Goal: Task Accomplishment & Management: Manage account settings

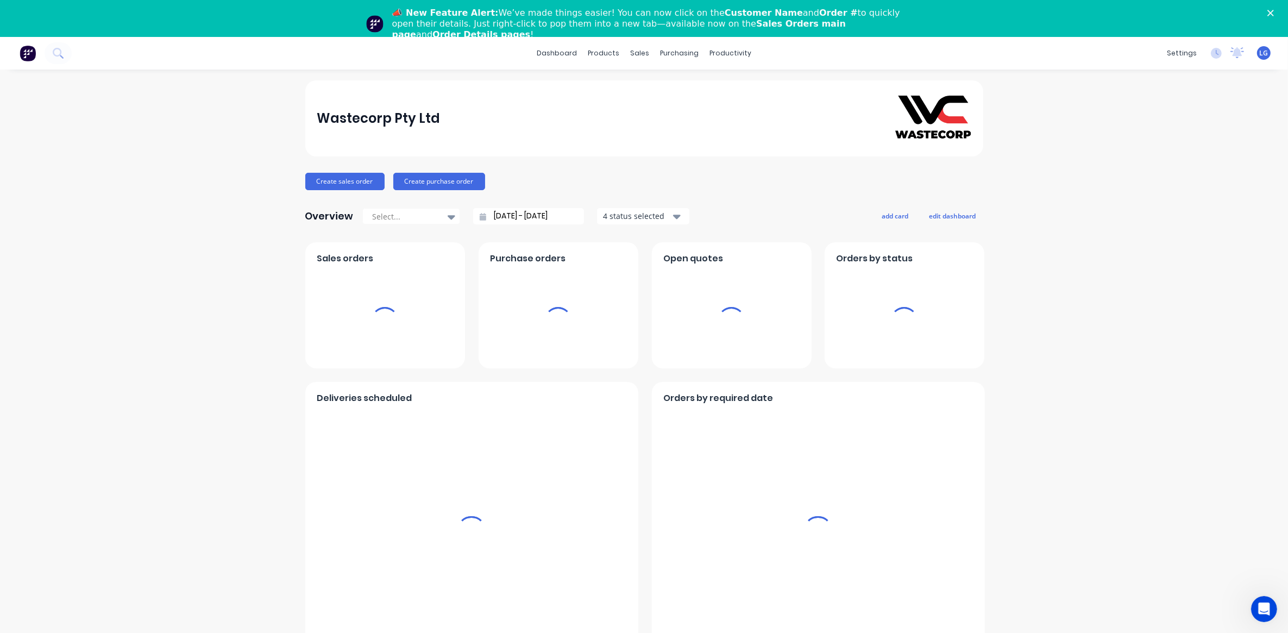
click at [1274, 10] on icon "Close" at bounding box center [1271, 13] width 7 height 7
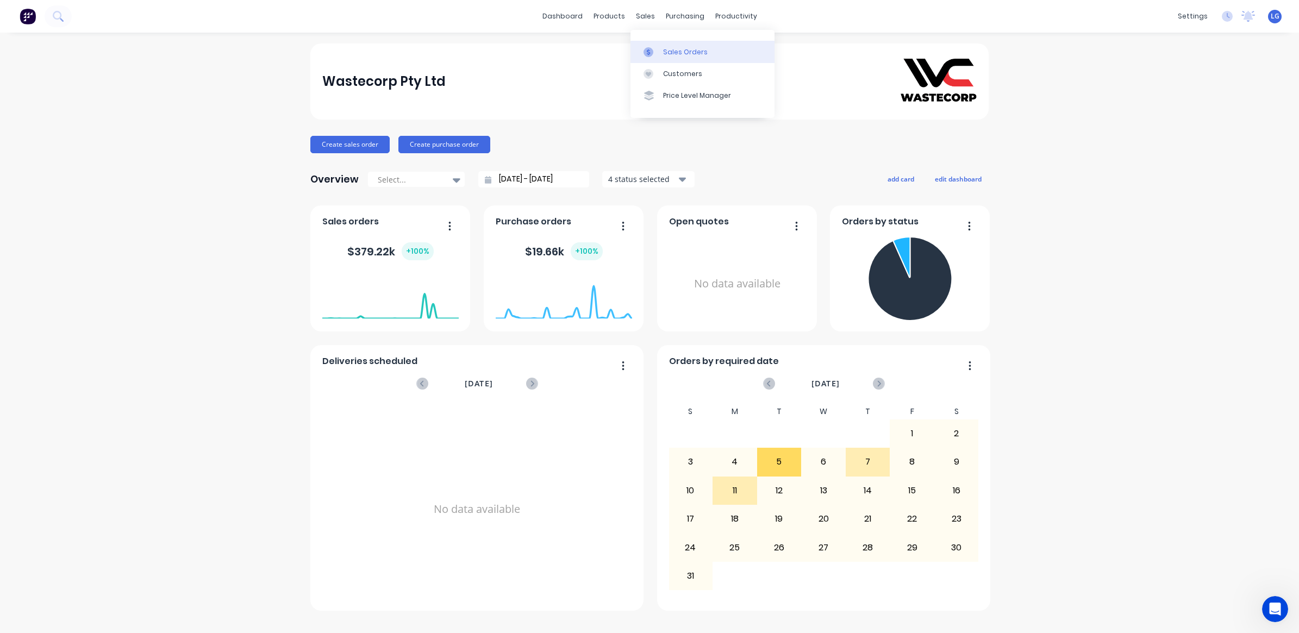
click at [668, 45] on link "Sales Orders" at bounding box center [702, 52] width 144 height 22
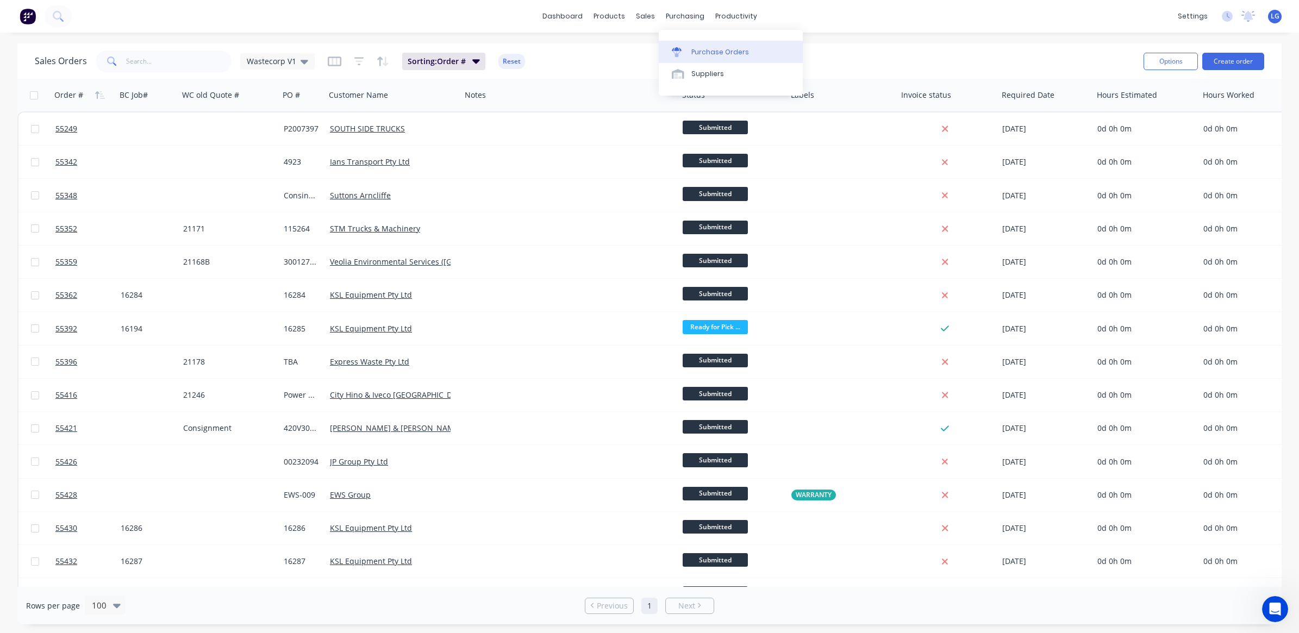
click at [703, 45] on link "Purchase Orders" at bounding box center [731, 52] width 144 height 22
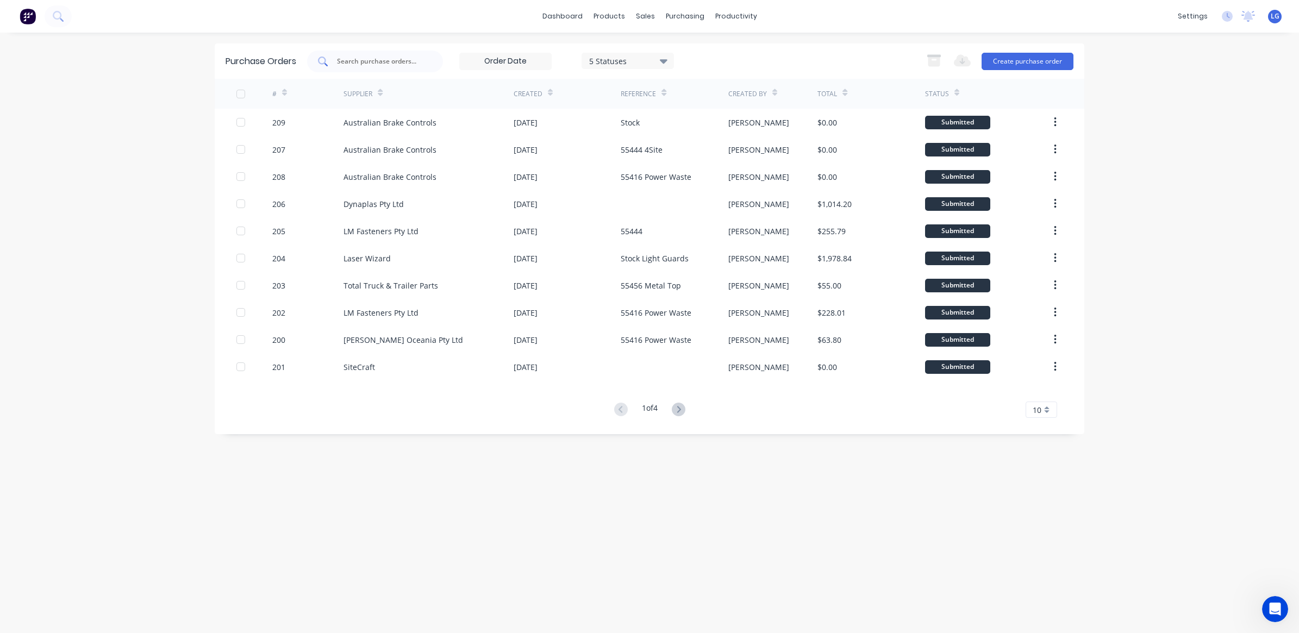
click at [385, 66] on input "text" at bounding box center [381, 61] width 90 height 11
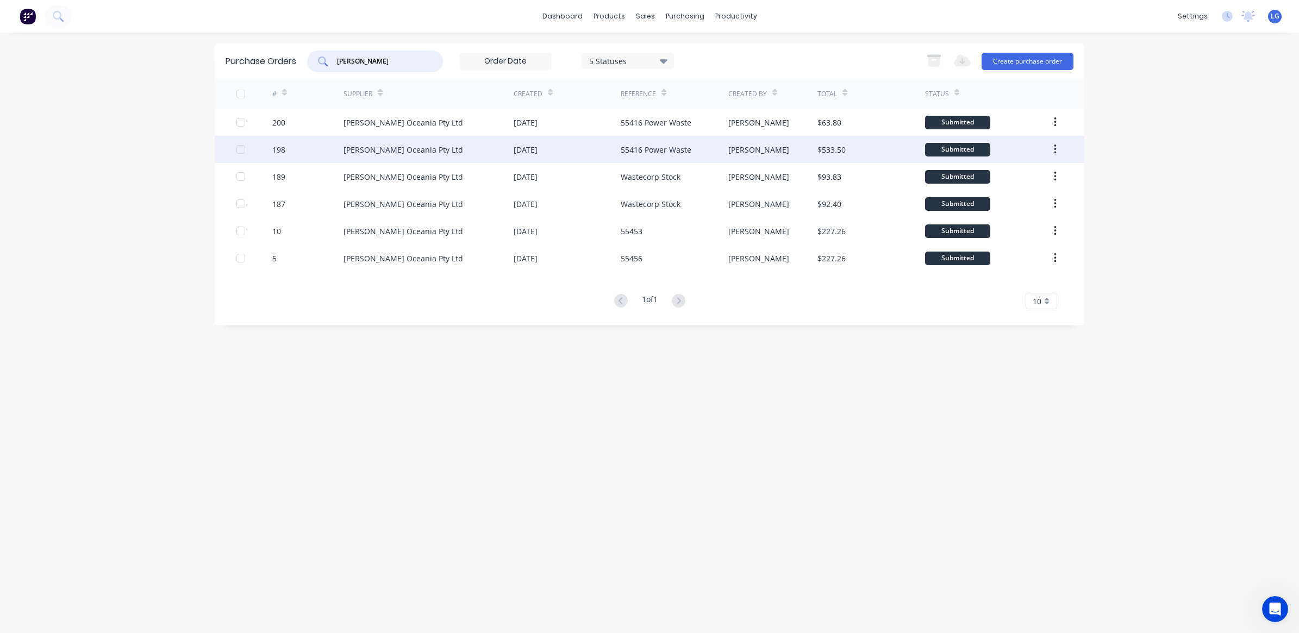
type input "[PERSON_NAME]"
click at [286, 151] on div "198" at bounding box center [308, 149] width 72 height 27
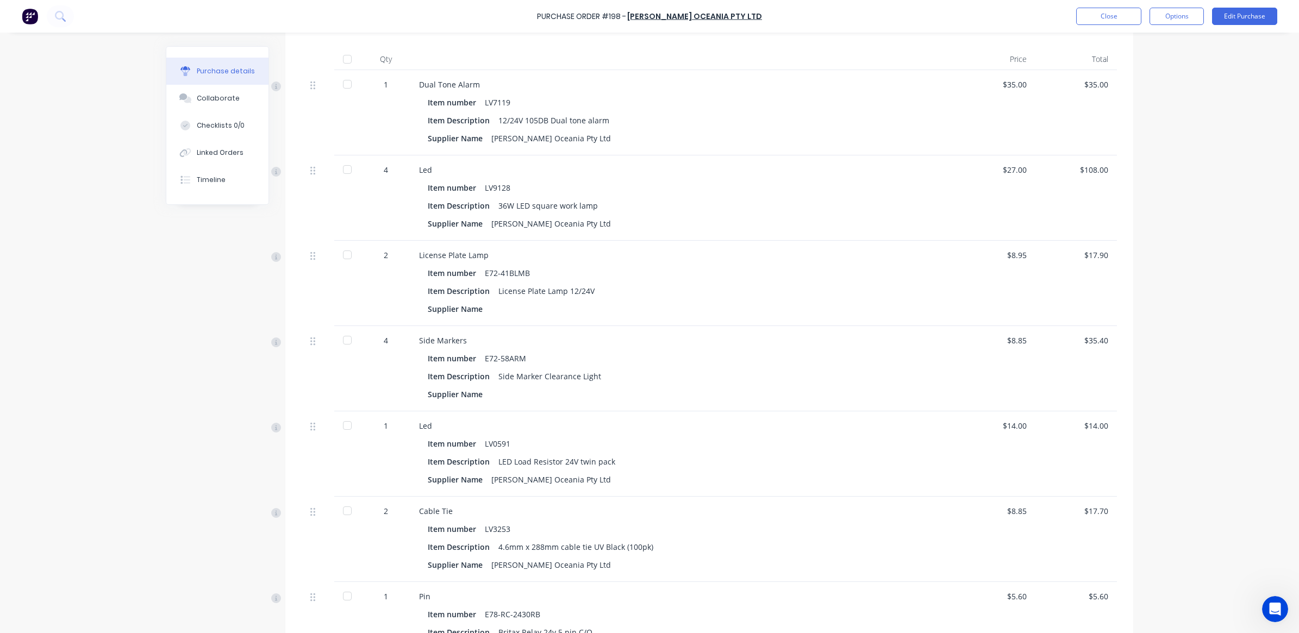
scroll to position [204, 0]
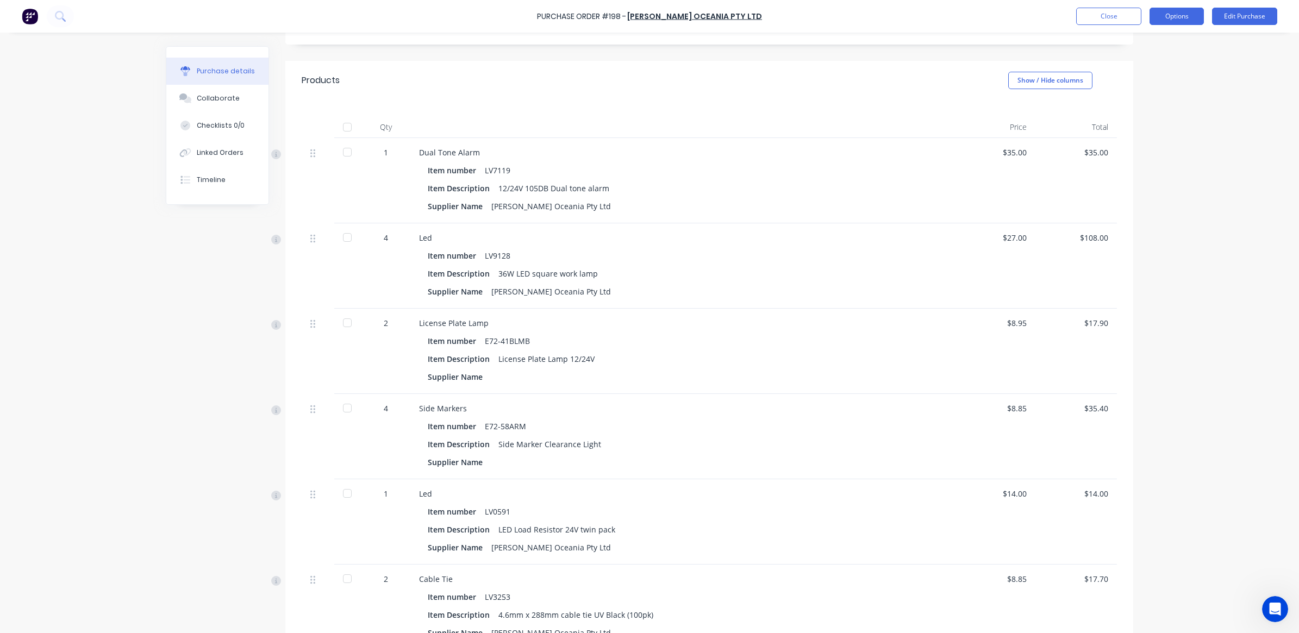
click at [1171, 16] on button "Options" at bounding box center [1176, 16] width 54 height 17
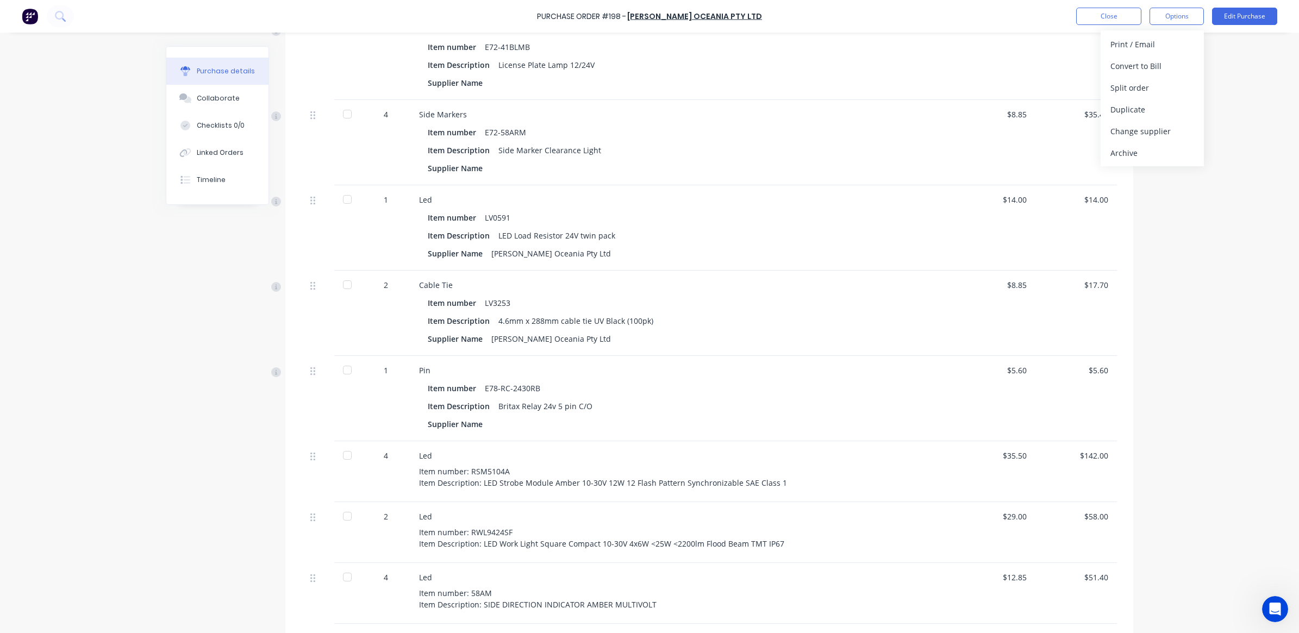
scroll to position [543, 0]
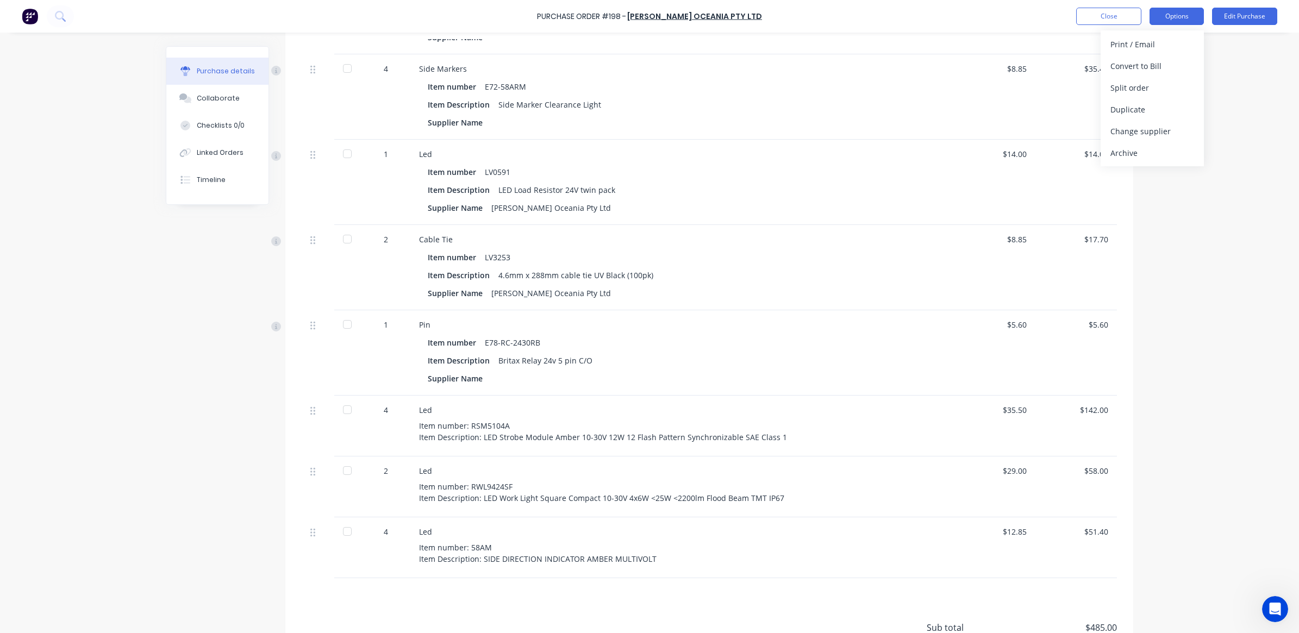
click at [1160, 21] on button "Options" at bounding box center [1176, 16] width 54 height 17
click at [1130, 44] on div "Print / Email" at bounding box center [1152, 44] width 84 height 16
click at [1123, 69] on div "With pricing" at bounding box center [1152, 66] width 84 height 16
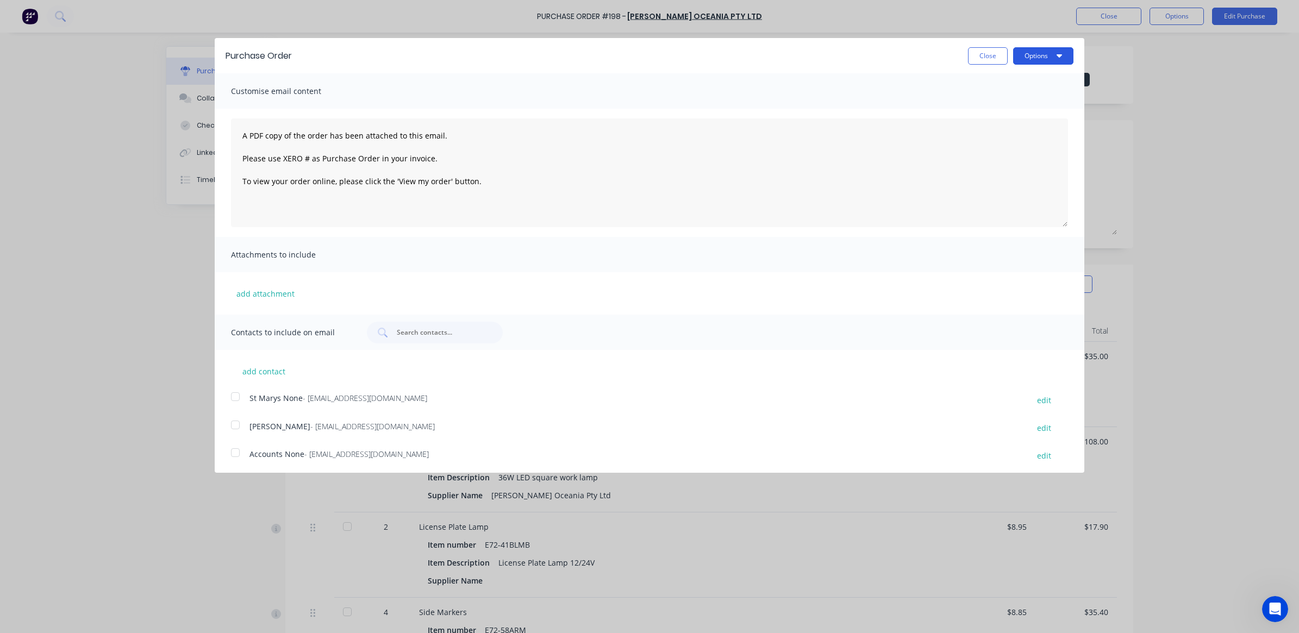
click at [1022, 55] on button "Options" at bounding box center [1043, 55] width 60 height 17
click at [989, 82] on div "Print" at bounding box center [1022, 84] width 84 height 16
click at [981, 55] on button "Close" at bounding box center [988, 55] width 40 height 17
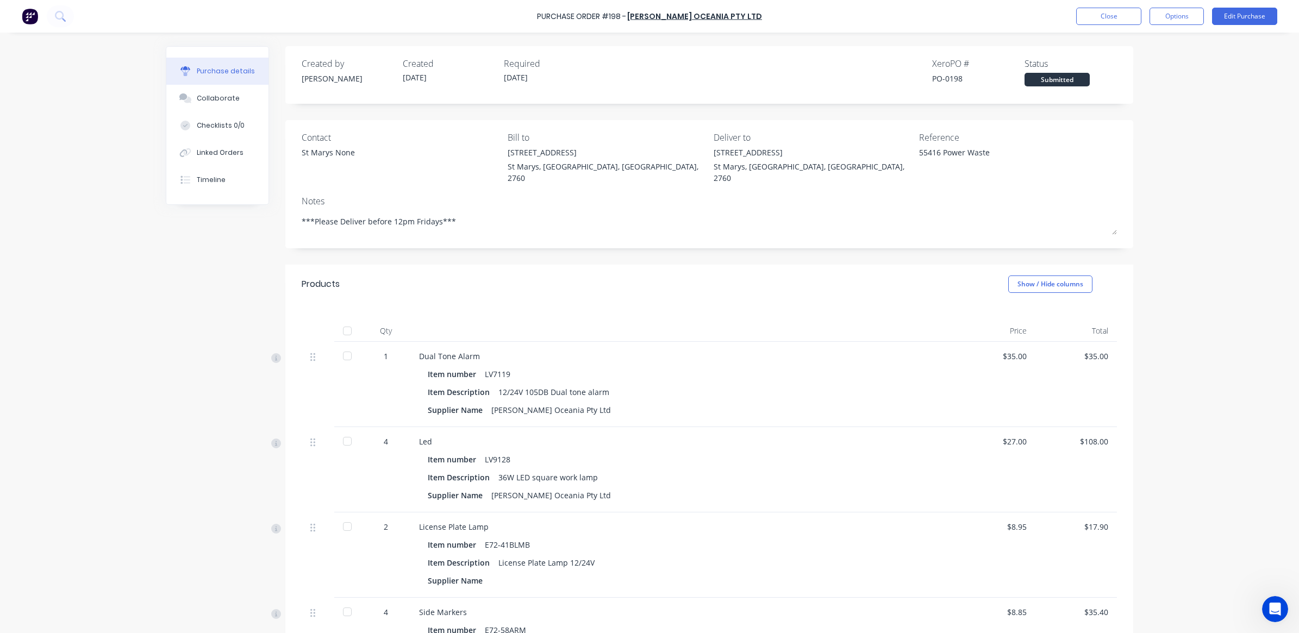
click at [232, 70] on div "Purchase details" at bounding box center [226, 71] width 58 height 10
click at [1096, 16] on button "Close" at bounding box center [1108, 16] width 65 height 17
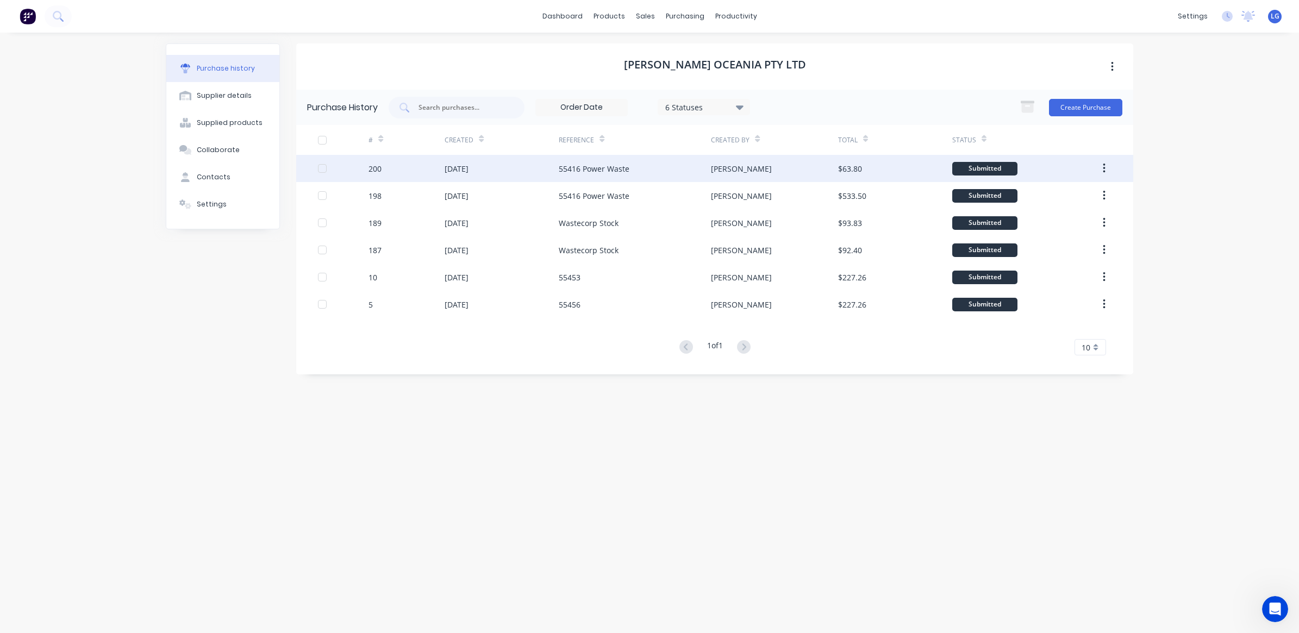
click at [468, 172] on div "[DATE]" at bounding box center [456, 168] width 24 height 11
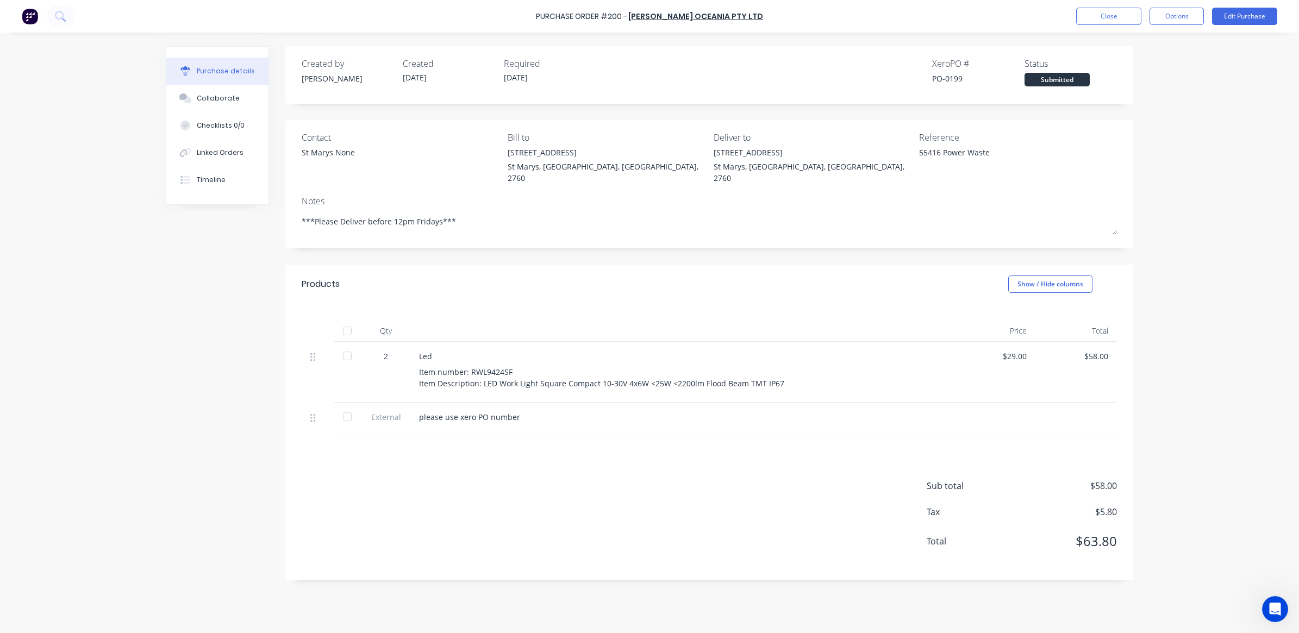
click at [950, 74] on div "PO-0199" at bounding box center [978, 78] width 92 height 11
click at [518, 155] on div "[STREET_ADDRESS]" at bounding box center [606, 152] width 198 height 11
click at [1129, 15] on button "Close" at bounding box center [1108, 16] width 65 height 17
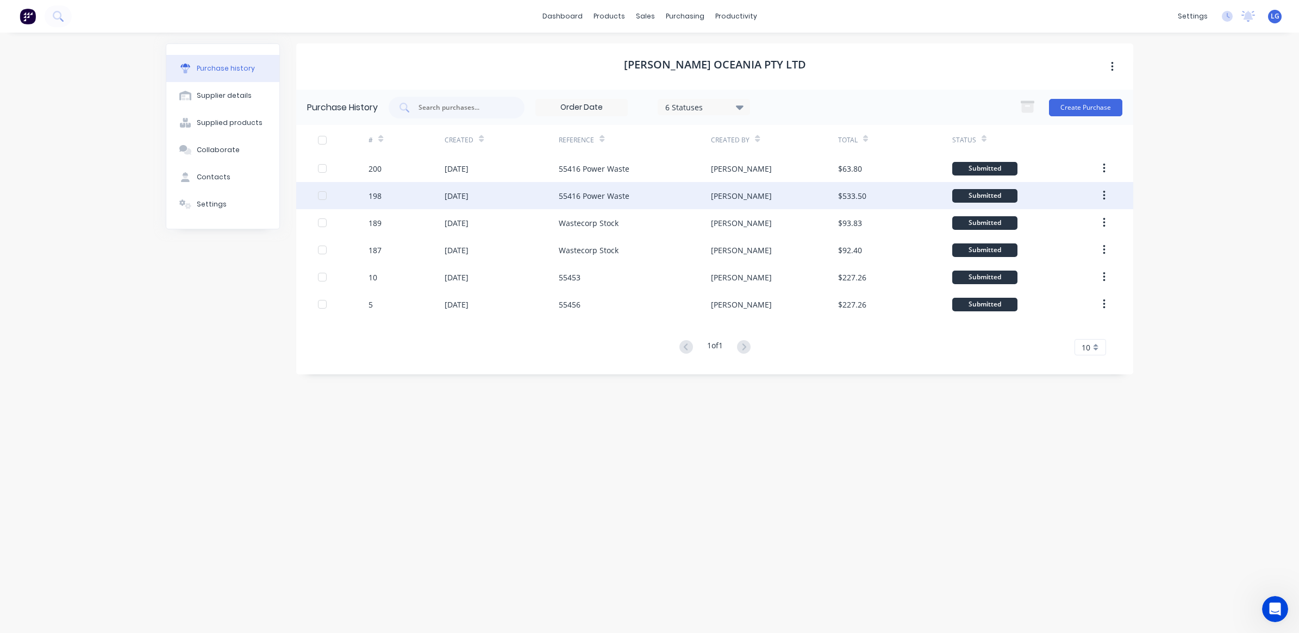
click at [468, 198] on div "[DATE]" at bounding box center [456, 195] width 24 height 11
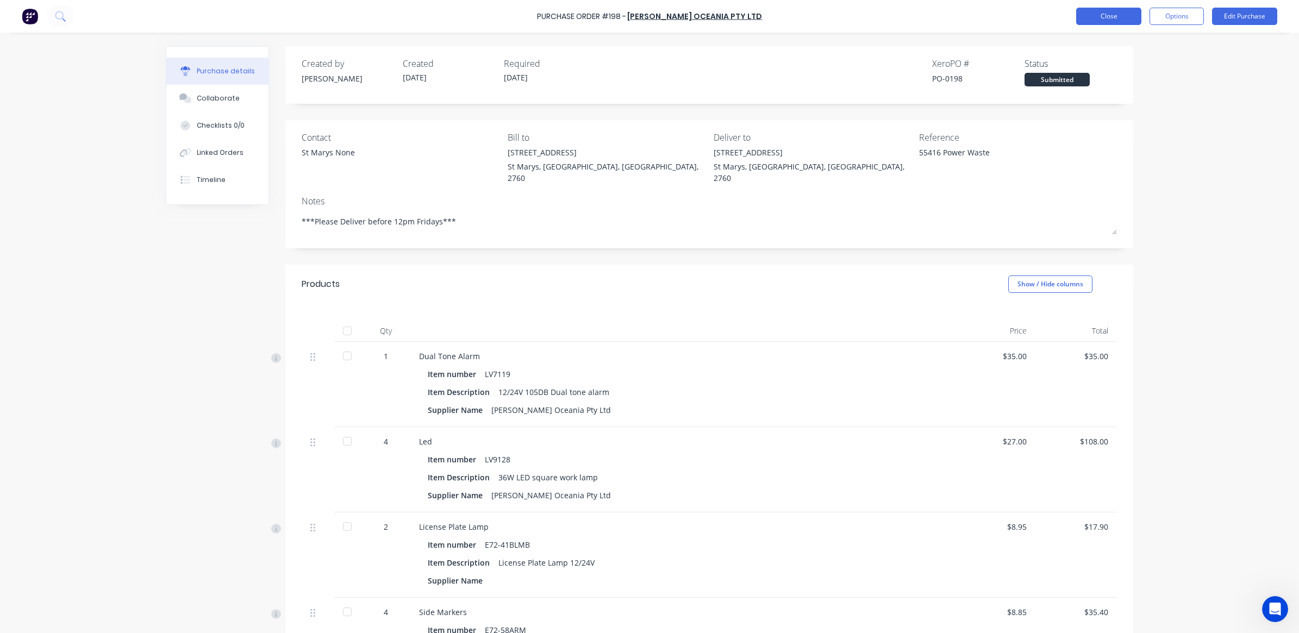
click at [1105, 17] on button "Close" at bounding box center [1108, 16] width 65 height 17
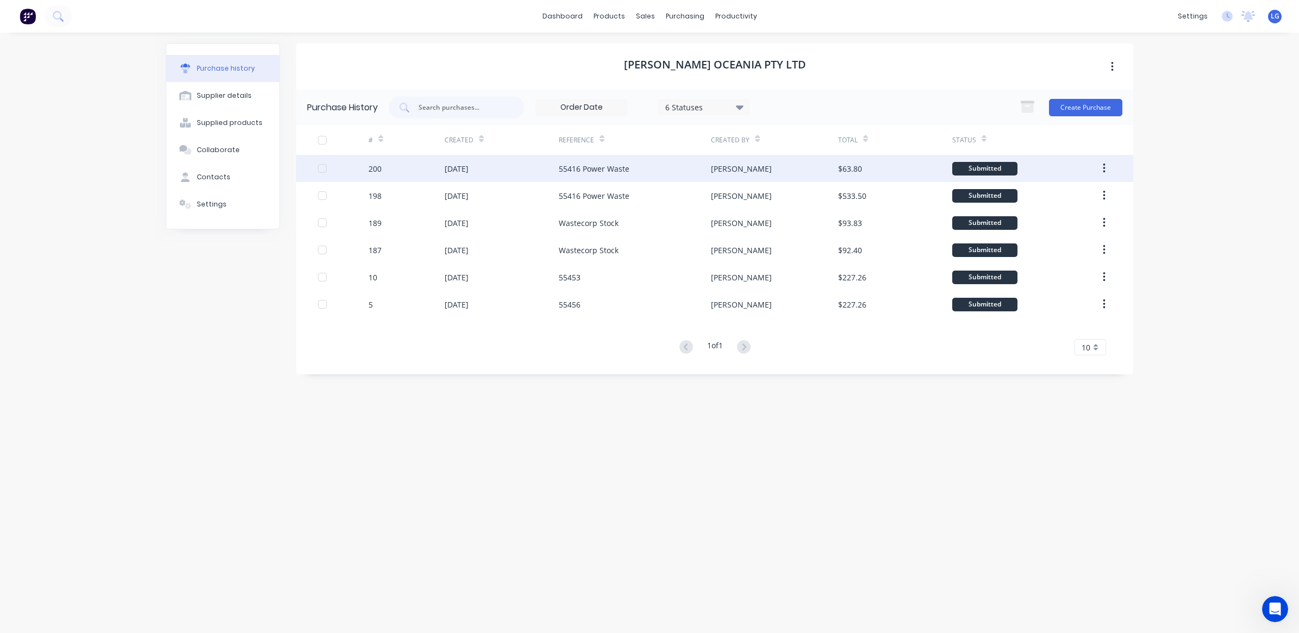
click at [468, 164] on div "[DATE]" at bounding box center [456, 168] width 24 height 11
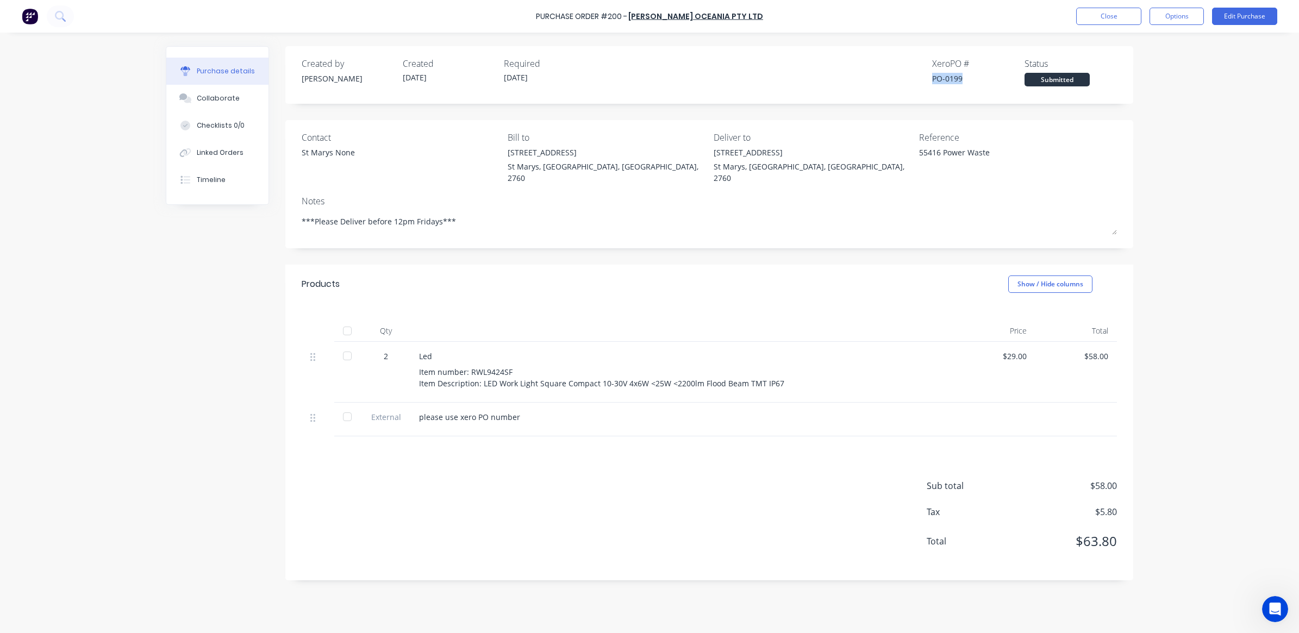
drag, startPoint x: 962, startPoint y: 72, endPoint x: 923, endPoint y: 84, distance: 41.4
click at [923, 84] on div "Created by [PERSON_NAME] Created [DATE] Required [DATE] Xero PO # PO-0199 Statu…" at bounding box center [709, 71] width 815 height 29
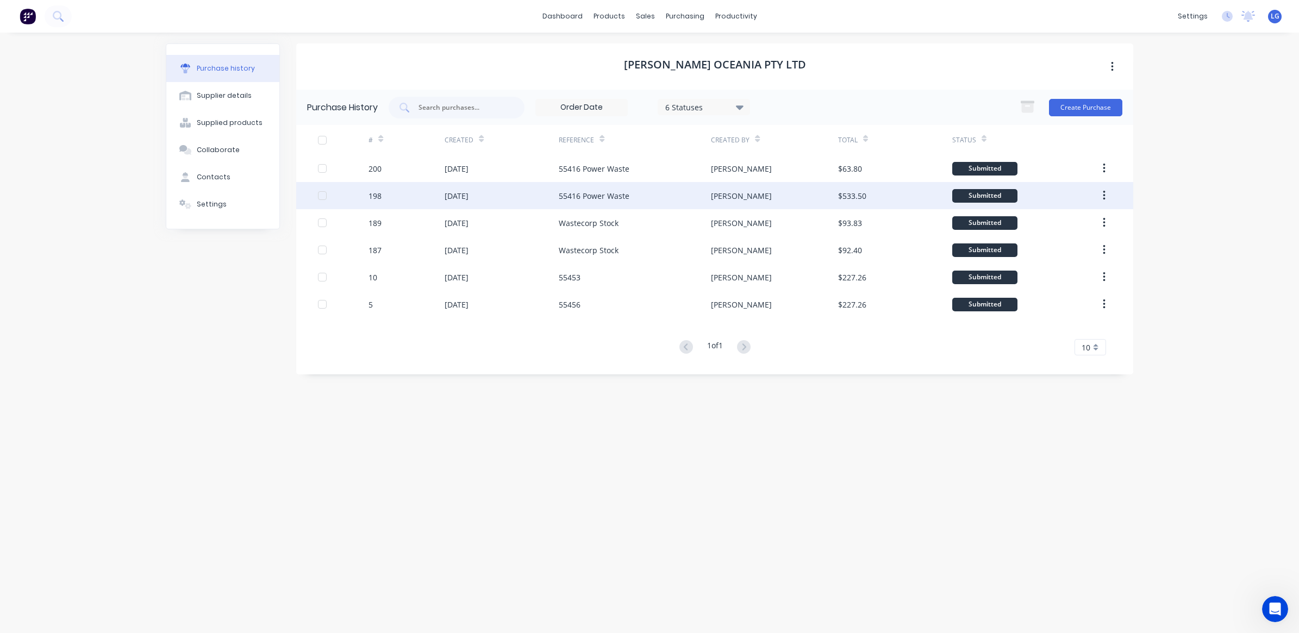
click at [525, 199] on div "[DATE]" at bounding box center [501, 195] width 114 height 27
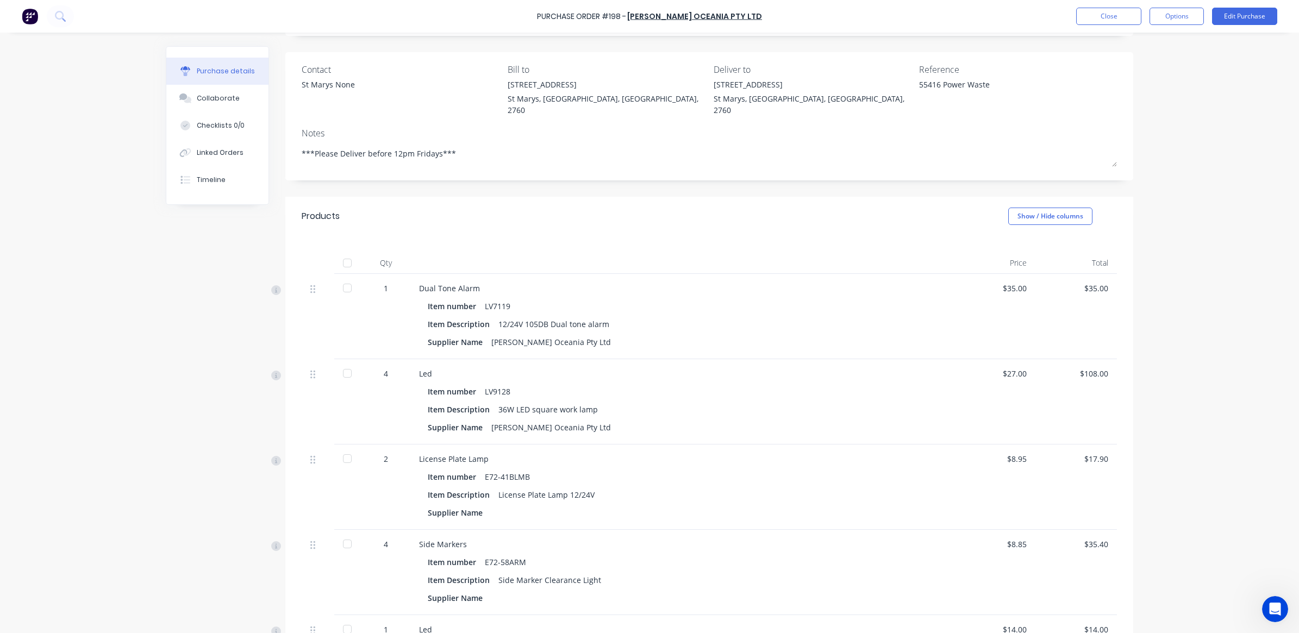
scroll to position [136, 0]
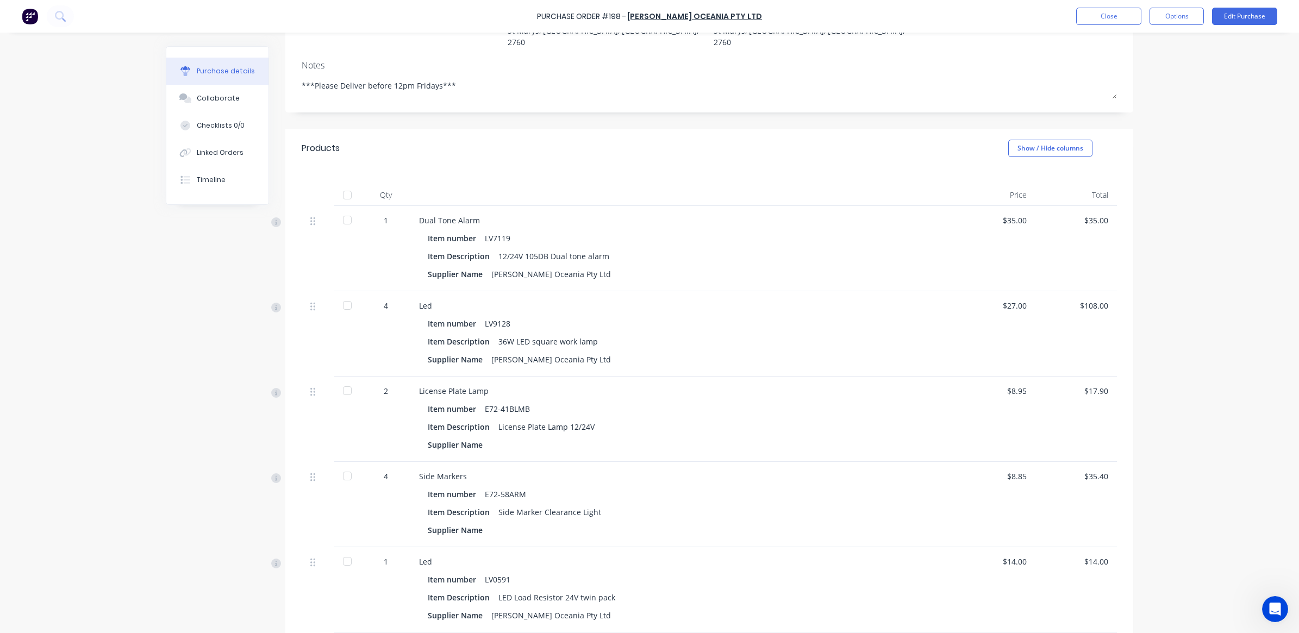
click at [348, 213] on div at bounding box center [347, 220] width 22 height 22
click at [346, 212] on div at bounding box center [347, 220] width 22 height 22
click at [345, 210] on div at bounding box center [347, 220] width 22 height 22
click at [343, 297] on div at bounding box center [347, 305] width 22 height 22
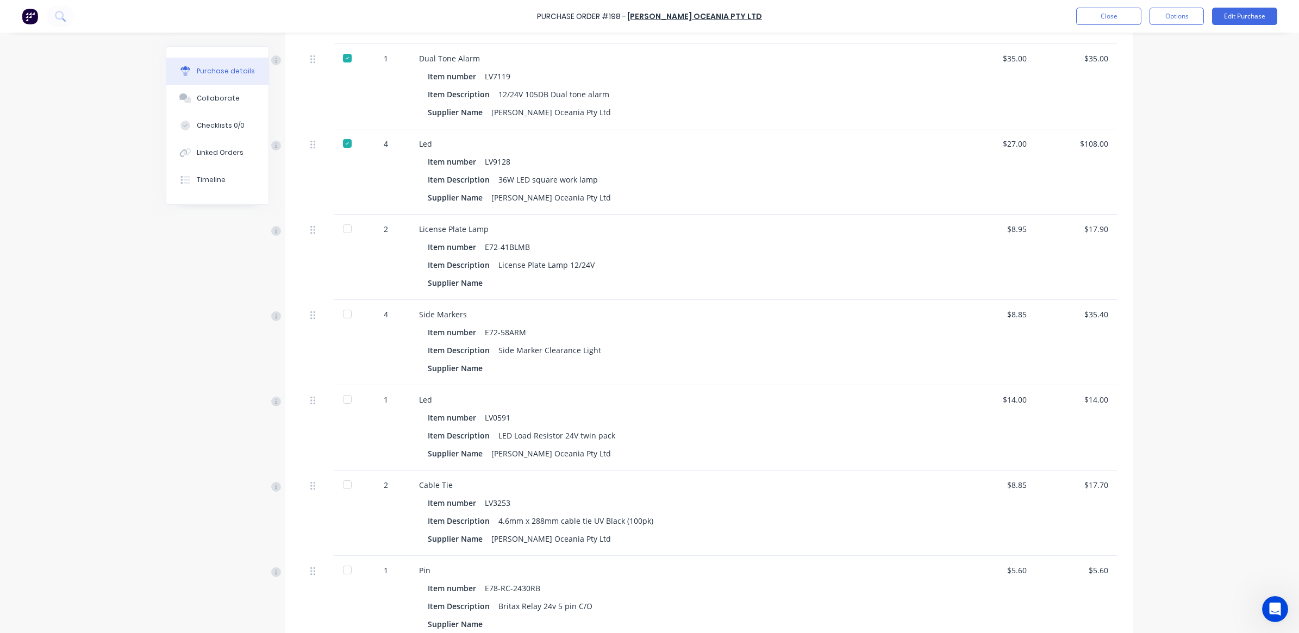
scroll to position [293, 0]
click at [339, 227] on div at bounding box center [347, 233] width 22 height 22
click at [340, 309] on div at bounding box center [347, 319] width 22 height 22
click at [343, 394] on div at bounding box center [347, 404] width 22 height 22
click at [341, 481] on div at bounding box center [347, 489] width 22 height 22
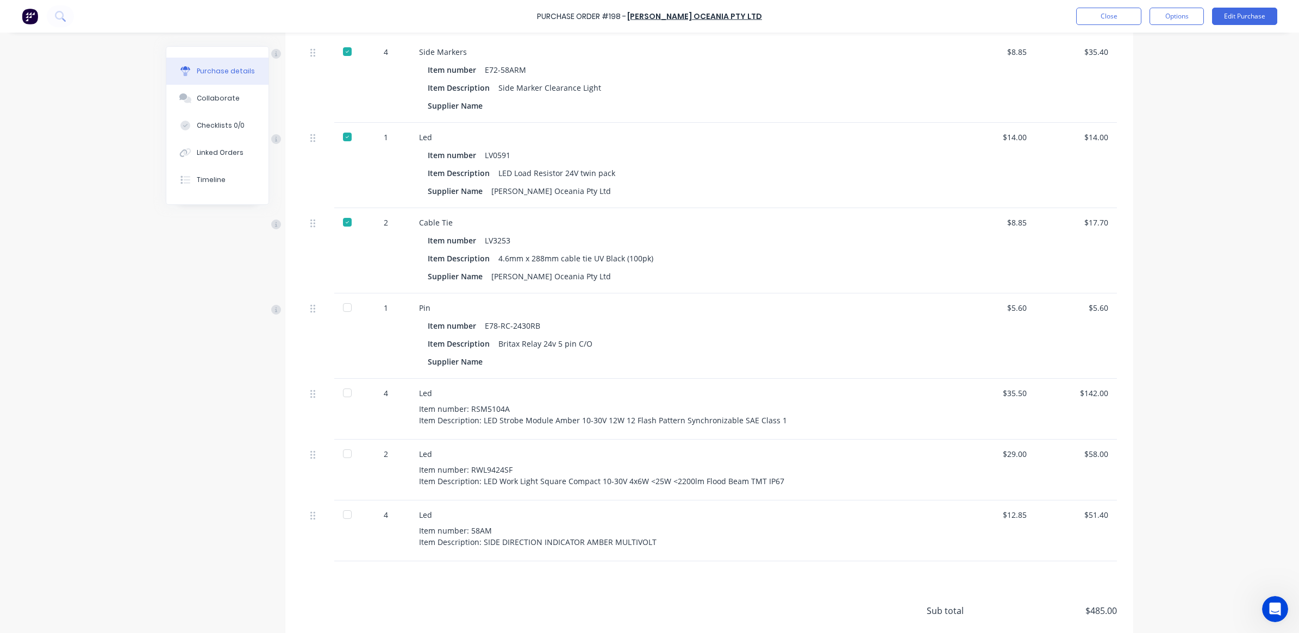
scroll to position [565, 0]
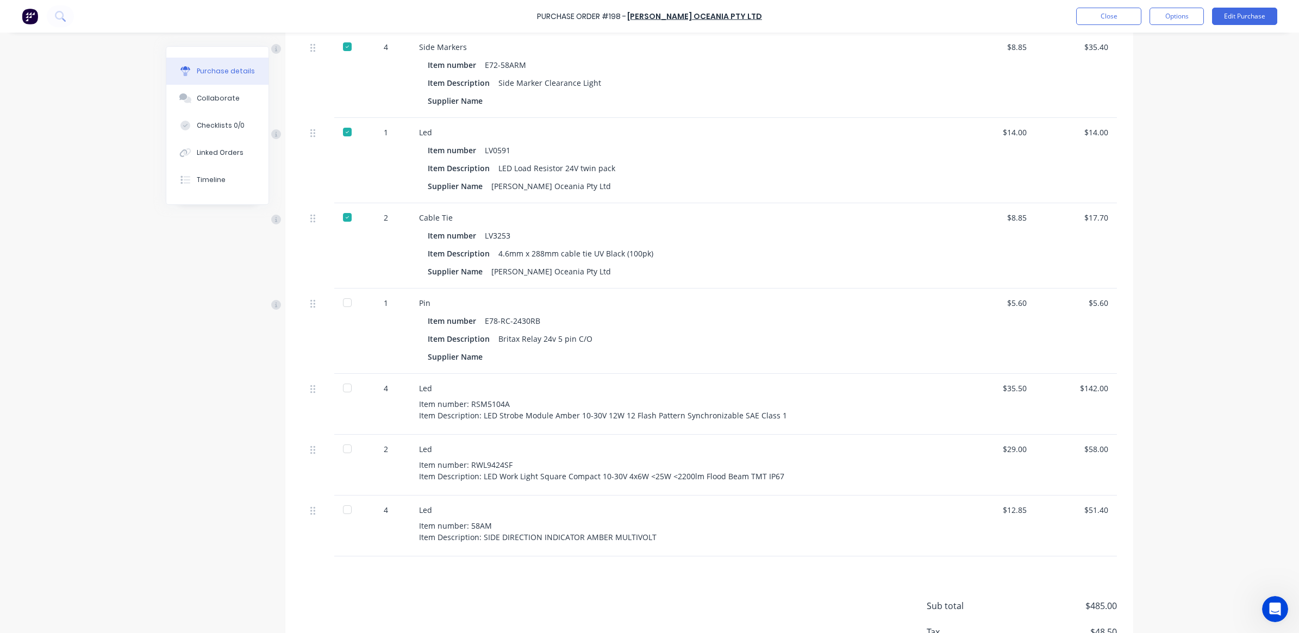
click at [341, 294] on div at bounding box center [347, 303] width 22 height 22
click at [343, 379] on div at bounding box center [347, 388] width 22 height 22
click at [343, 438] on div at bounding box center [347, 449] width 22 height 22
click at [337, 503] on div at bounding box center [347, 510] width 22 height 22
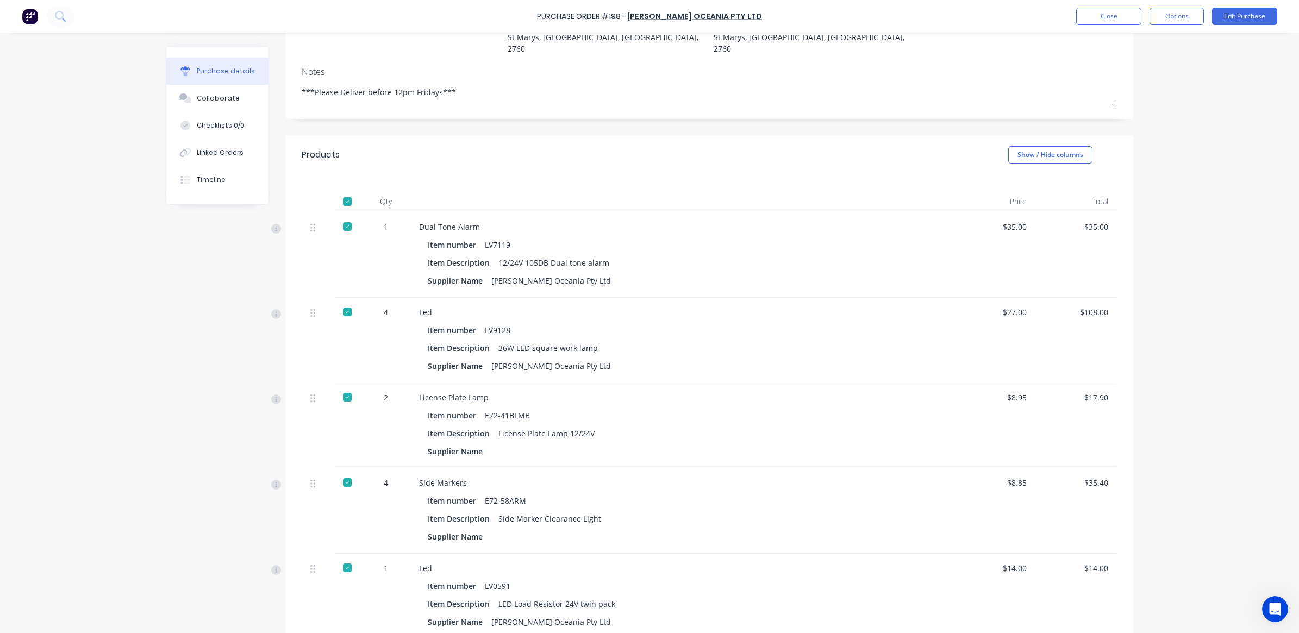
scroll to position [0, 0]
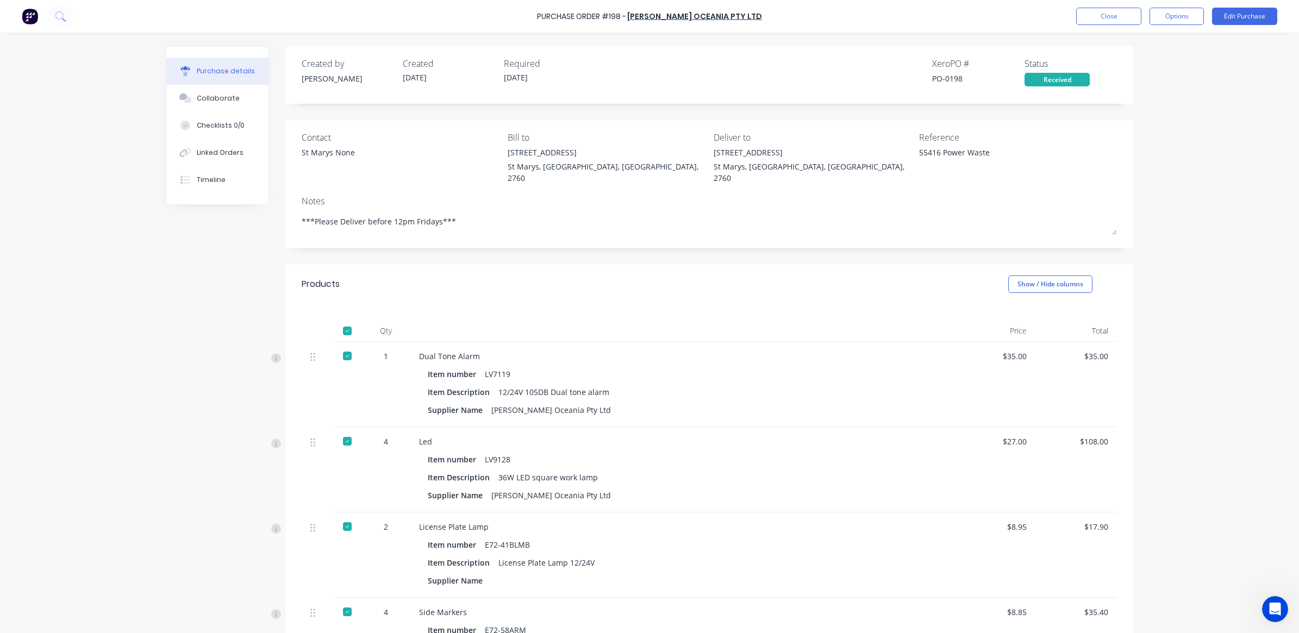
click at [341, 320] on div at bounding box center [347, 331] width 22 height 22
click at [342, 346] on div at bounding box center [347, 356] width 22 height 22
click at [341, 320] on div at bounding box center [347, 331] width 22 height 22
type textarea "x"
click at [1130, 17] on button "Close" at bounding box center [1108, 16] width 65 height 17
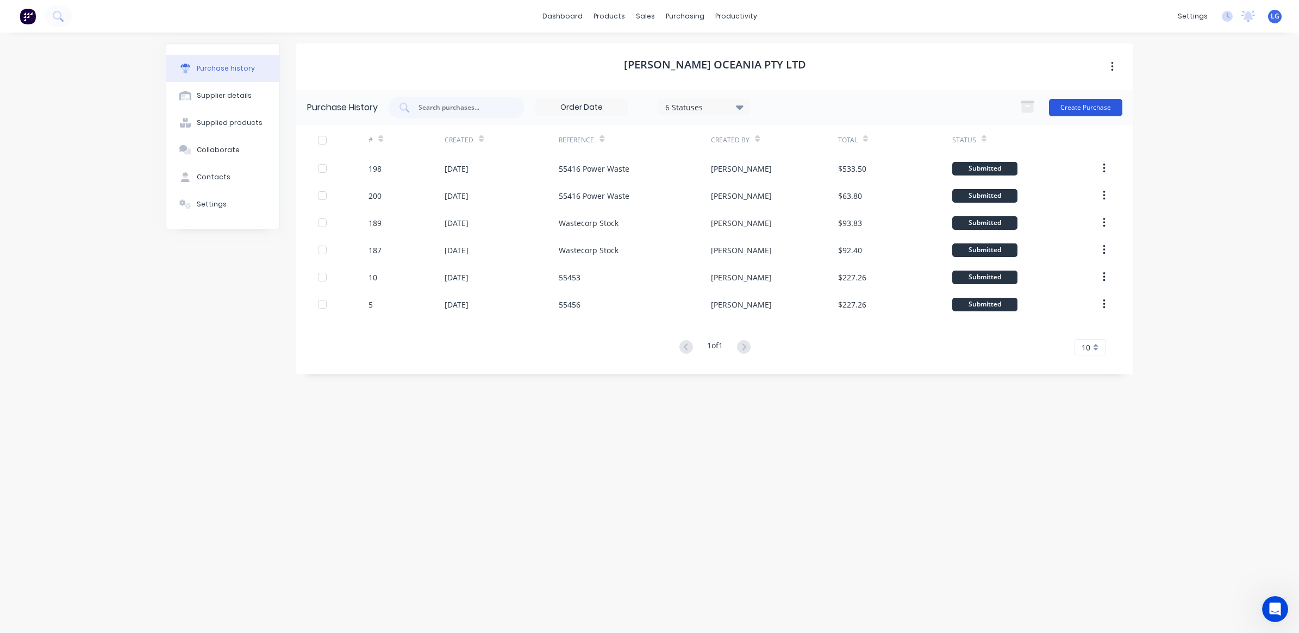
click at [1091, 109] on button "Create Purchase" at bounding box center [1085, 107] width 73 height 17
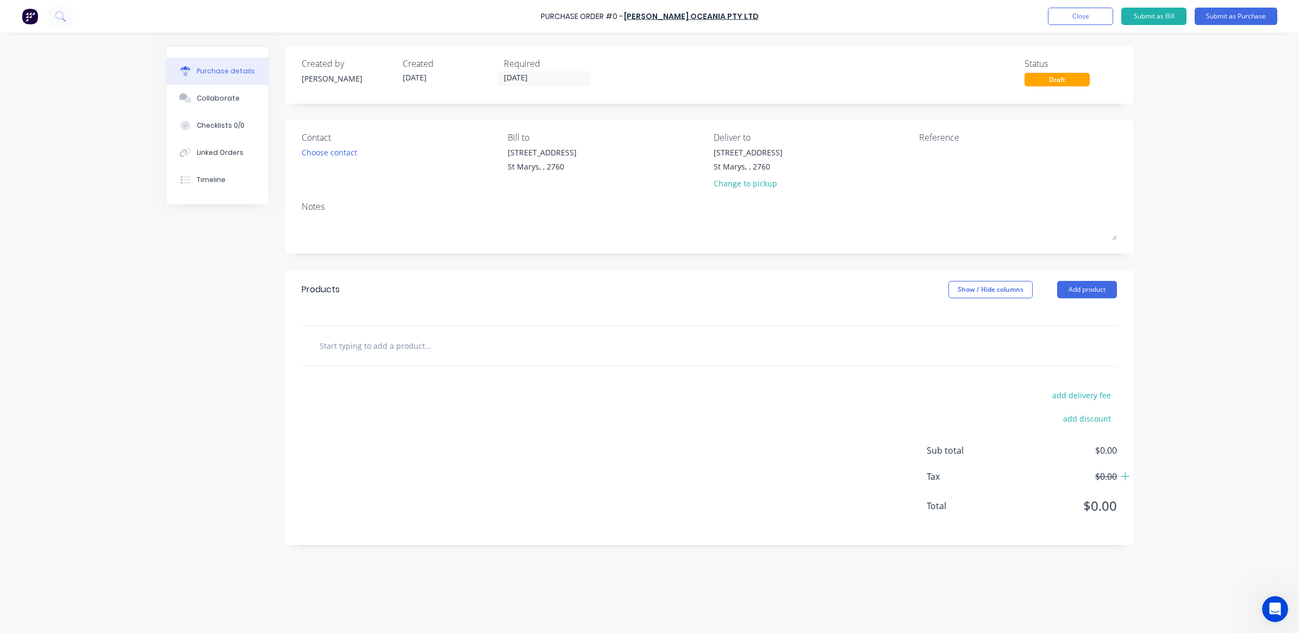
click at [406, 348] on input "text" at bounding box center [427, 346] width 217 height 22
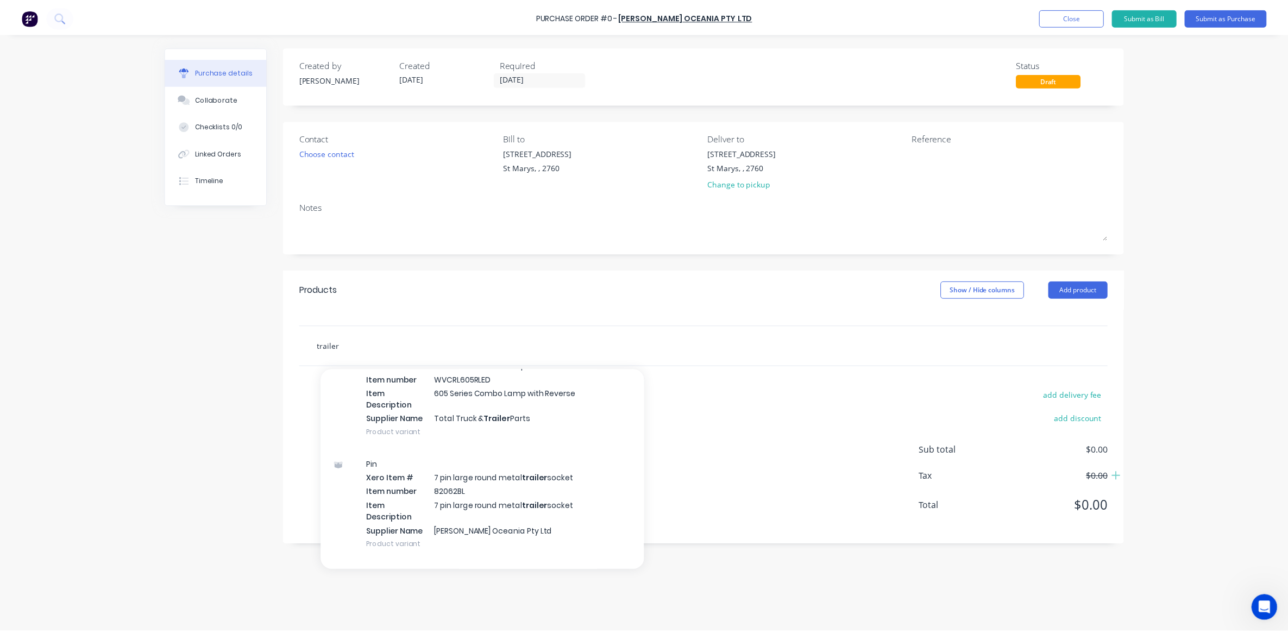
scroll to position [815, 0]
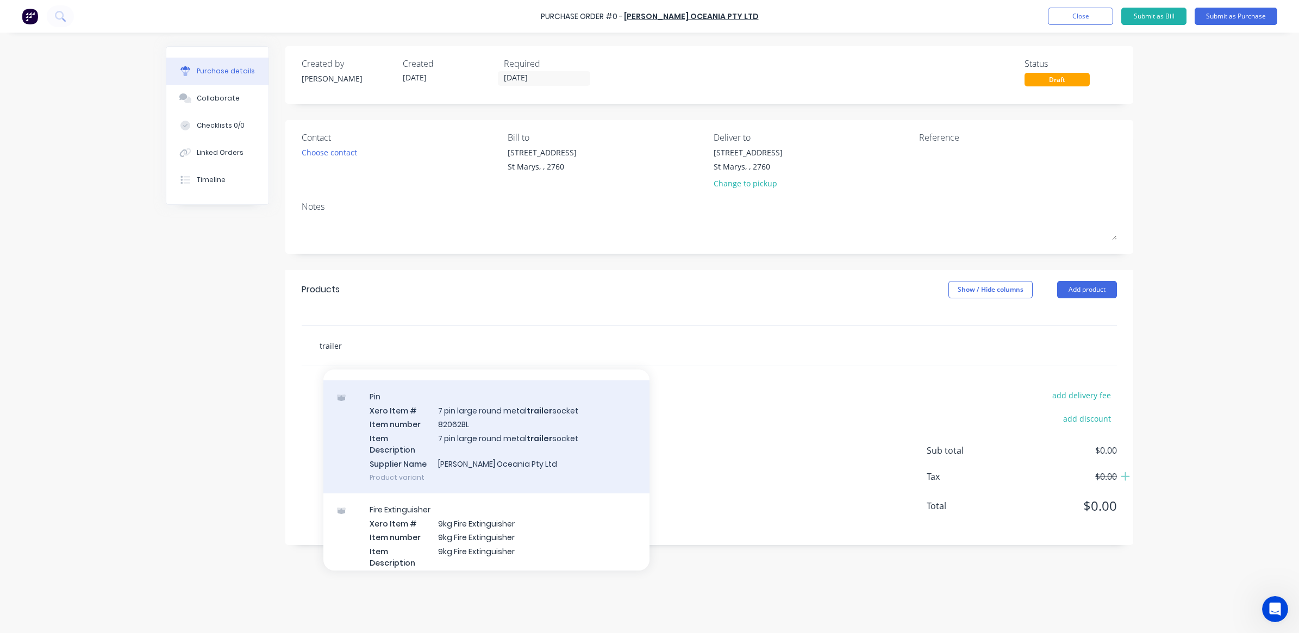
type input "trailer"
click at [451, 421] on div "Pin Xero Item # 7 pin large round metal trailer socket Item number 82062BL Item…" at bounding box center [486, 436] width 326 height 113
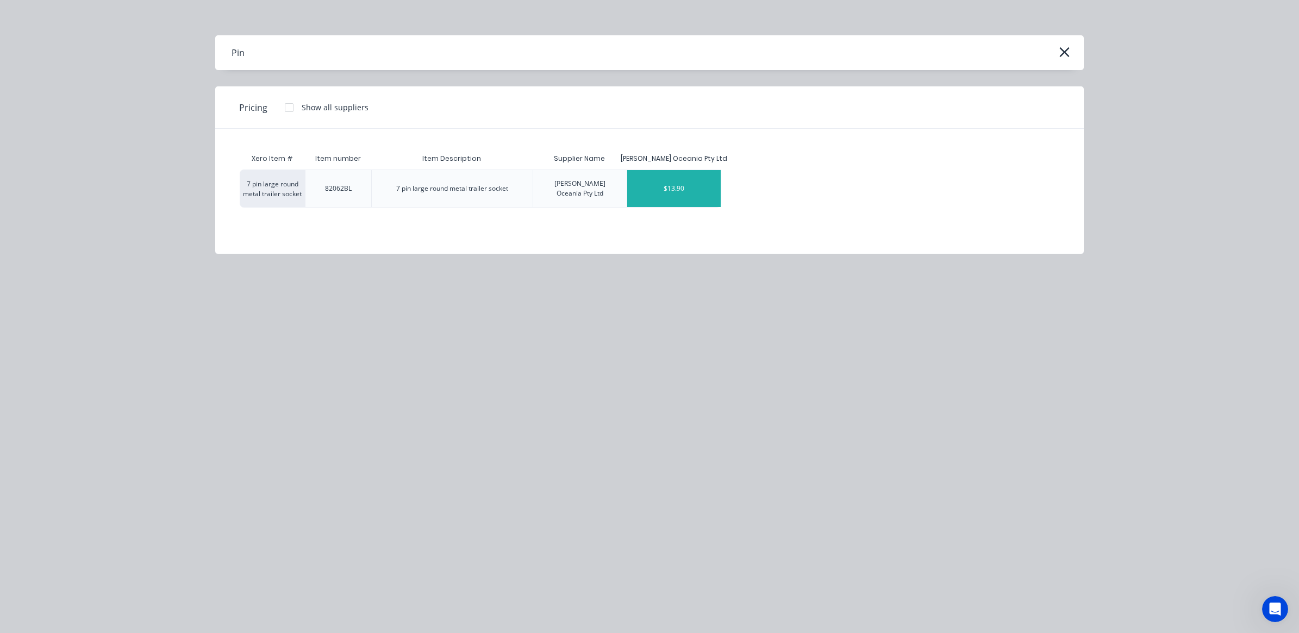
click at [673, 180] on div "$13.90" at bounding box center [673, 188] width 93 height 37
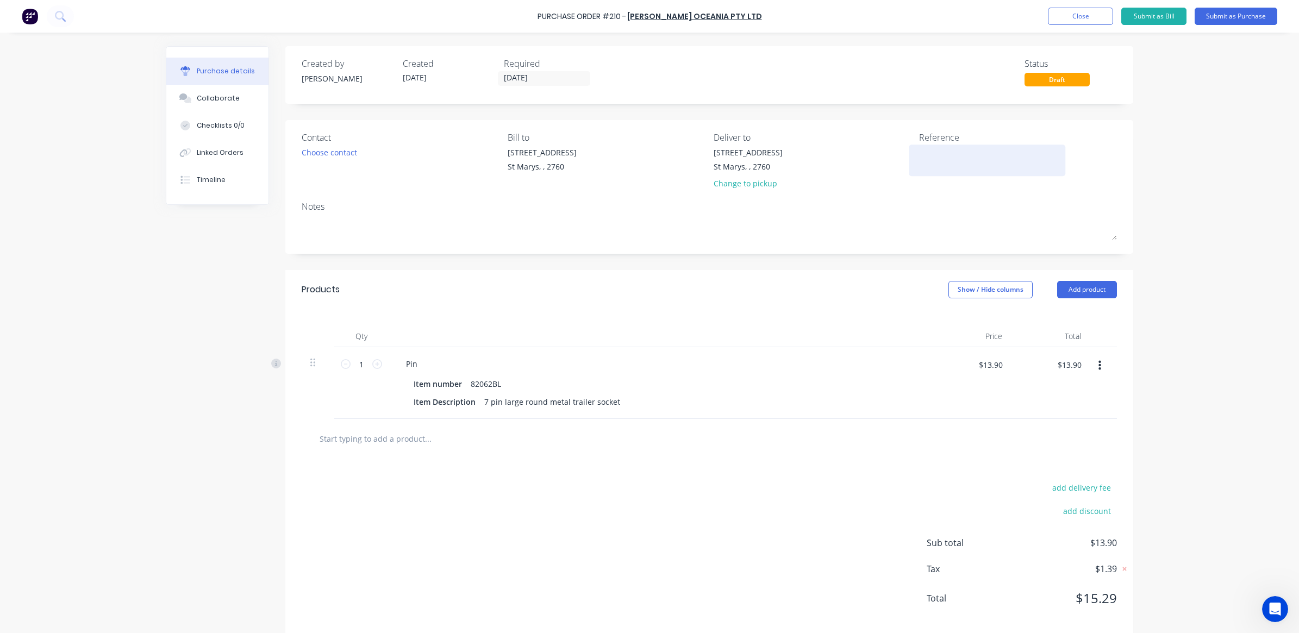
click at [938, 156] on textarea at bounding box center [987, 159] width 136 height 24
type textarea "x"
type textarea "5"
type textarea "x"
type textarea "55"
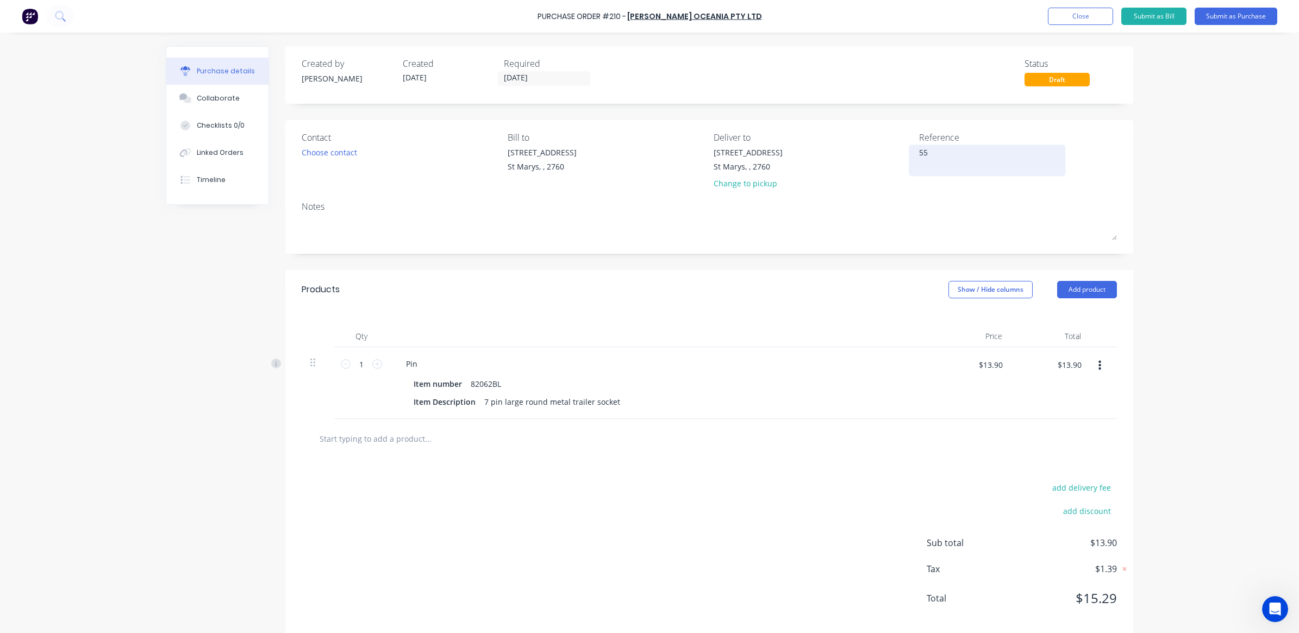
type textarea "x"
type textarea "554"
type textarea "x"
type textarea "5541"
type textarea "x"
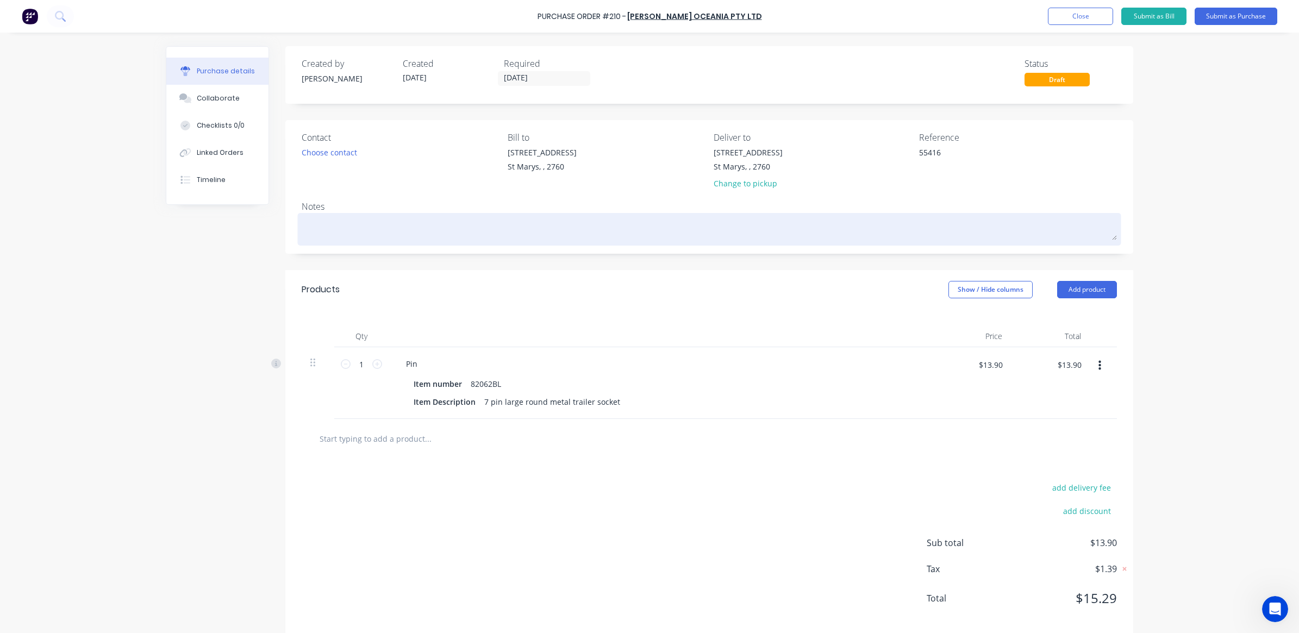
type textarea "55416"
type textarea "x"
type textarea "55416"
click at [352, 218] on textarea at bounding box center [709, 228] width 815 height 24
type textarea "x"
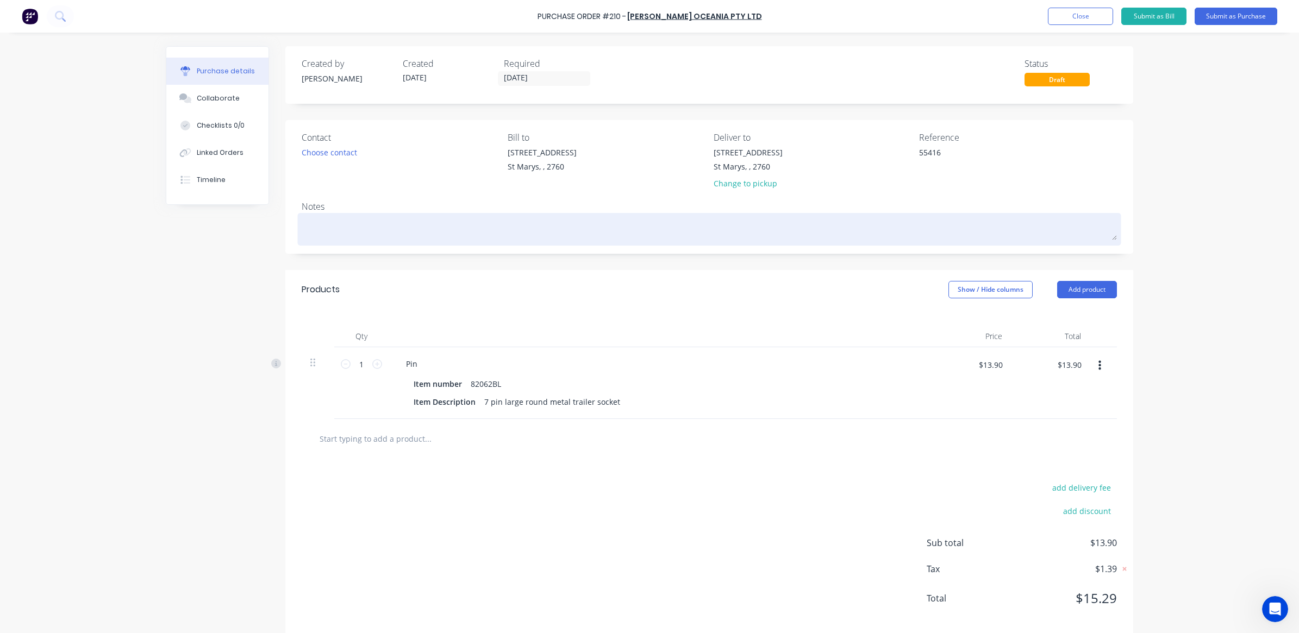
type textarea "t"
type textarea "x"
type textarea "tr"
type textarea "x"
type textarea "tra"
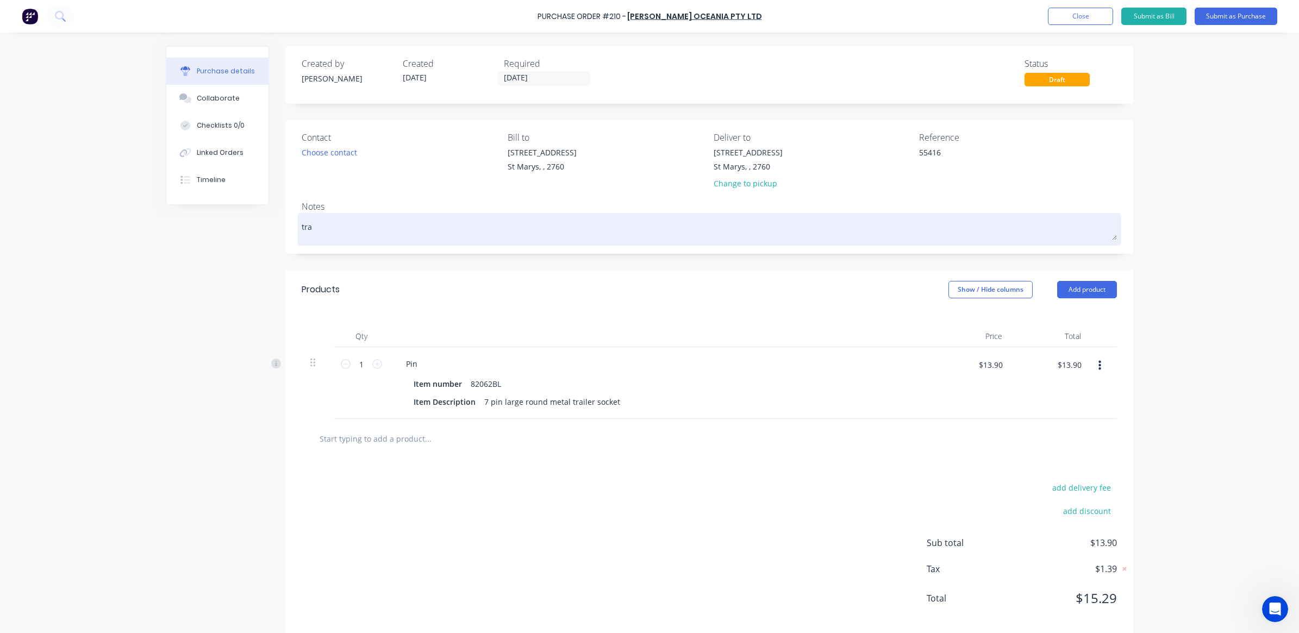
type textarea "x"
type textarea "trai"
type textarea "x"
type textarea "trail"
type textarea "x"
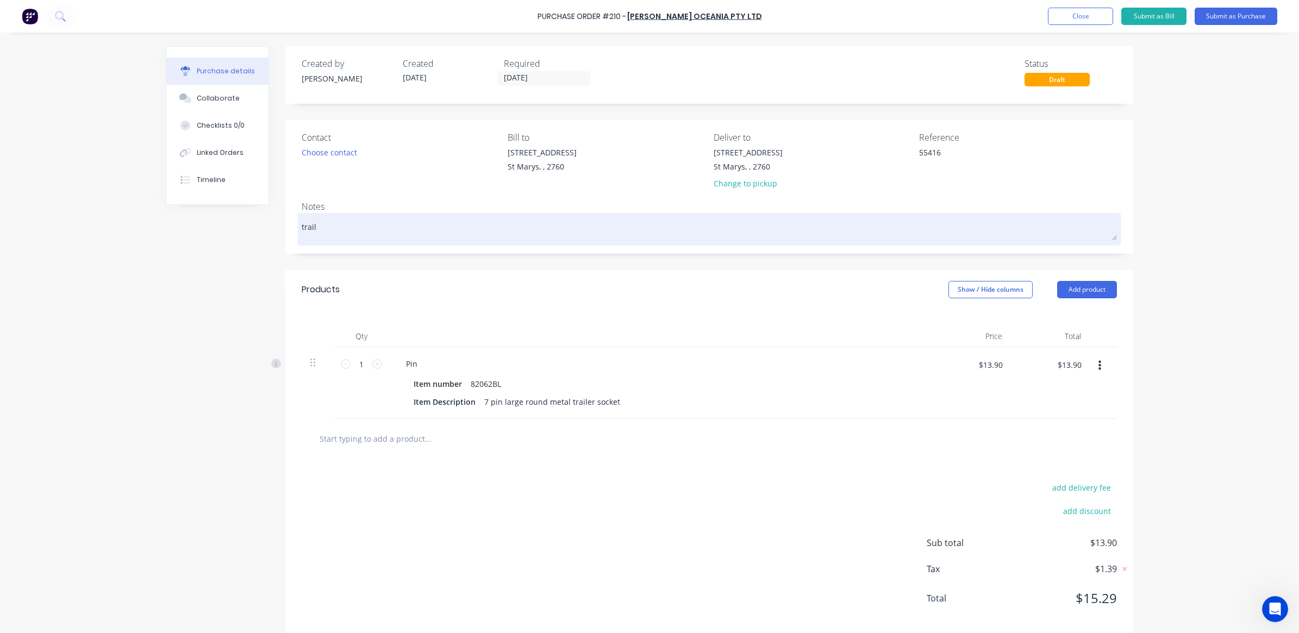
type textarea "traile"
type textarea "x"
type textarea "trailer"
type textarea "x"
type textarea "trailer"
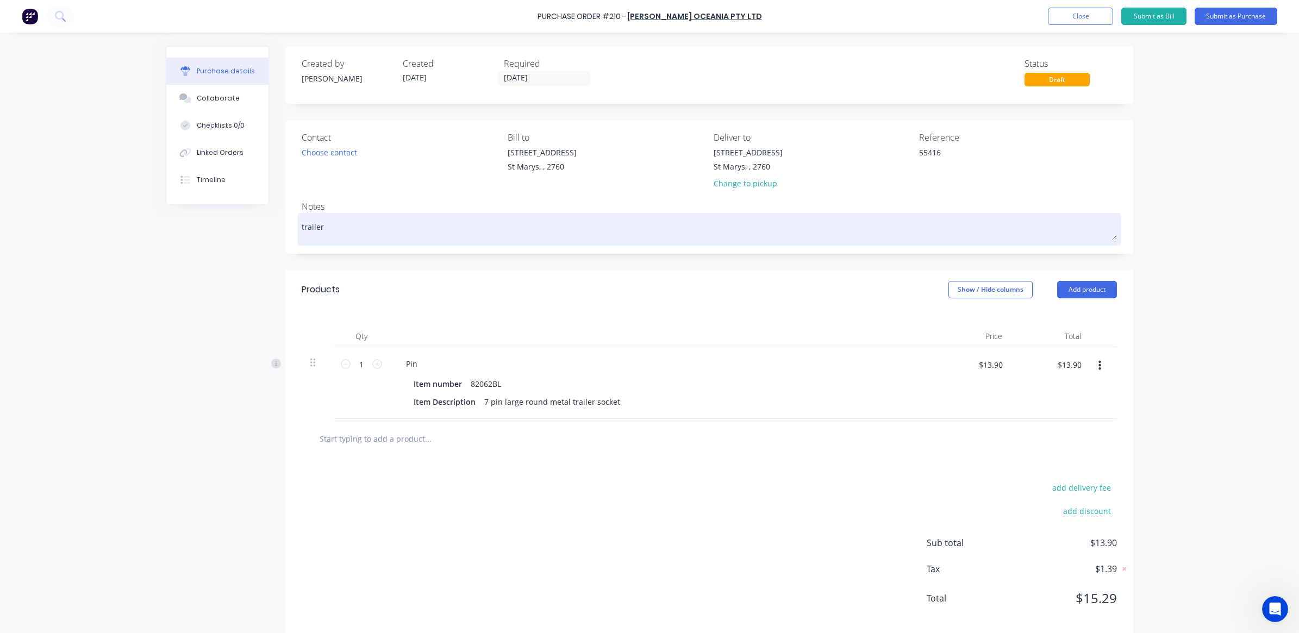
type textarea "x"
type textarea "trailer s"
type textarea "x"
type textarea "trailer so"
type textarea "x"
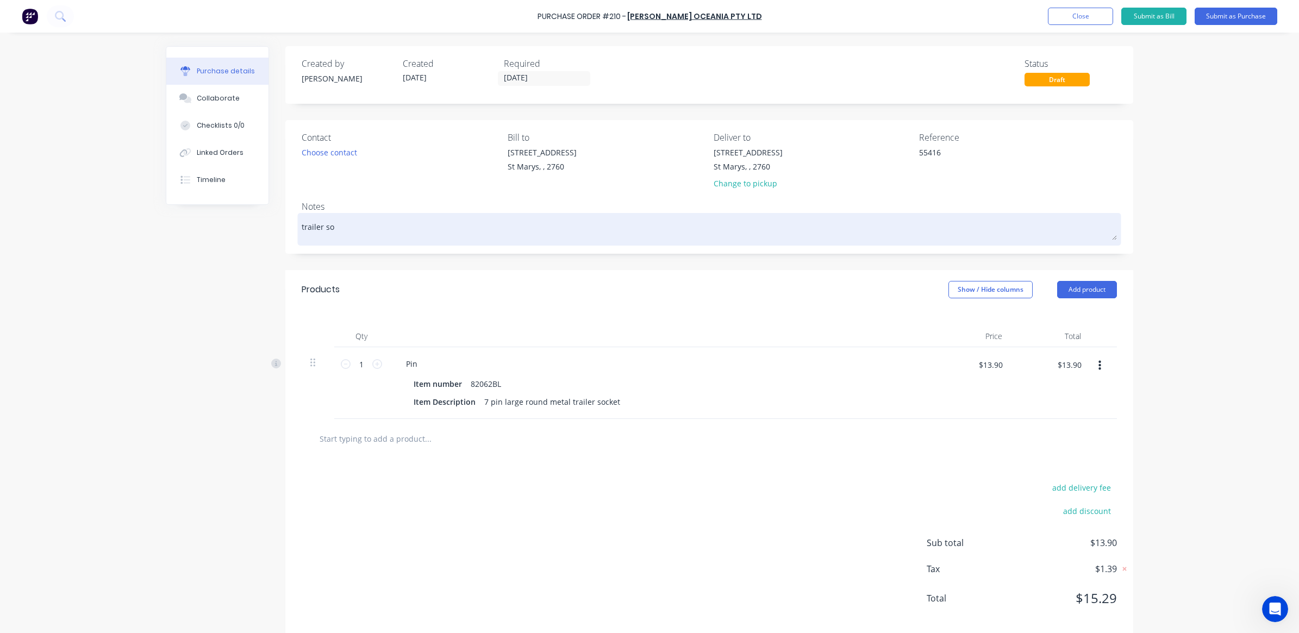
type textarea "trailer soc"
type textarea "x"
type textarea "trailer sock"
type textarea "x"
type textarea "trailer socke"
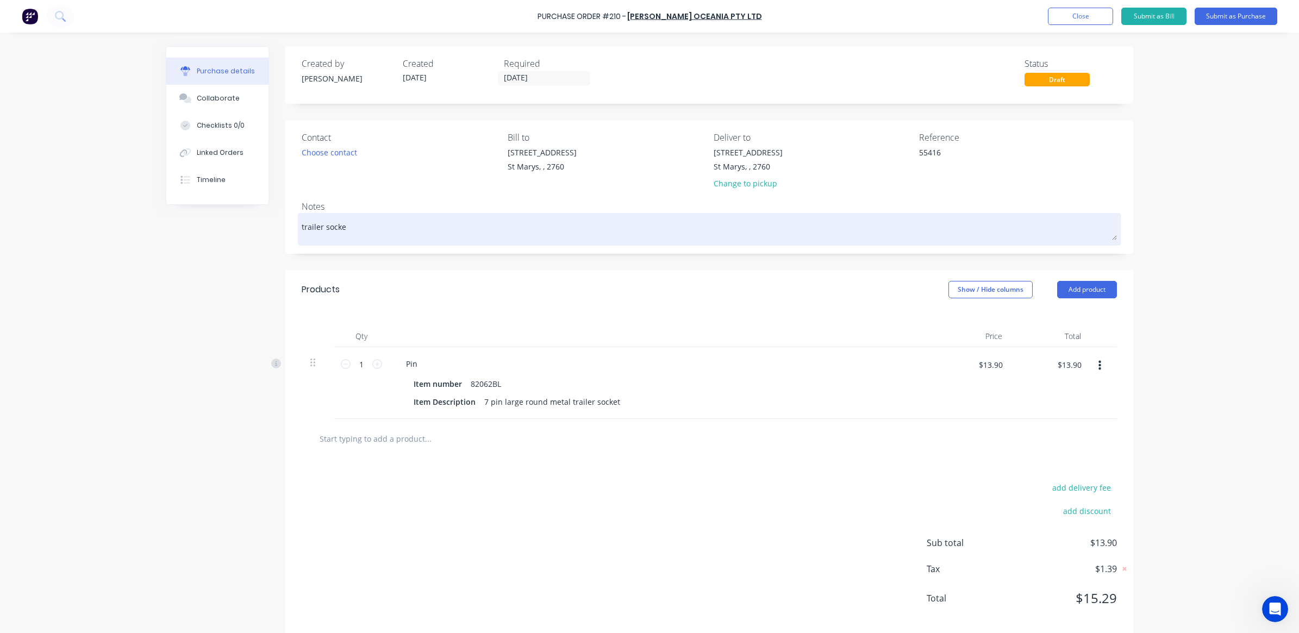
type textarea "x"
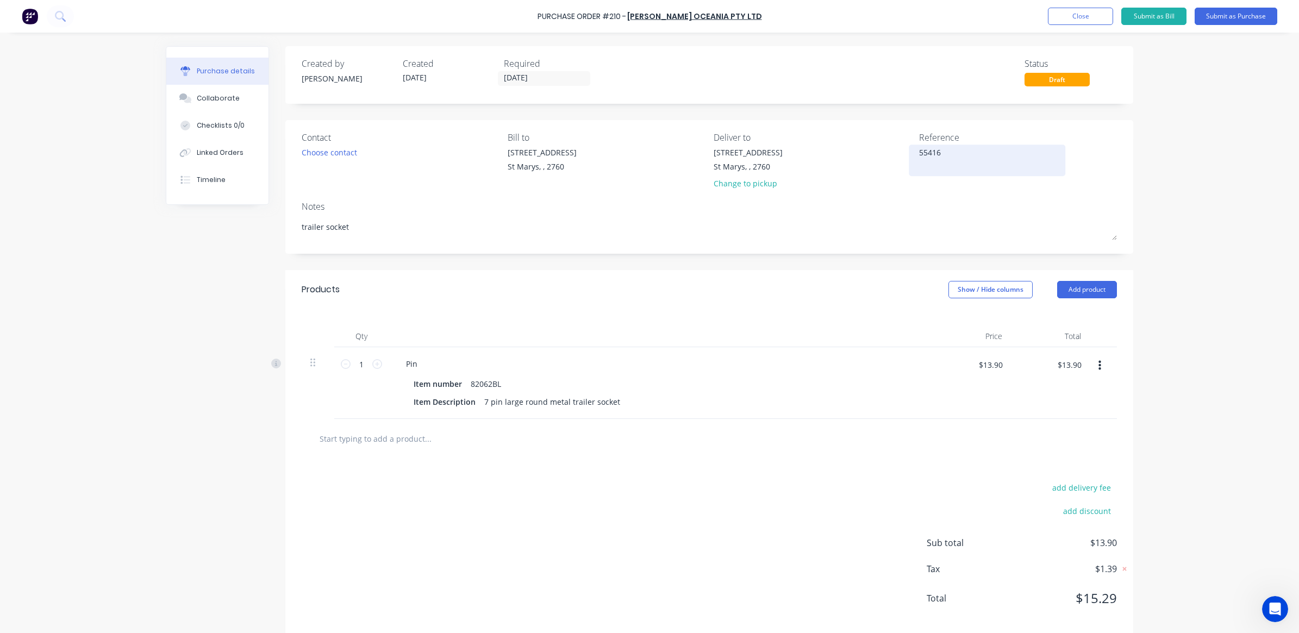
type textarea "trailer socket"
type textarea "x"
type textarea "trailer socket"
click at [945, 155] on textarea "55416" at bounding box center [987, 159] width 136 height 24
type textarea "55416 power waste"
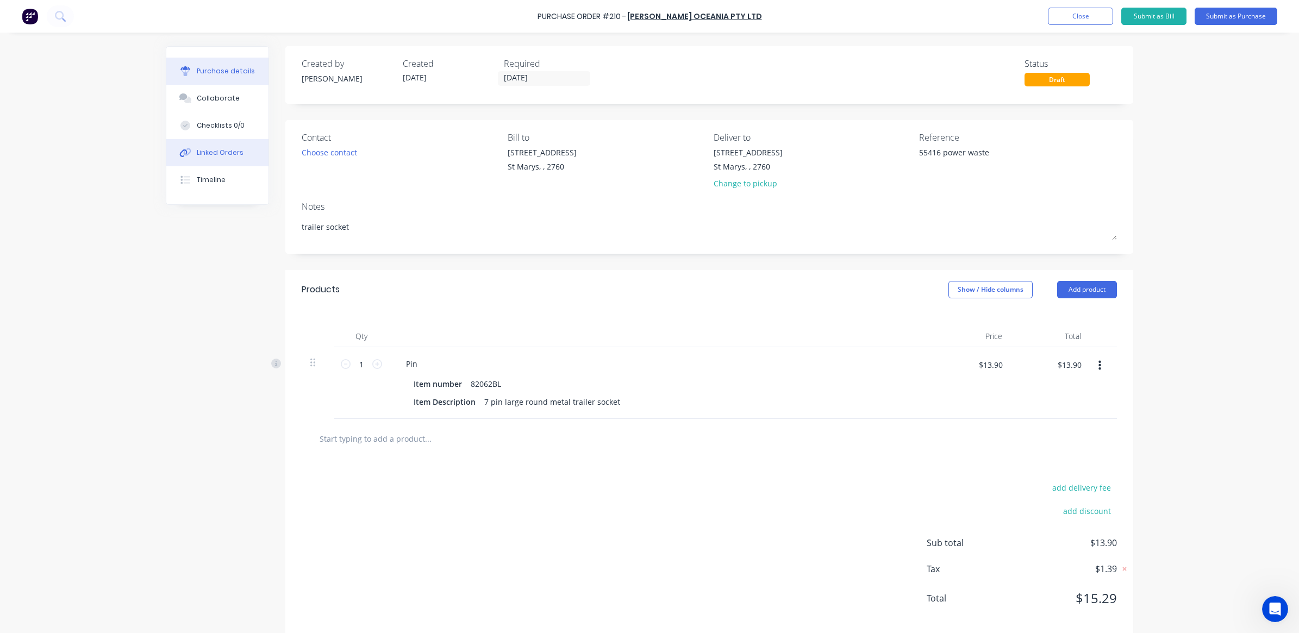
type textarea "x"
type textarea "55416 power waste"
click at [230, 153] on div "Linked Orders" at bounding box center [220, 153] width 47 height 10
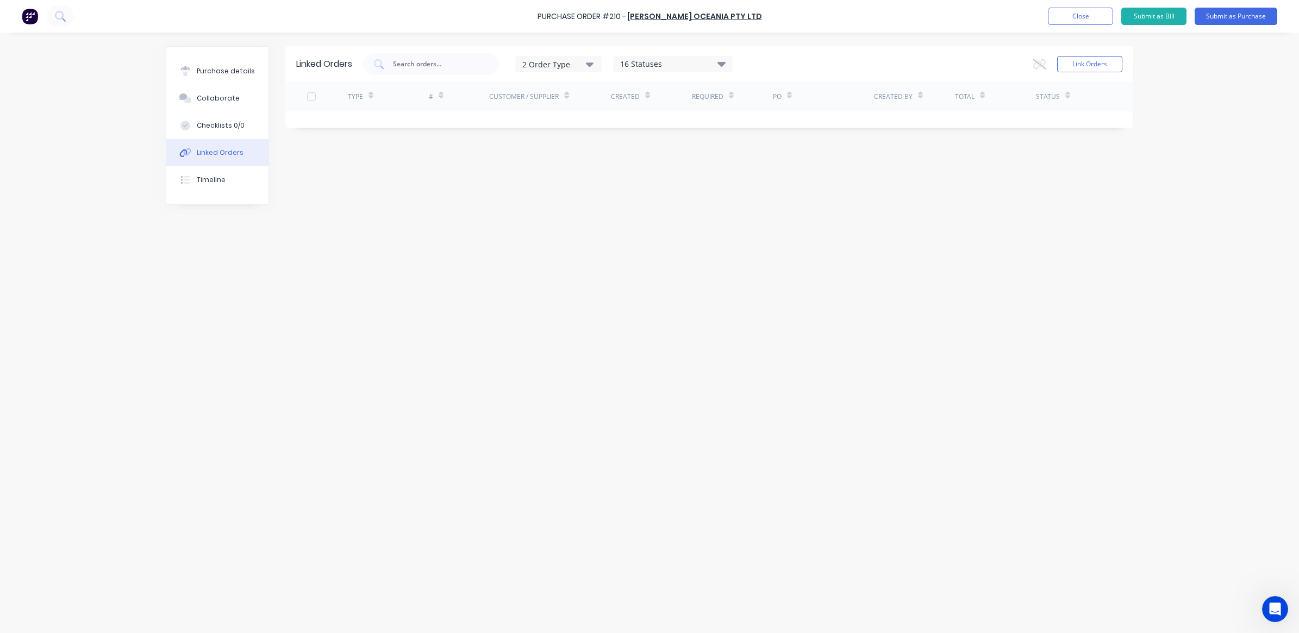
click at [542, 65] on div "2 Order Type" at bounding box center [558, 63] width 73 height 11
click at [556, 111] on div "Purchase" at bounding box center [560, 113] width 62 height 11
click at [434, 70] on div at bounding box center [431, 64] width 136 height 22
type input "55416"
click at [1091, 61] on button "Link Orders" at bounding box center [1089, 64] width 65 height 16
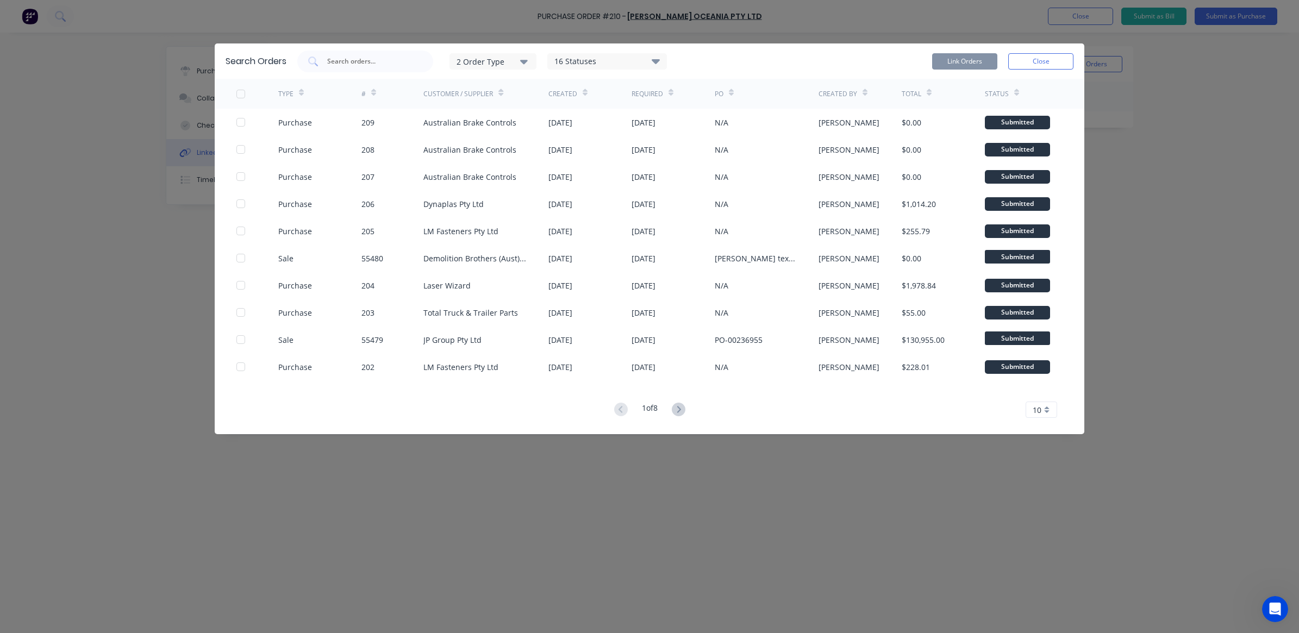
click at [510, 63] on div "2 Order Type" at bounding box center [492, 60] width 73 height 11
click at [485, 104] on button "Purchase" at bounding box center [503, 110] width 109 height 22
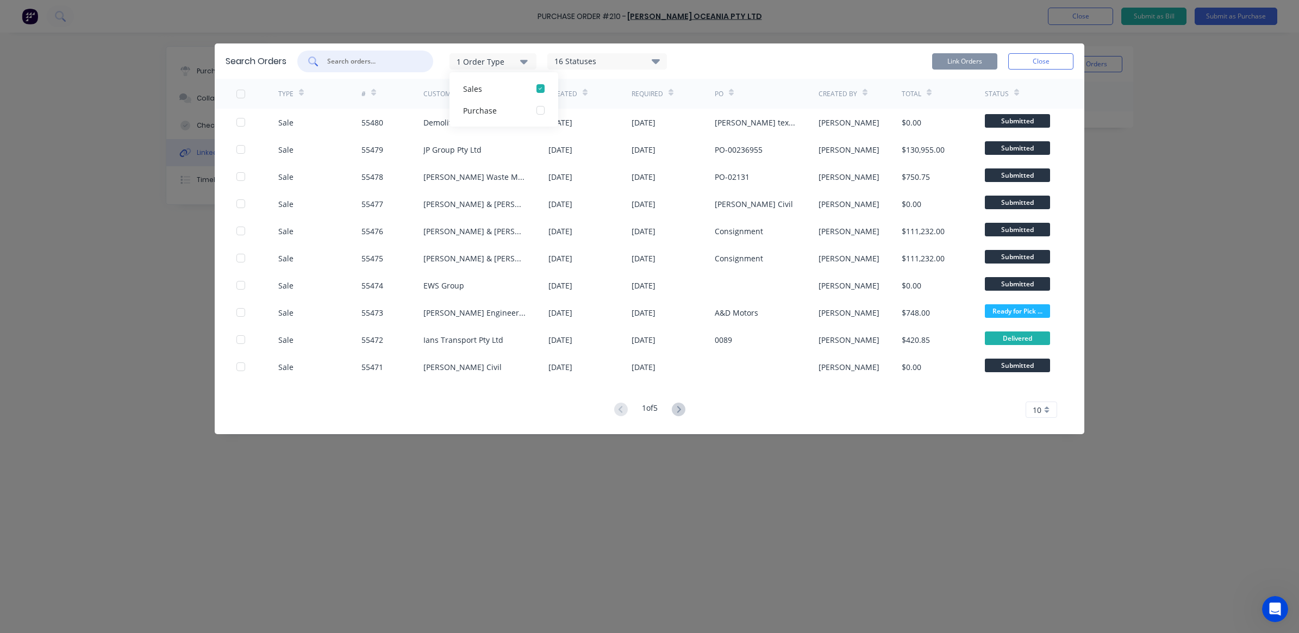
click at [392, 58] on input "text" at bounding box center [371, 61] width 90 height 11
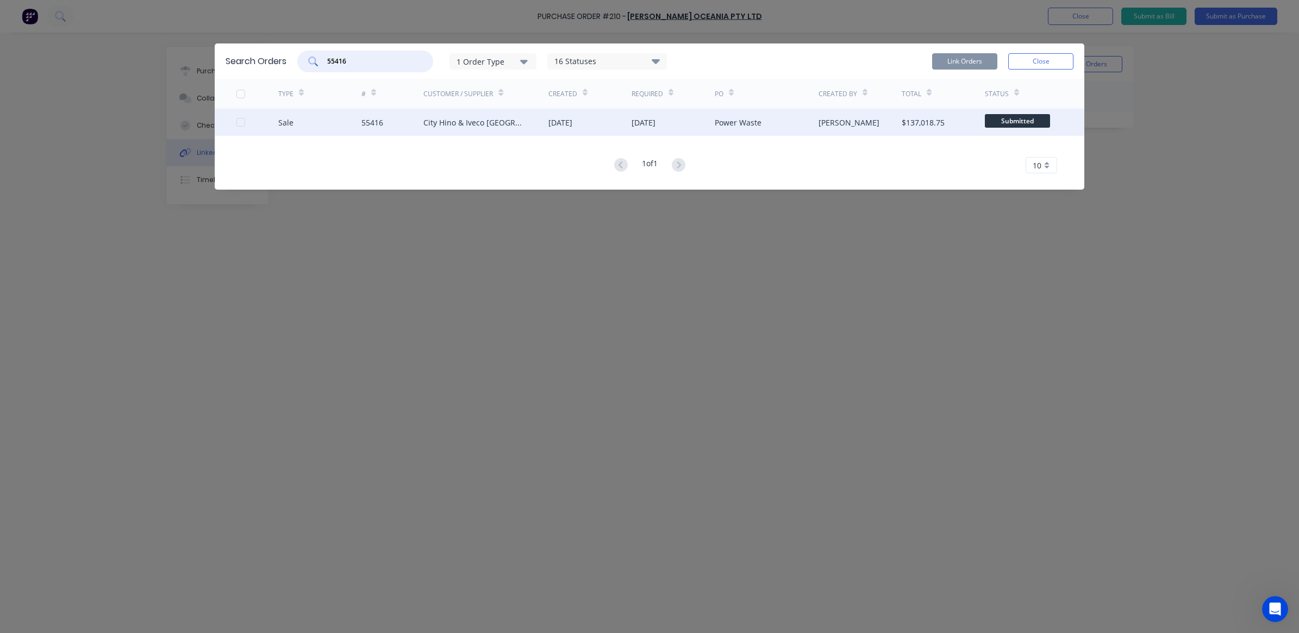
type input "55416"
click at [484, 121] on div "City Hino & Iveco [GEOGRAPHIC_DATA]" at bounding box center [474, 122] width 103 height 11
click at [242, 126] on div at bounding box center [241, 122] width 22 height 22
click at [956, 64] on button "Link Orders" at bounding box center [964, 61] width 65 height 16
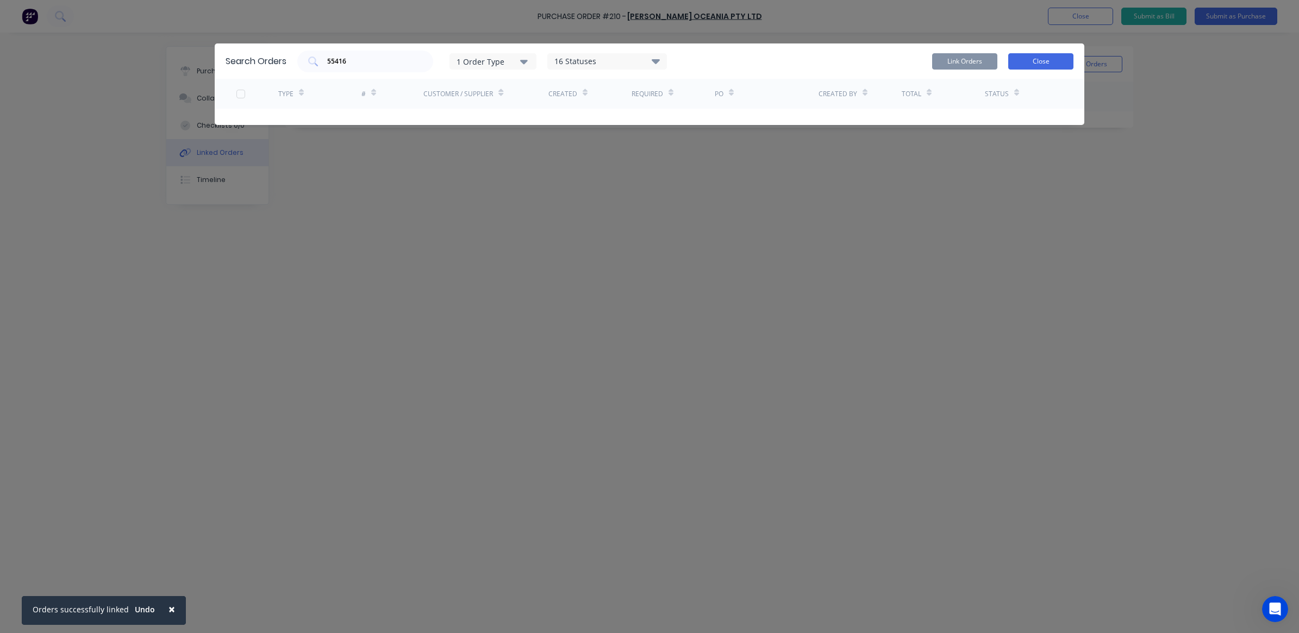
click at [1066, 62] on button "Close" at bounding box center [1040, 61] width 65 height 16
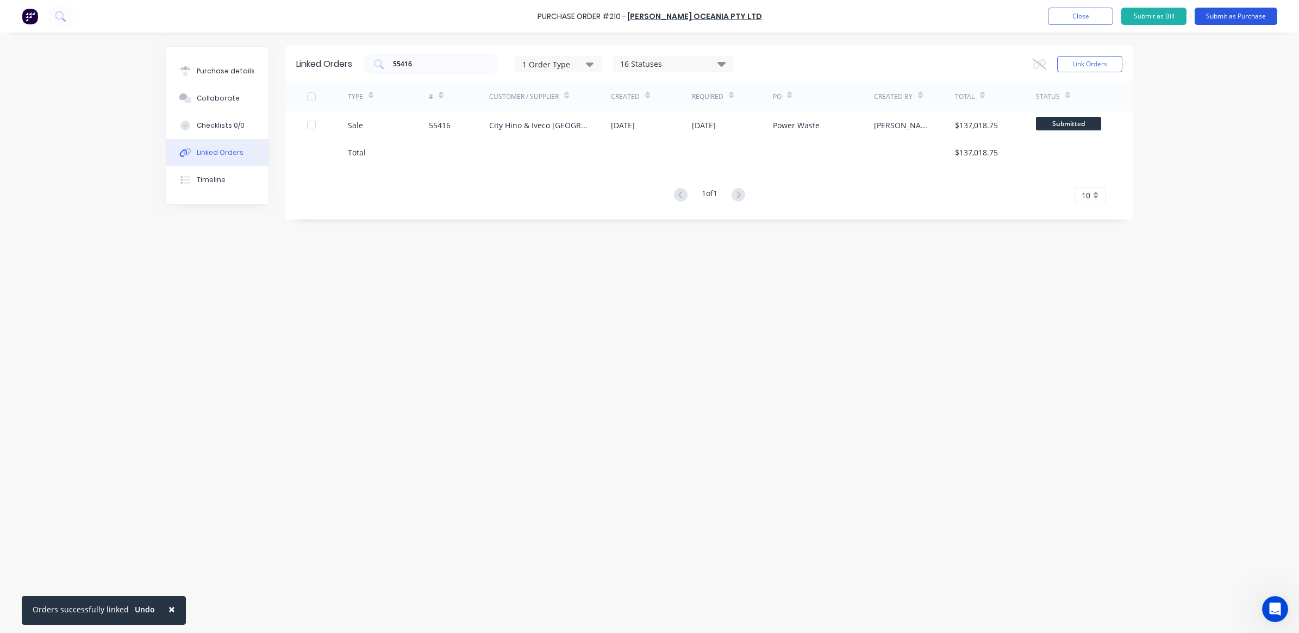
click at [1216, 20] on button "Submit as Purchase" at bounding box center [1235, 16] width 83 height 17
click at [1177, 18] on button "Options" at bounding box center [1176, 16] width 54 height 17
click at [1143, 44] on div "Print / Email" at bounding box center [1152, 44] width 84 height 16
click at [1141, 66] on div "With pricing" at bounding box center [1152, 66] width 84 height 16
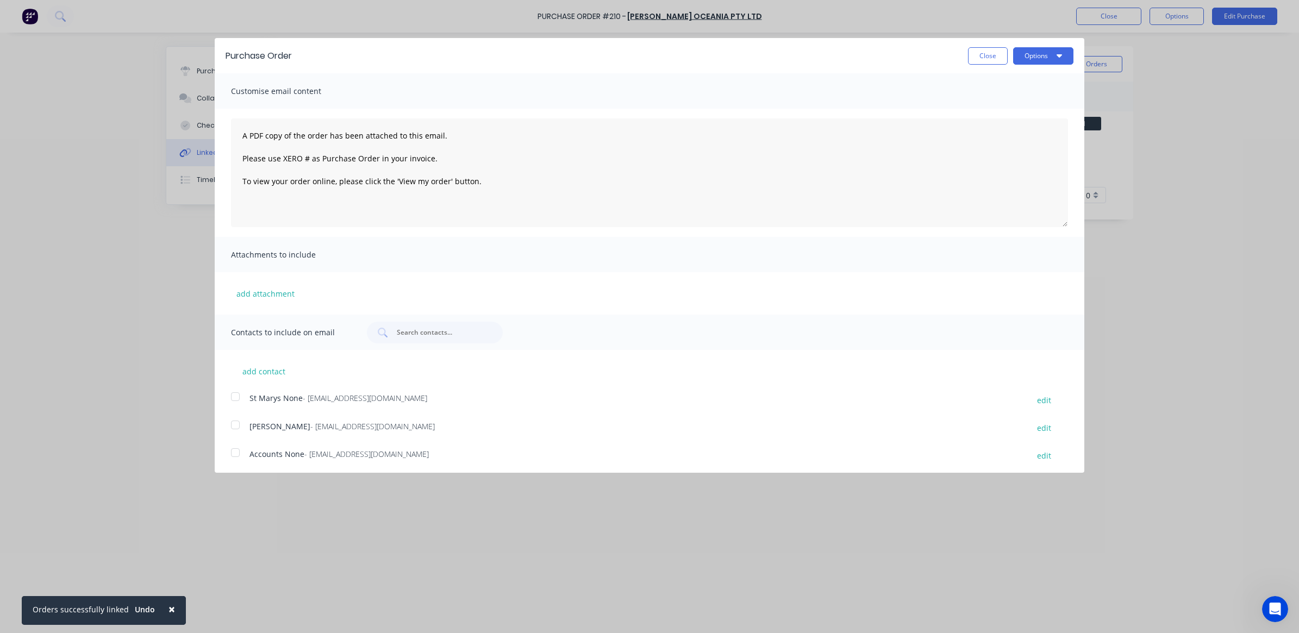
click at [235, 400] on div at bounding box center [235, 397] width 22 height 22
click at [235, 419] on div at bounding box center [235, 425] width 22 height 22
click at [1036, 58] on button "Options" at bounding box center [1043, 55] width 60 height 17
click at [992, 101] on div "Email" at bounding box center [1022, 105] width 84 height 16
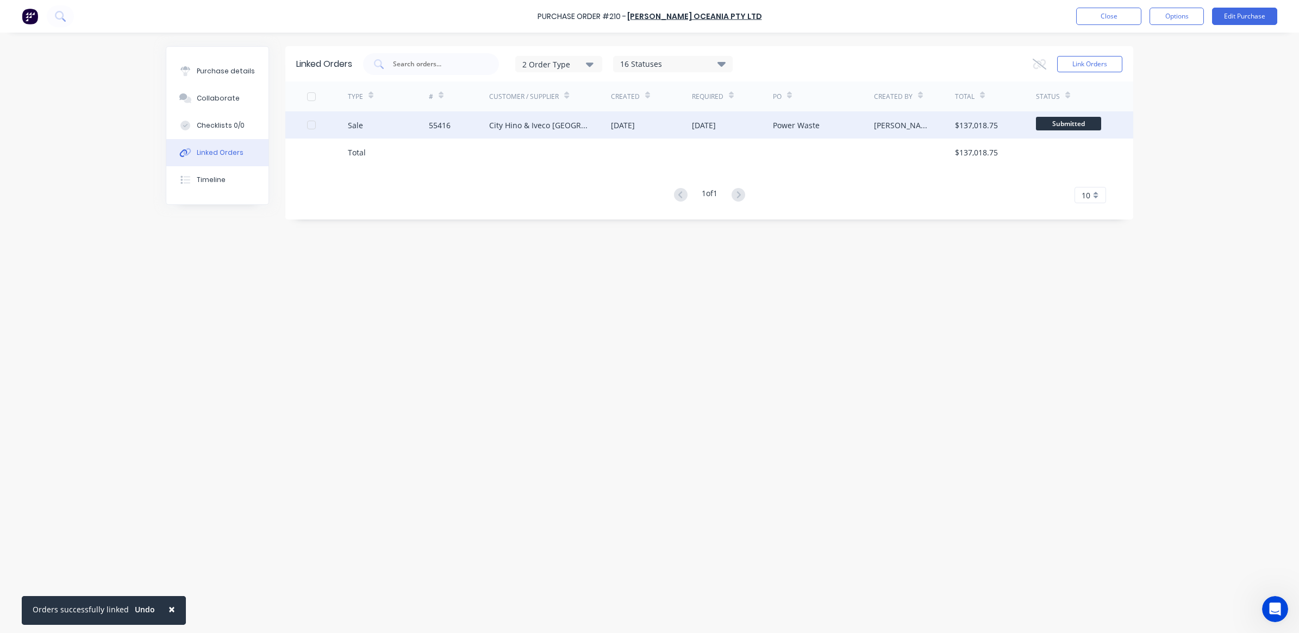
click at [499, 128] on div "City Hino & Iveco [GEOGRAPHIC_DATA]" at bounding box center [539, 125] width 100 height 11
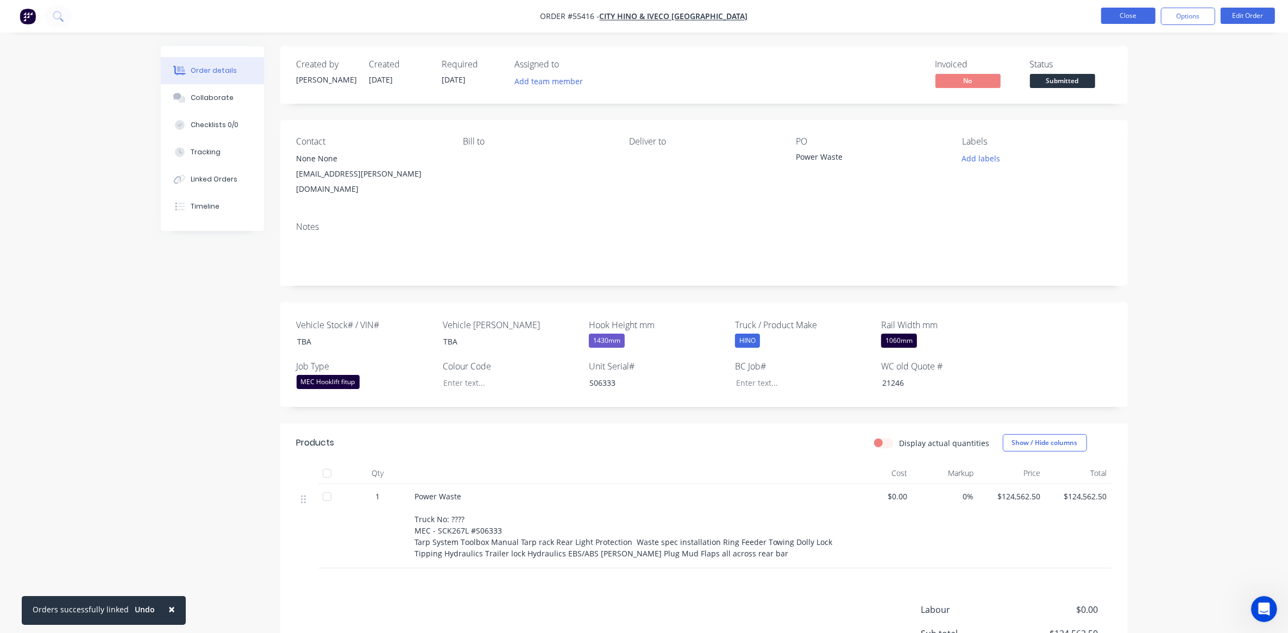
click at [1121, 15] on button "Close" at bounding box center [1128, 16] width 54 height 16
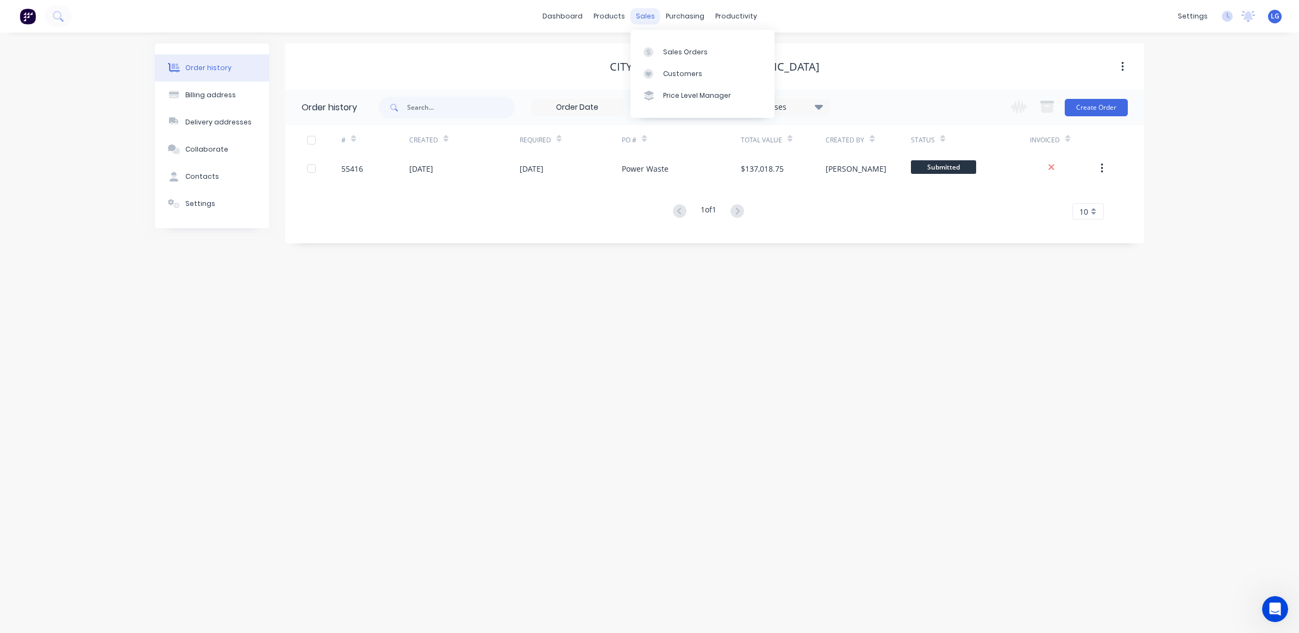
click at [652, 20] on div "sales" at bounding box center [645, 16] width 30 height 16
click at [667, 47] on div "Sales Orders" at bounding box center [685, 52] width 45 height 10
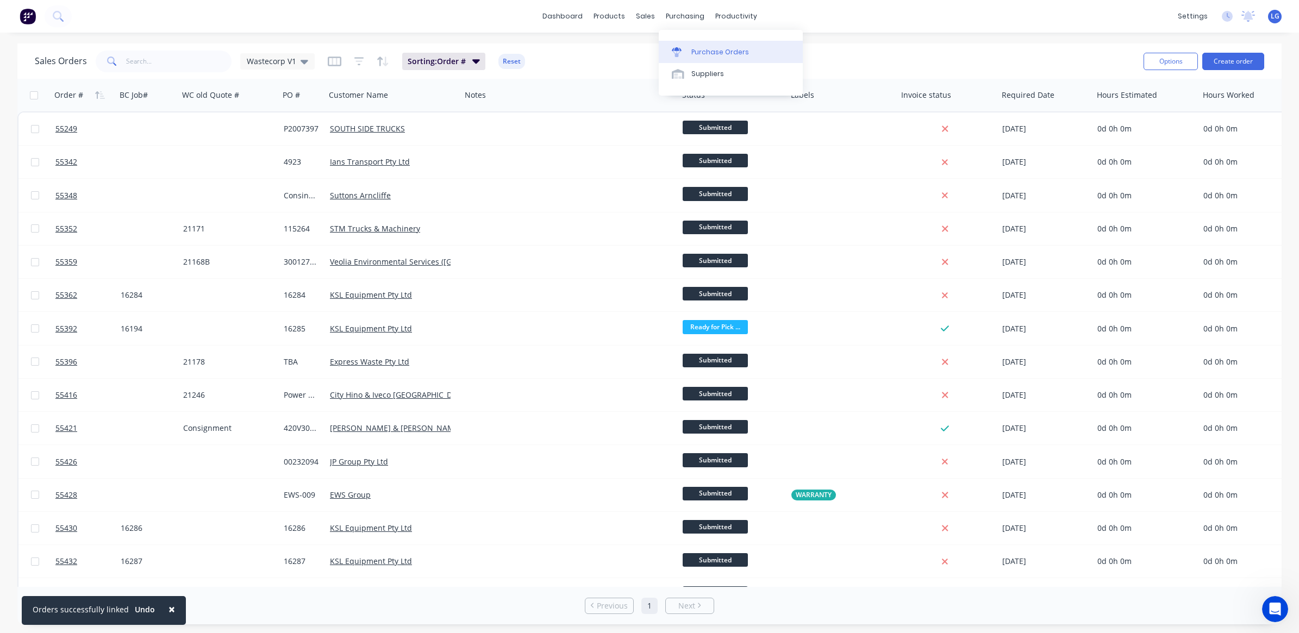
click at [698, 44] on link "Purchase Orders" at bounding box center [731, 52] width 144 height 22
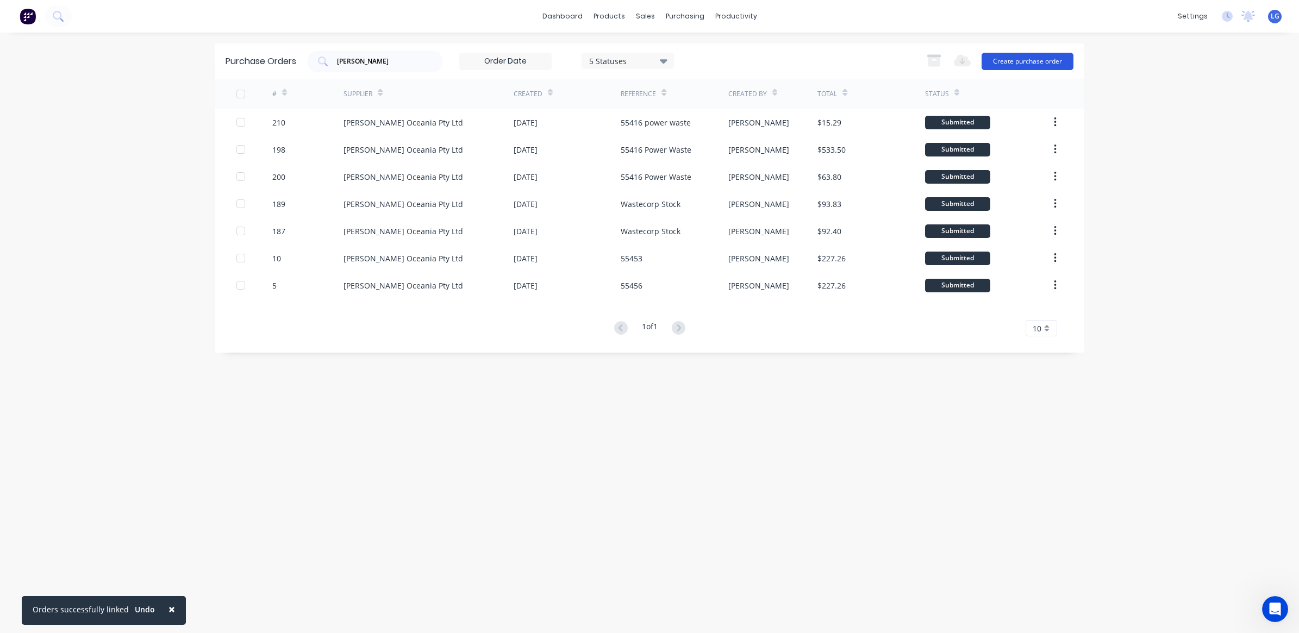
click at [1004, 58] on button "Create purchase order" at bounding box center [1027, 61] width 92 height 17
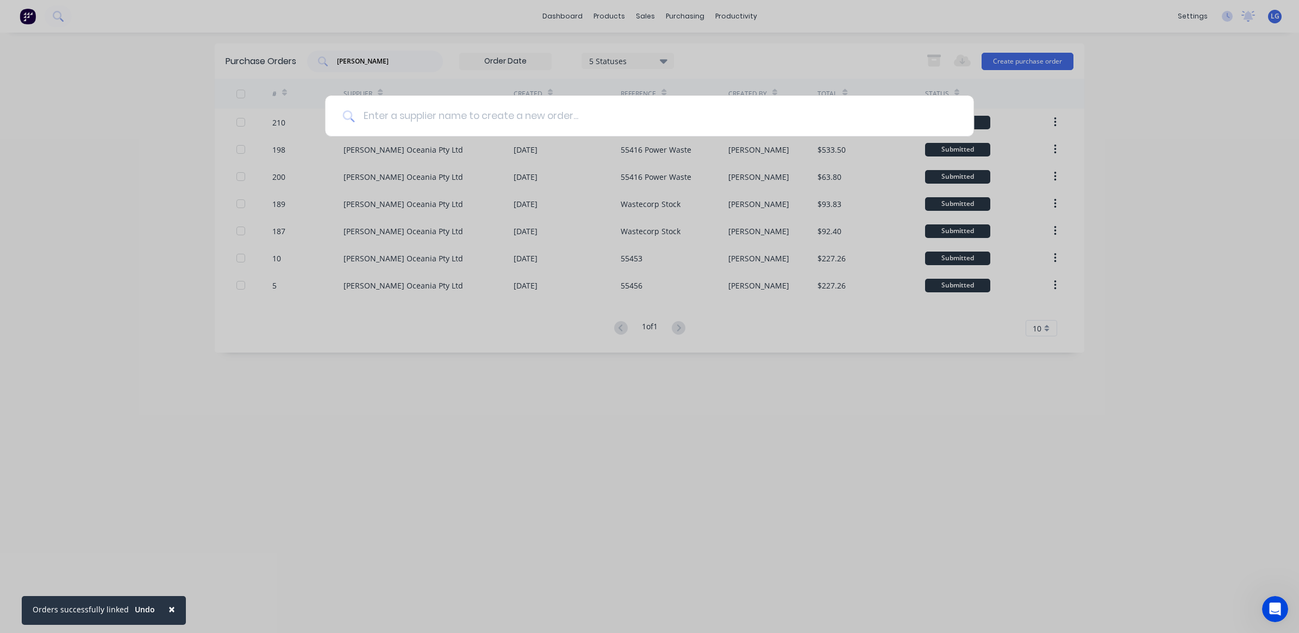
click at [533, 116] on input at bounding box center [654, 116] width 601 height 41
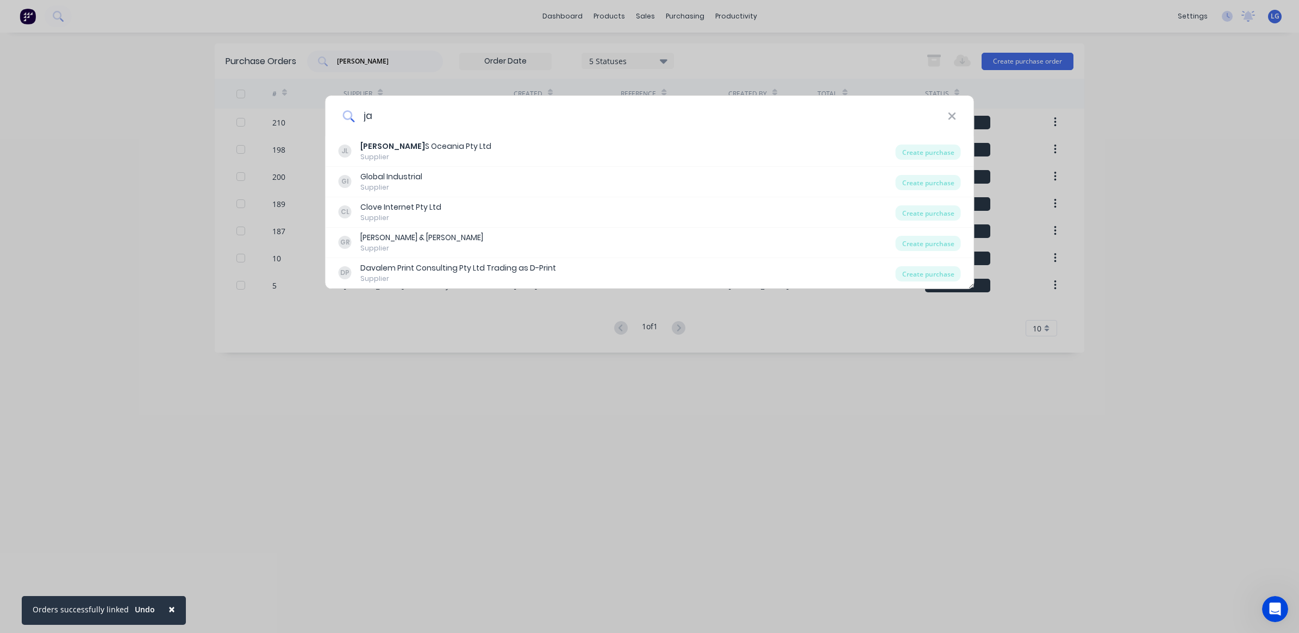
type input "[PERSON_NAME]"
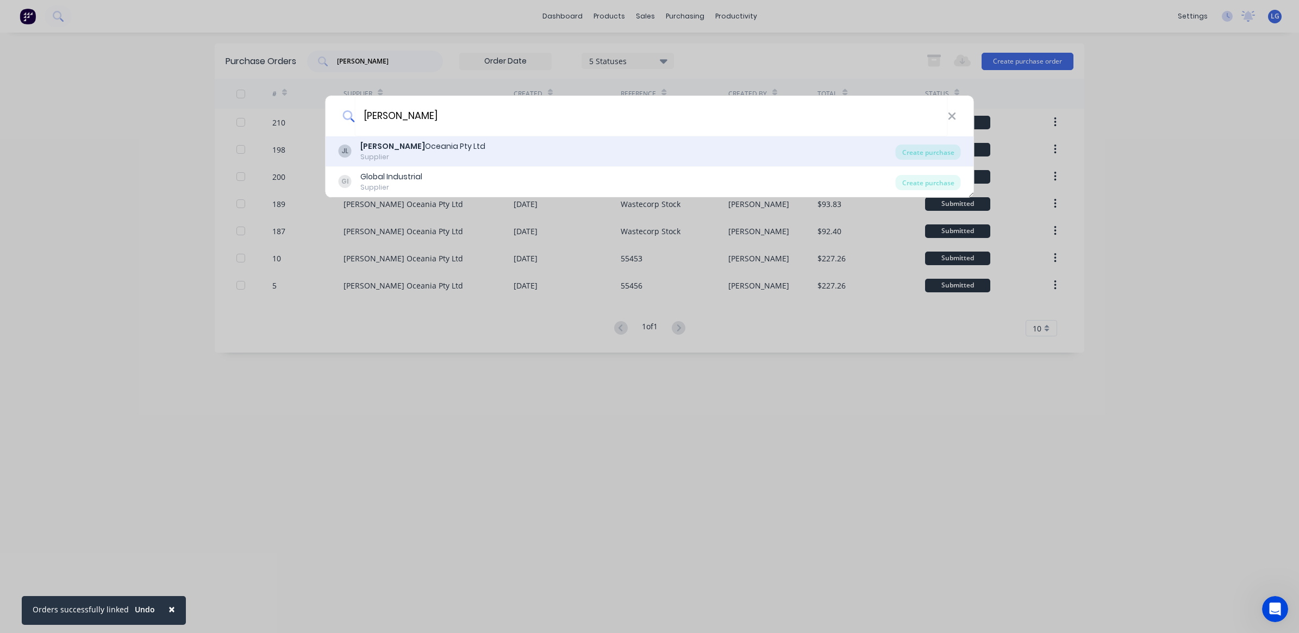
click at [428, 155] on div "Supplier" at bounding box center [422, 157] width 125 height 10
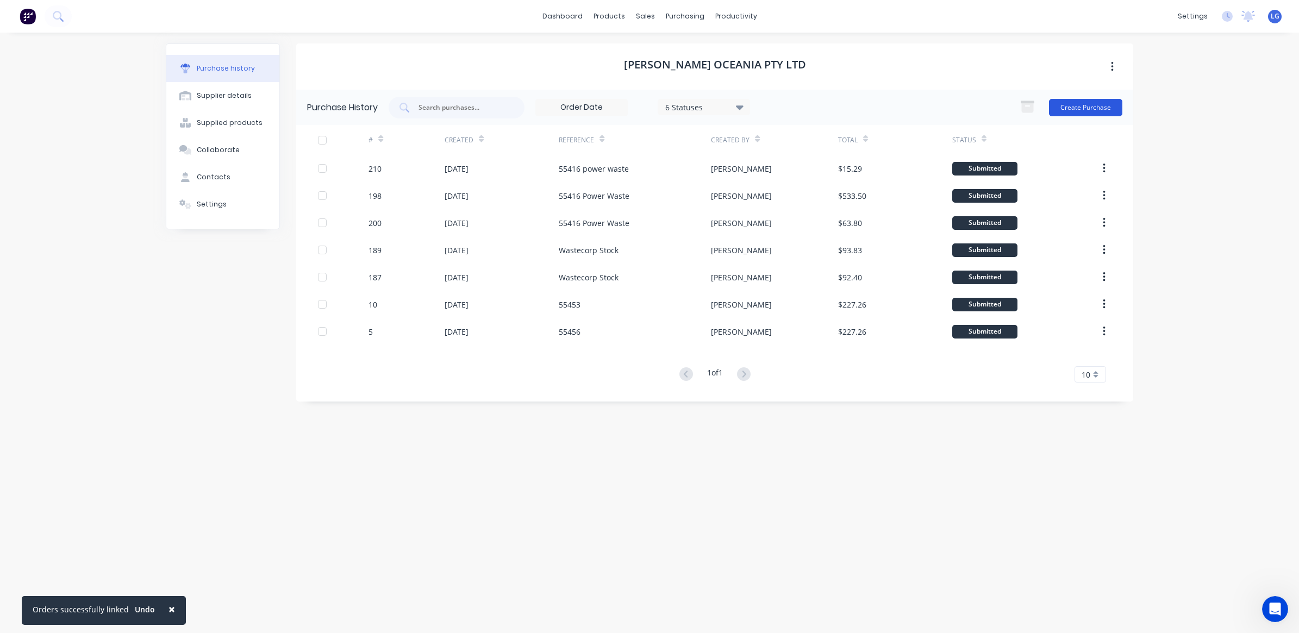
click at [1069, 110] on button "Create Purchase" at bounding box center [1085, 107] width 73 height 17
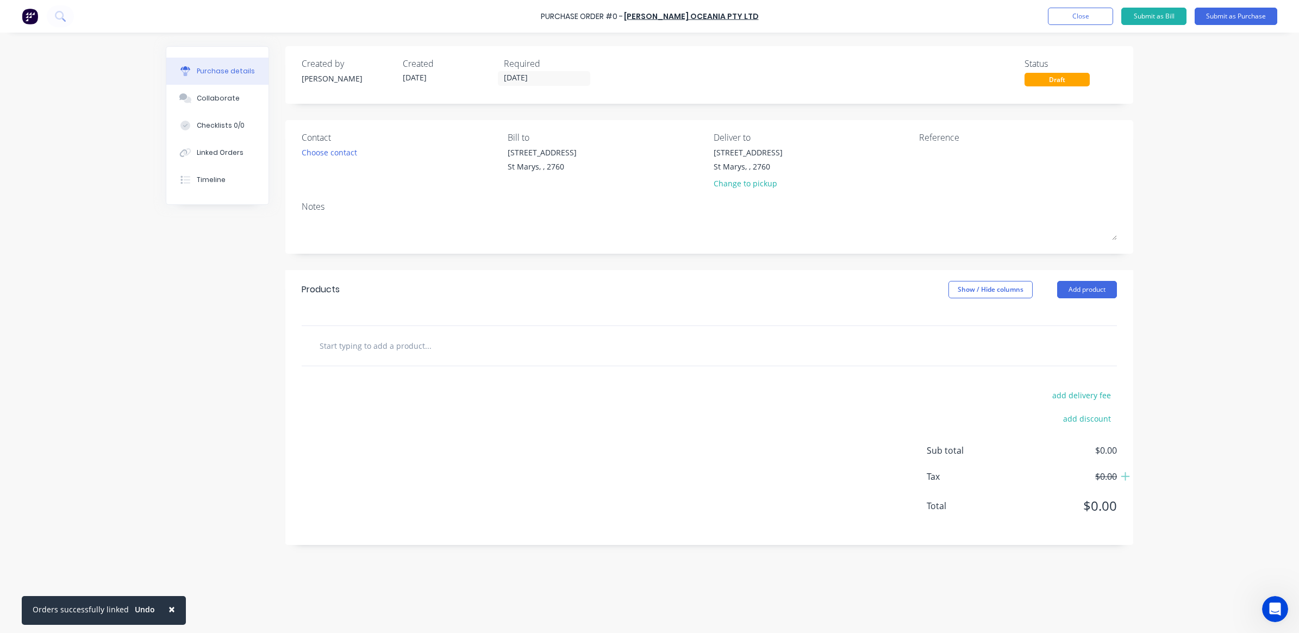
click at [408, 346] on input "text" at bounding box center [427, 346] width 217 height 22
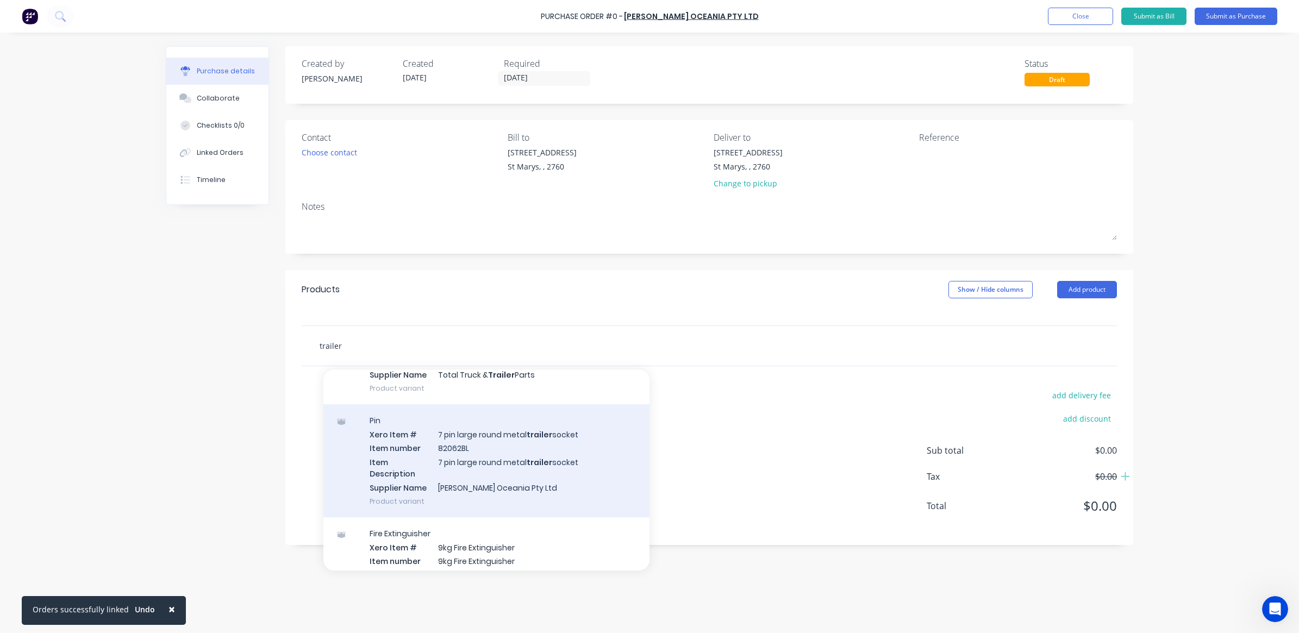
scroll to position [815, 0]
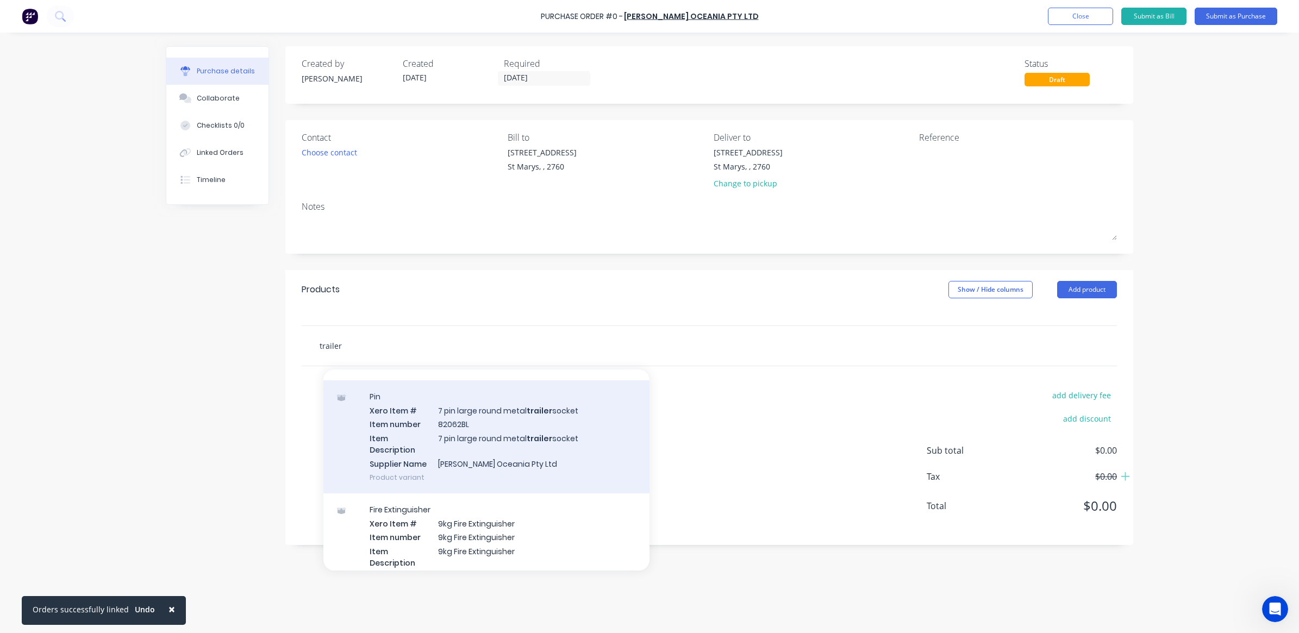
type input "trailer"
click at [473, 427] on div "Pin Xero Item # 7 pin large round metal trailer socket Item number 82062BL Item…" at bounding box center [486, 436] width 326 height 113
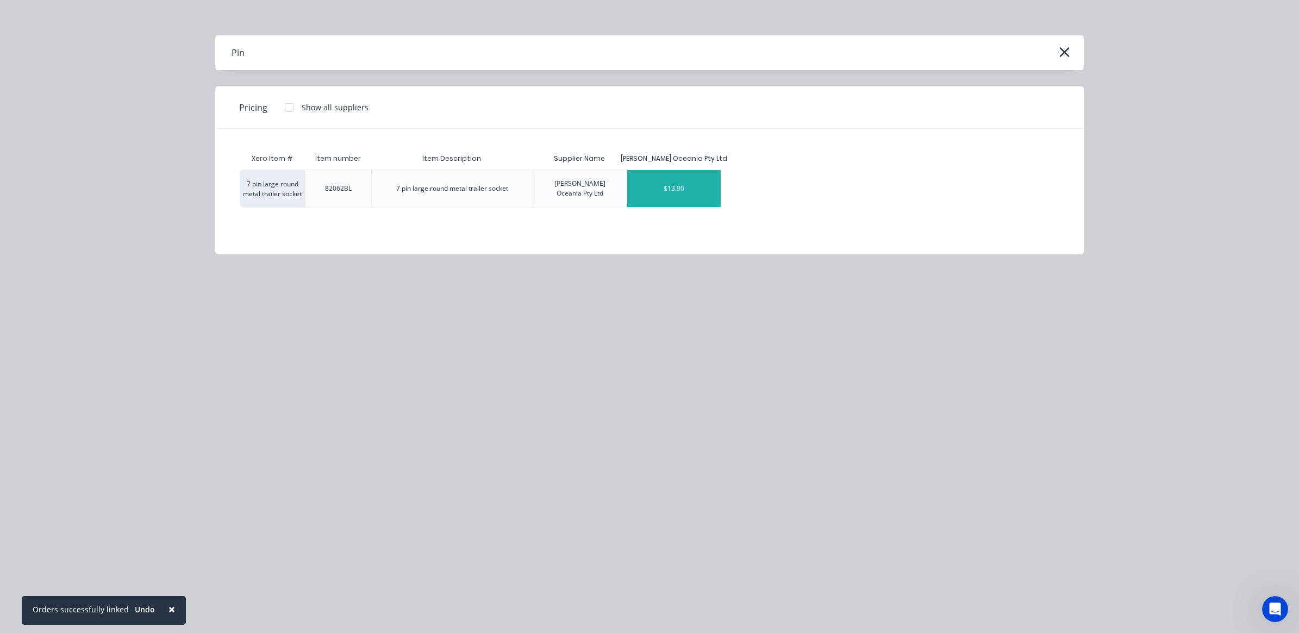
click at [701, 183] on div "$13.90" at bounding box center [673, 188] width 93 height 37
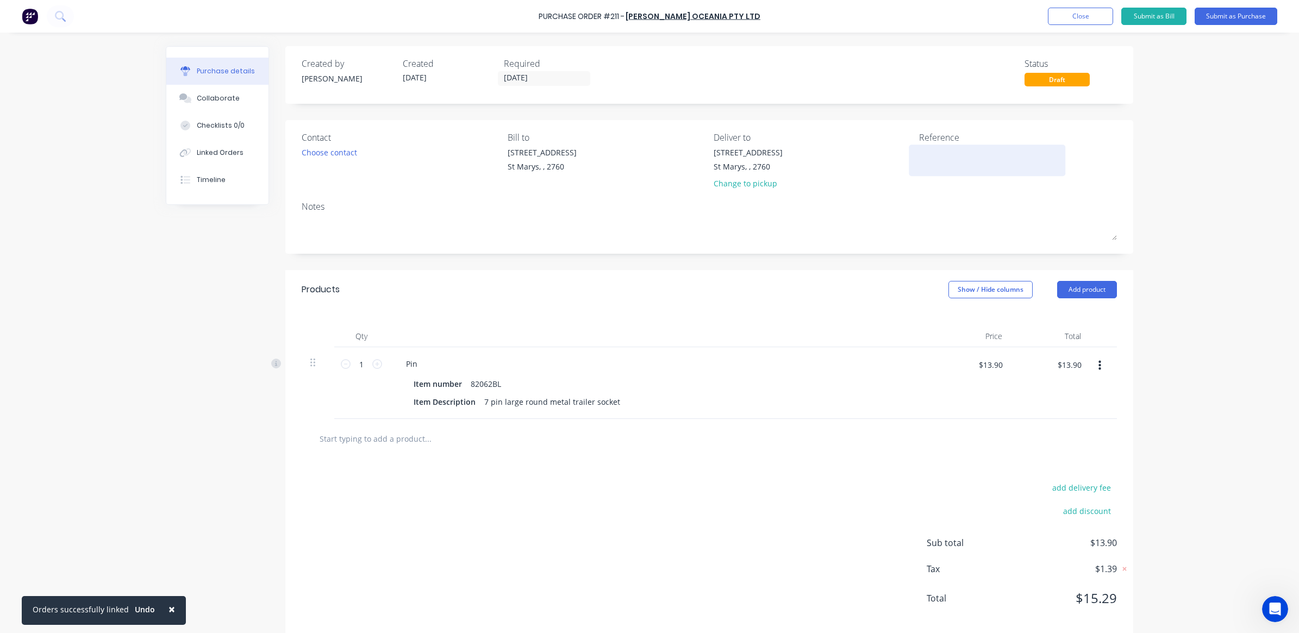
click at [937, 161] on textarea at bounding box center [987, 159] width 136 height 24
type textarea "55444 4Site"
type textarea "x"
type textarea "55444 4Site"
click at [234, 148] on div "Linked Orders" at bounding box center [220, 153] width 47 height 10
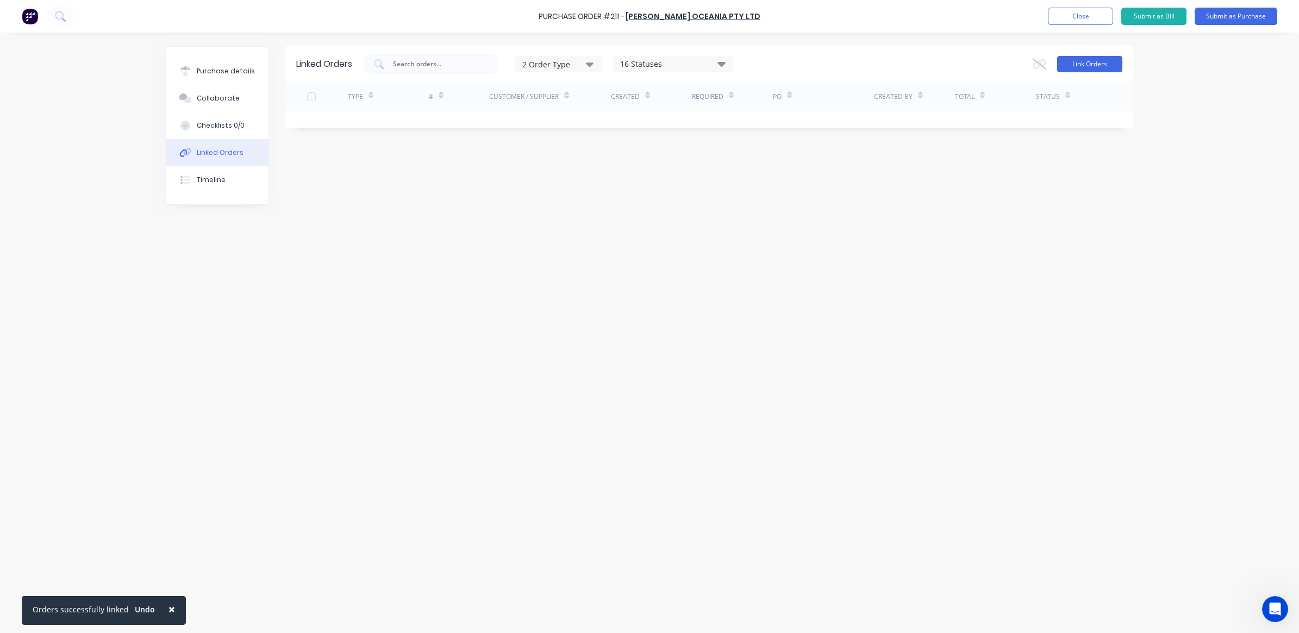
click at [1076, 68] on button "Link Orders" at bounding box center [1089, 64] width 65 height 16
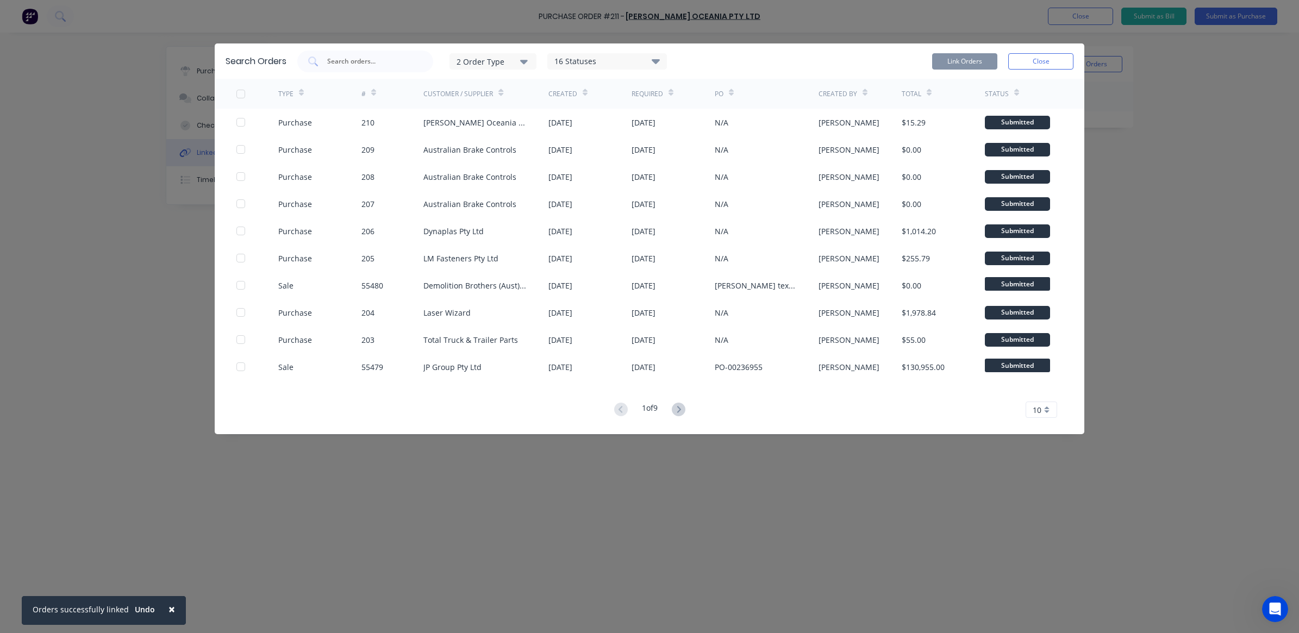
click at [493, 60] on div "2 Order Type" at bounding box center [492, 60] width 73 height 11
click at [404, 60] on input "text" at bounding box center [371, 61] width 90 height 11
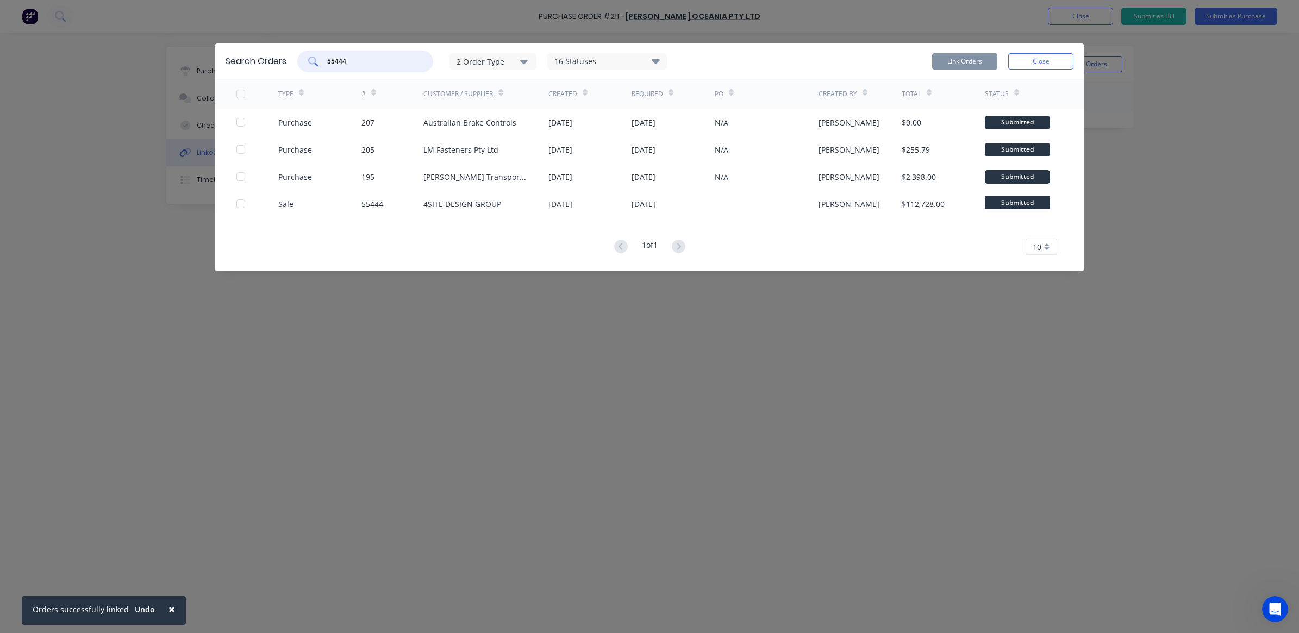
type input "55444"
click at [515, 60] on div "2 Order Type" at bounding box center [492, 60] width 73 height 11
click at [479, 110] on div "Purchase" at bounding box center [494, 110] width 62 height 11
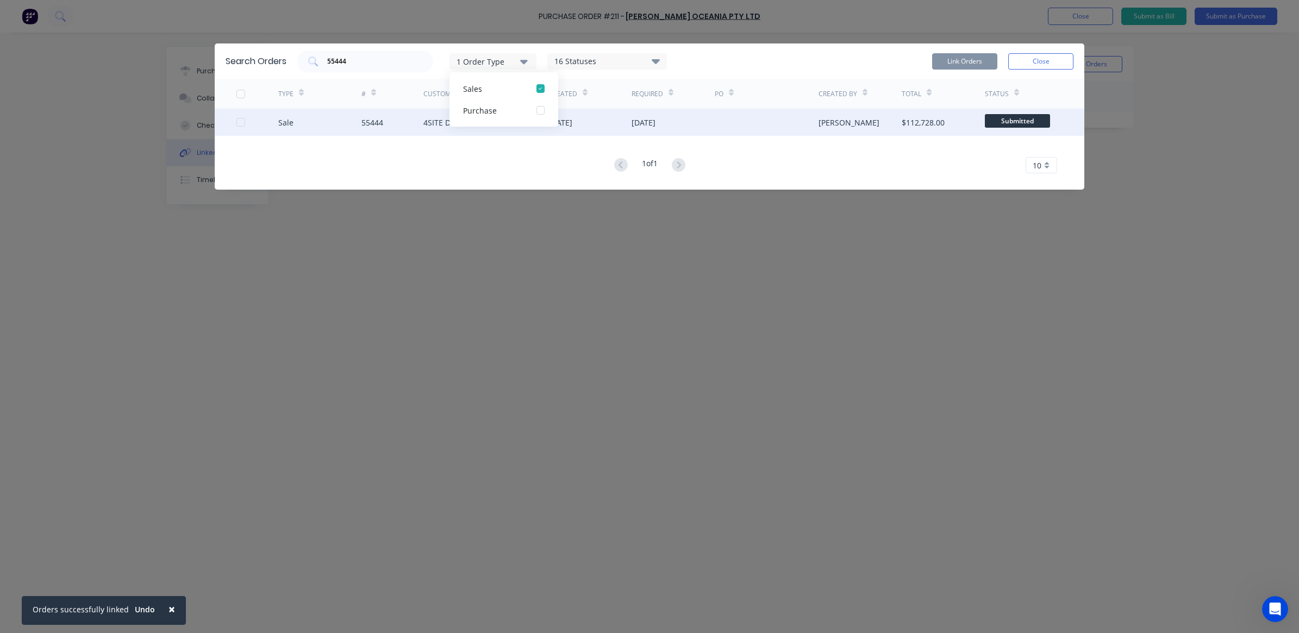
click at [413, 127] on div "55444" at bounding box center [392, 122] width 62 height 27
click at [243, 123] on div at bounding box center [241, 122] width 22 height 22
click at [976, 61] on button "Link Orders" at bounding box center [964, 61] width 65 height 16
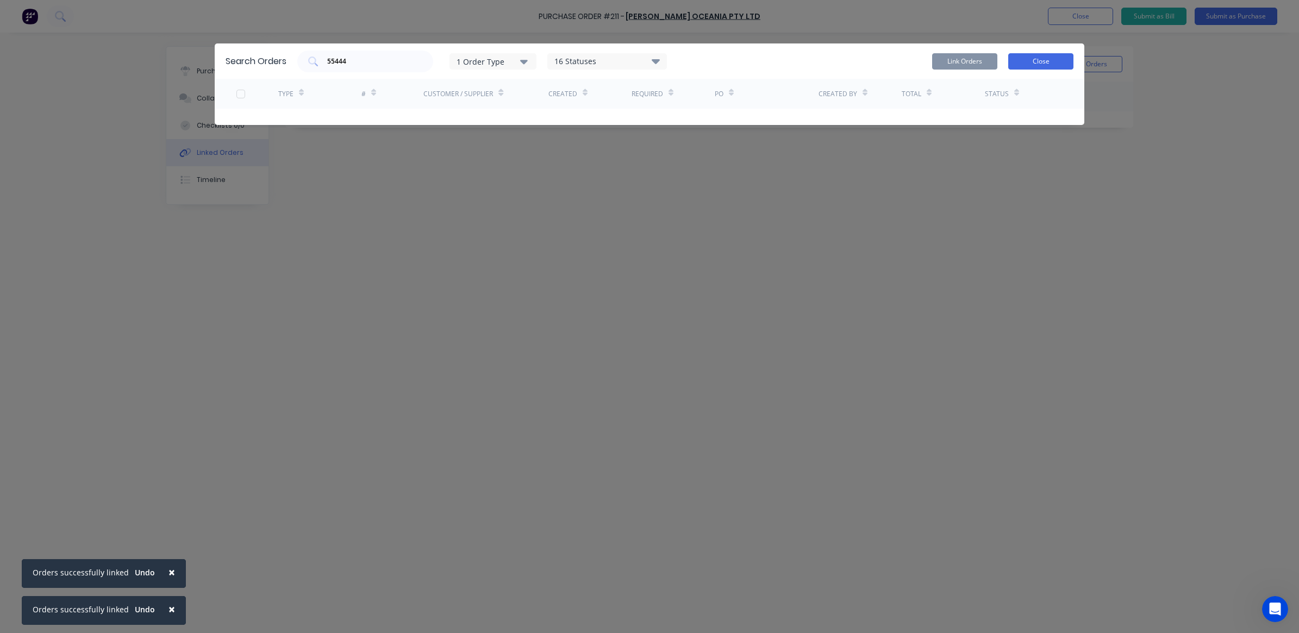
click at [1043, 63] on button "Close" at bounding box center [1040, 61] width 65 height 16
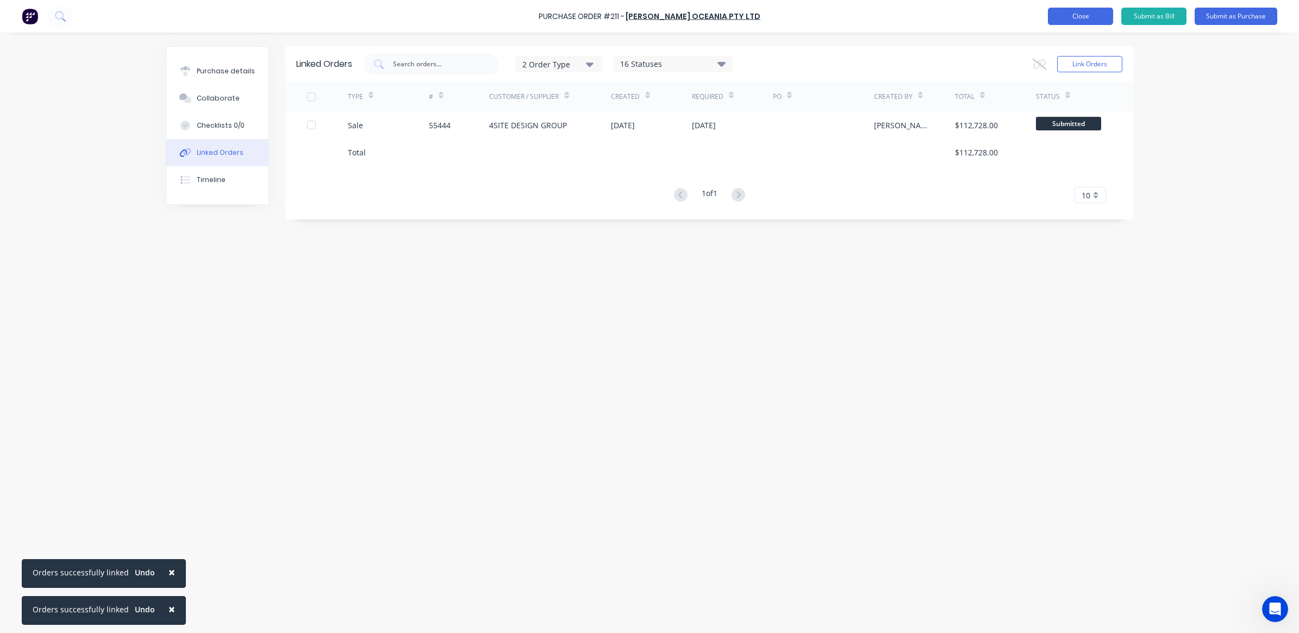
click at [1086, 21] on button "Close" at bounding box center [1080, 16] width 65 height 17
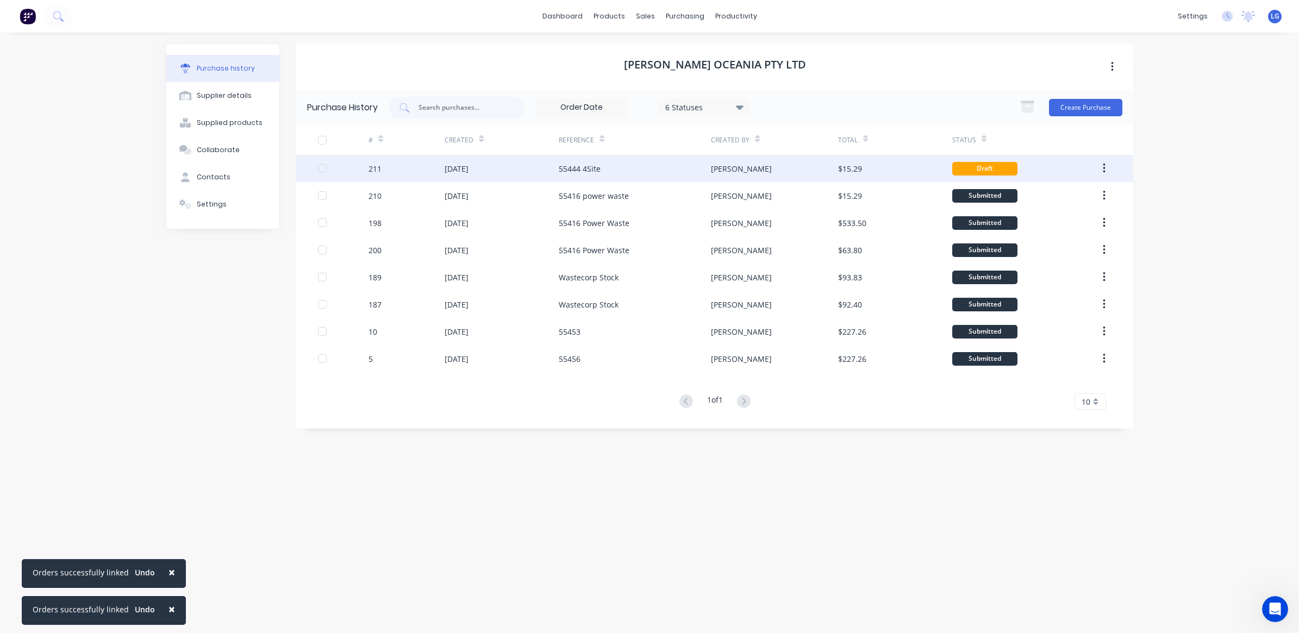
click at [586, 172] on div "55444 4Site" at bounding box center [580, 168] width 42 height 11
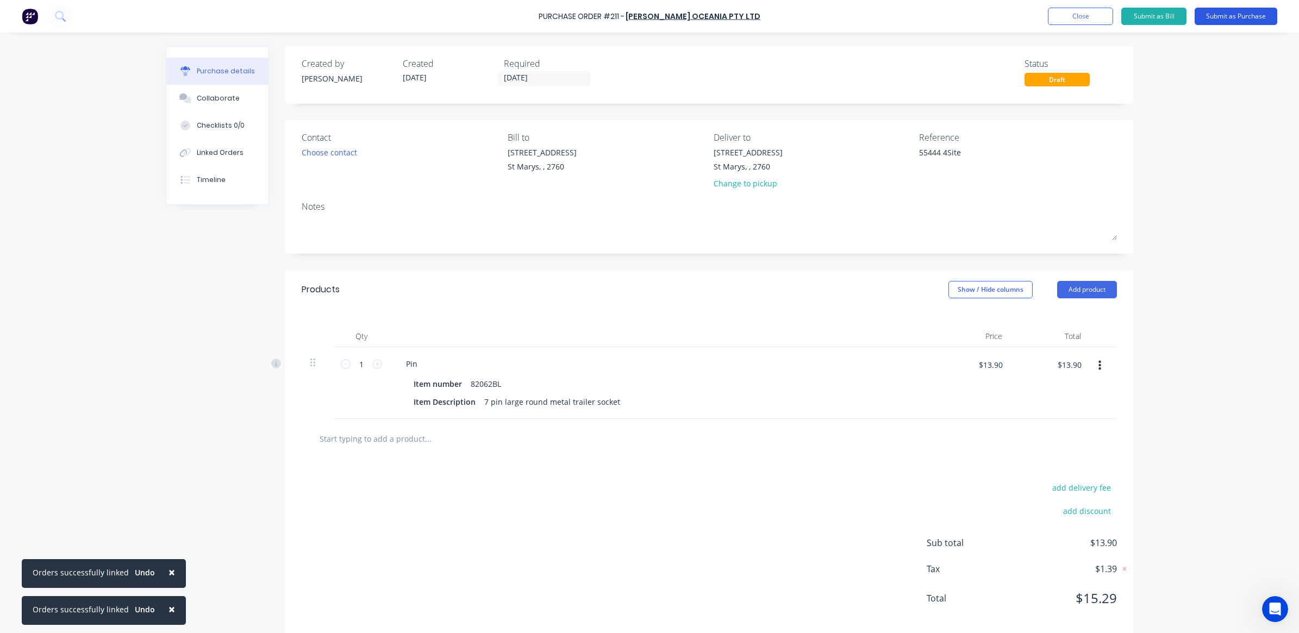
click at [1231, 20] on button "Submit as Purchase" at bounding box center [1235, 16] width 83 height 17
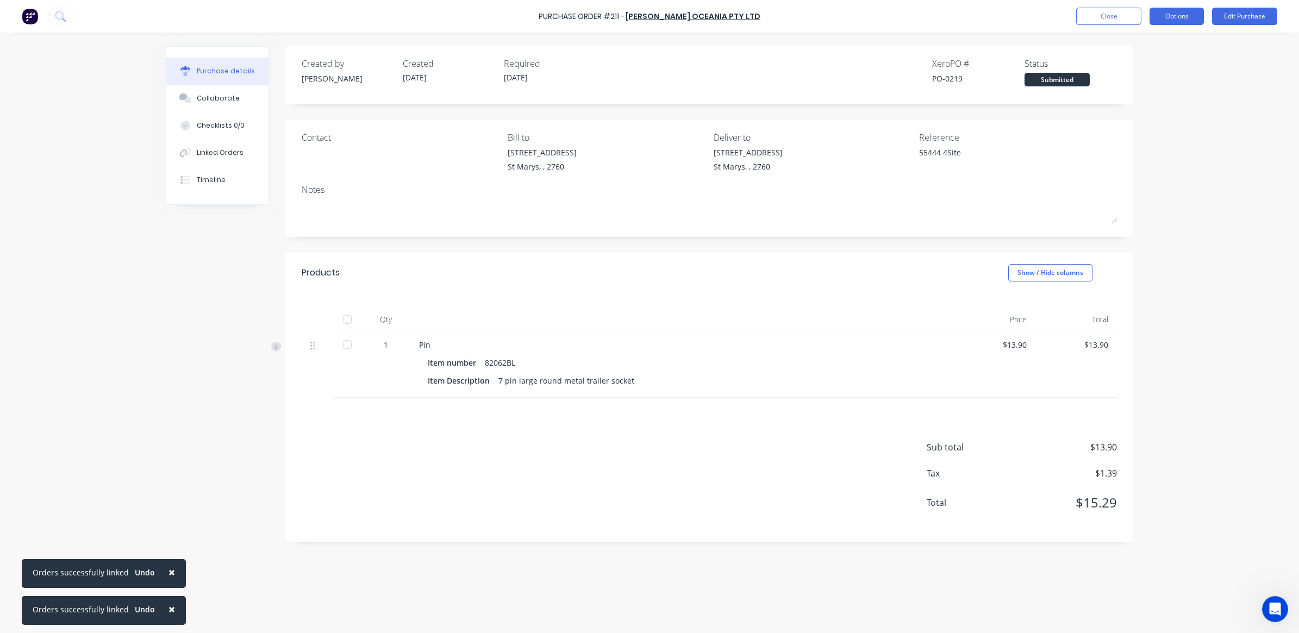
click at [1178, 14] on button "Options" at bounding box center [1176, 16] width 54 height 17
click at [1152, 39] on div "Print / Email" at bounding box center [1152, 44] width 84 height 16
click at [1148, 66] on div "With pricing" at bounding box center [1152, 66] width 84 height 16
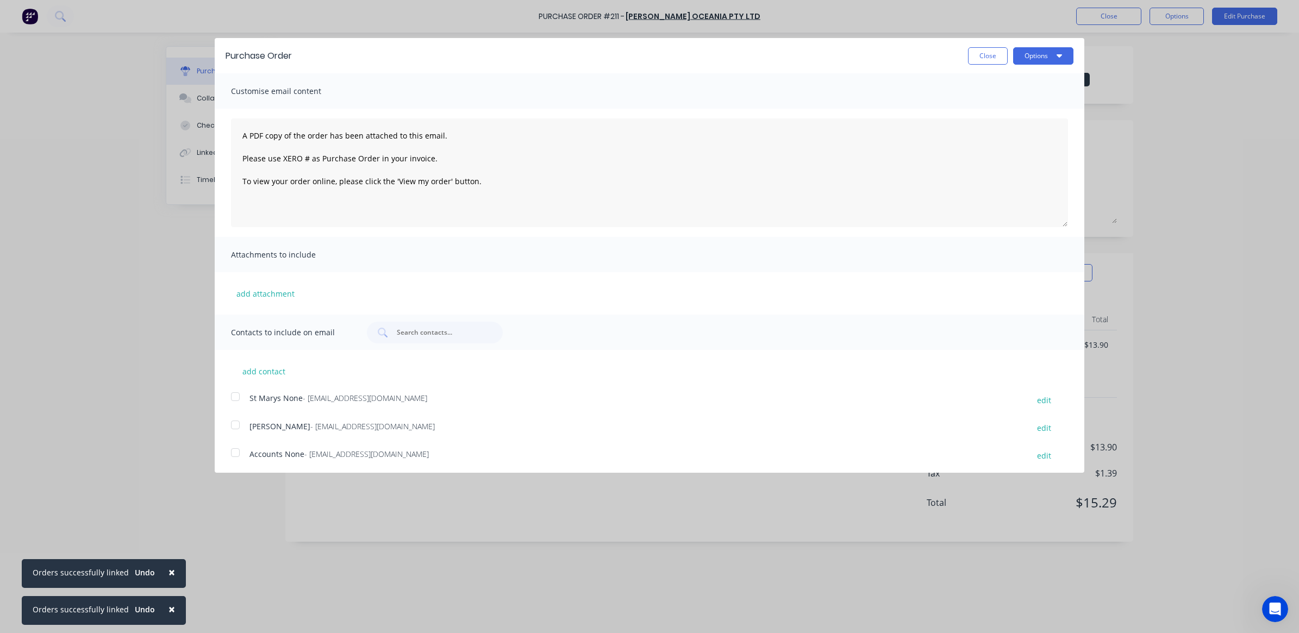
click at [233, 397] on div at bounding box center [235, 397] width 22 height 22
click at [235, 421] on div at bounding box center [235, 425] width 22 height 22
click at [1052, 56] on button "Options" at bounding box center [1043, 55] width 60 height 17
click at [1012, 105] on div "Email" at bounding box center [1022, 105] width 84 height 16
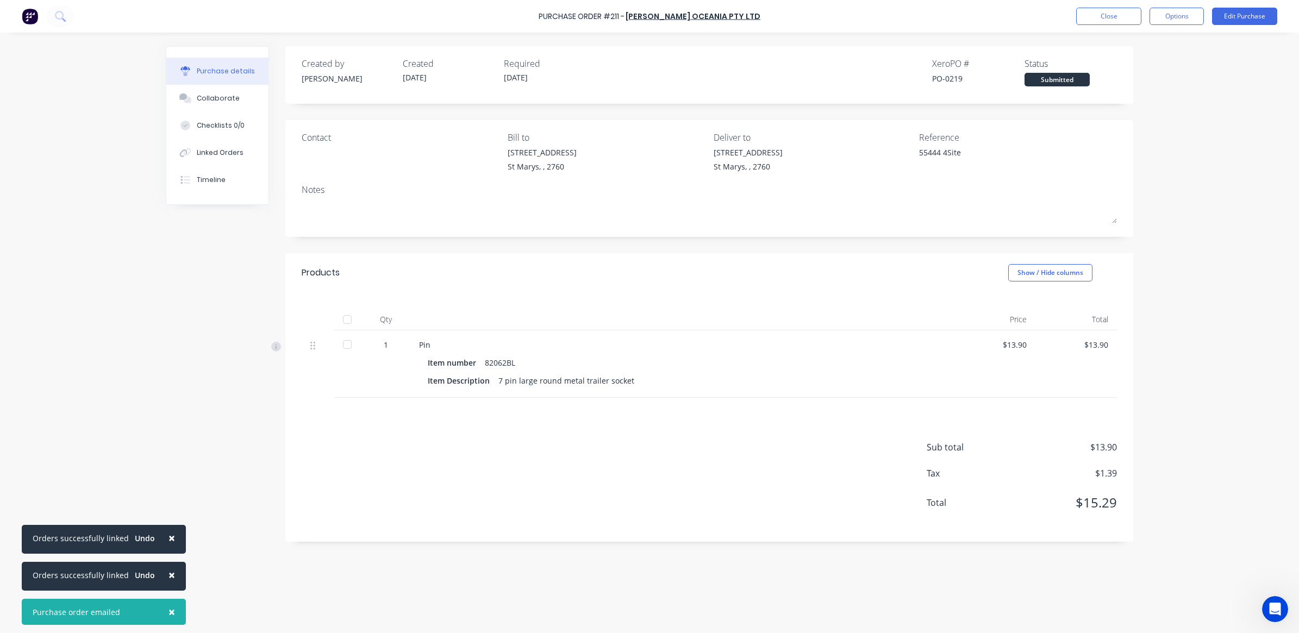
type textarea "x"
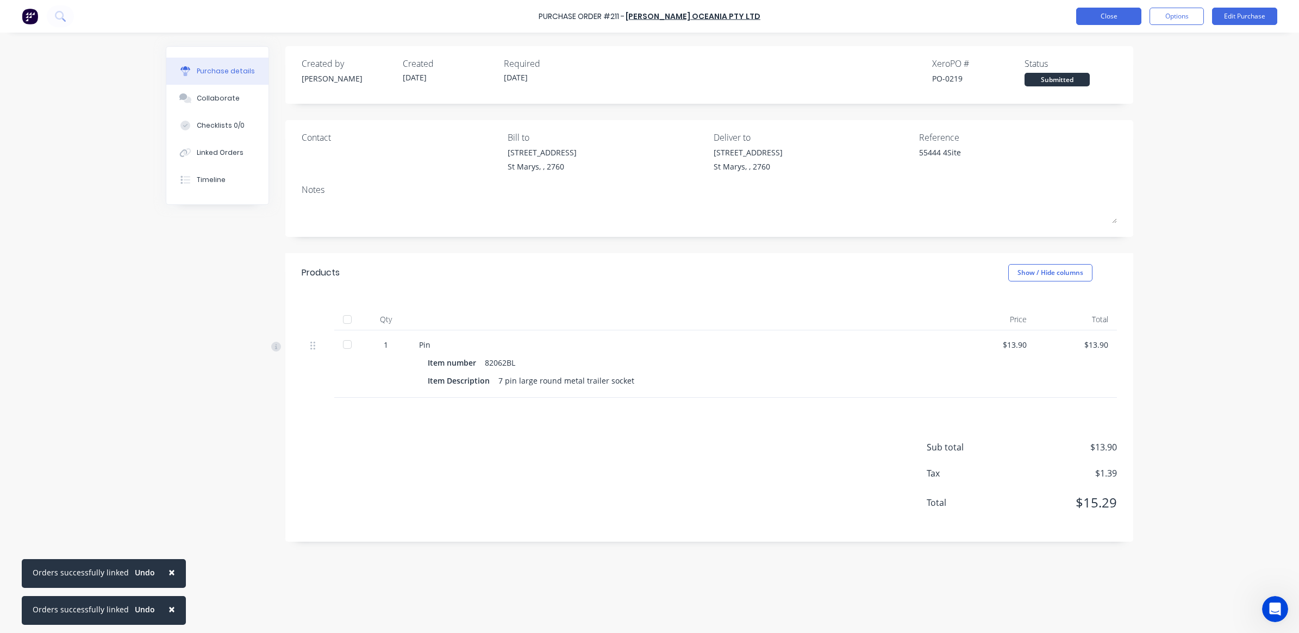
click at [1114, 16] on button "Close" at bounding box center [1108, 16] width 65 height 17
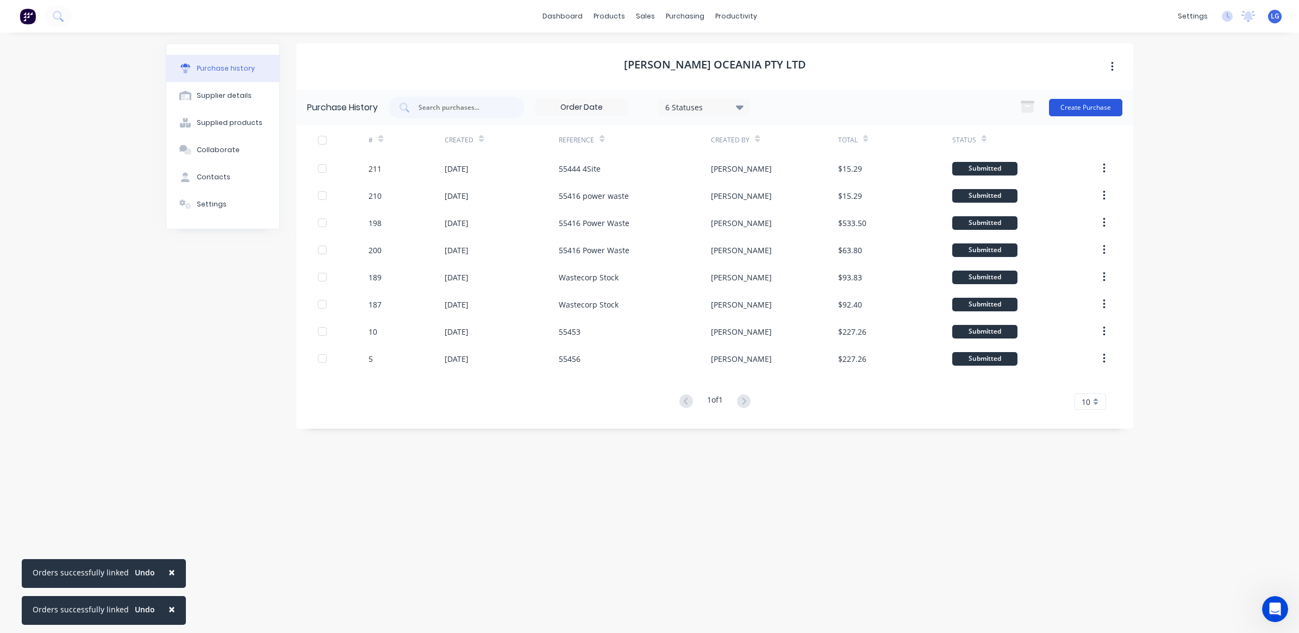
click at [1071, 109] on button "Create Purchase" at bounding box center [1085, 107] width 73 height 17
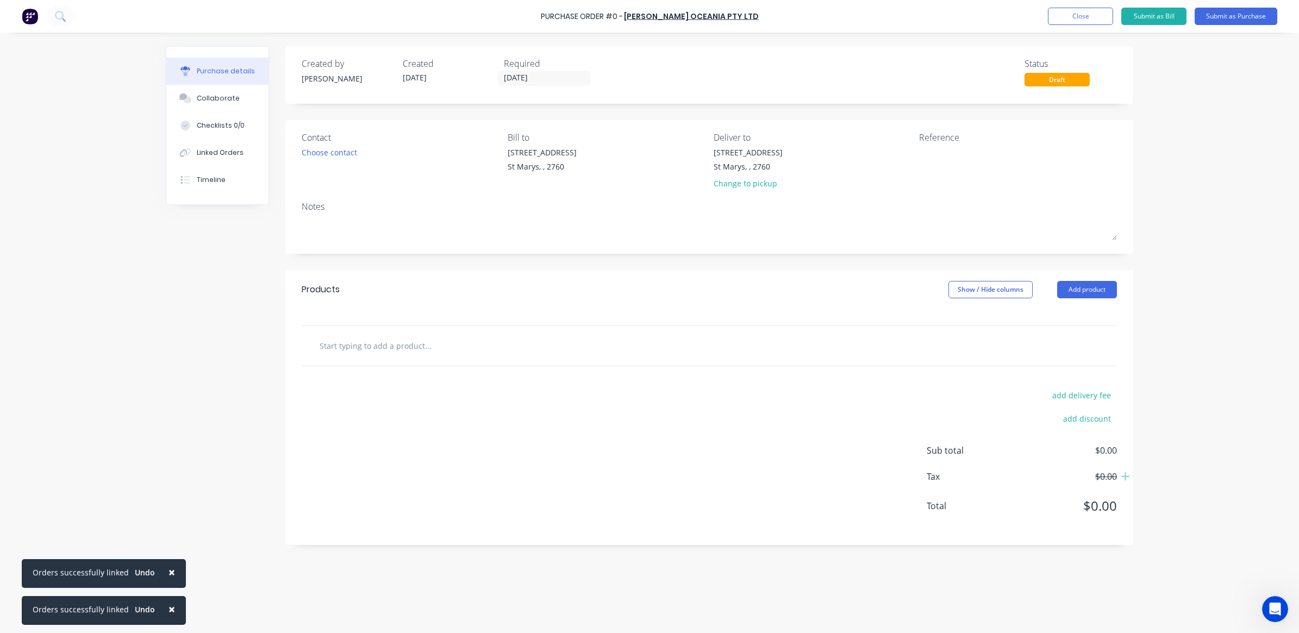
click at [413, 347] on input "text" at bounding box center [427, 346] width 217 height 22
click at [1094, 291] on button "Add product" at bounding box center [1087, 289] width 60 height 17
click at [1083, 310] on div "Product catalogue" at bounding box center [1065, 318] width 84 height 16
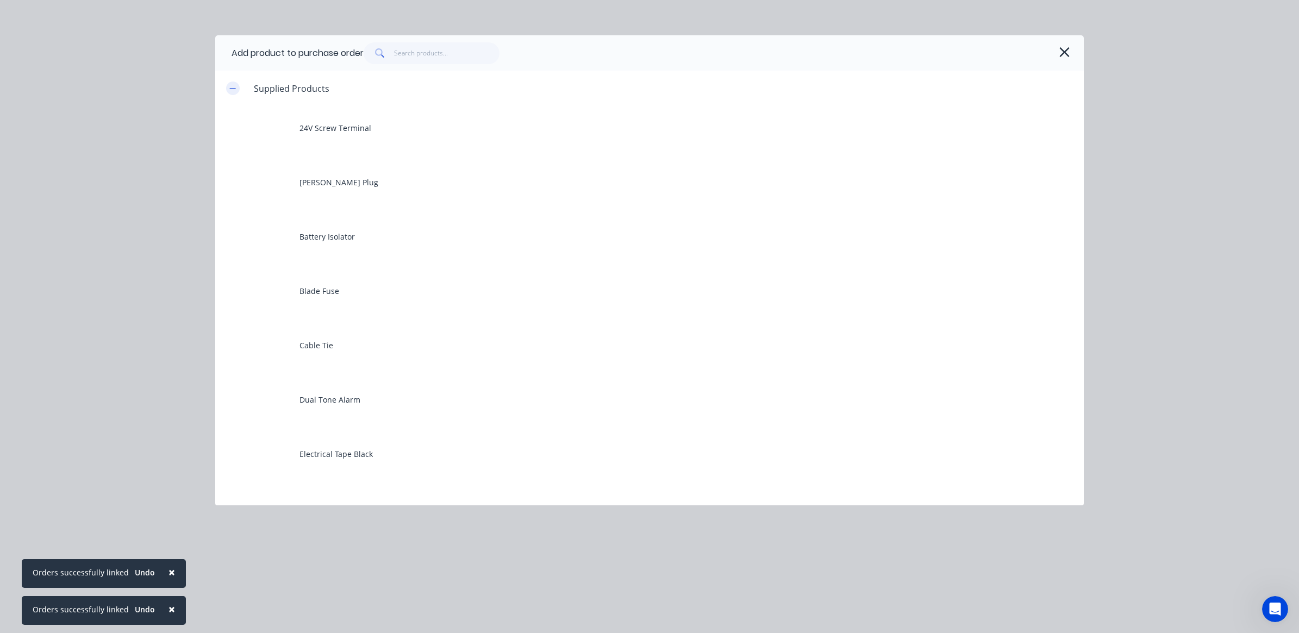
click at [229, 85] on button "button" at bounding box center [233, 89] width 14 height 14
click at [231, 161] on icon "button" at bounding box center [232, 159] width 7 height 8
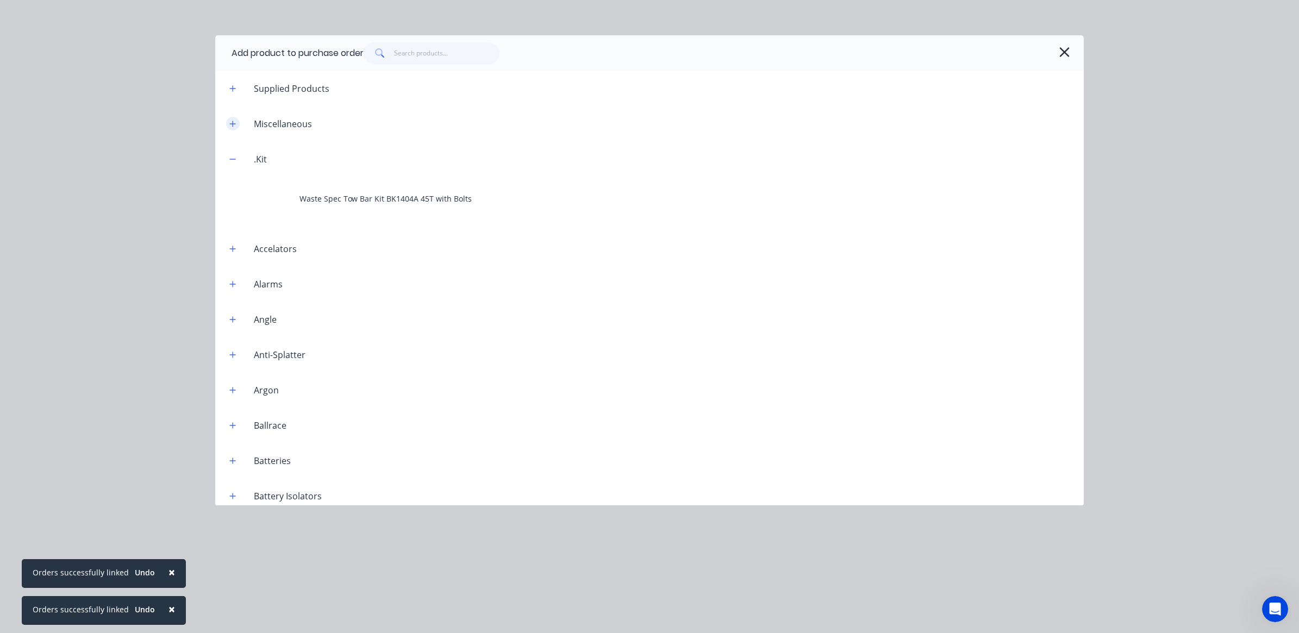
click at [234, 126] on icon "button" at bounding box center [232, 124] width 7 height 8
click at [411, 55] on input "text" at bounding box center [447, 53] width 106 height 22
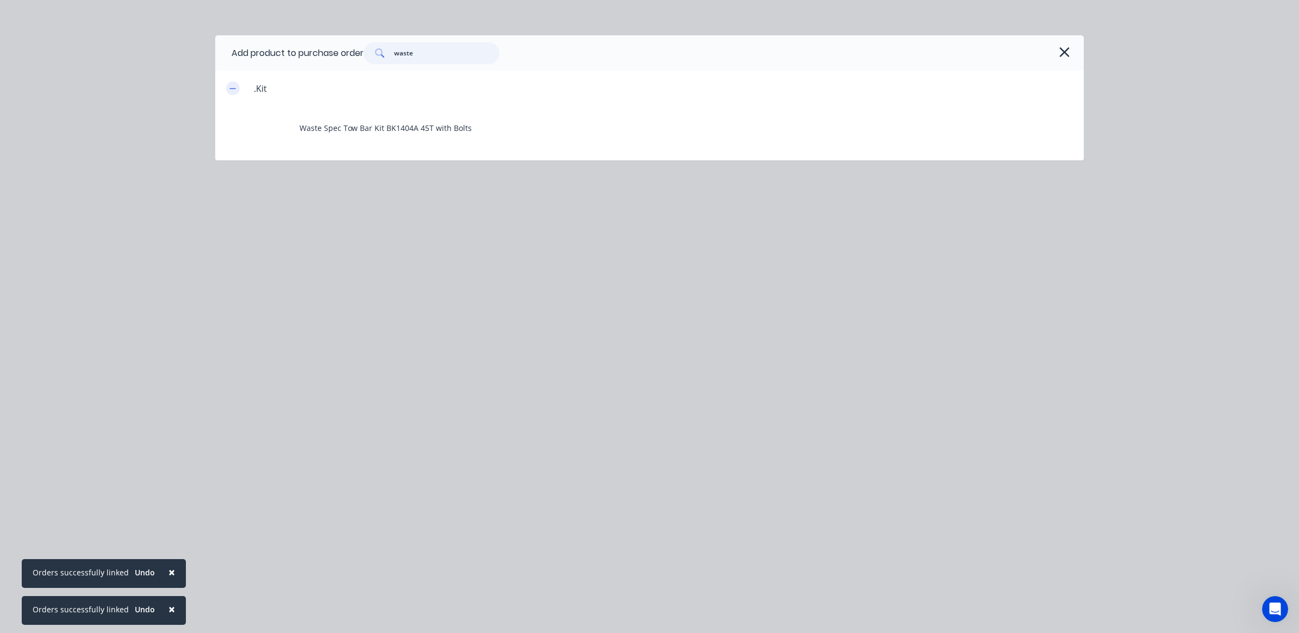
type input "waste"
click at [227, 88] on button "button" at bounding box center [233, 89] width 14 height 14
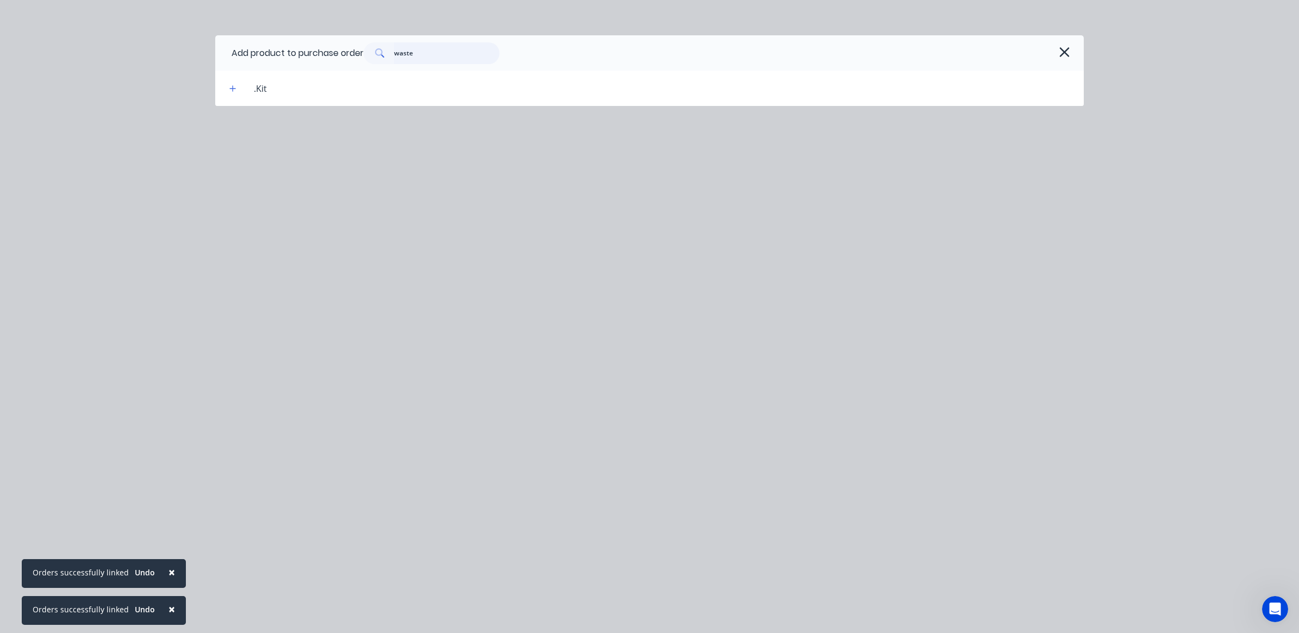
click at [425, 54] on input "waste" at bounding box center [447, 53] width 106 height 22
click at [1053, 52] on div "waste" at bounding box center [716, 53] width 704 height 22
click at [1062, 55] on icon "button" at bounding box center [1063, 52] width 11 height 15
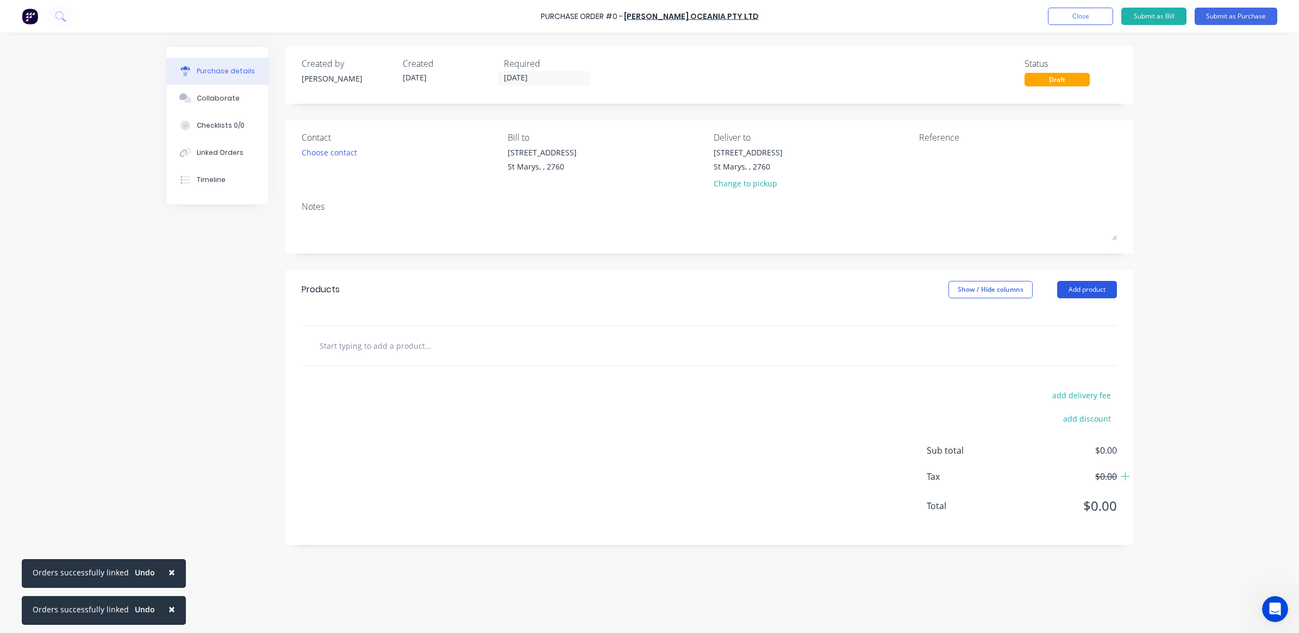
click at [1082, 292] on button "Add product" at bounding box center [1087, 289] width 60 height 17
click at [1068, 309] on button "Product catalogue" at bounding box center [1064, 317] width 103 height 22
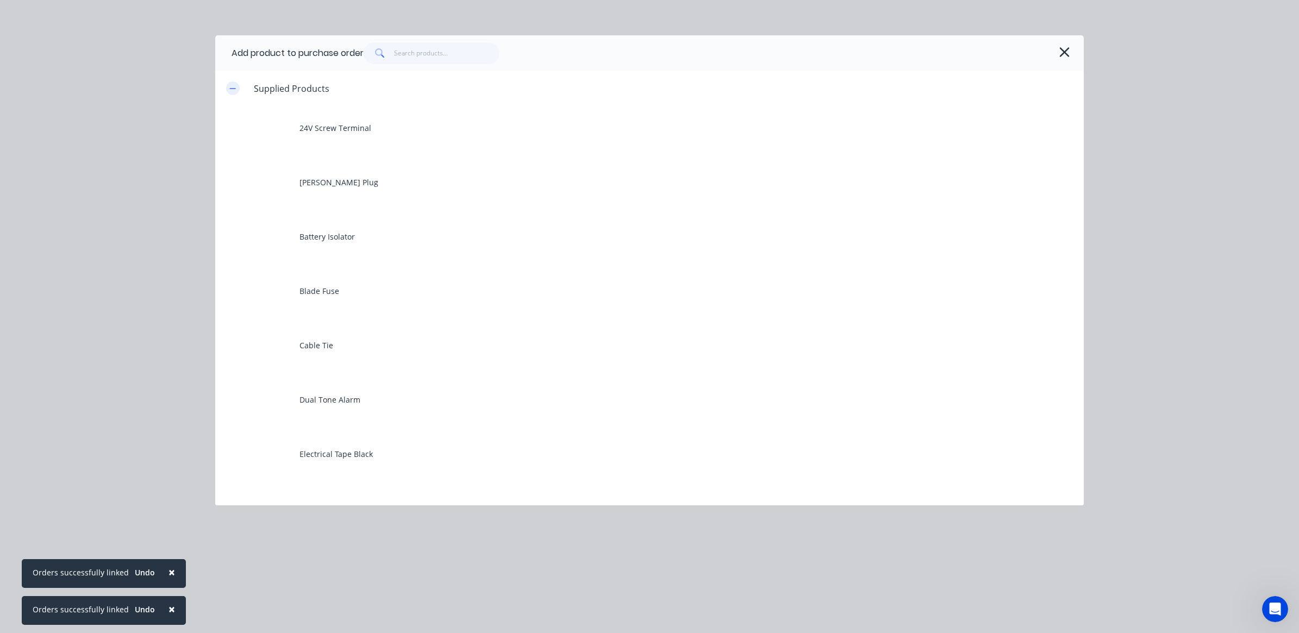
click at [227, 91] on button "button" at bounding box center [233, 89] width 14 height 14
click at [441, 52] on input "text" at bounding box center [447, 53] width 106 height 22
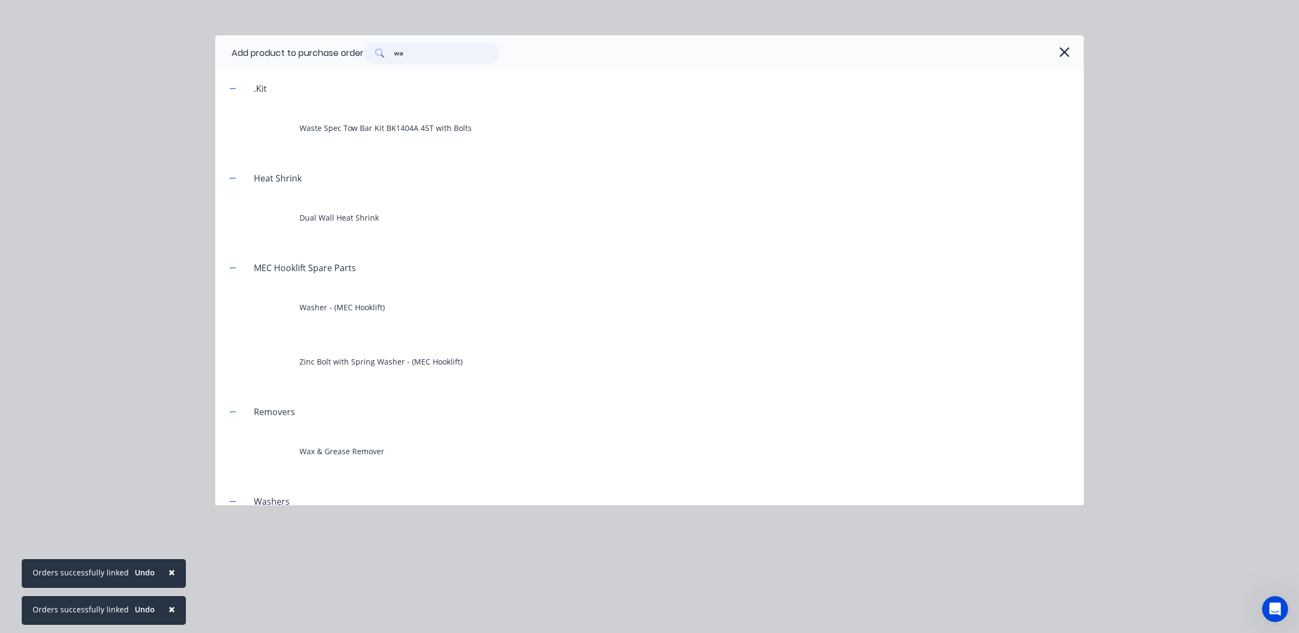
type input "w"
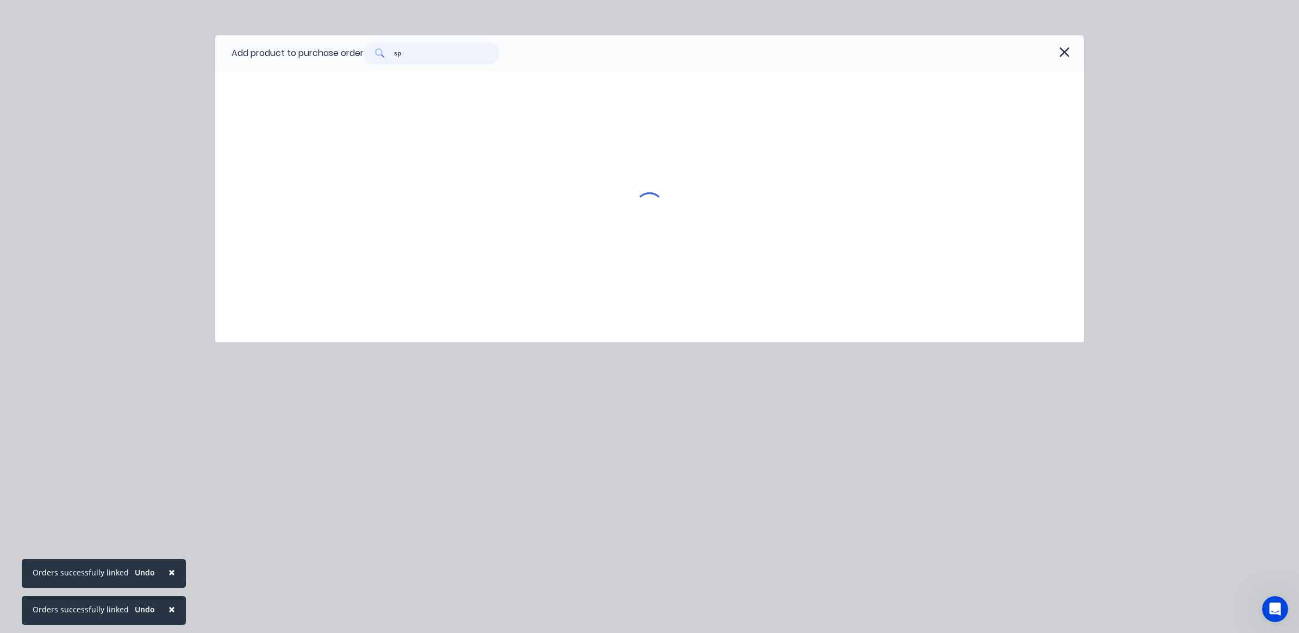
type input "s"
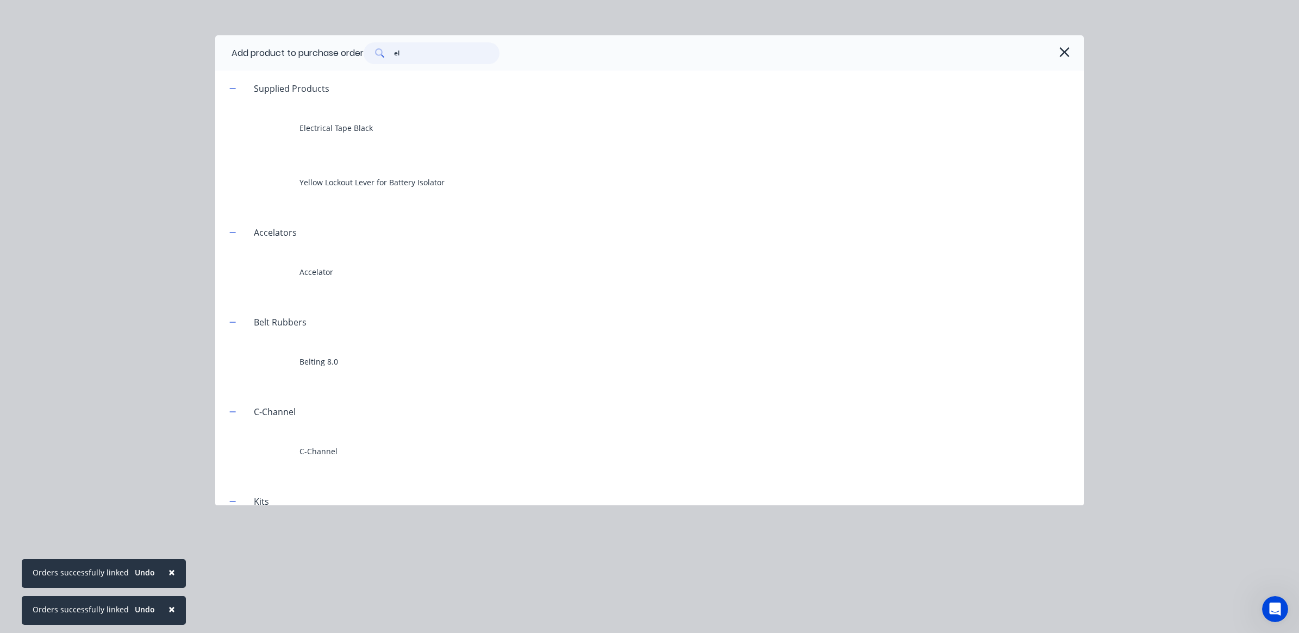
type input "e"
click at [237, 87] on button "button" at bounding box center [233, 89] width 14 height 14
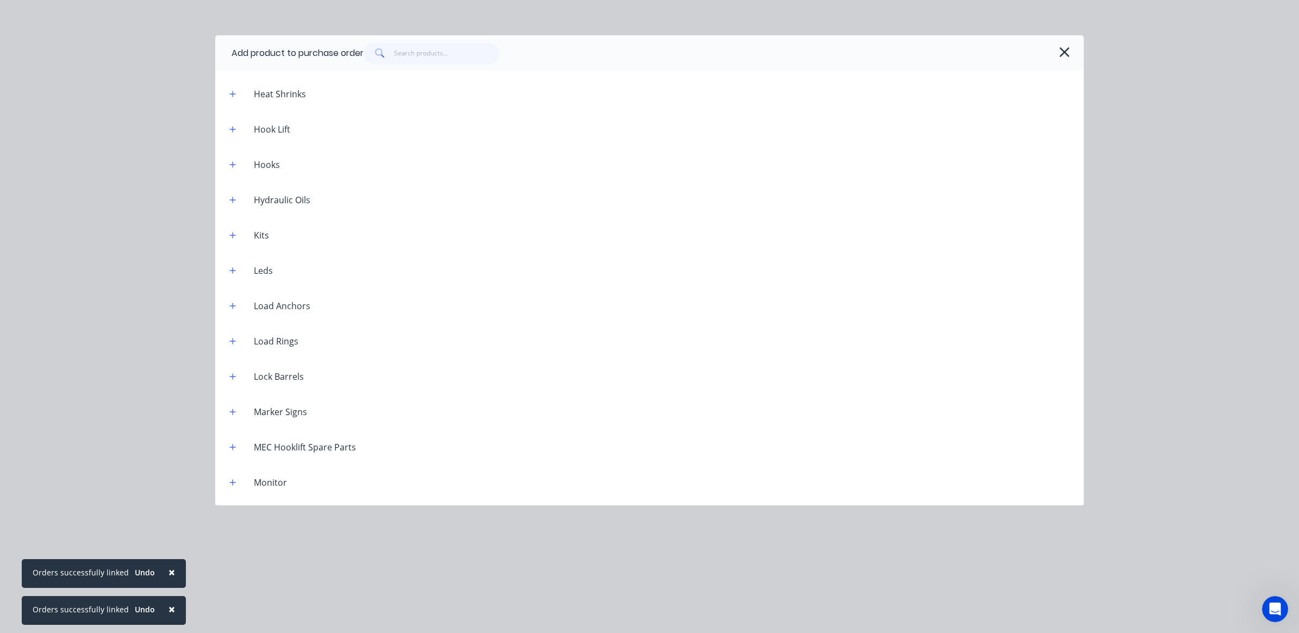
scroll to position [1233, 0]
click at [234, 306] on button "button" at bounding box center [233, 303] width 14 height 14
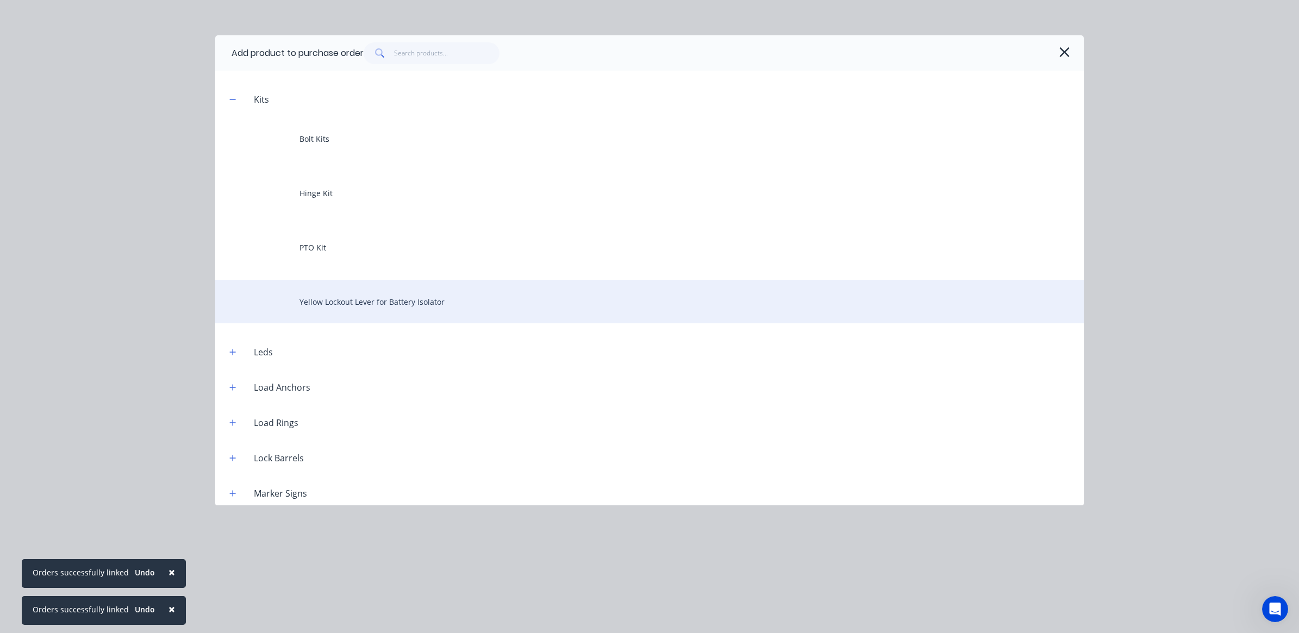
scroll to position [1369, 0]
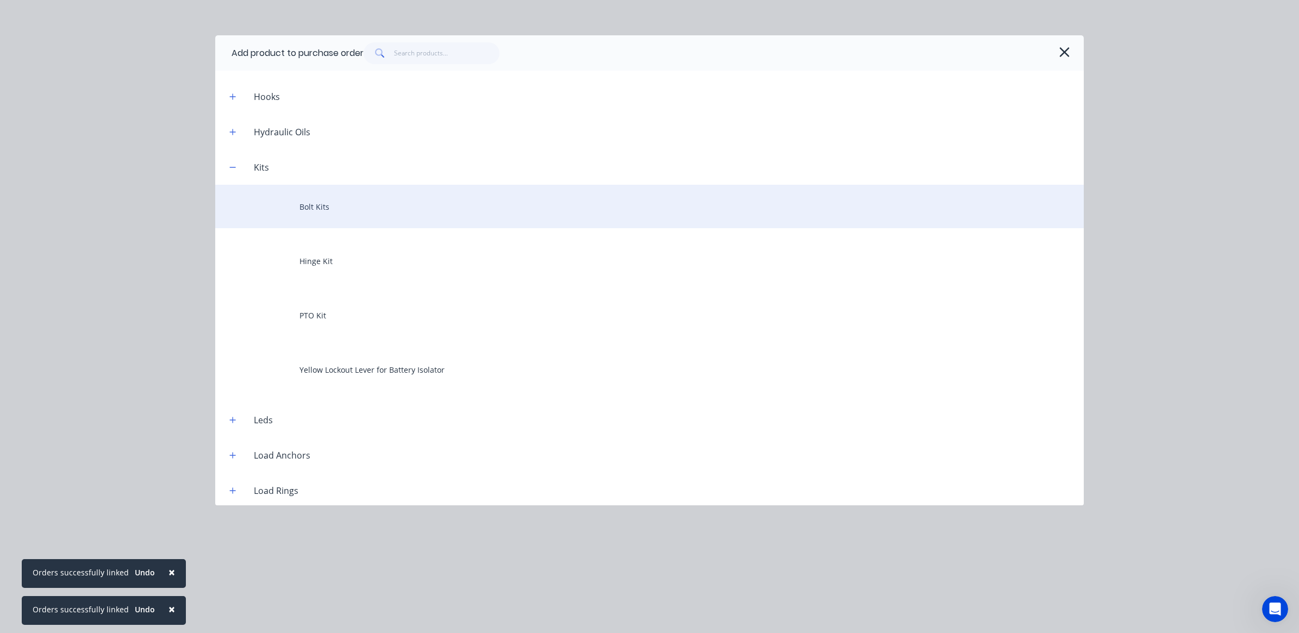
click at [404, 209] on div "Bolt Kits" at bounding box center [649, 206] width 868 height 43
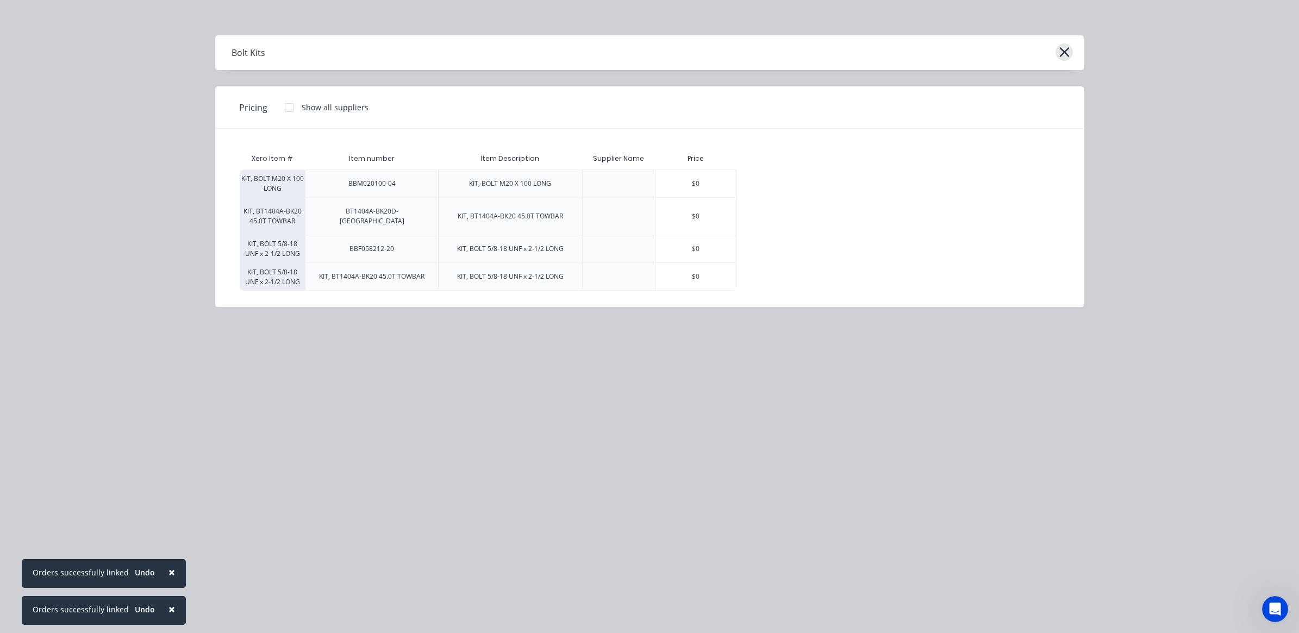
click at [1066, 53] on icon "button" at bounding box center [1063, 52] width 11 height 15
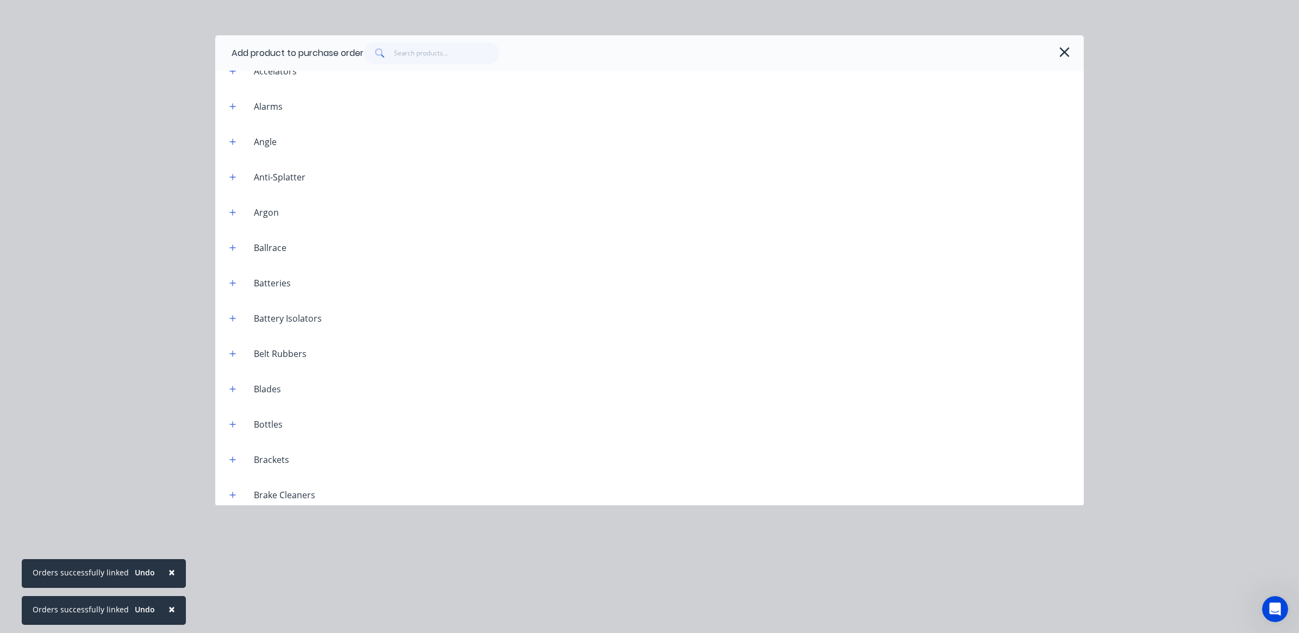
scroll to position [0, 0]
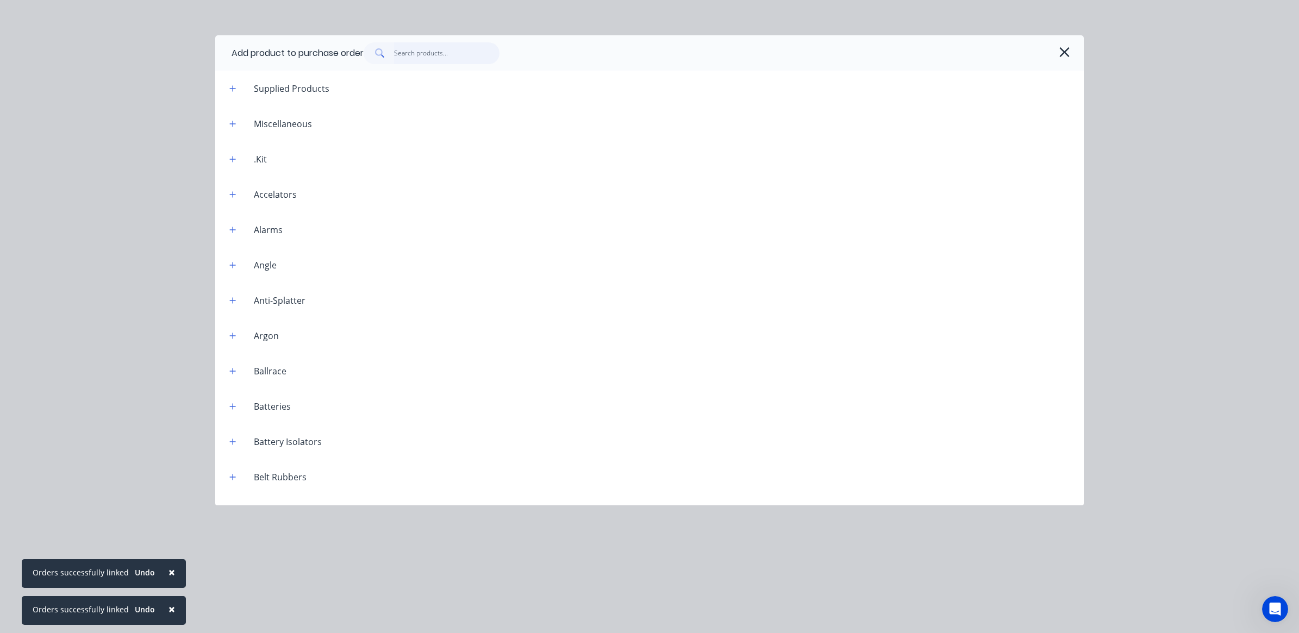
click at [418, 55] on input "text" at bounding box center [447, 53] width 106 height 22
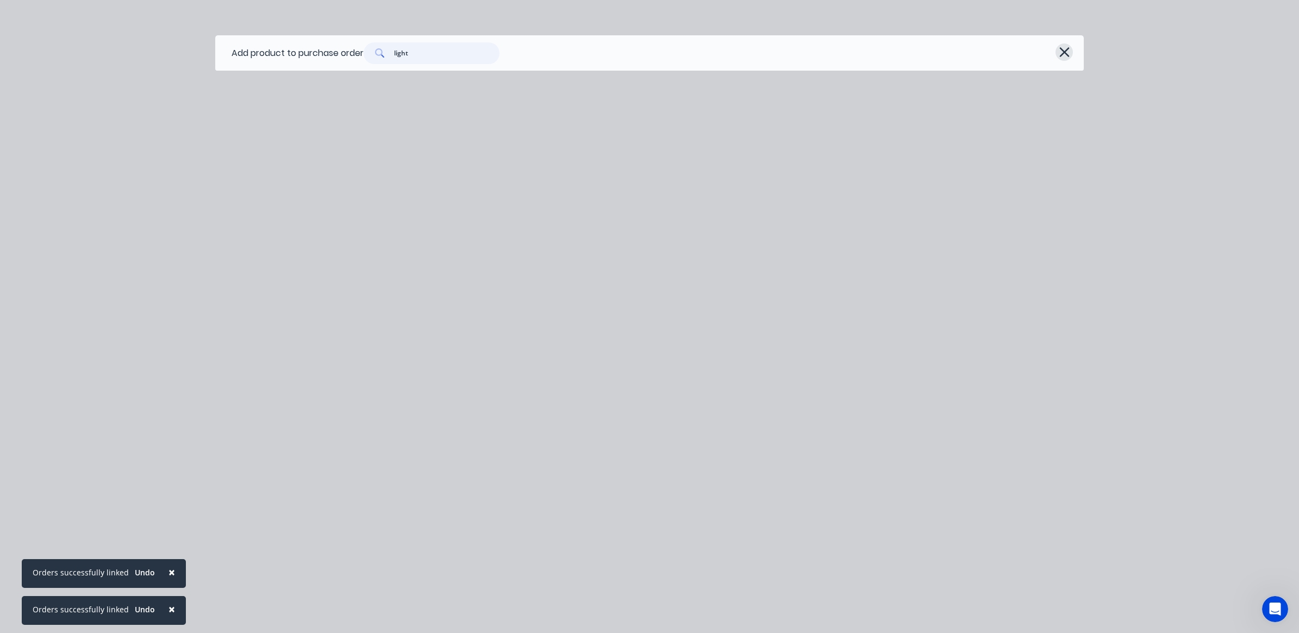
type input "light"
click at [1061, 53] on icon "button" at bounding box center [1063, 52] width 11 height 15
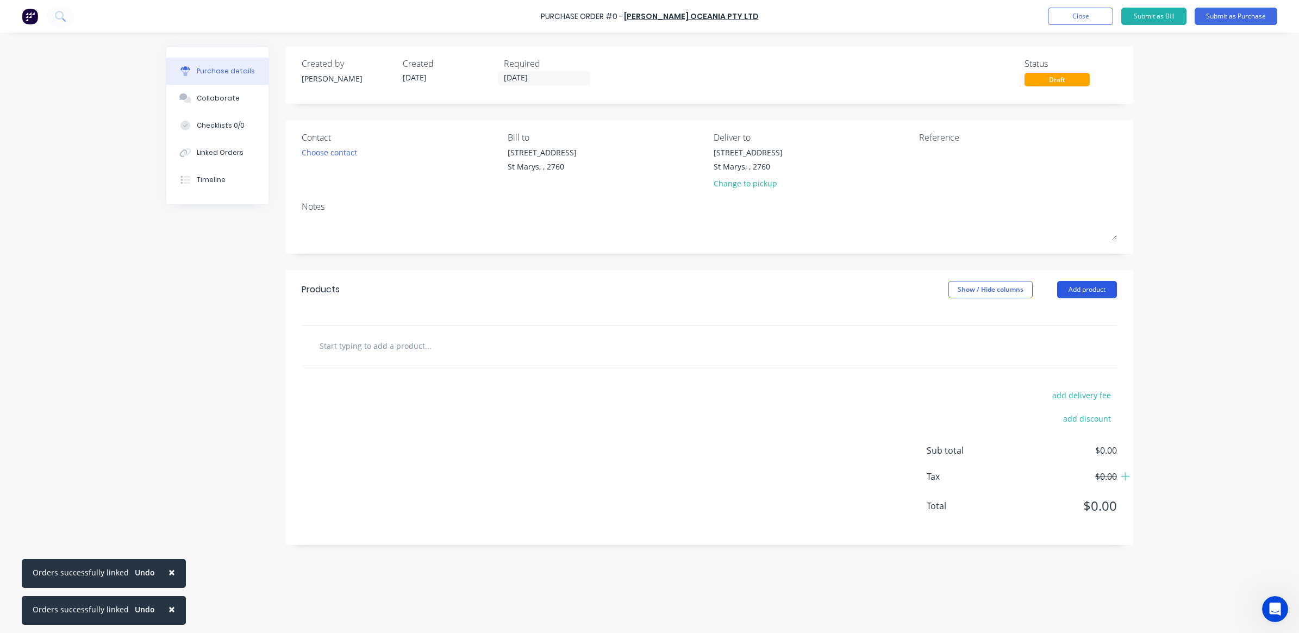
click at [1079, 292] on button "Add product" at bounding box center [1087, 289] width 60 height 17
click at [1076, 17] on button "Close" at bounding box center [1080, 16] width 65 height 17
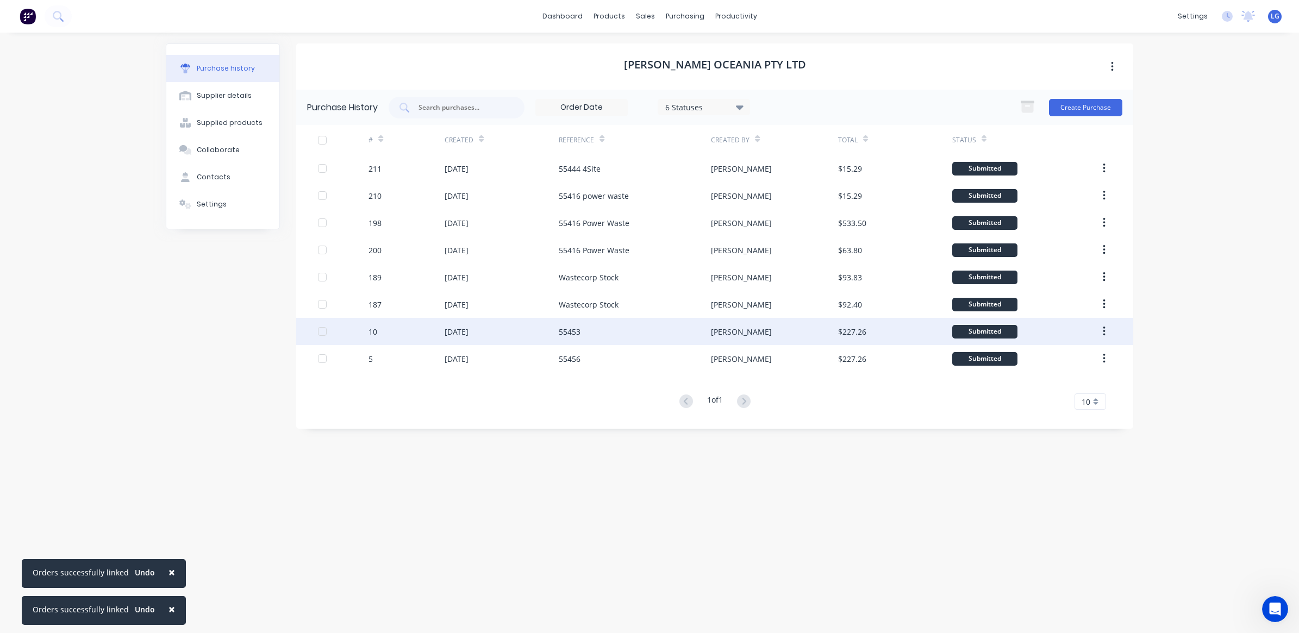
click at [468, 332] on div "[DATE]" at bounding box center [456, 331] width 24 height 11
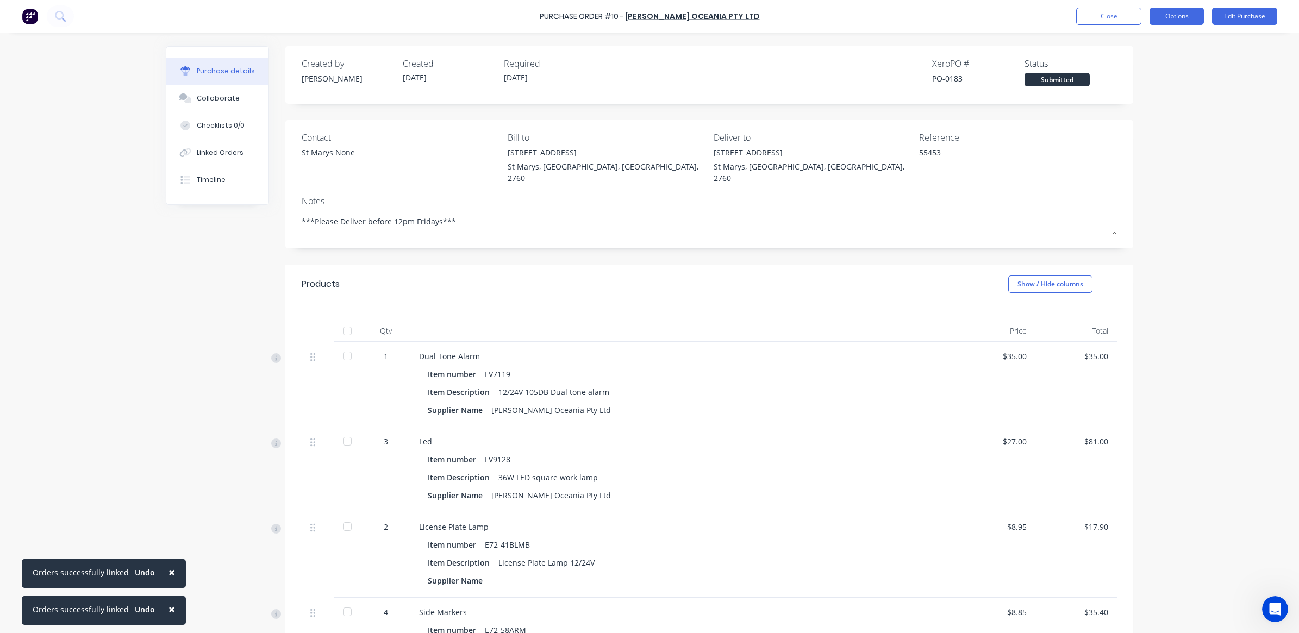
click at [1191, 17] on button "Options" at bounding box center [1176, 16] width 54 height 17
click at [1140, 107] on div "Duplicate" at bounding box center [1152, 110] width 84 height 16
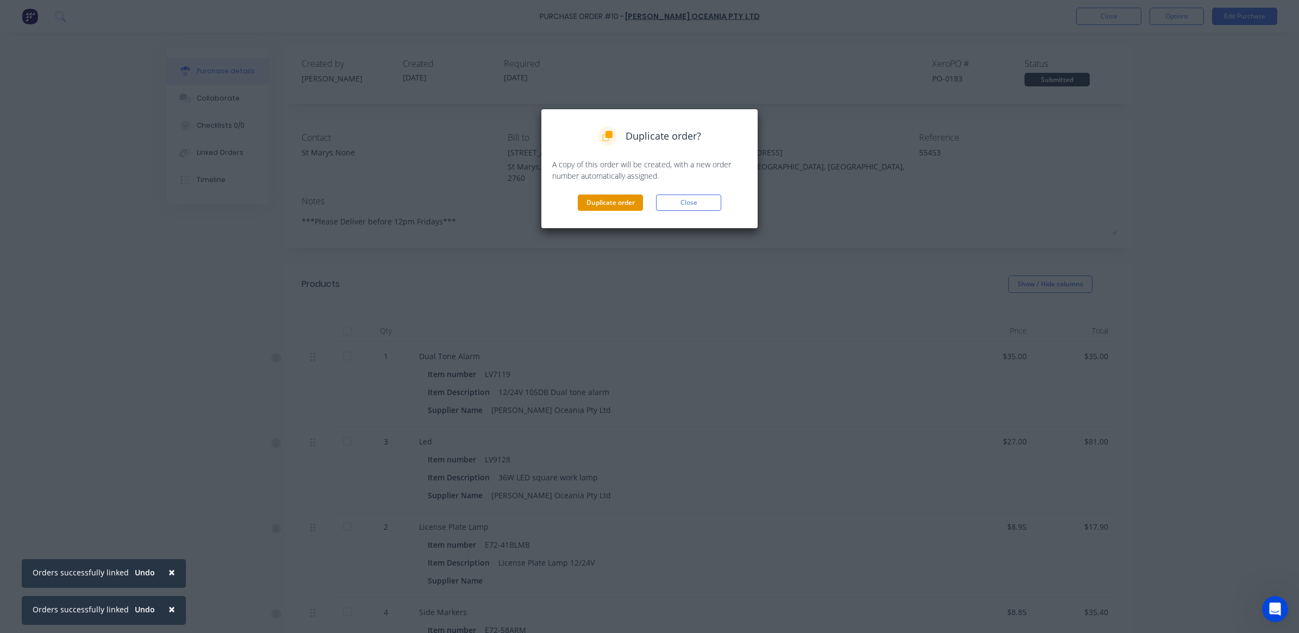
click at [599, 205] on button "Duplicate order" at bounding box center [610, 203] width 65 height 16
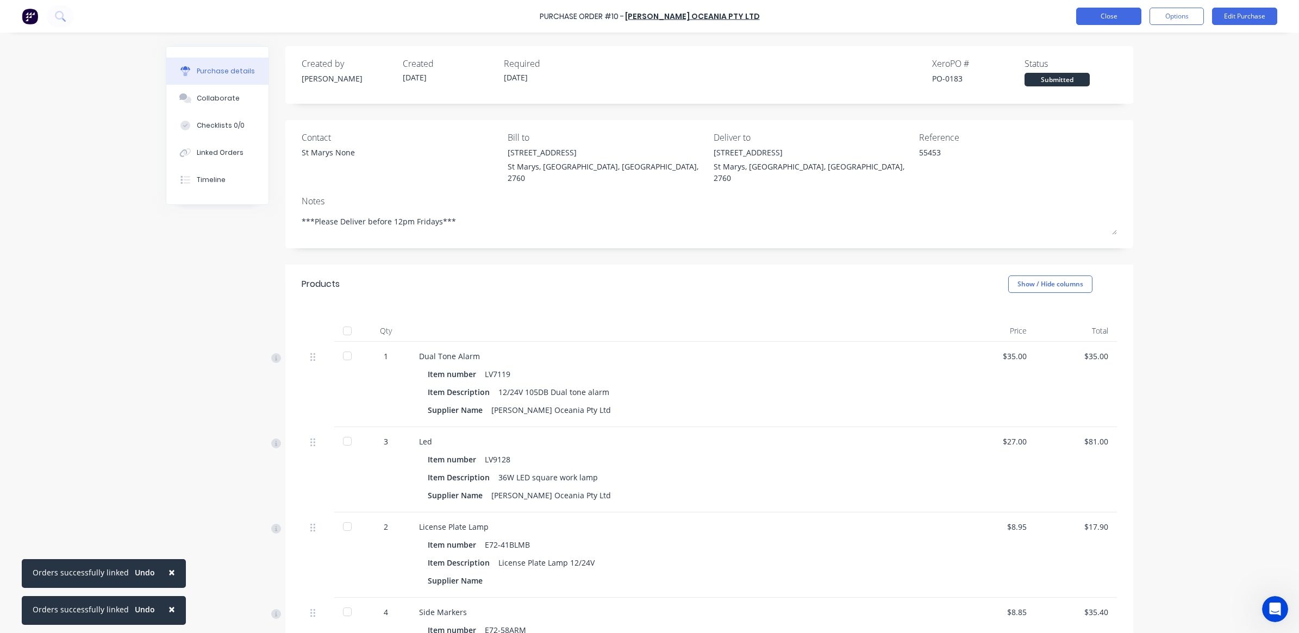
click at [1106, 19] on button "Close" at bounding box center [1108, 16] width 65 height 17
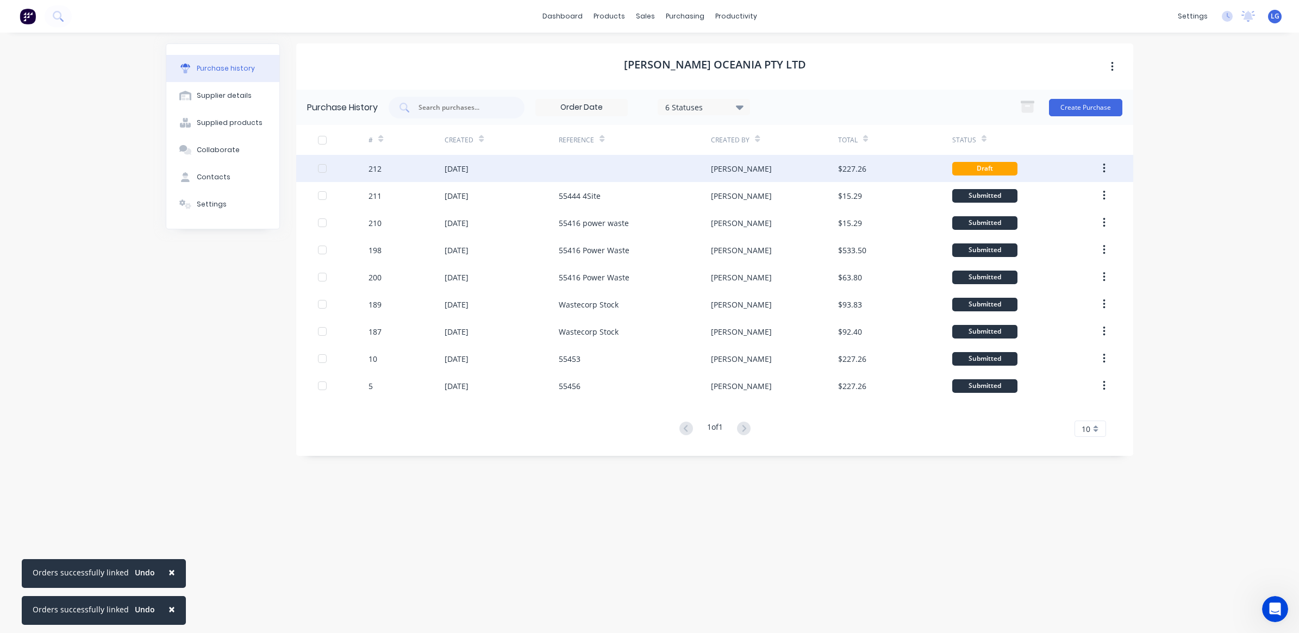
click at [463, 170] on div "[DATE]" at bounding box center [456, 168] width 24 height 11
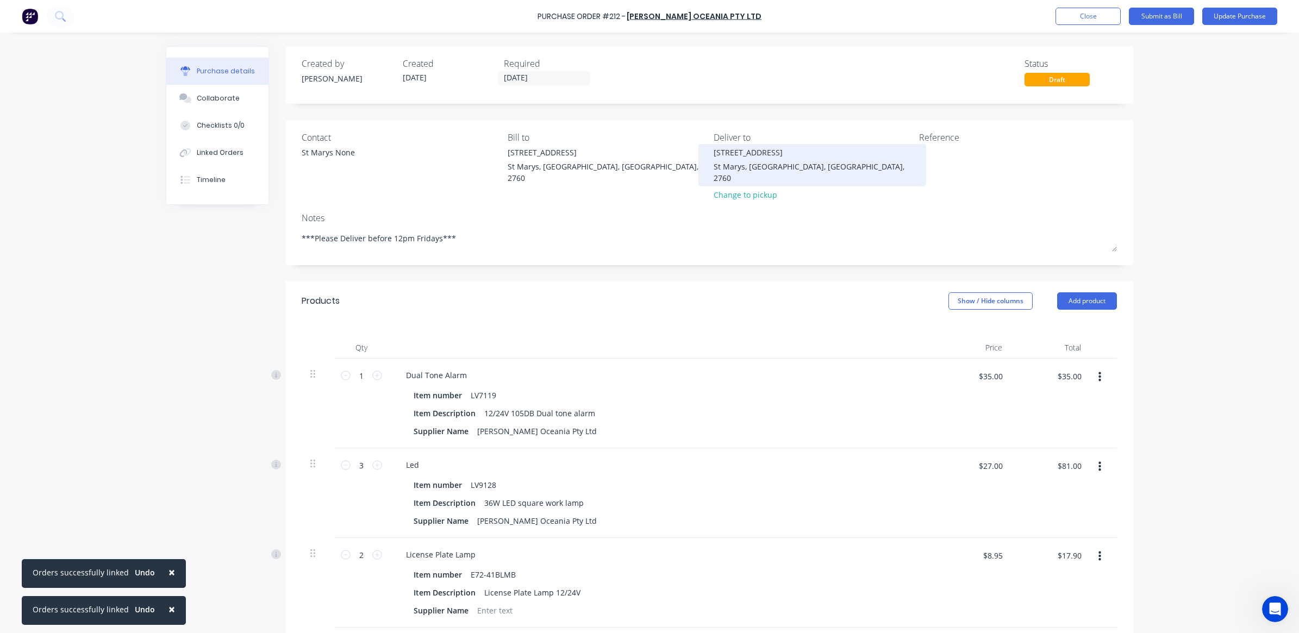
click at [734, 156] on div "[STREET_ADDRESS]" at bounding box center [812, 152] width 198 height 11
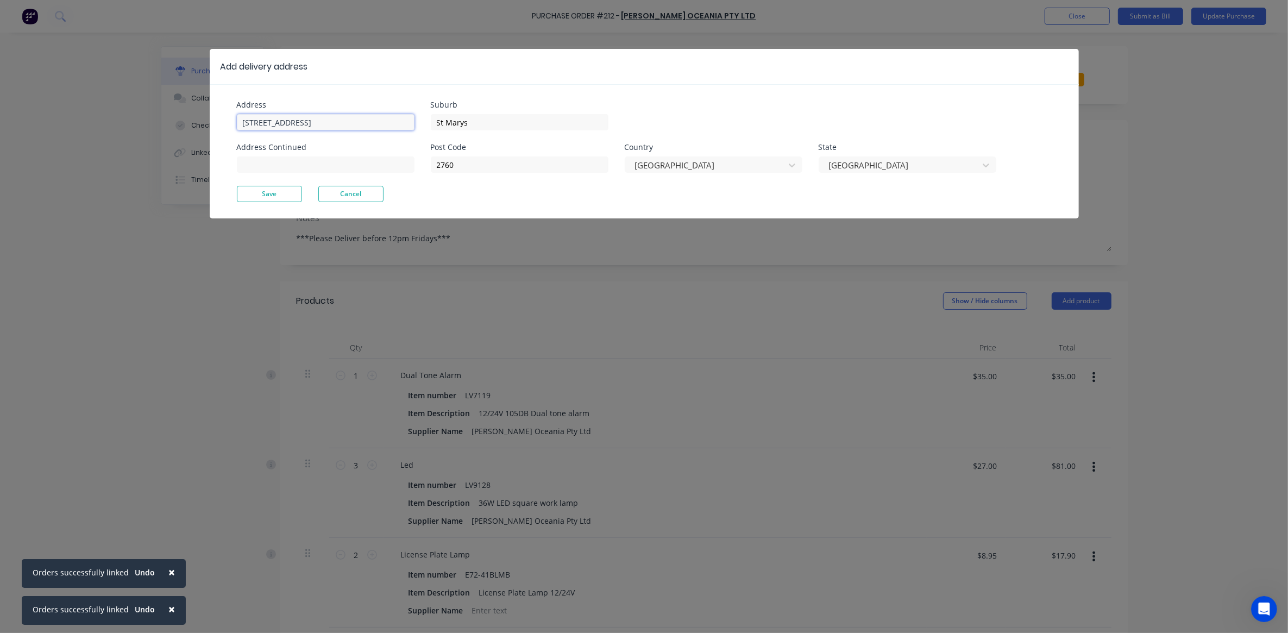
click at [299, 123] on input "[STREET_ADDRESS]" at bounding box center [326, 122] width 178 height 16
type textarea "x"
drag, startPoint x: 299, startPoint y: 123, endPoint x: 234, endPoint y: 125, distance: 65.2
click at [234, 125] on div "Address [STREET_ADDRESS] Address Continued Suburb [GEOGRAPHIC_DATA] Post Code 2…" at bounding box center [644, 151] width 869 height 134
type input "I"
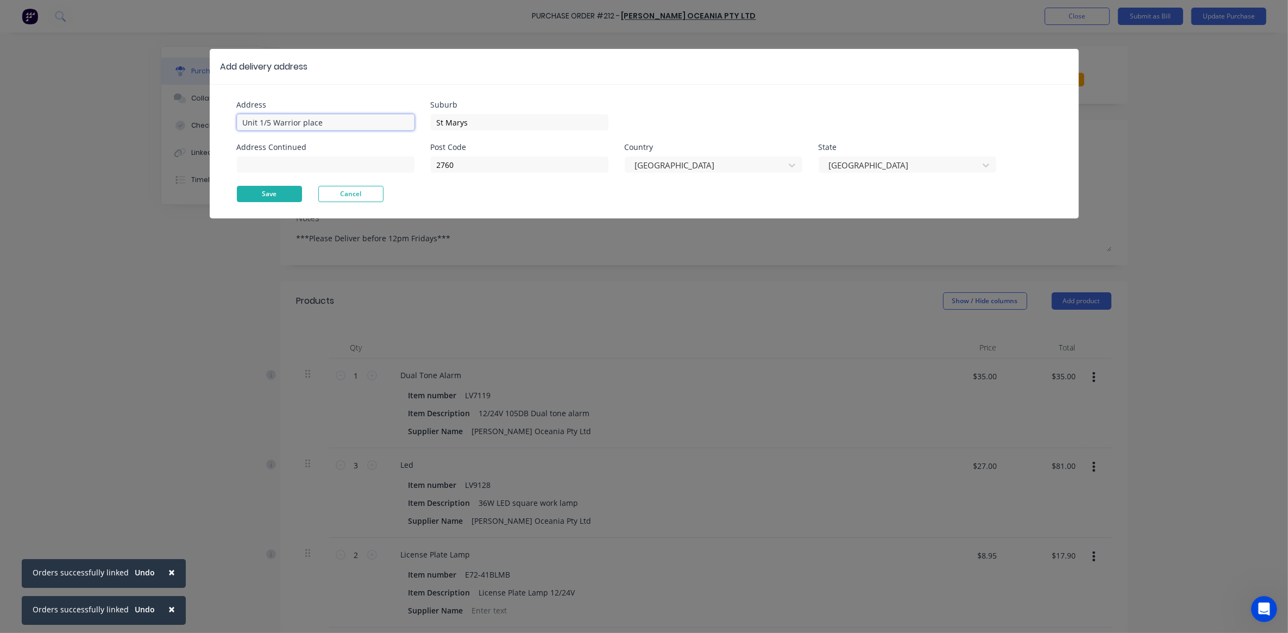
type input "Unit 1/5 Warrior place"
click at [280, 189] on button "Save" at bounding box center [269, 194] width 65 height 16
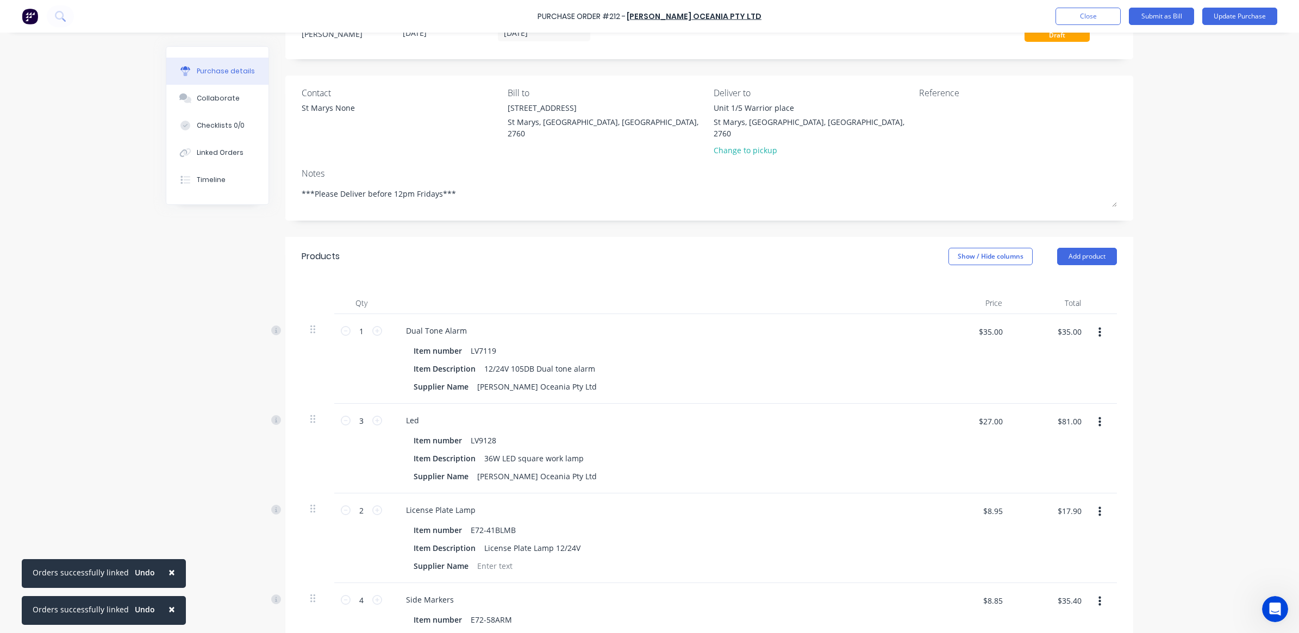
scroll to position [68, 0]
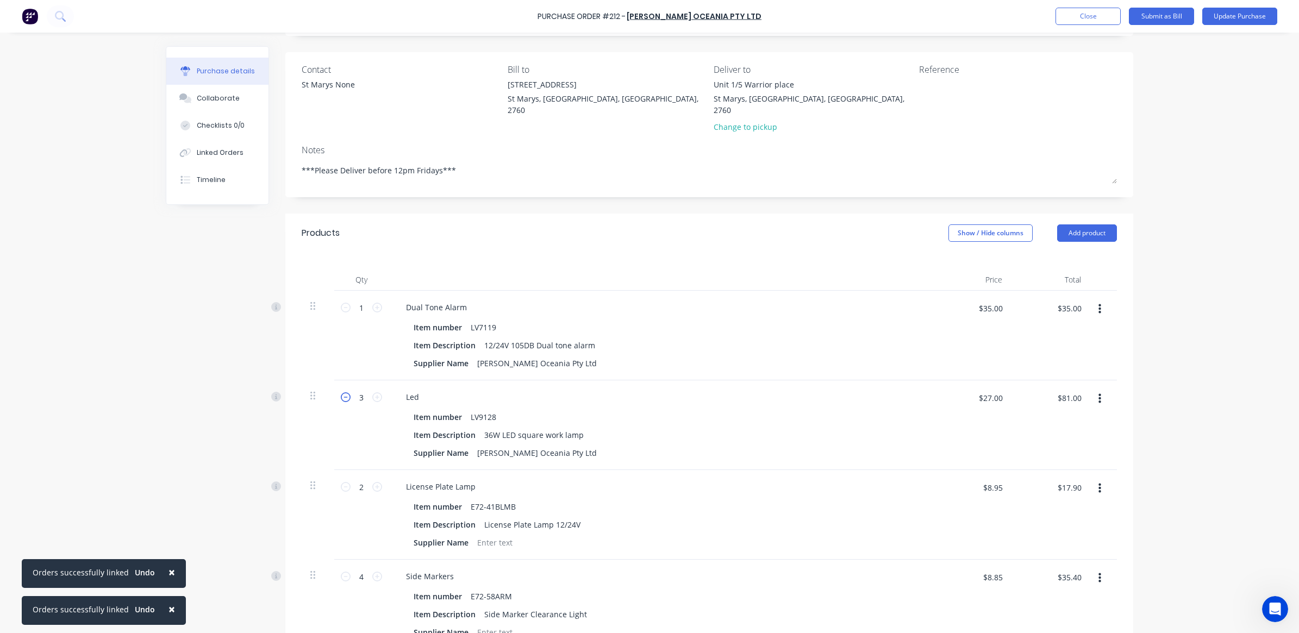
click at [341, 392] on icon at bounding box center [346, 397] width 10 height 10
type textarea "x"
type input "2"
type input "$54.00"
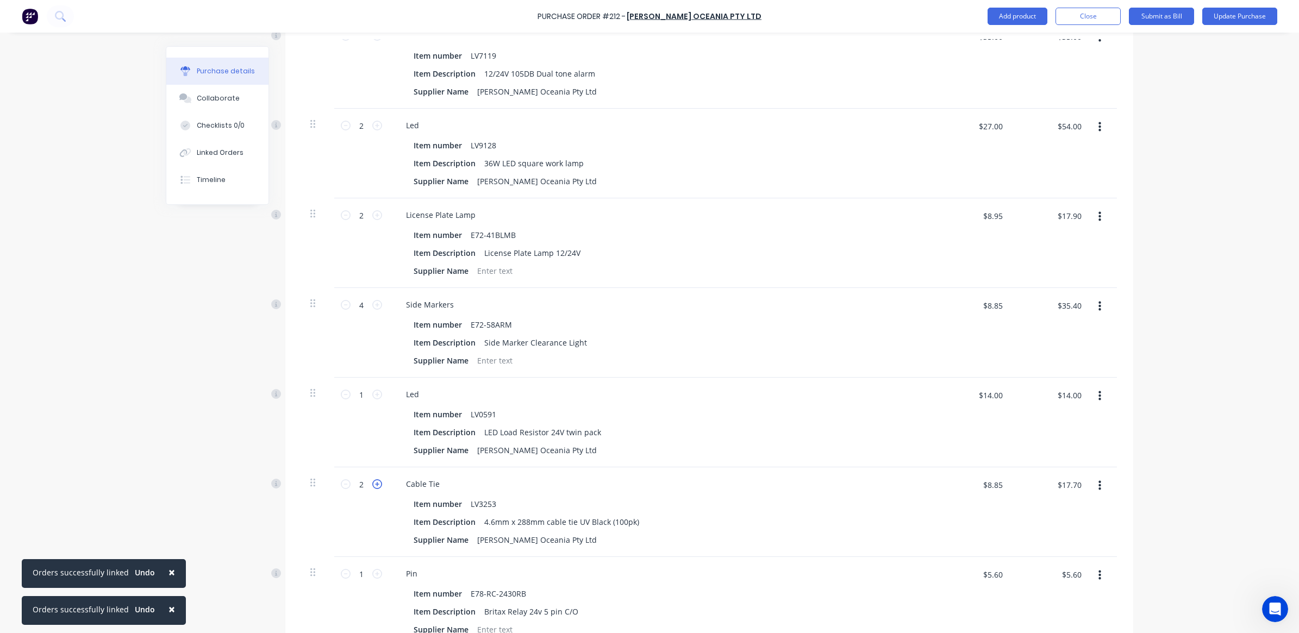
scroll to position [408, 0]
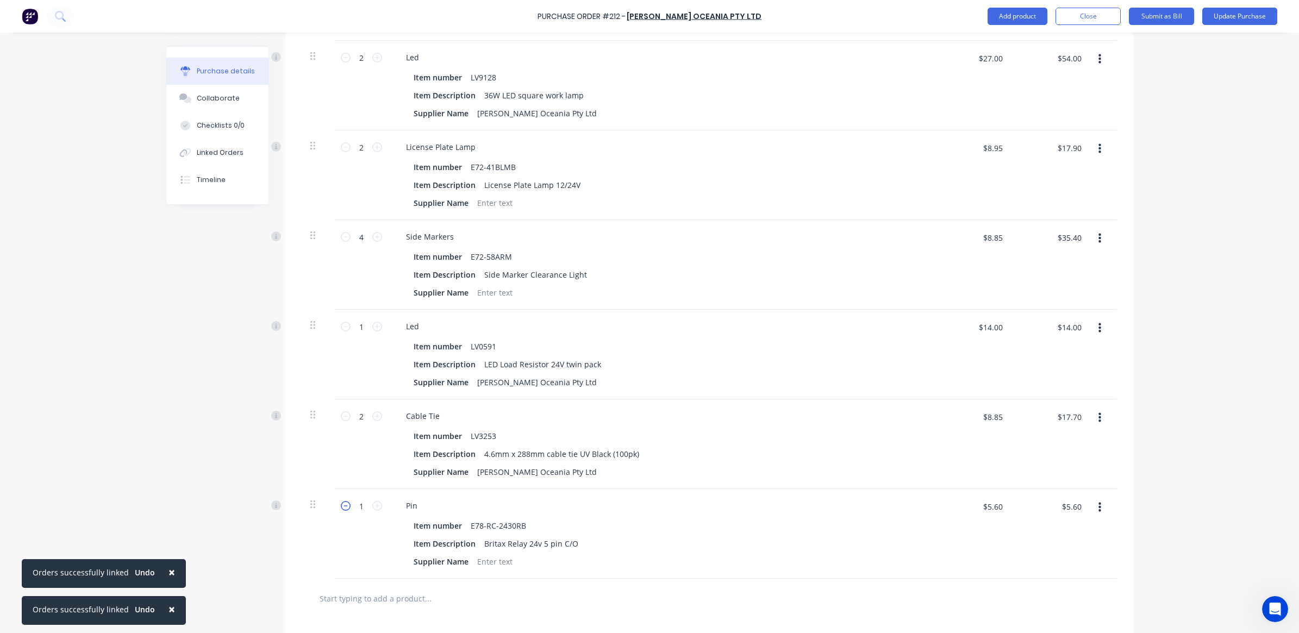
click at [341, 501] on icon at bounding box center [346, 506] width 10 height 10
type textarea "x"
type input "0"
type input "$0.00"
click at [1098, 502] on icon "button" at bounding box center [1099, 508] width 3 height 12
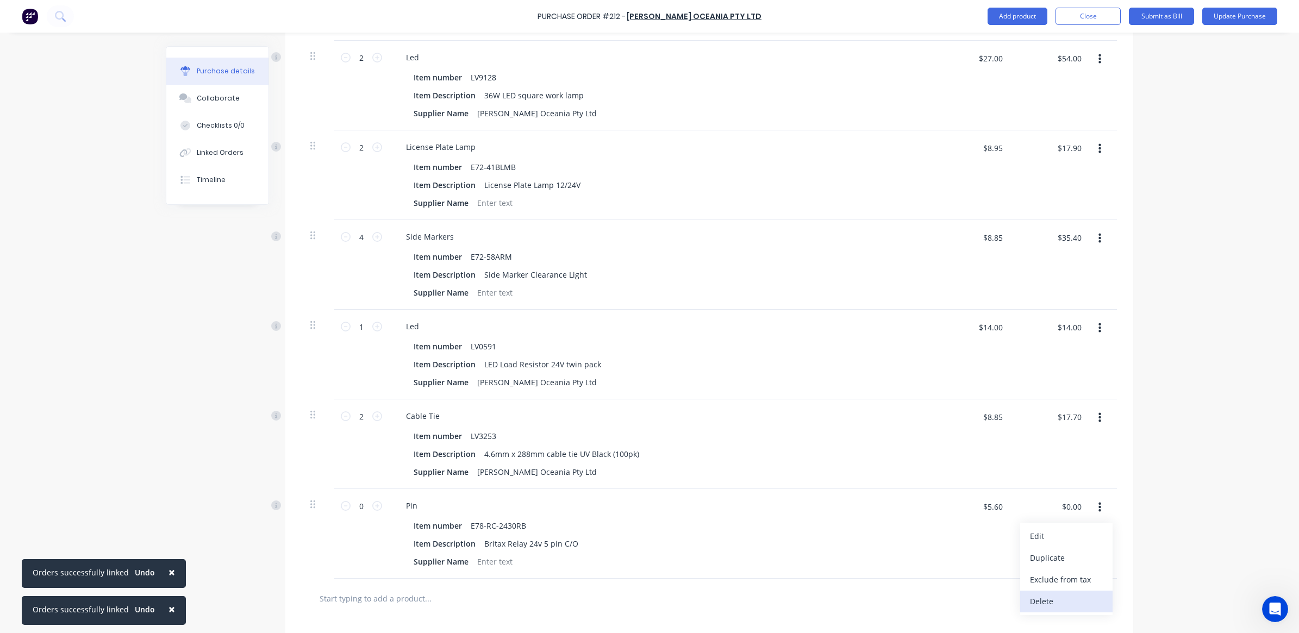
click at [1038, 591] on button "Delete" at bounding box center [1066, 602] width 92 height 22
type textarea "x"
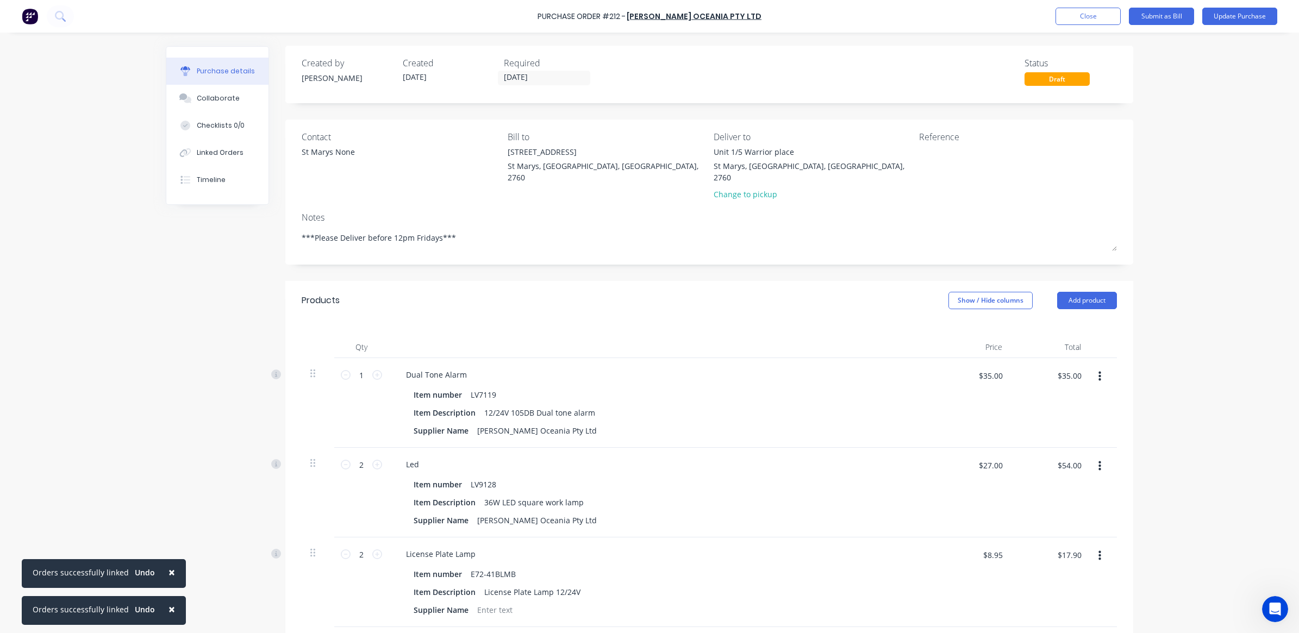
scroll to position [0, 0]
click at [954, 159] on textarea at bounding box center [987, 159] width 136 height 24
type textarea "55444 4site"
type textarea "x"
type textarea "55444 4site"
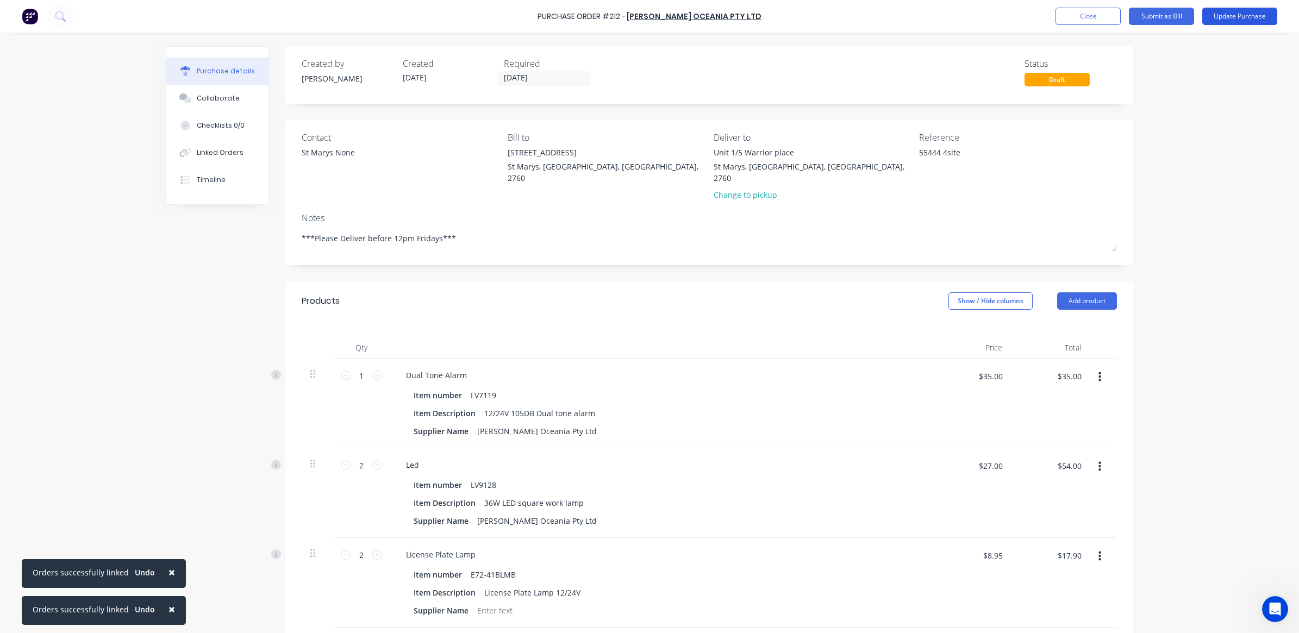
click at [1231, 20] on button "Update Purchase" at bounding box center [1239, 16] width 75 height 17
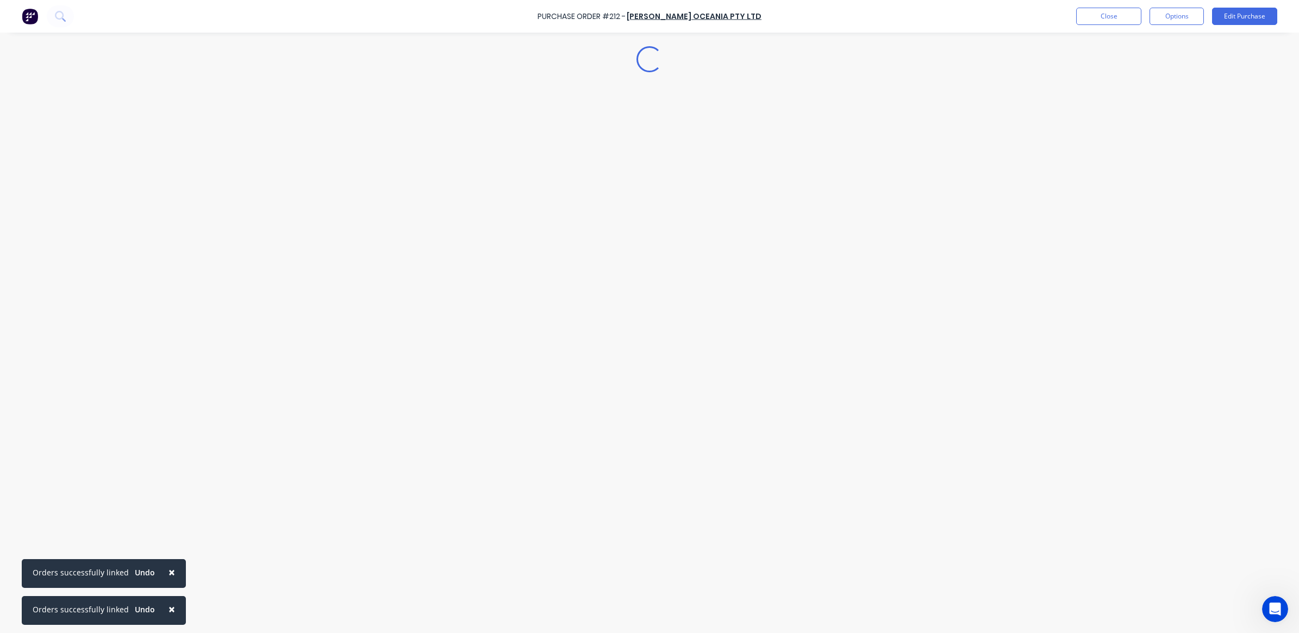
type textarea "x"
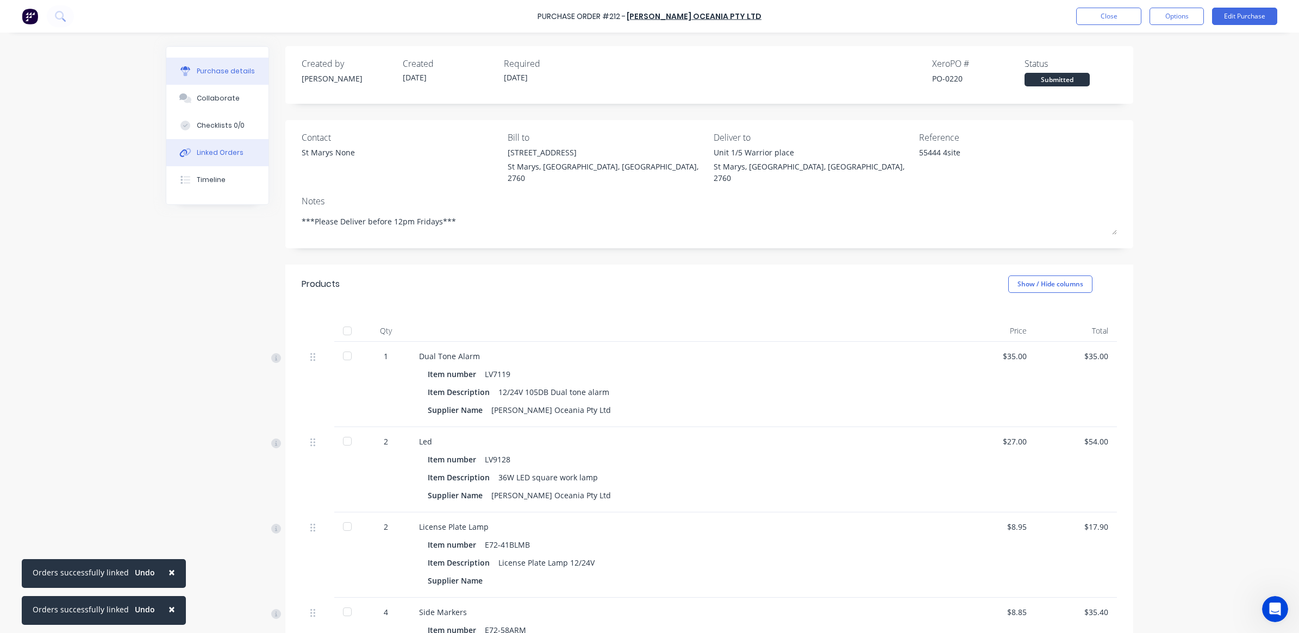
click at [207, 149] on div "Linked Orders" at bounding box center [220, 153] width 47 height 10
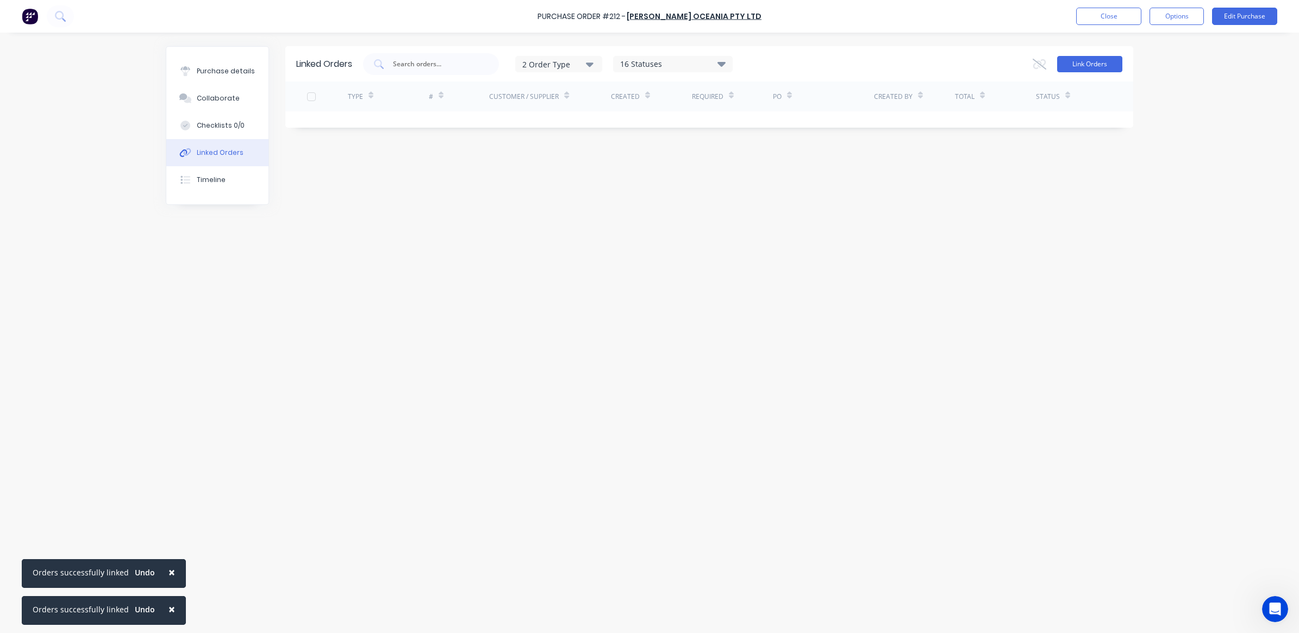
click at [1091, 65] on button "Link Orders" at bounding box center [1089, 64] width 65 height 16
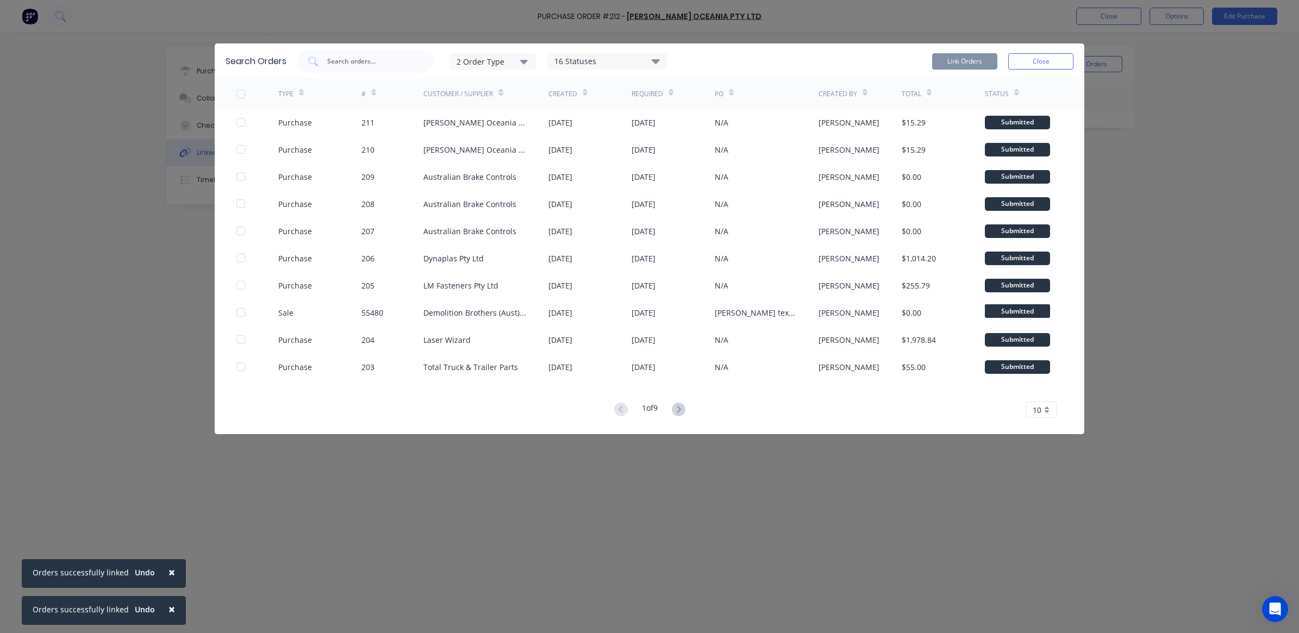
click at [497, 61] on div "2 Order Type" at bounding box center [492, 60] width 73 height 11
click at [473, 109] on div "Purchase" at bounding box center [494, 110] width 62 height 11
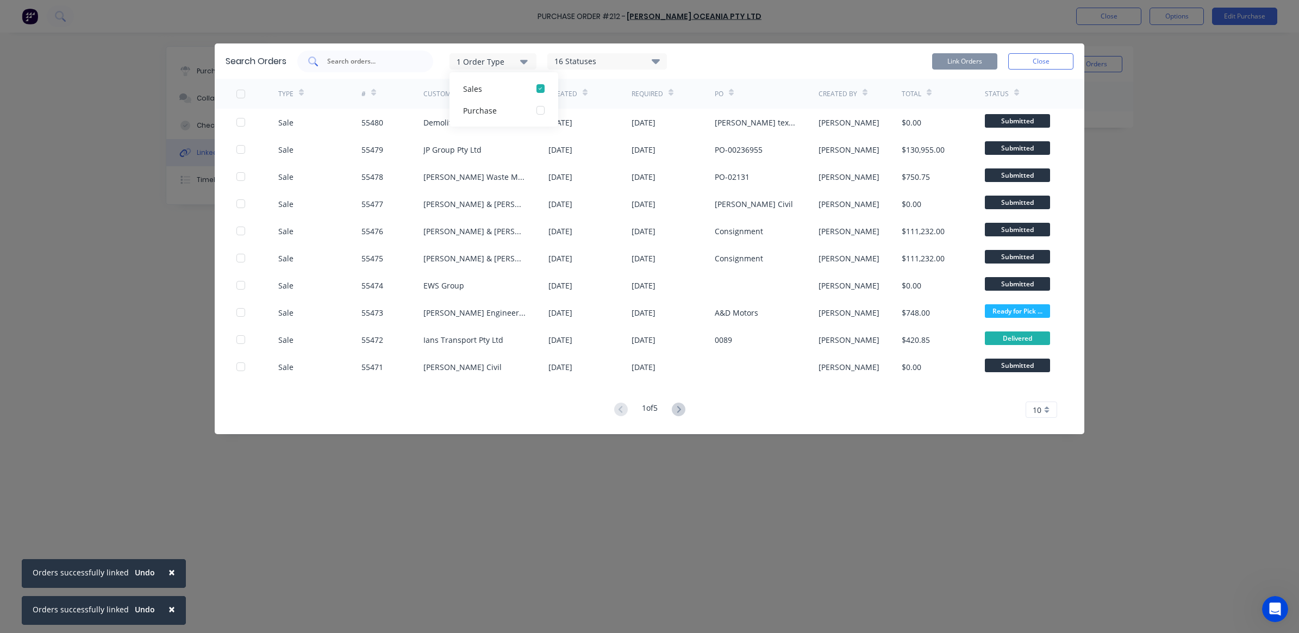
click at [356, 58] on input "text" at bounding box center [371, 61] width 90 height 11
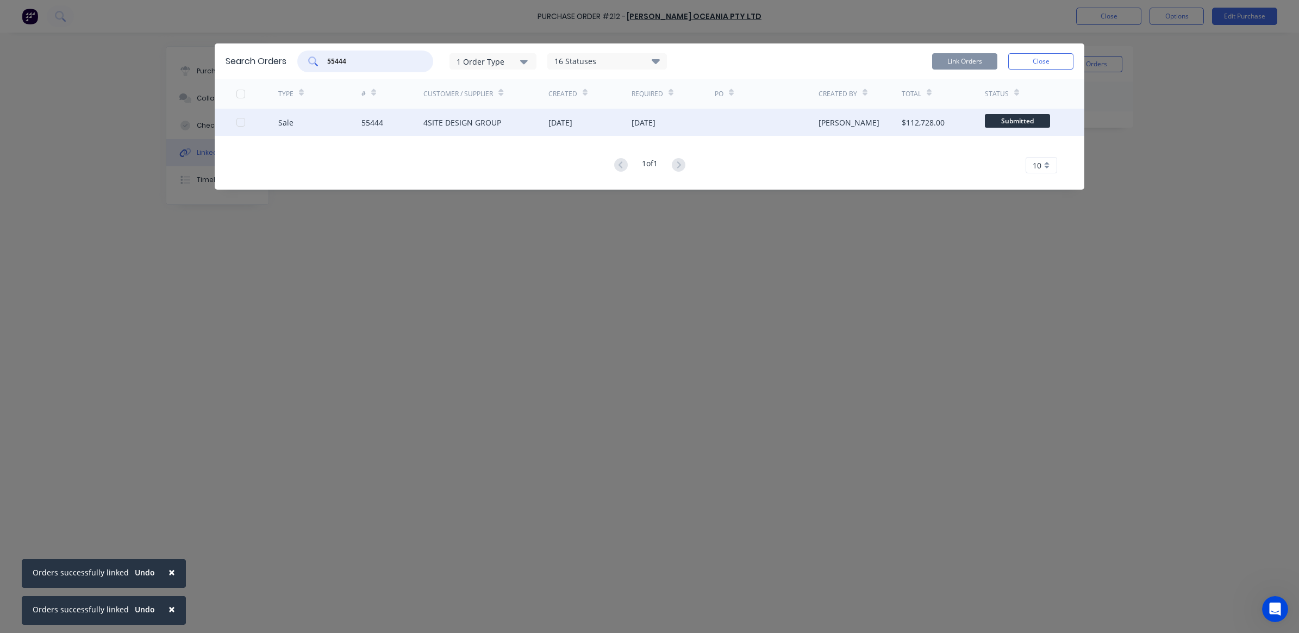
type input "55444"
click at [436, 111] on div "4SITE DESIGN GROUP" at bounding box center [485, 122] width 125 height 27
click at [370, 128] on div "55444" at bounding box center [372, 122] width 22 height 11
click at [249, 124] on div at bounding box center [257, 122] width 42 height 27
click at [241, 125] on div at bounding box center [241, 122] width 22 height 22
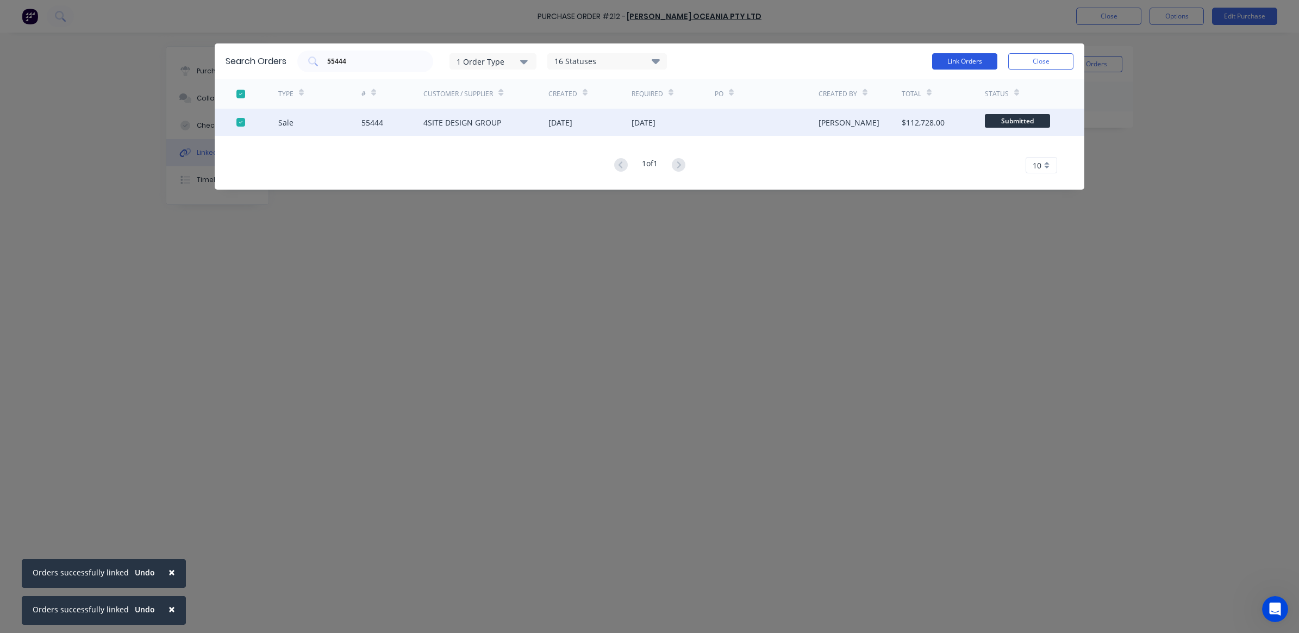
click at [963, 58] on button "Link Orders" at bounding box center [964, 61] width 65 height 16
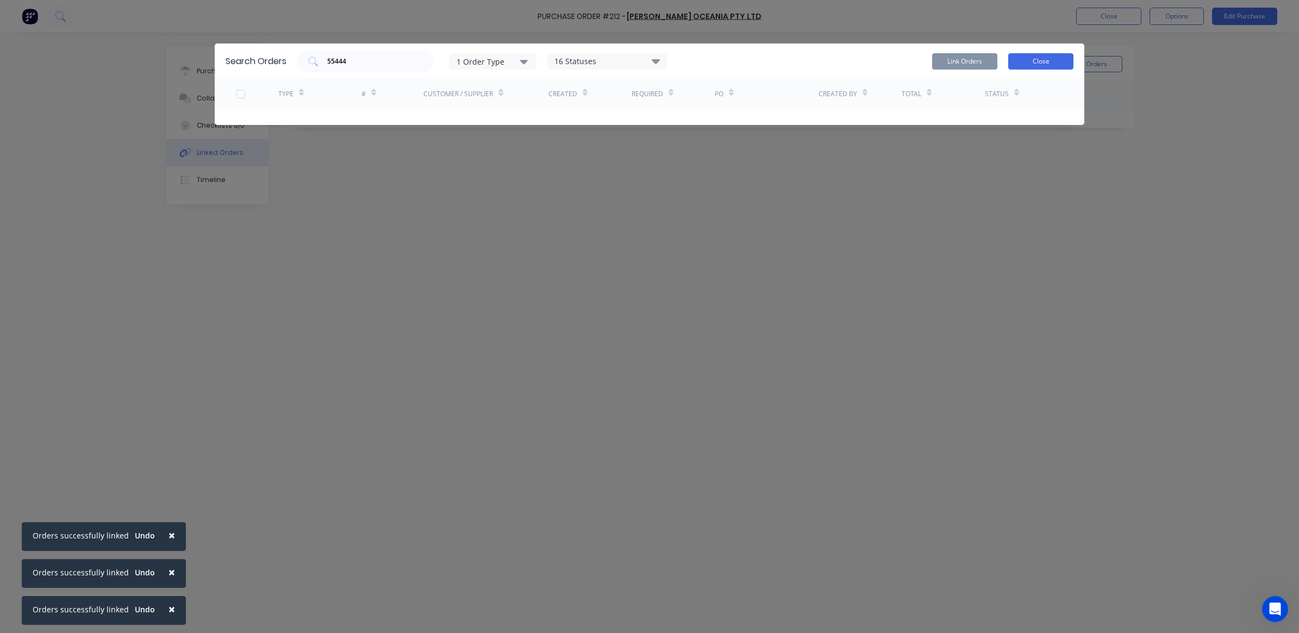
click at [1055, 66] on button "Close" at bounding box center [1040, 61] width 65 height 16
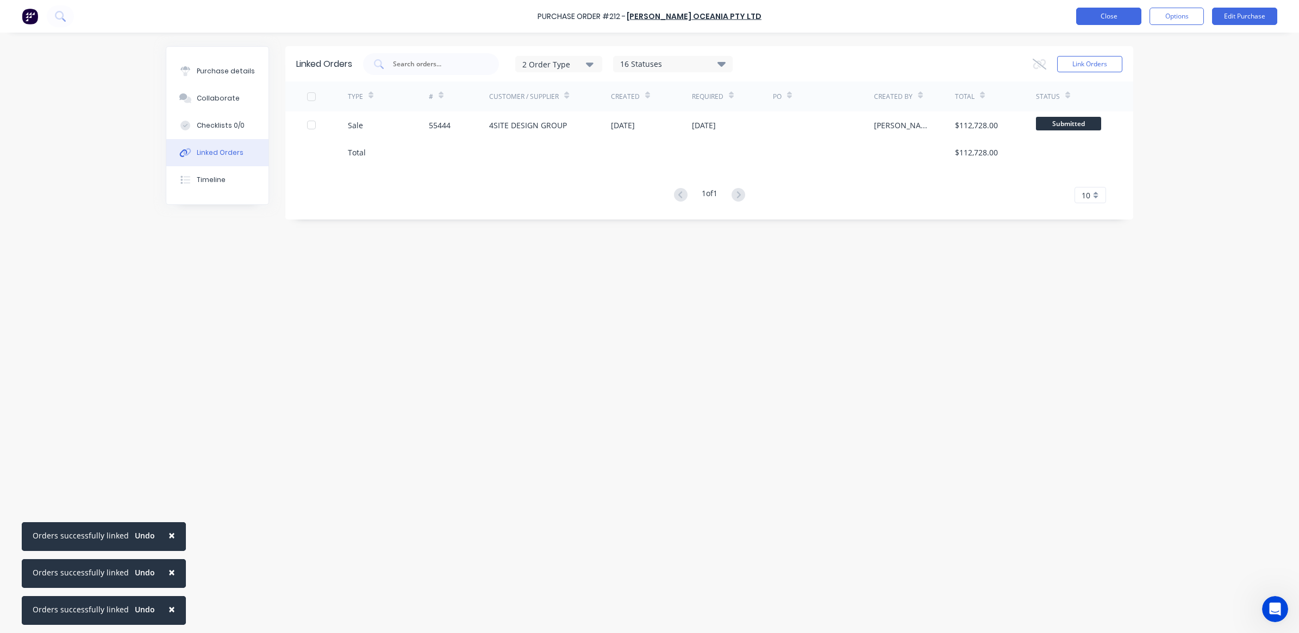
click at [1098, 21] on button "Close" at bounding box center [1108, 16] width 65 height 17
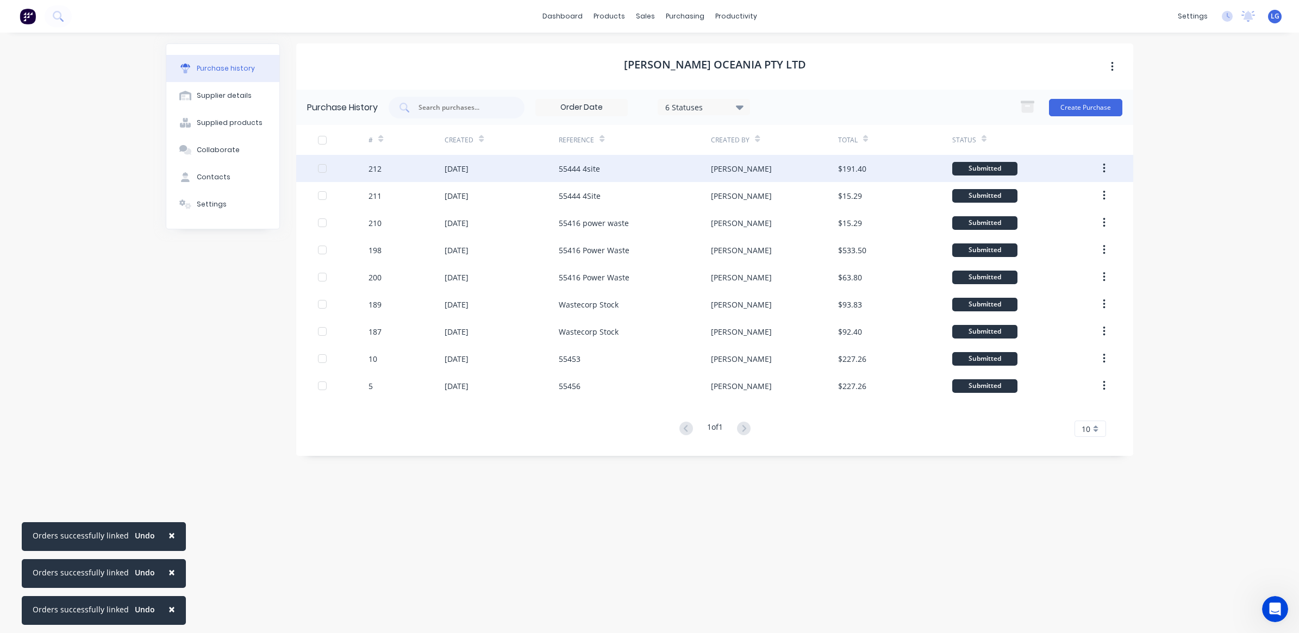
click at [525, 170] on div "[DATE]" at bounding box center [501, 168] width 114 height 27
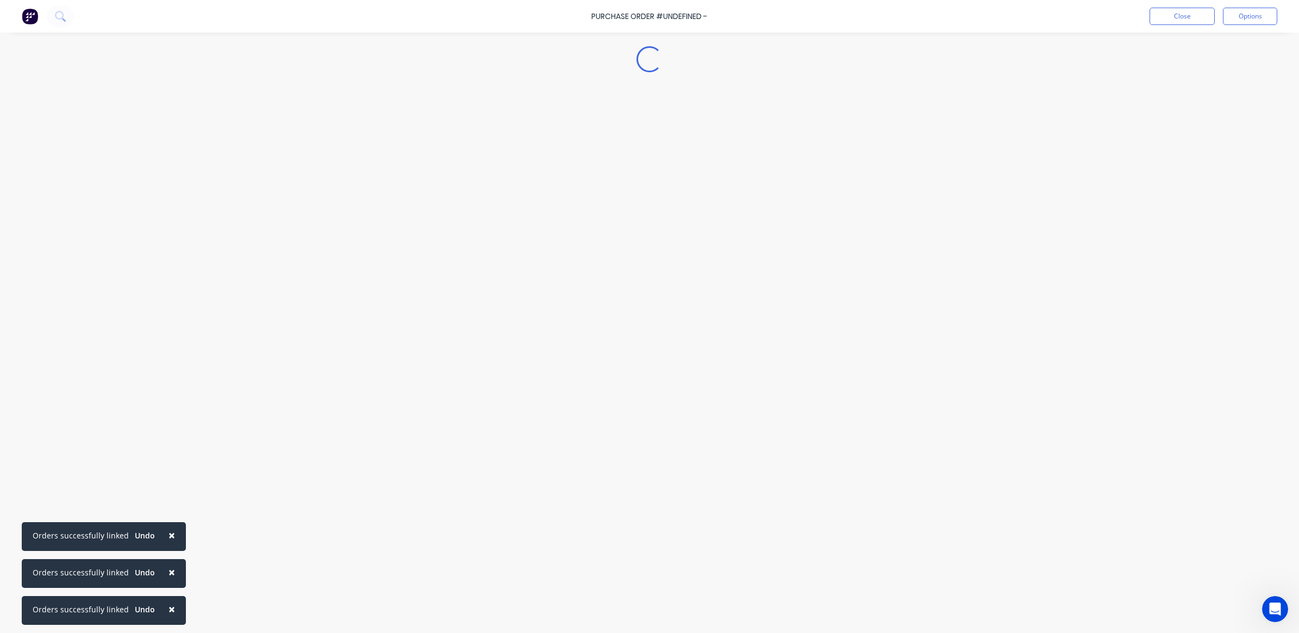
type textarea "x"
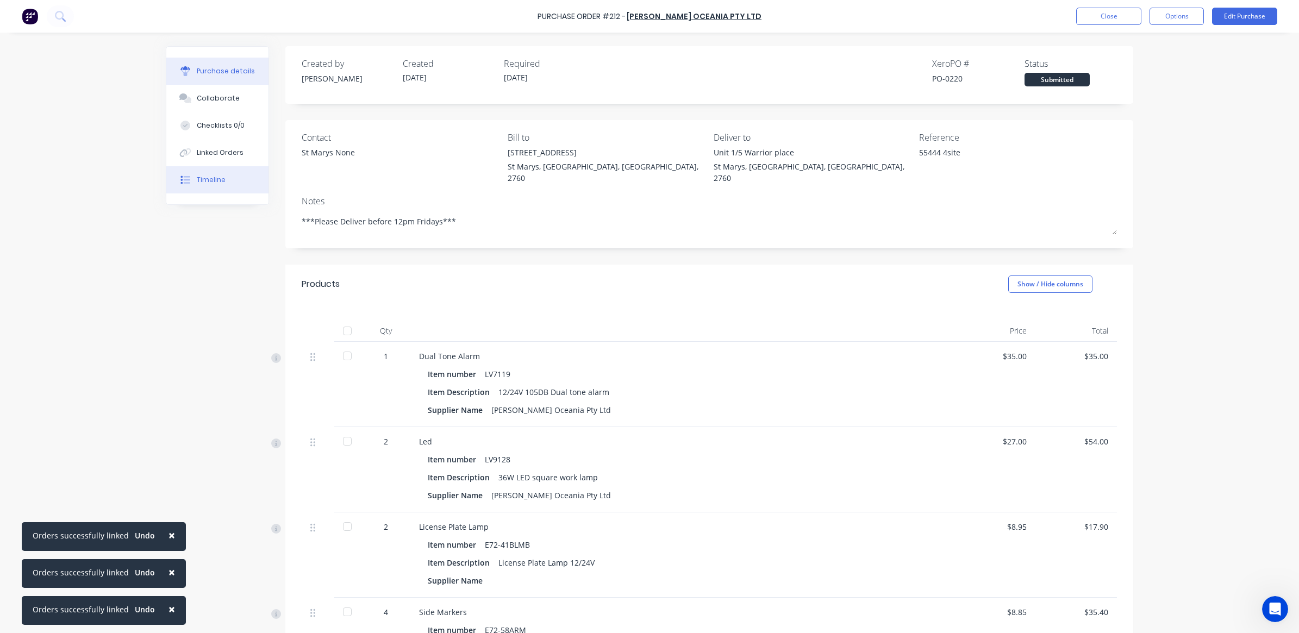
click at [224, 180] on button "Timeline" at bounding box center [217, 179] width 102 height 27
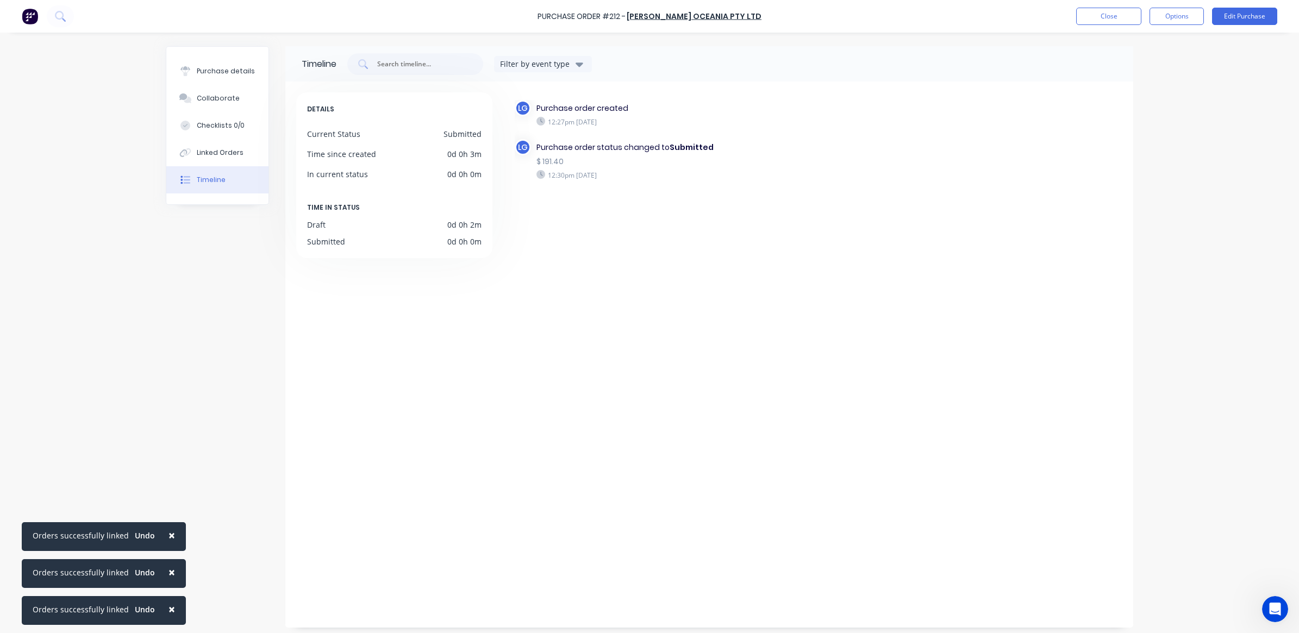
click at [221, 185] on button "Timeline" at bounding box center [217, 179] width 102 height 27
click at [1180, 22] on button "Options" at bounding box center [1176, 16] width 54 height 17
click at [1164, 40] on div "Print / Email" at bounding box center [1152, 44] width 84 height 16
click at [1178, 64] on div "With pricing" at bounding box center [1152, 66] width 84 height 16
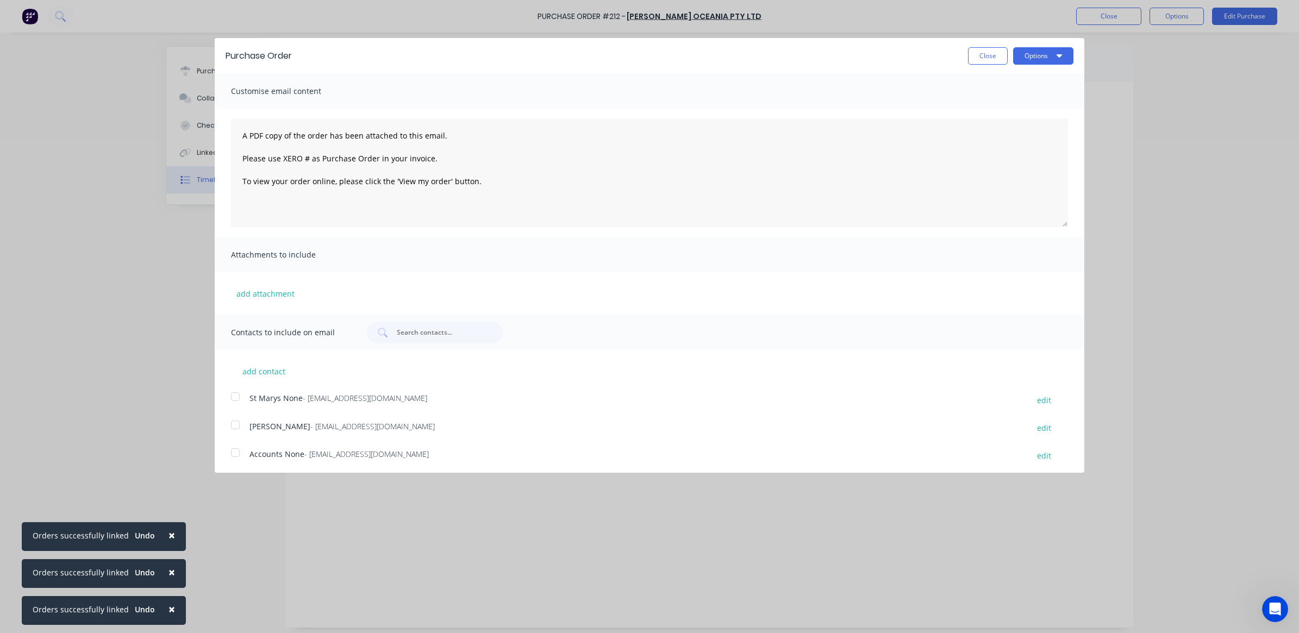
click at [238, 399] on div at bounding box center [235, 397] width 22 height 22
click at [237, 422] on div at bounding box center [235, 425] width 22 height 22
click at [1054, 58] on button "Options" at bounding box center [1043, 55] width 60 height 17
click at [1005, 102] on div "Email" at bounding box center [1022, 105] width 84 height 16
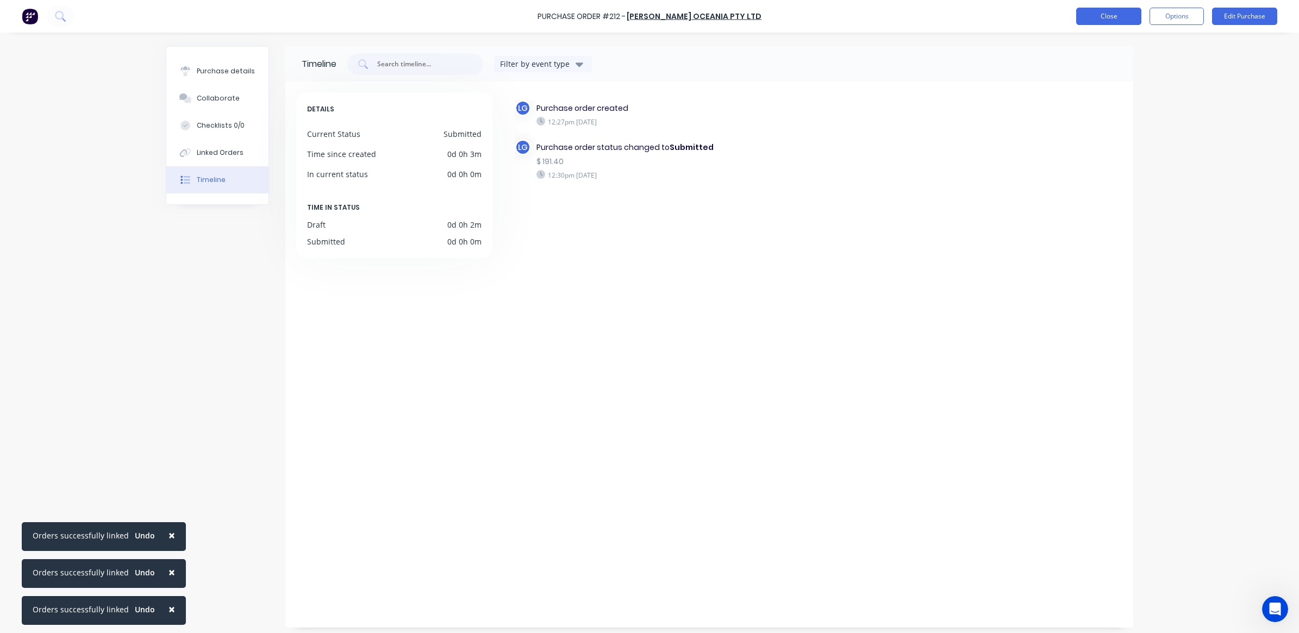
click at [1114, 16] on button "Close" at bounding box center [1108, 16] width 65 height 17
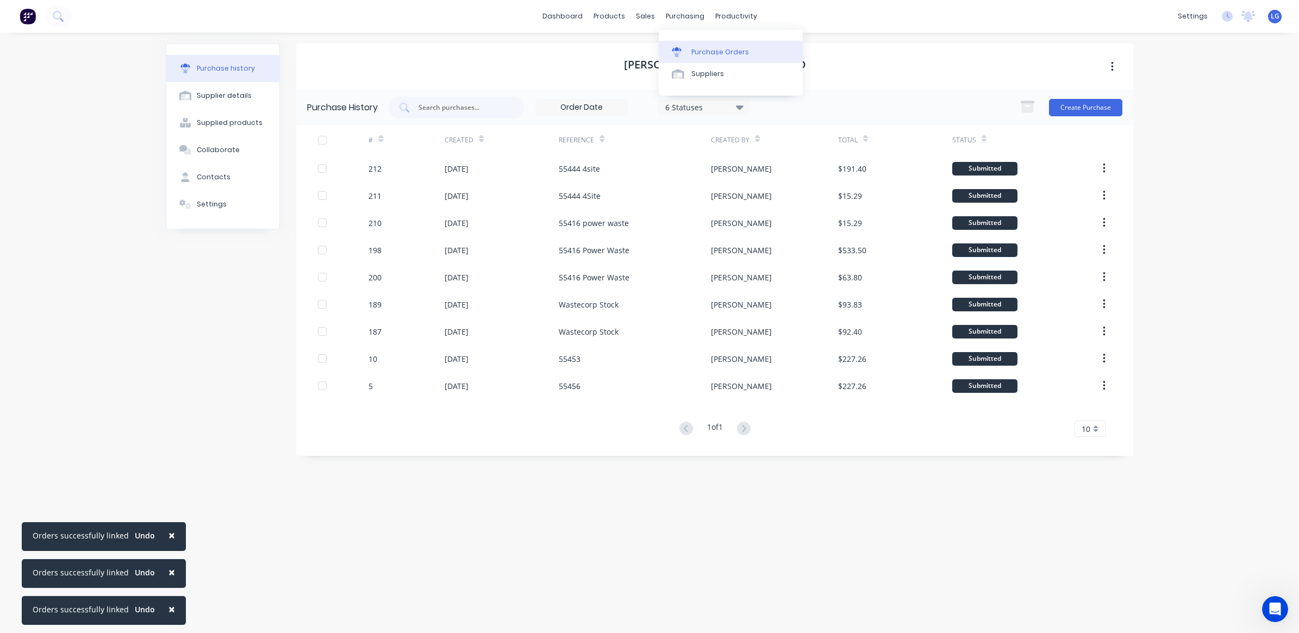
click at [709, 51] on div "Purchase Orders" at bounding box center [720, 52] width 58 height 10
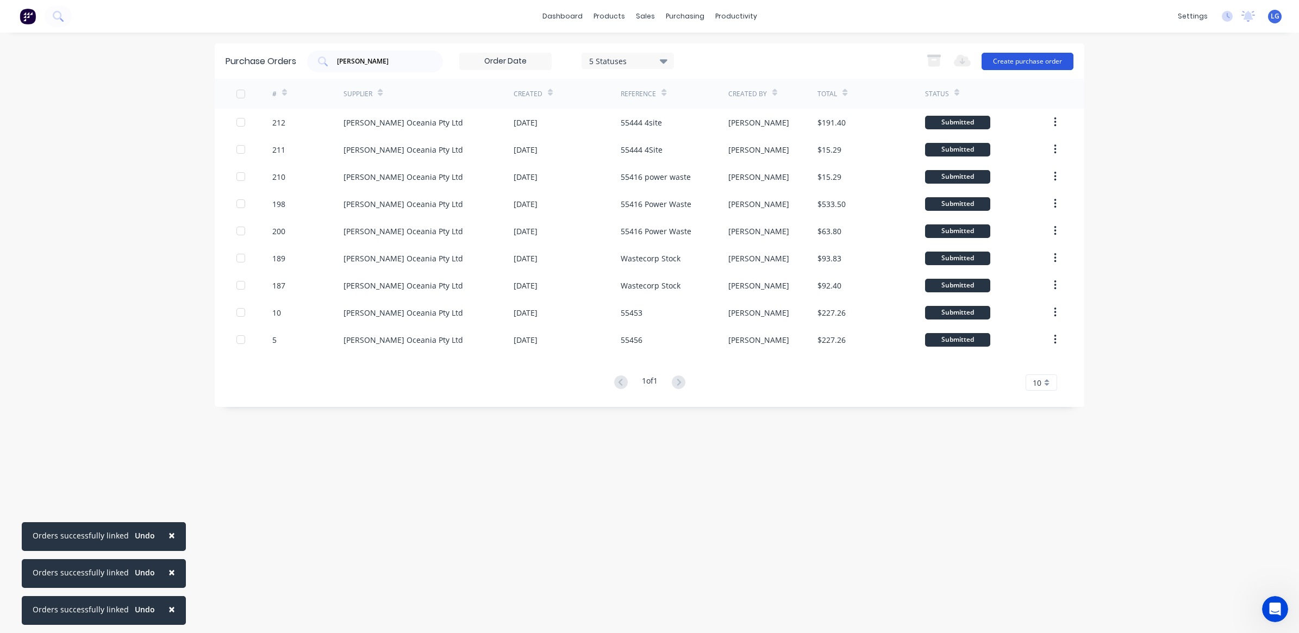
click at [1031, 65] on button "Create purchase order" at bounding box center [1027, 61] width 92 height 17
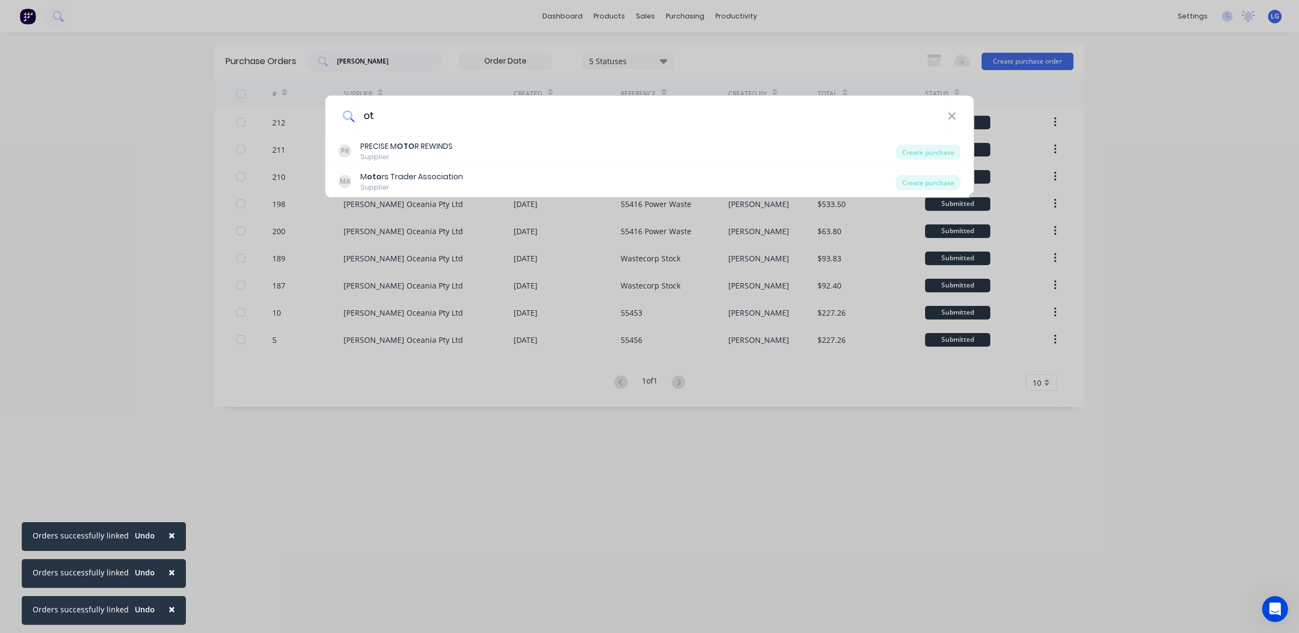
type input "o"
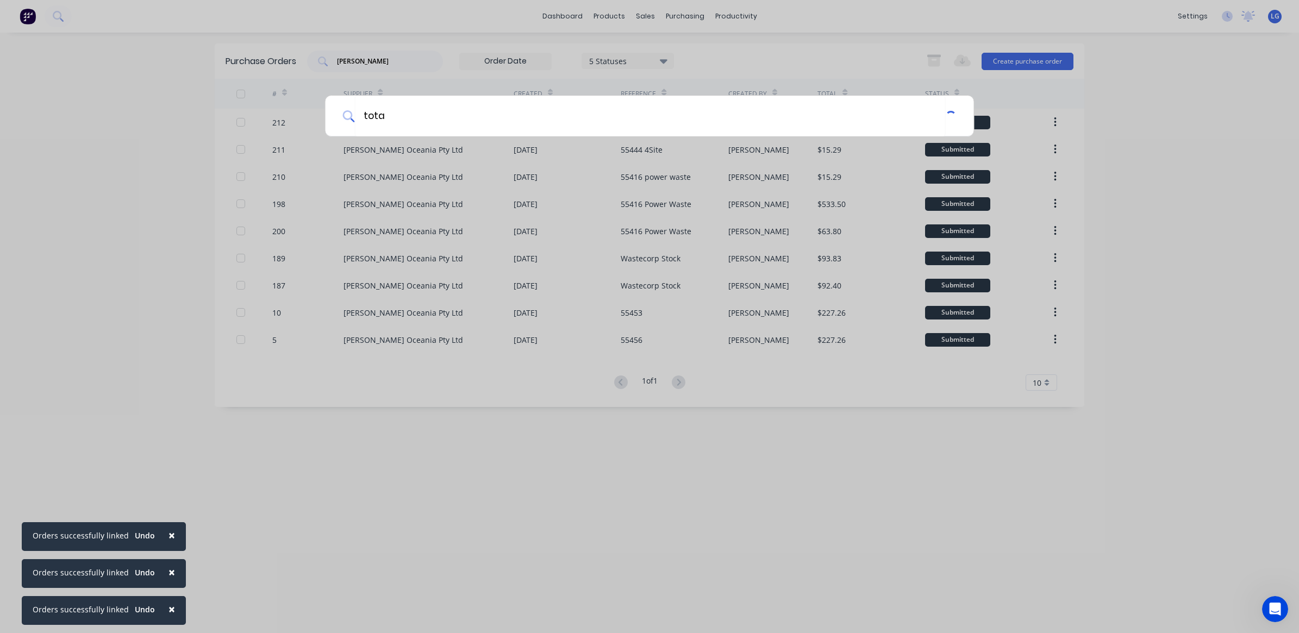
type input "total"
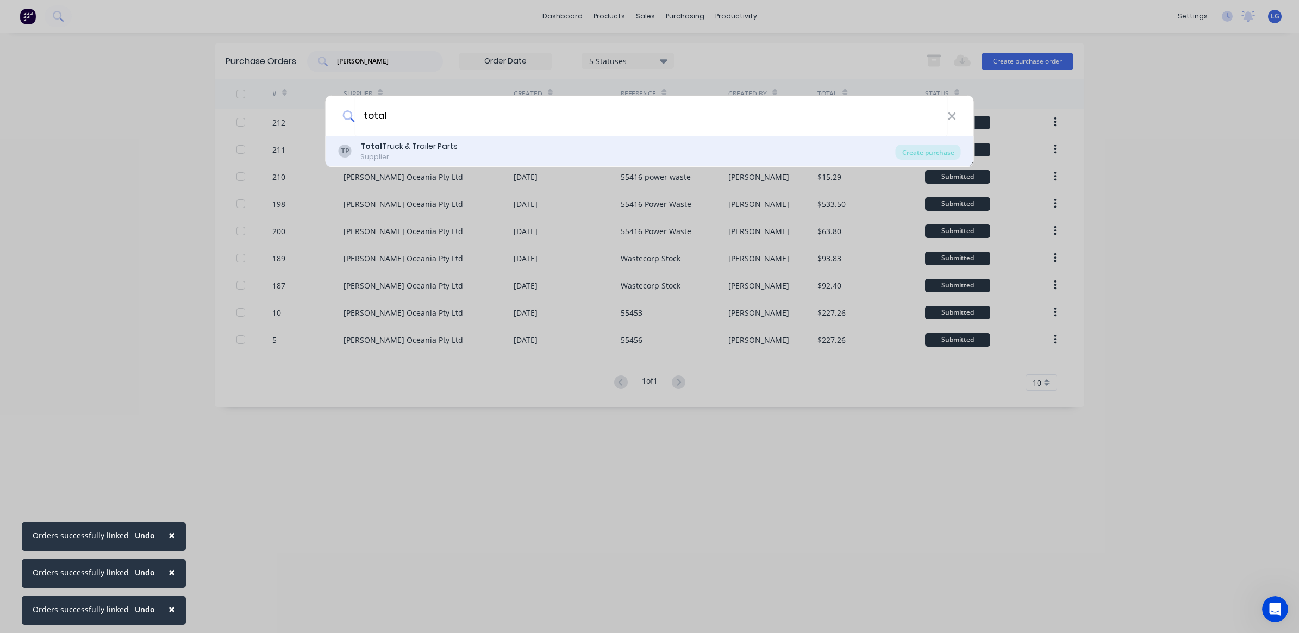
click at [436, 150] on div "Total Truck & Trailer Parts" at bounding box center [408, 146] width 97 height 11
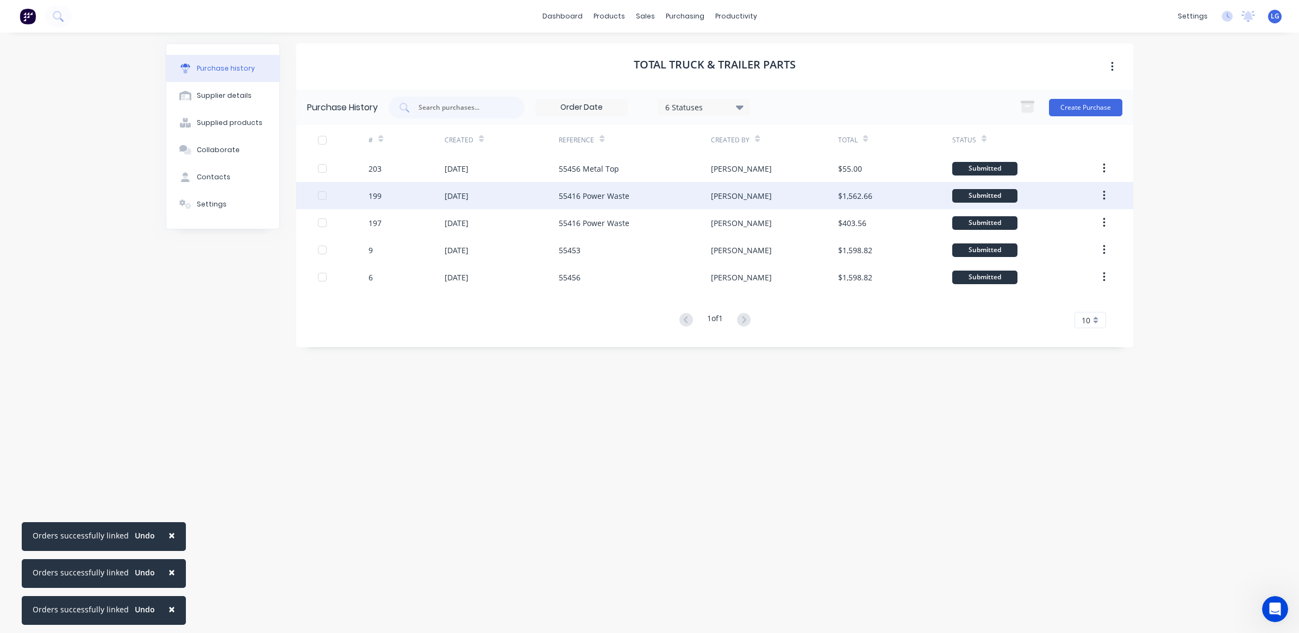
click at [518, 193] on div "[DATE]" at bounding box center [501, 195] width 114 height 27
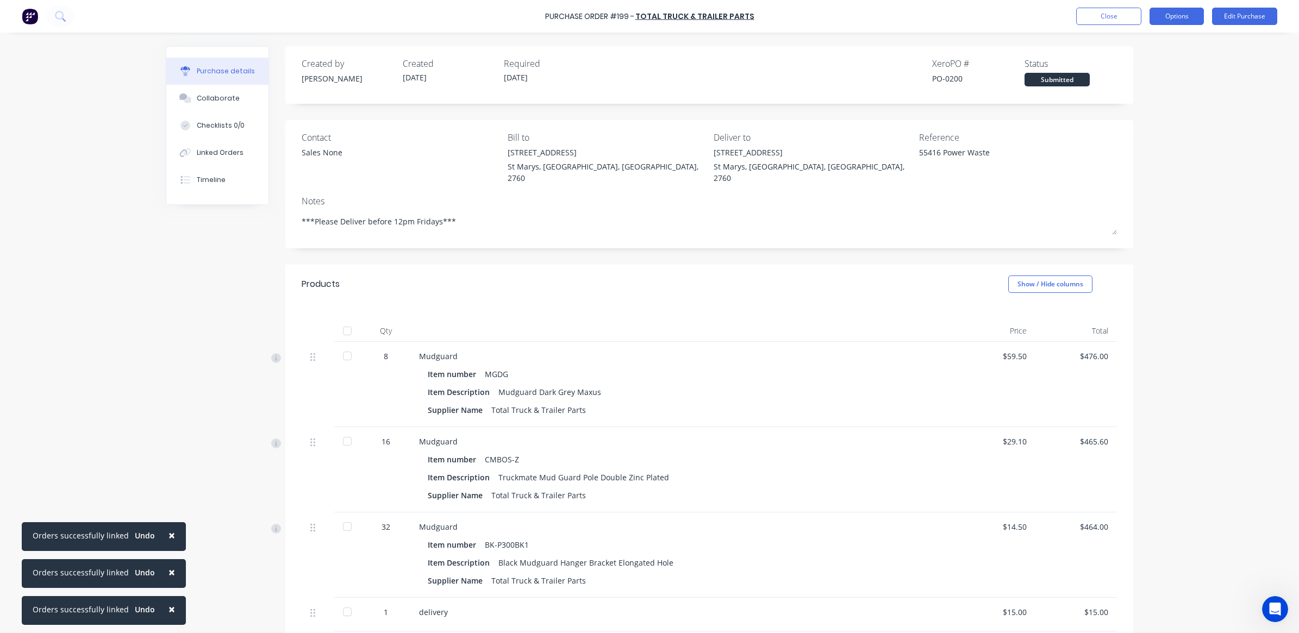
click at [1167, 16] on button "Options" at bounding box center [1176, 16] width 54 height 17
click at [1139, 109] on div "Duplicate" at bounding box center [1152, 110] width 84 height 16
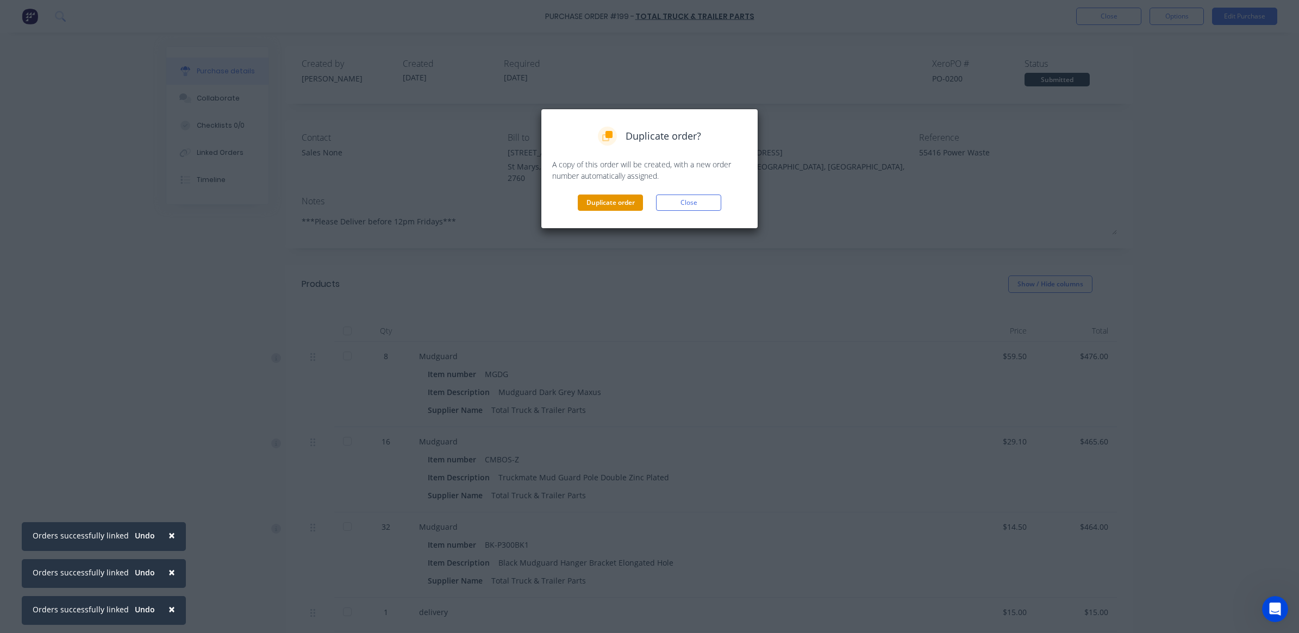
click at [588, 207] on button "Duplicate order" at bounding box center [610, 203] width 65 height 16
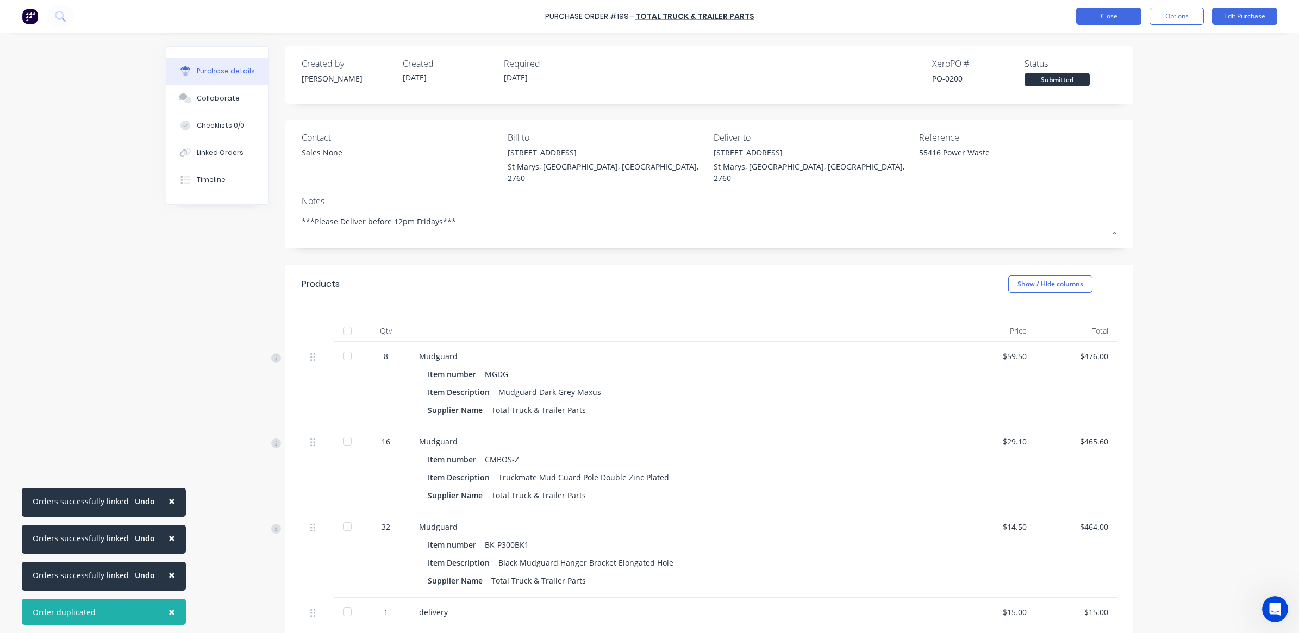
click at [1103, 14] on button "Close" at bounding box center [1108, 16] width 65 height 17
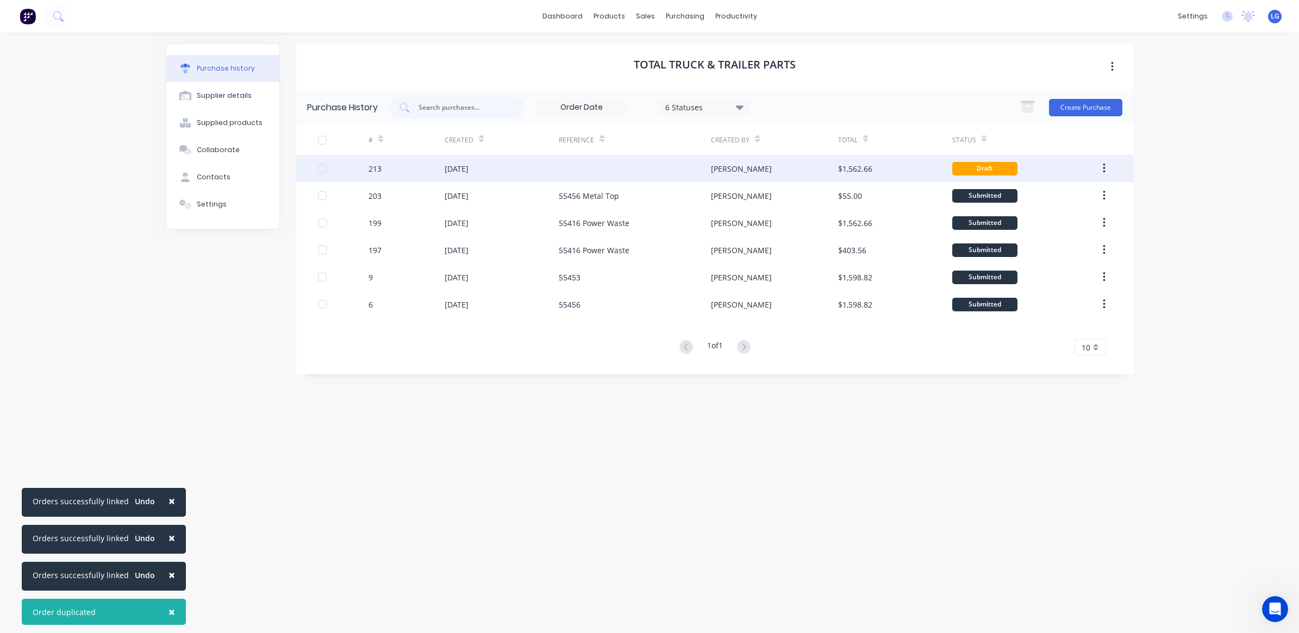
click at [508, 171] on div "[DATE]" at bounding box center [501, 168] width 114 height 27
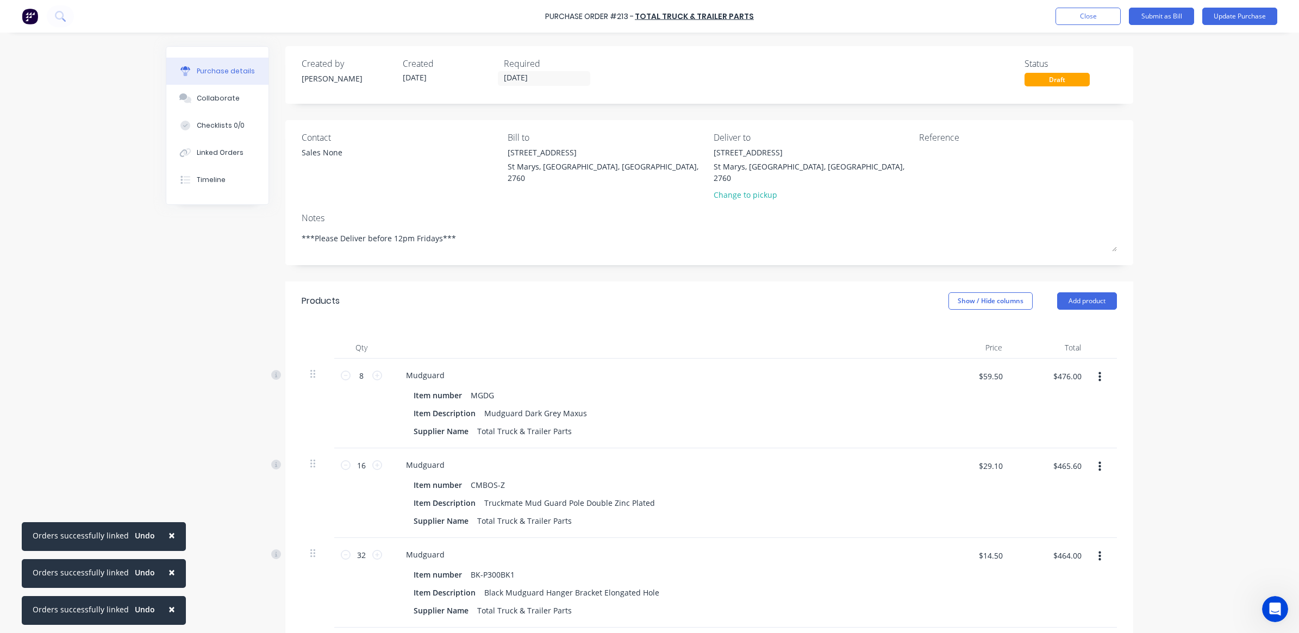
click at [1098, 372] on icon "button" at bounding box center [1099, 377] width 3 height 10
click at [1044, 460] on button "Delete" at bounding box center [1066, 471] width 92 height 22
click at [1098, 371] on icon "button" at bounding box center [1099, 377] width 3 height 12
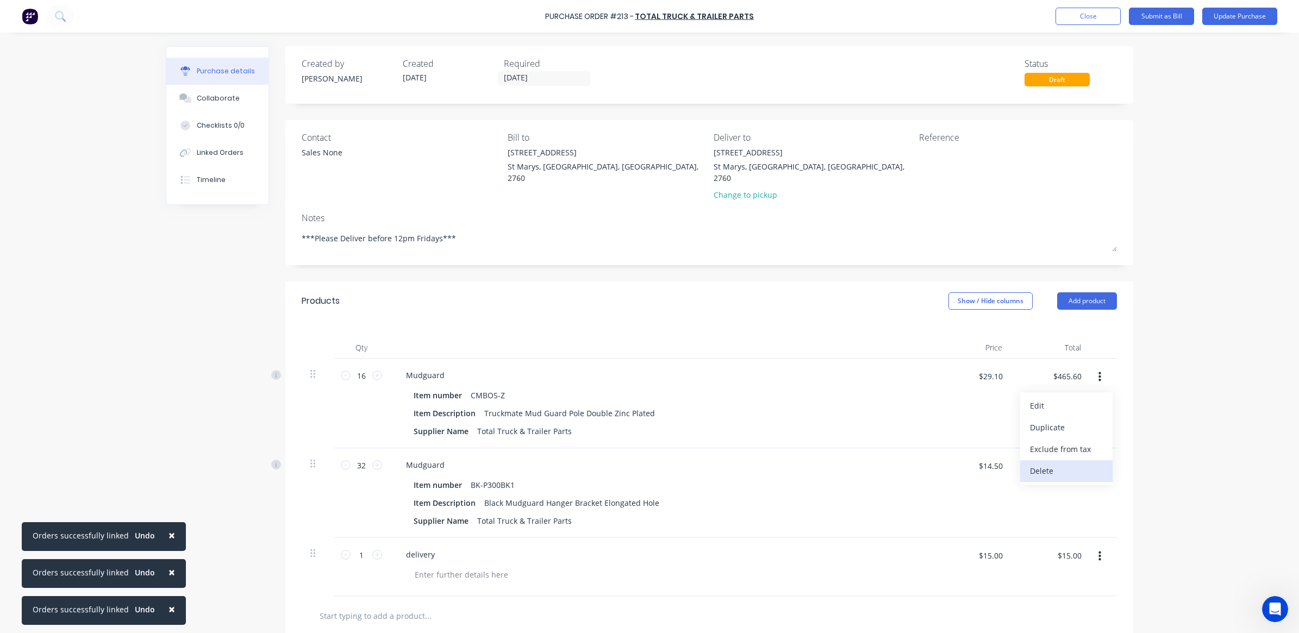
click at [1048, 460] on button "Delete" at bounding box center [1066, 471] width 92 height 22
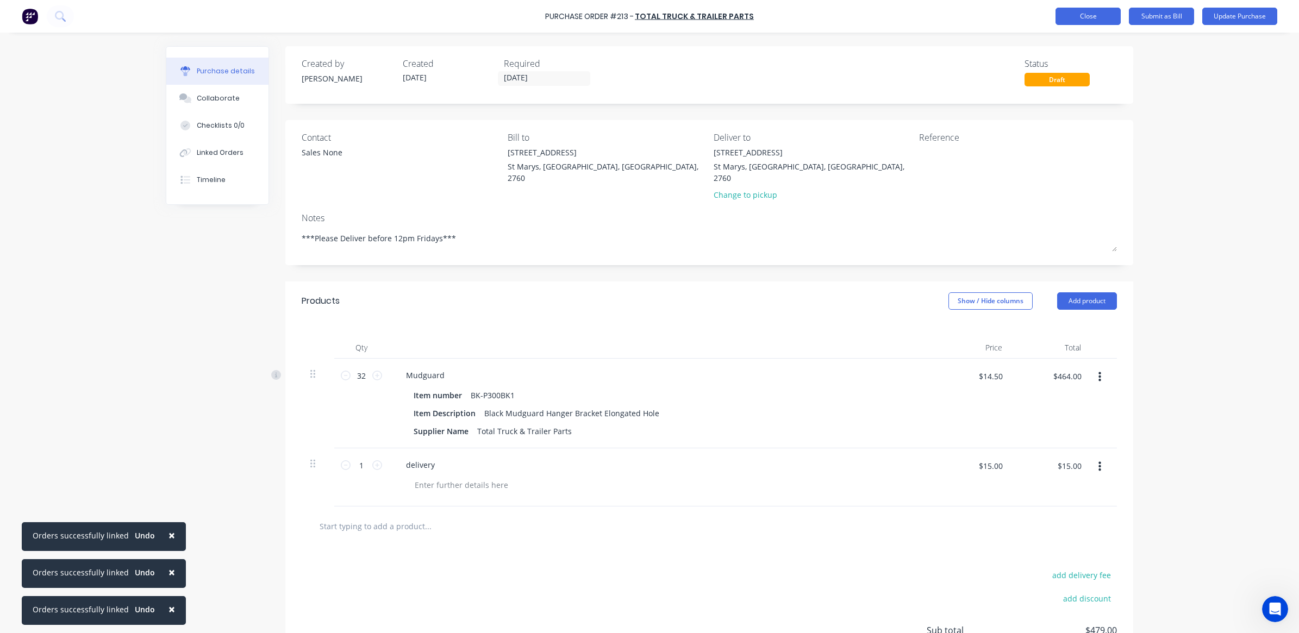
click at [1087, 20] on button "Close" at bounding box center [1087, 16] width 65 height 17
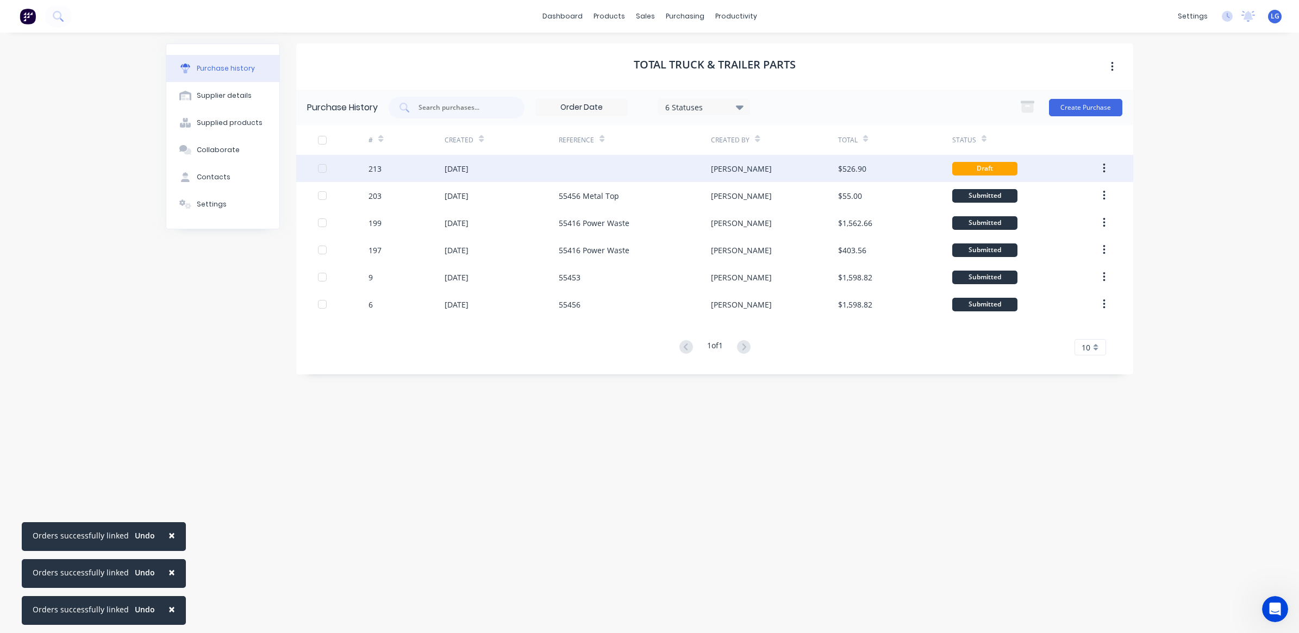
click at [793, 176] on div "[PERSON_NAME]" at bounding box center [774, 168] width 127 height 27
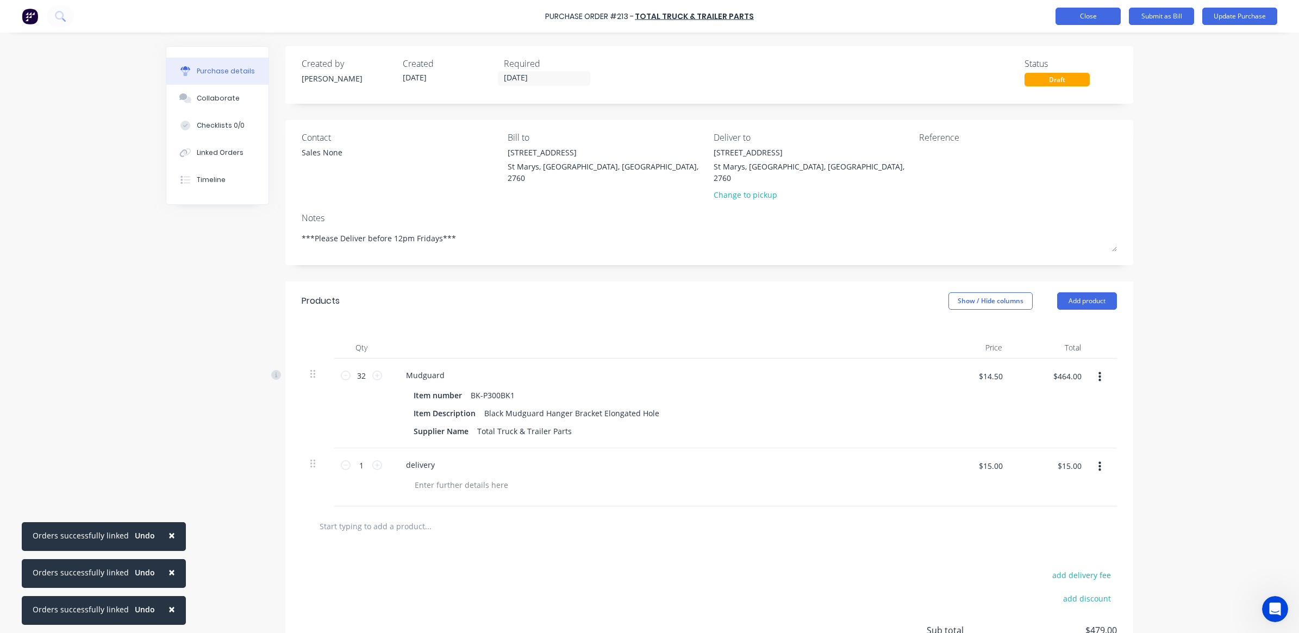
click at [1069, 14] on button "Close" at bounding box center [1087, 16] width 65 height 17
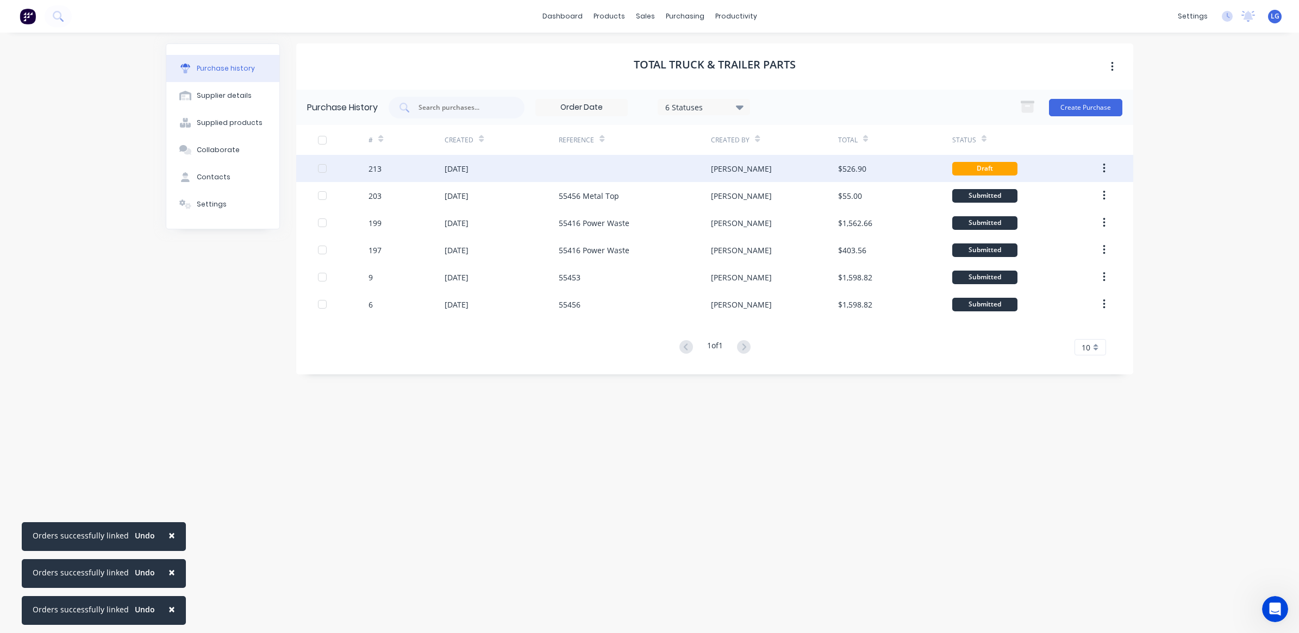
click at [1112, 168] on button "button" at bounding box center [1104, 169] width 26 height 20
click at [1061, 199] on div "Archive" at bounding box center [1065, 197] width 84 height 16
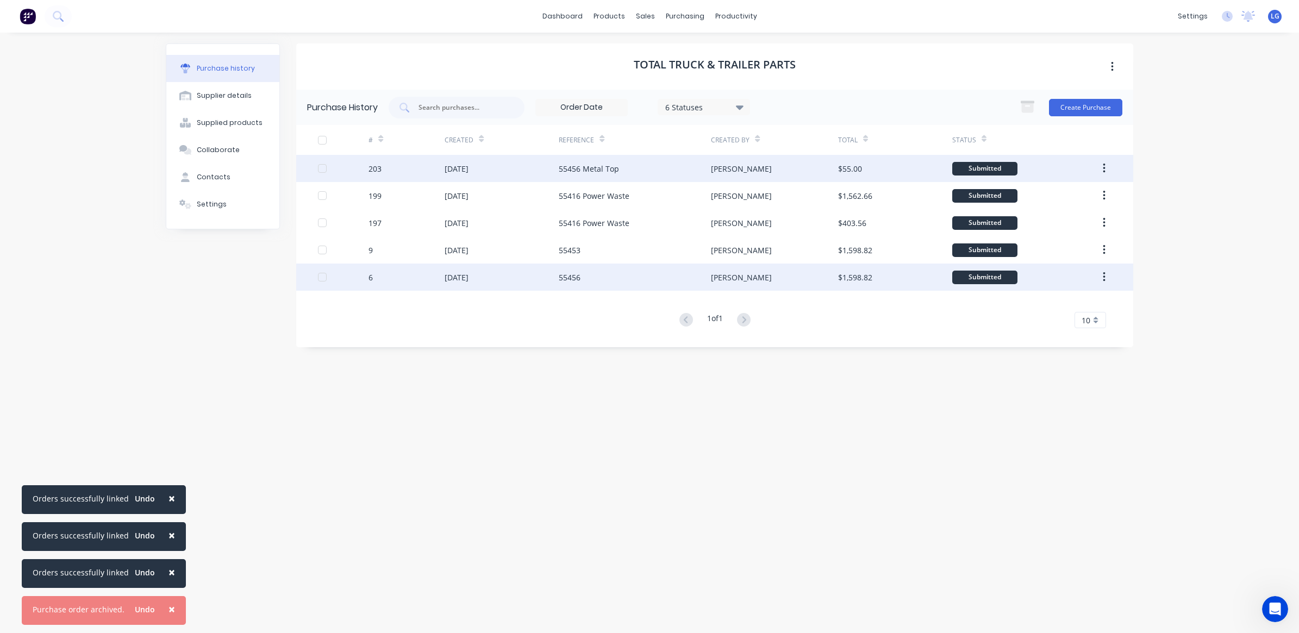
click at [563, 273] on div "55456" at bounding box center [570, 277] width 22 height 11
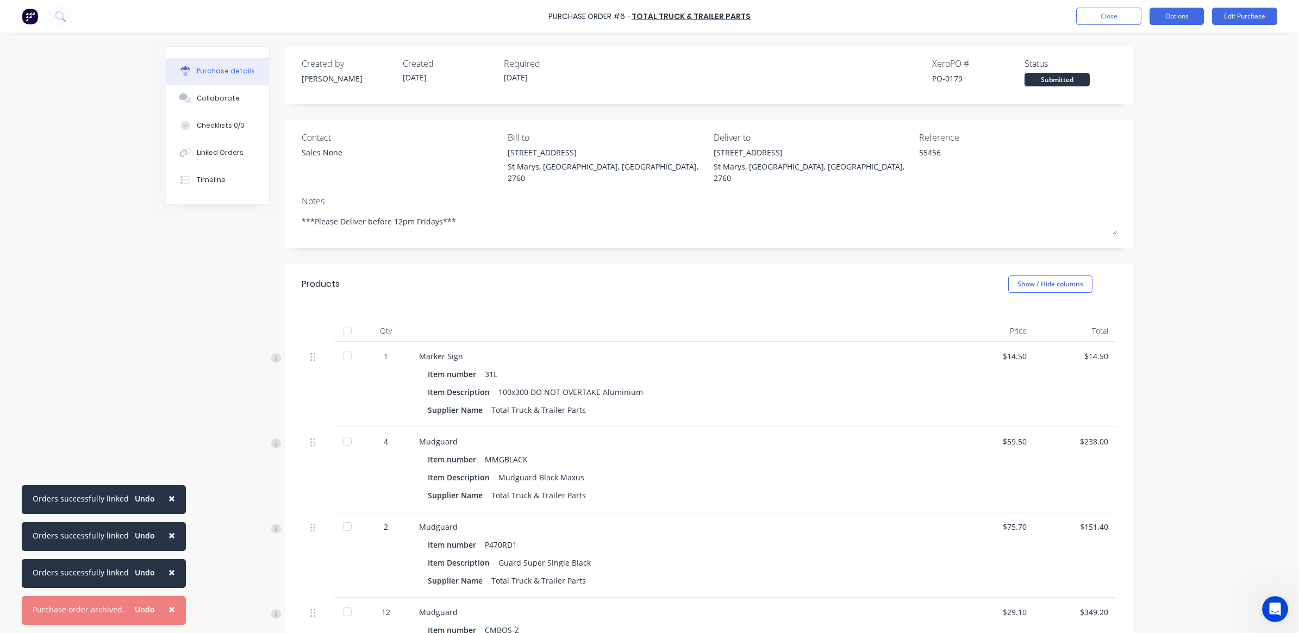
click at [1183, 22] on button "Options" at bounding box center [1176, 16] width 54 height 17
click at [1153, 107] on div "Duplicate" at bounding box center [1152, 110] width 84 height 16
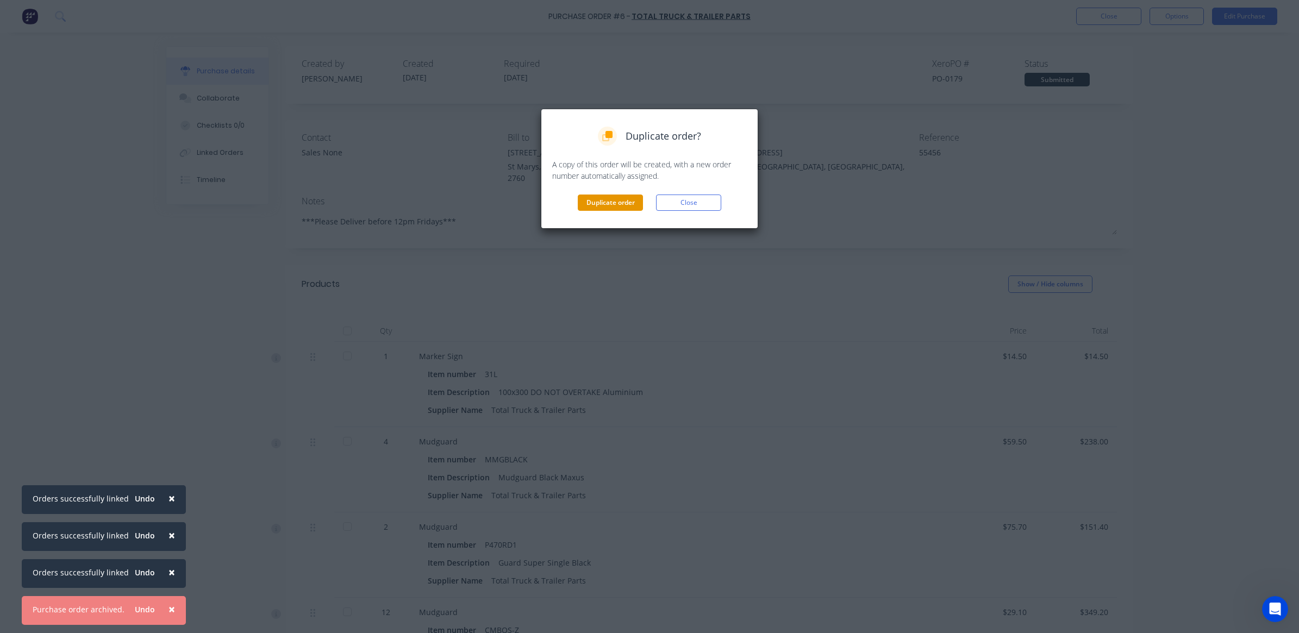
click at [616, 205] on button "Duplicate order" at bounding box center [610, 203] width 65 height 16
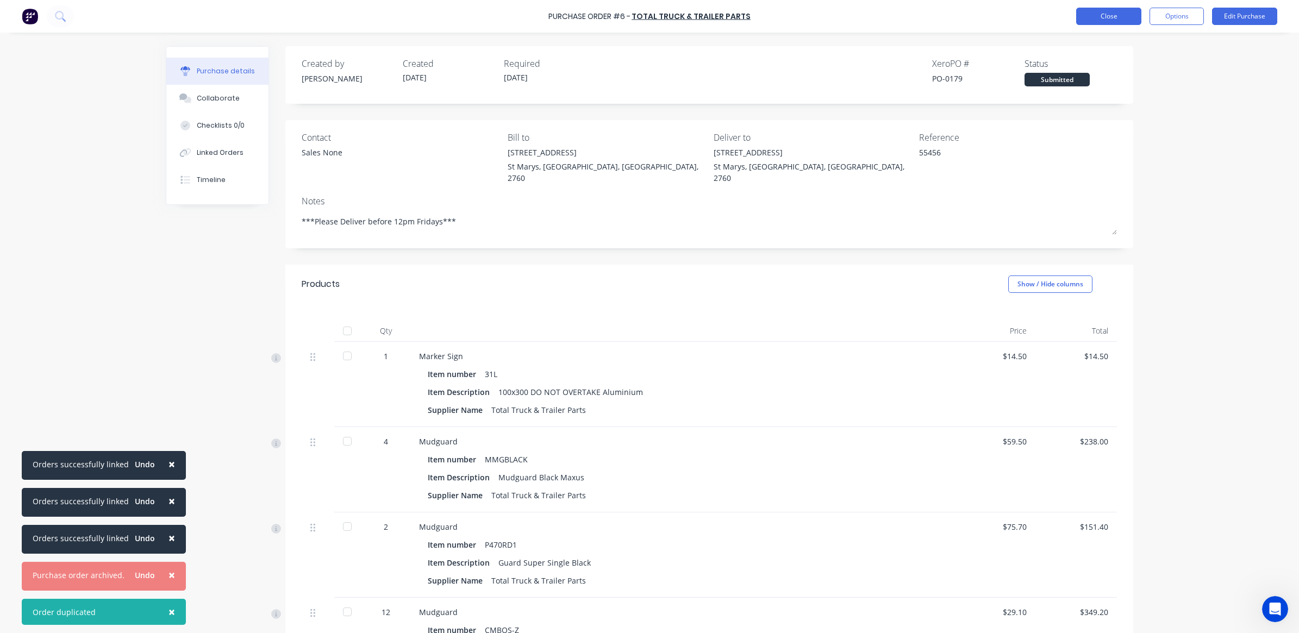
click at [1108, 12] on button "Close" at bounding box center [1108, 16] width 65 height 17
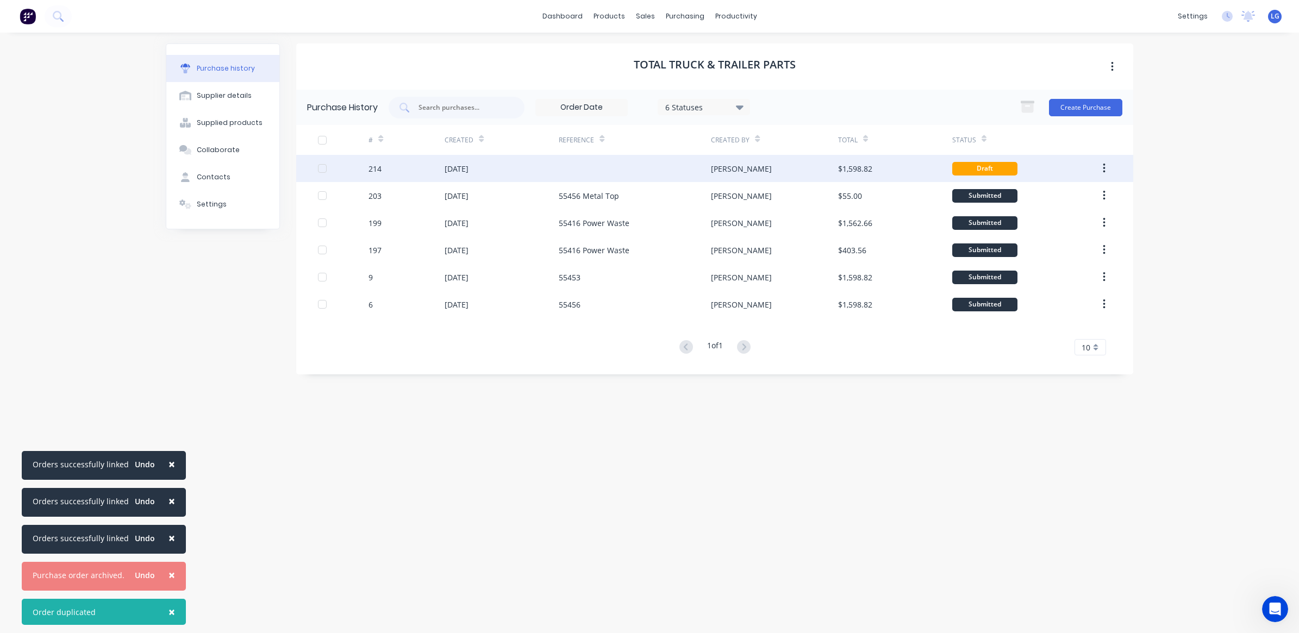
click at [538, 169] on div "[DATE]" at bounding box center [501, 168] width 114 height 27
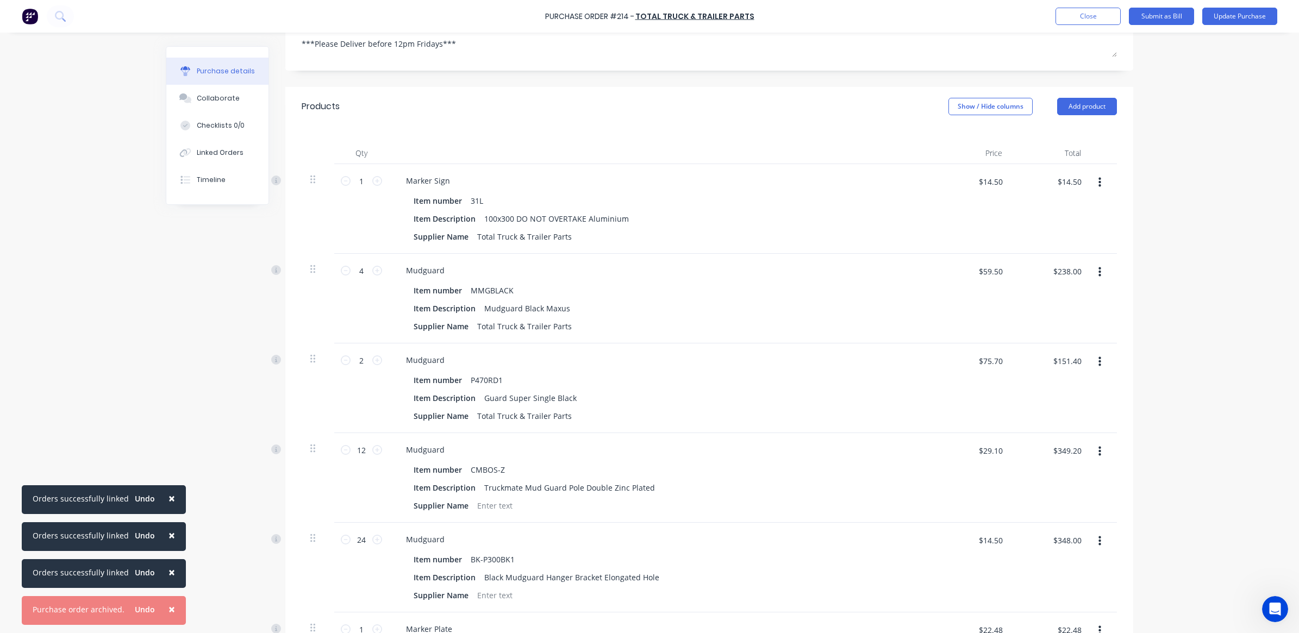
scroll to position [204, 0]
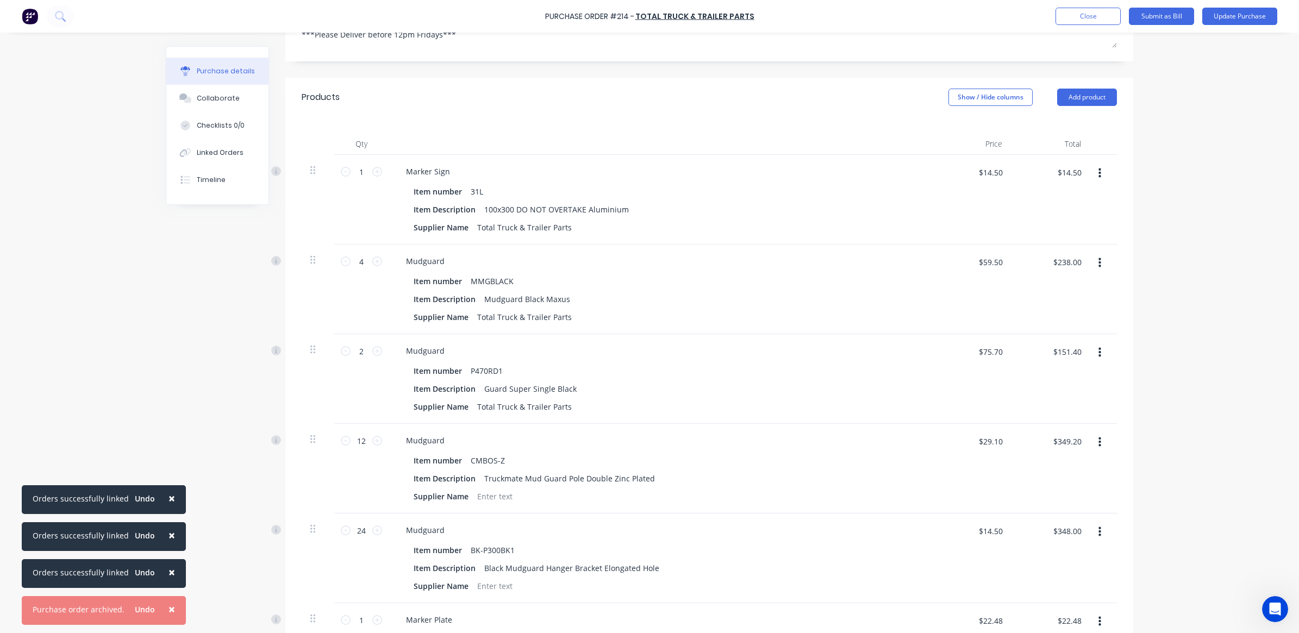
click at [1098, 257] on icon "button" at bounding box center [1099, 263] width 3 height 12
click at [1050, 346] on button "Delete" at bounding box center [1066, 357] width 92 height 22
click at [1098, 258] on icon "button" at bounding box center [1099, 263] width 3 height 10
click at [1049, 346] on button "Delete" at bounding box center [1066, 357] width 92 height 22
click at [1096, 254] on button "button" at bounding box center [1100, 263] width 26 height 20
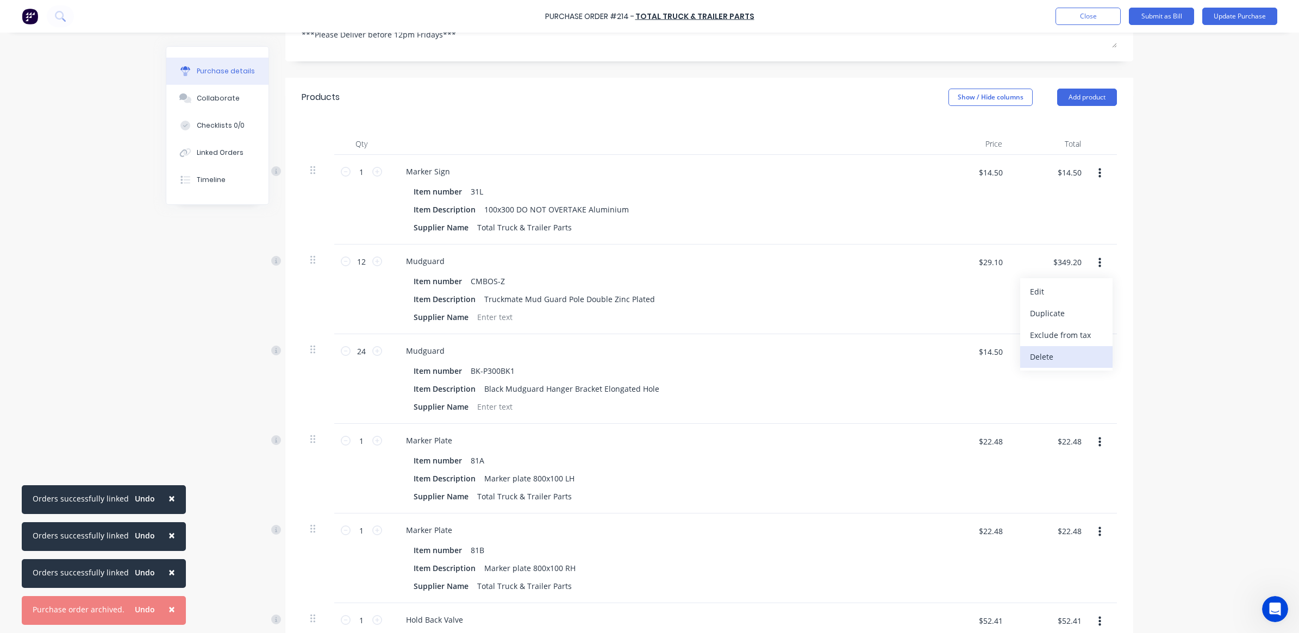
click at [1058, 346] on button "Delete" at bounding box center [1066, 357] width 92 height 22
click at [1098, 257] on icon "button" at bounding box center [1099, 263] width 3 height 12
click at [1046, 346] on button "Delete" at bounding box center [1066, 357] width 92 height 22
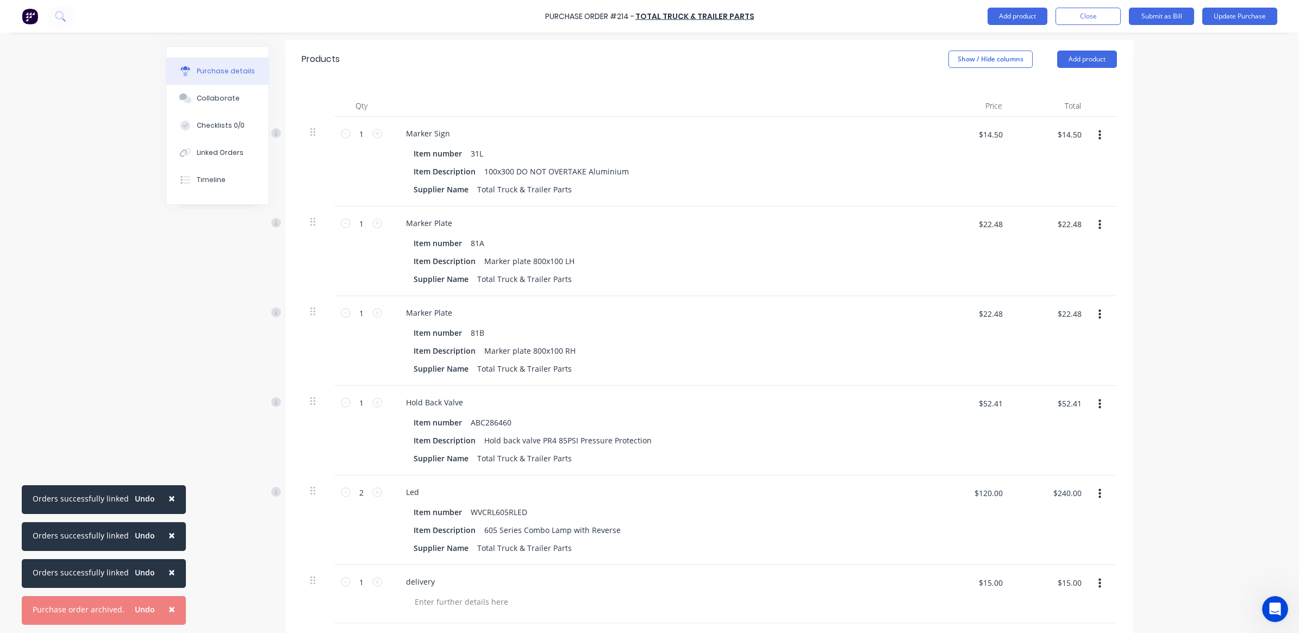
scroll to position [272, 0]
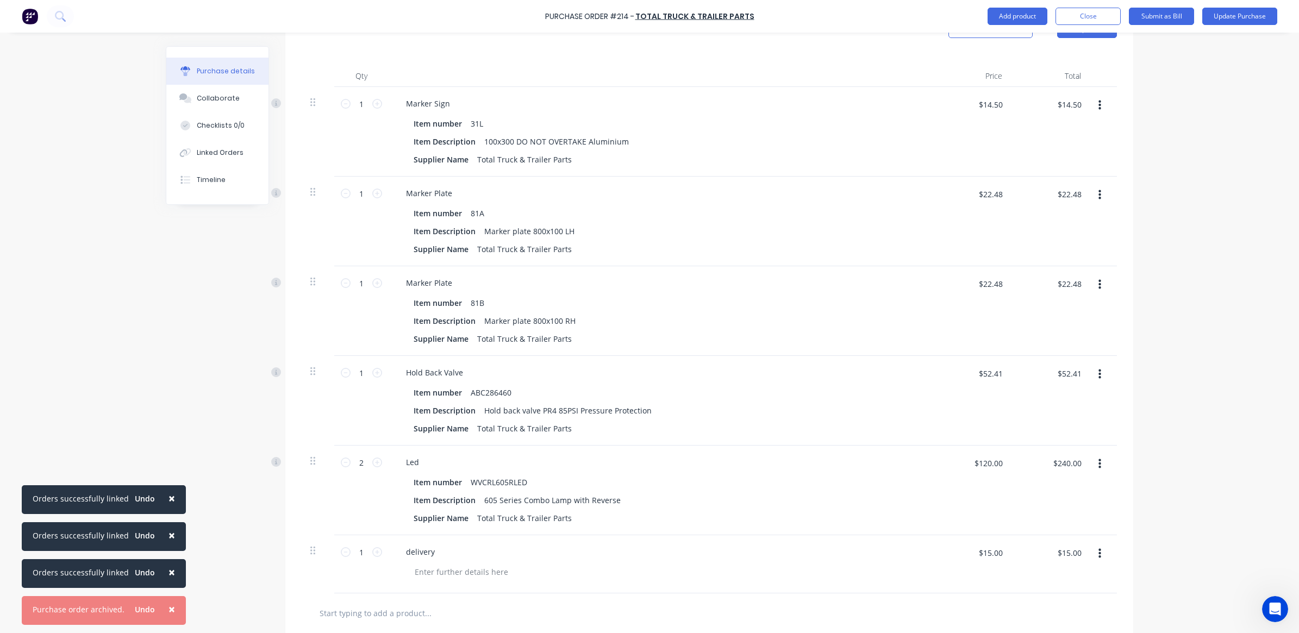
click at [1098, 369] on icon "button" at bounding box center [1099, 374] width 3 height 10
click at [1038, 458] on button "Delete" at bounding box center [1066, 469] width 92 height 22
type textarea "x"
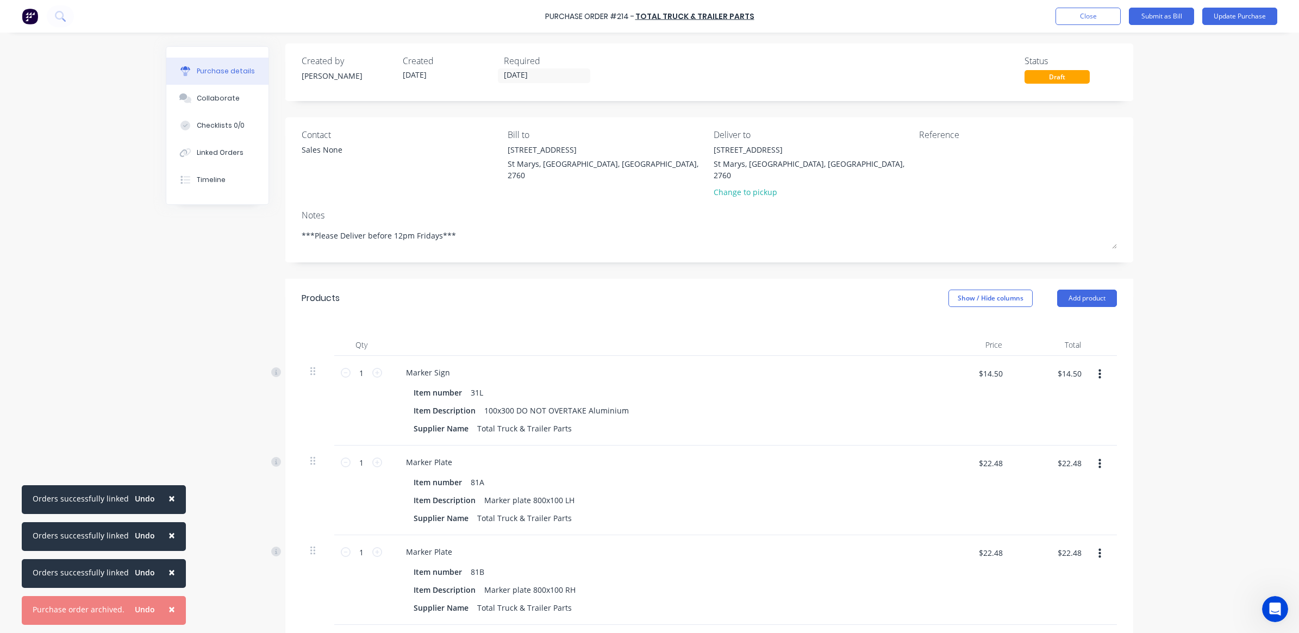
scroll to position [0, 0]
click at [960, 154] on textarea at bounding box center [987, 159] width 136 height 24
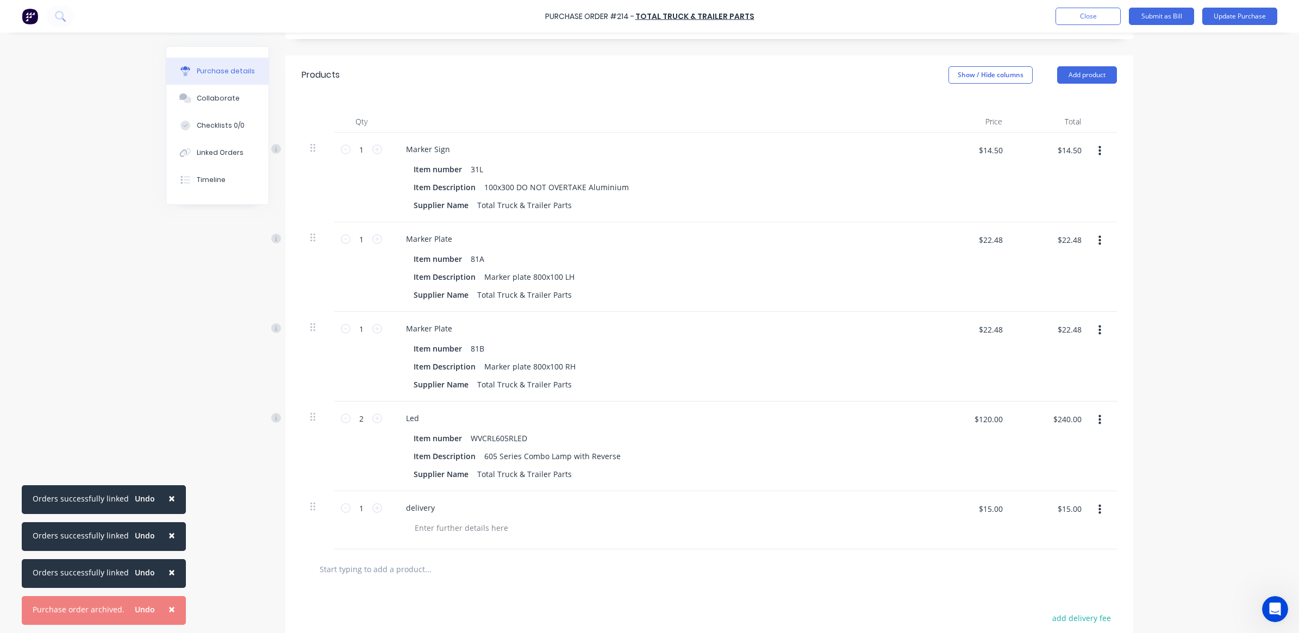
scroll to position [22, 0]
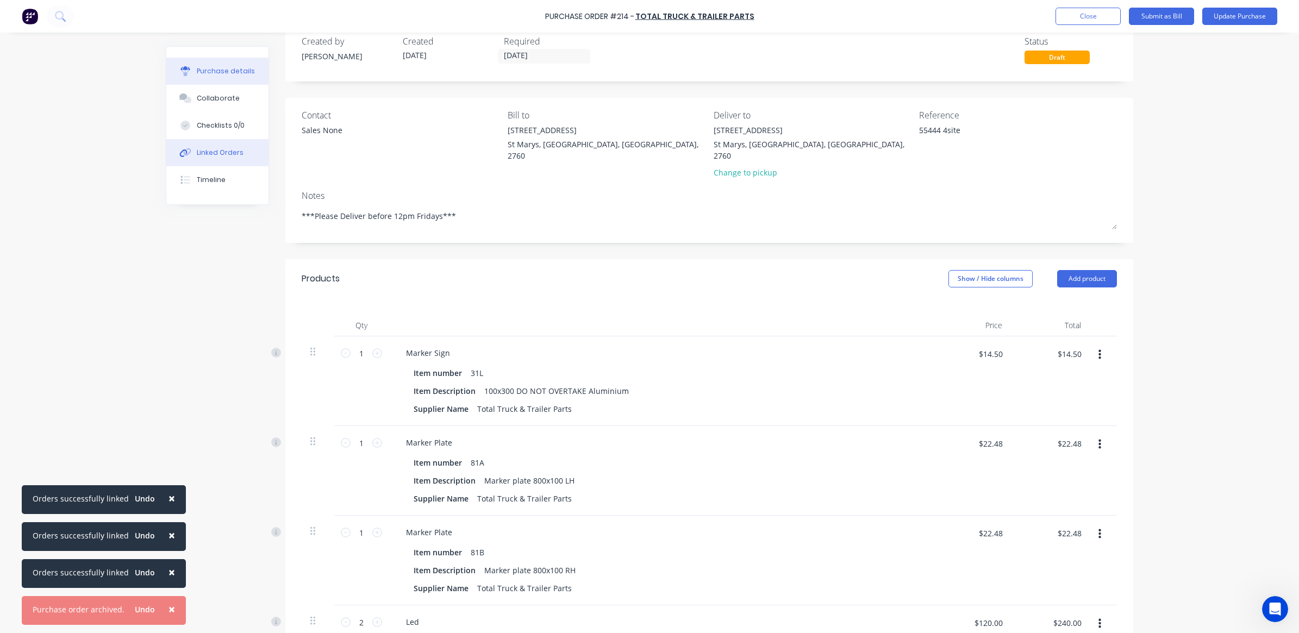
type textarea "55444 4site"
type textarea "x"
type textarea "55444 4site"
click at [222, 156] on div "Linked Orders" at bounding box center [220, 153] width 47 height 10
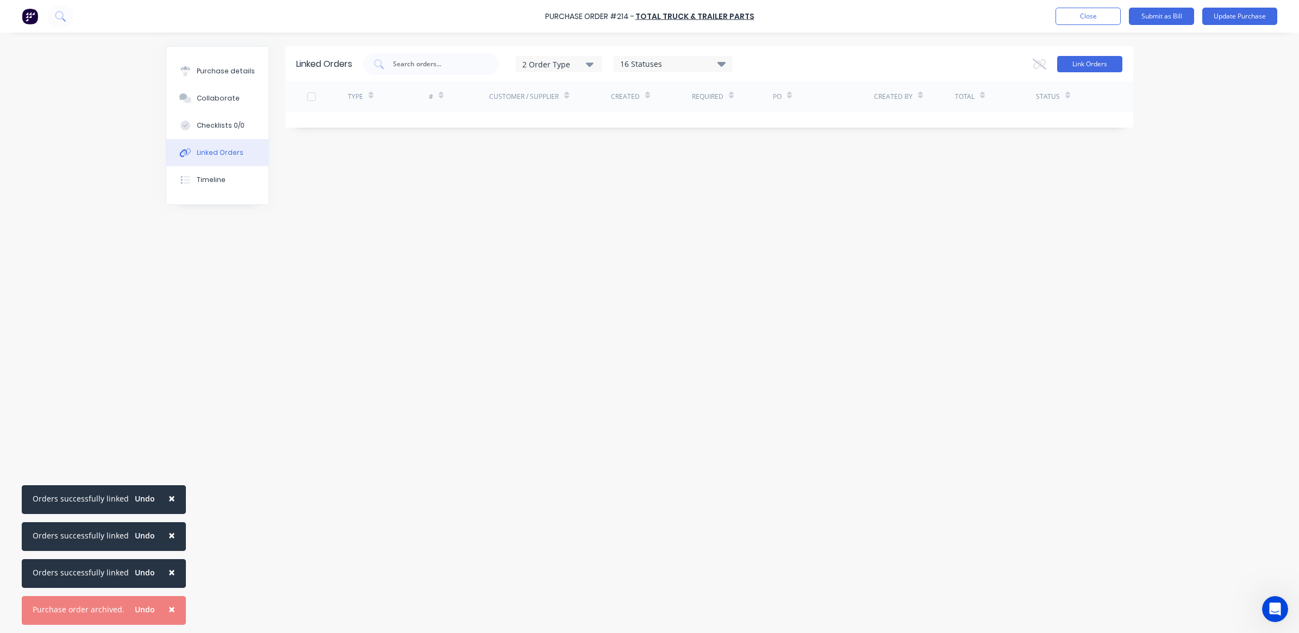
click at [1104, 66] on button "Link Orders" at bounding box center [1089, 64] width 65 height 16
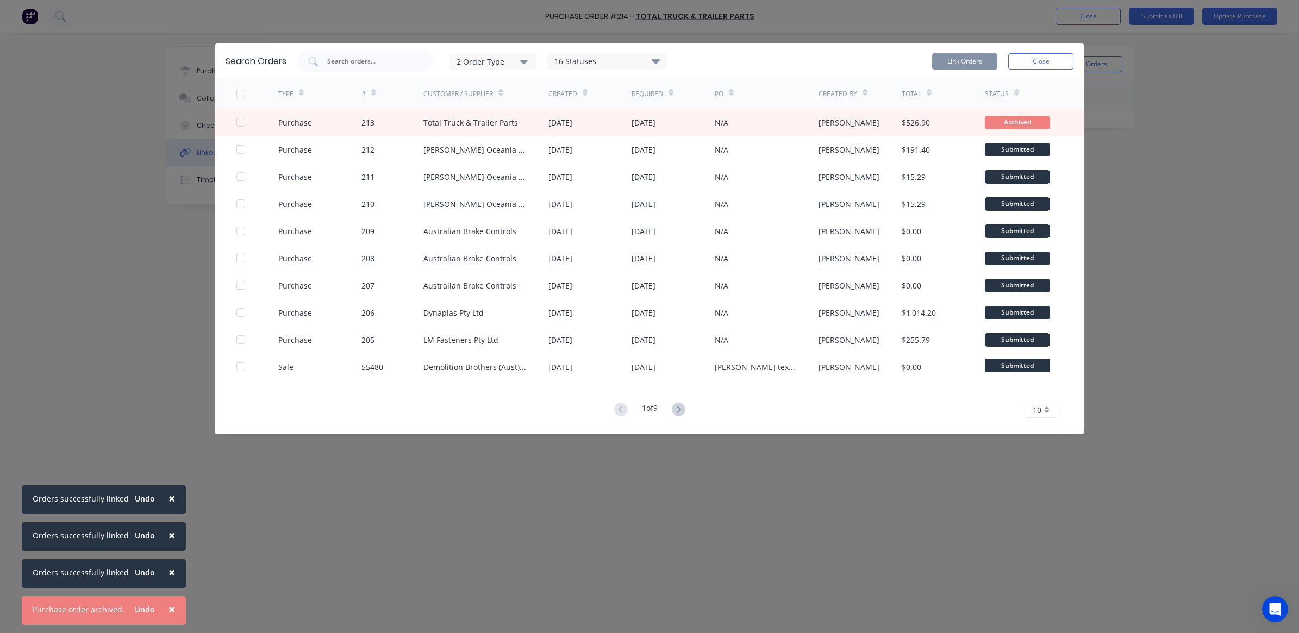
click at [493, 68] on button "2 Order Type" at bounding box center [492, 61] width 87 height 16
click at [482, 105] on div "Purchase" at bounding box center [494, 110] width 62 height 11
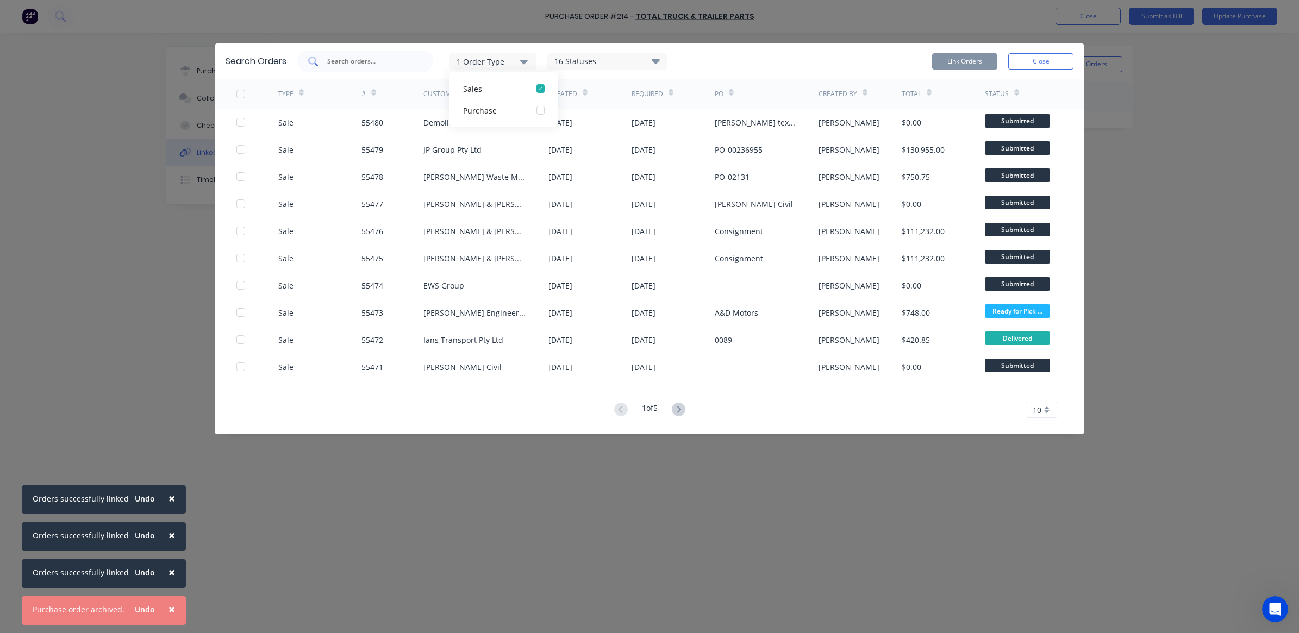
click at [379, 60] on input "text" at bounding box center [371, 61] width 90 height 11
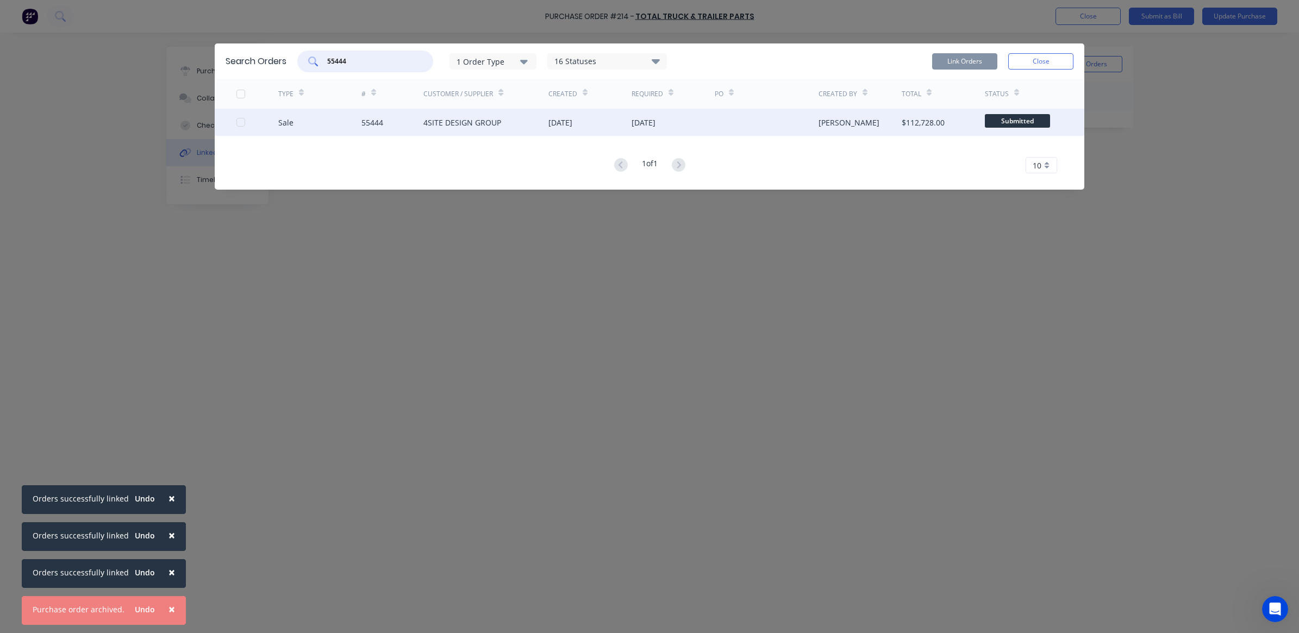
type input "55444"
click at [240, 128] on div at bounding box center [257, 122] width 42 height 27
click at [242, 123] on div at bounding box center [241, 122] width 22 height 22
click at [956, 55] on button "Link Orders" at bounding box center [964, 61] width 65 height 16
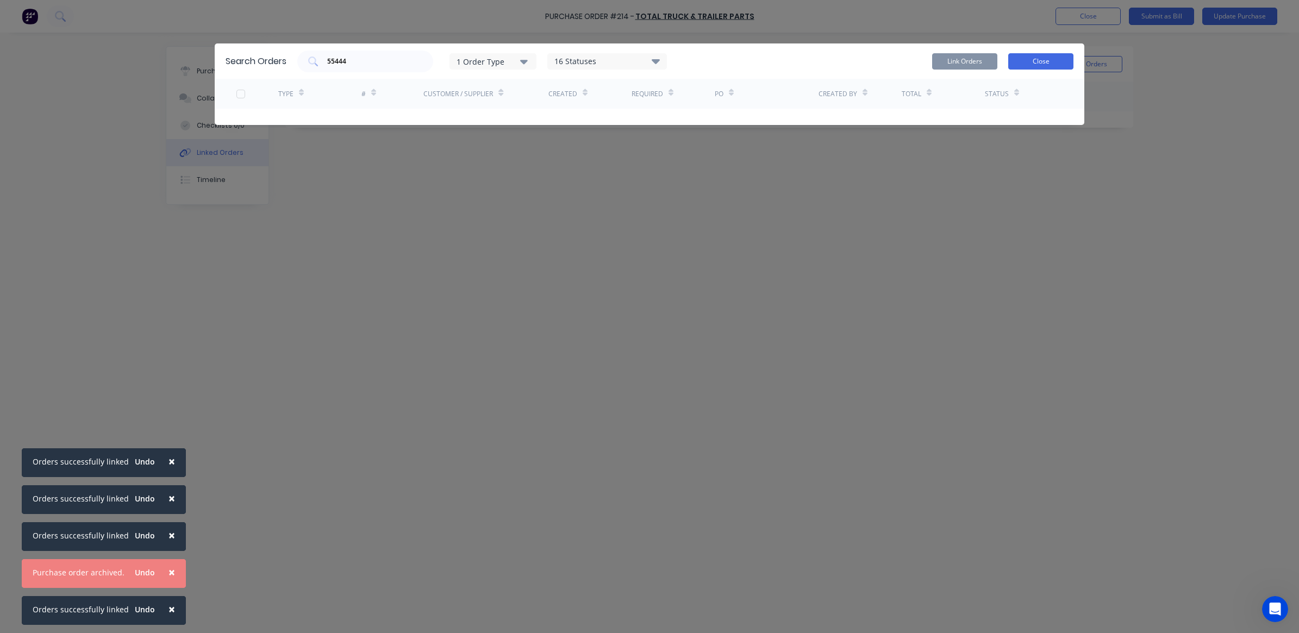
click at [1055, 60] on button "Close" at bounding box center [1040, 61] width 65 height 16
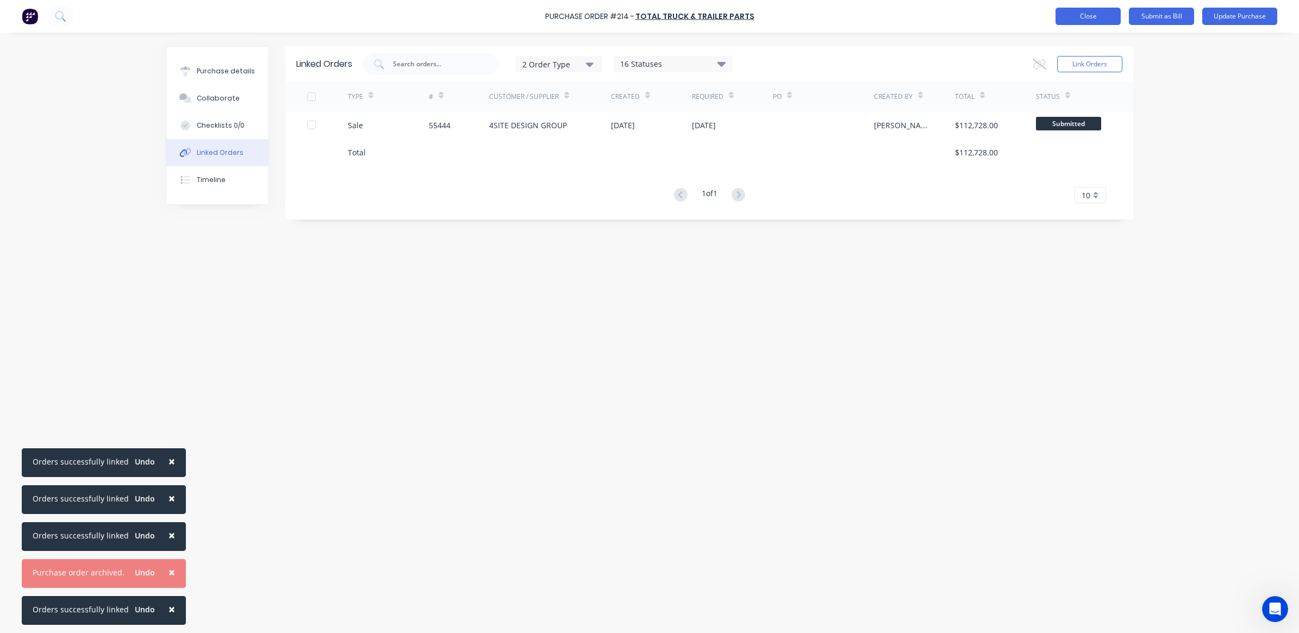
click at [1106, 11] on button "Close" at bounding box center [1087, 16] width 65 height 17
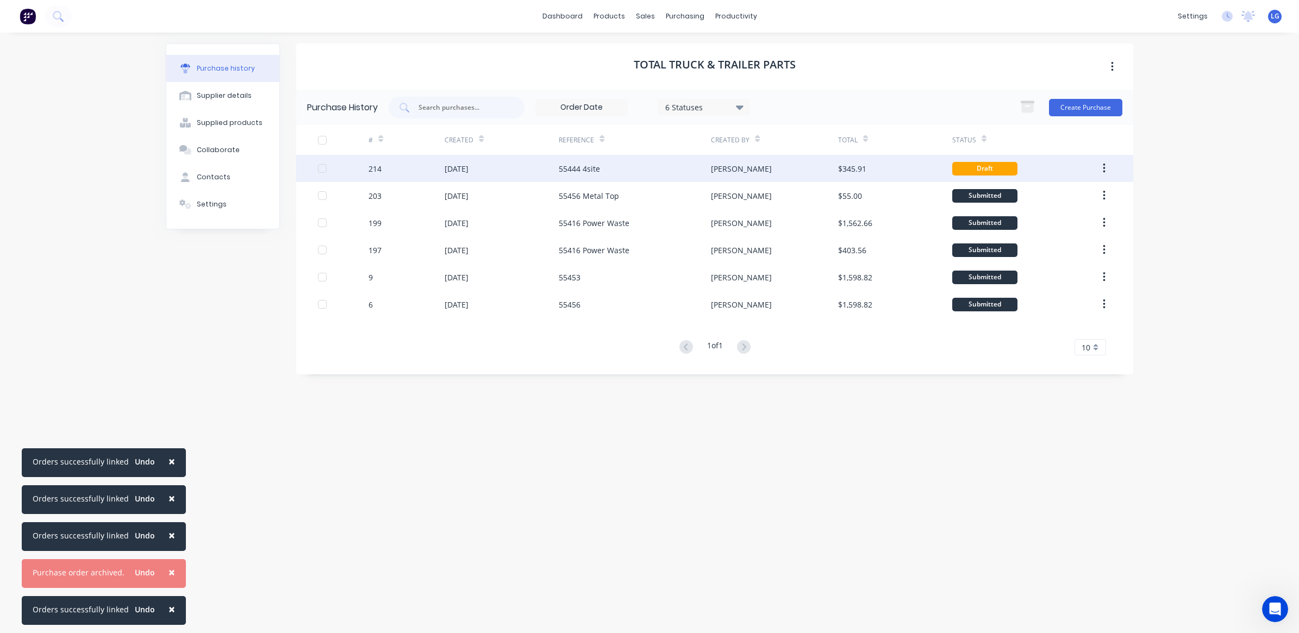
click at [1102, 167] on icon "button" at bounding box center [1103, 168] width 3 height 12
click at [981, 174] on div "Draft" at bounding box center [984, 169] width 65 height 14
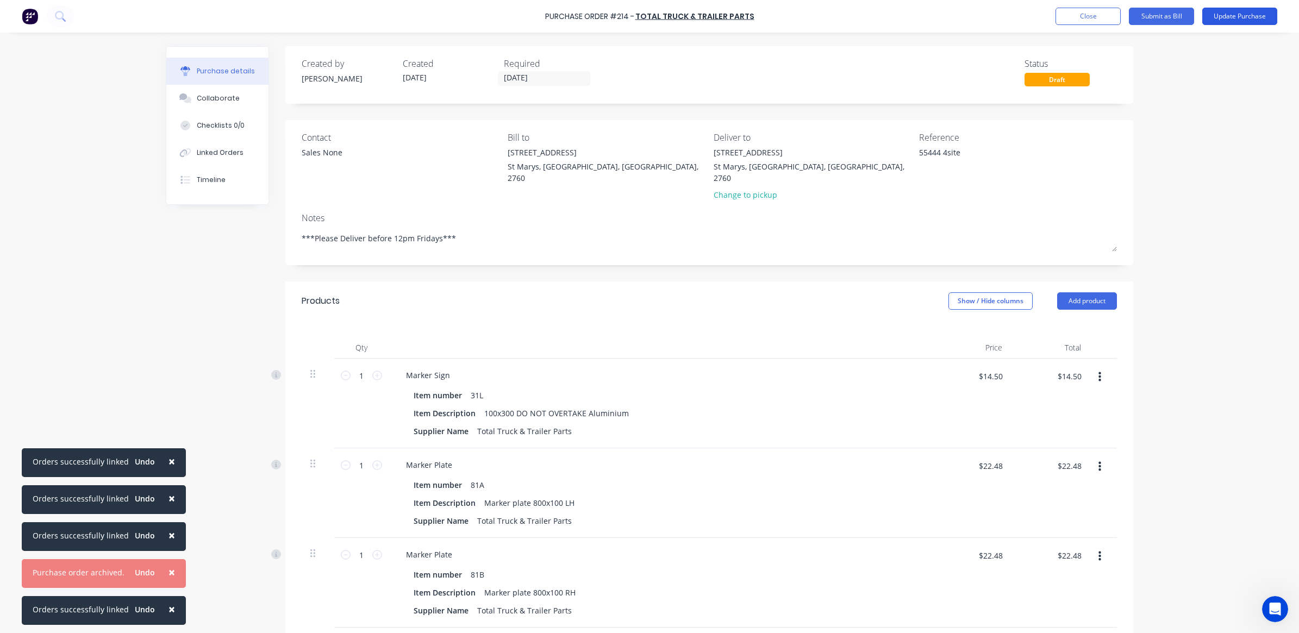
click at [1227, 17] on button "Update Purchase" at bounding box center [1239, 16] width 75 height 17
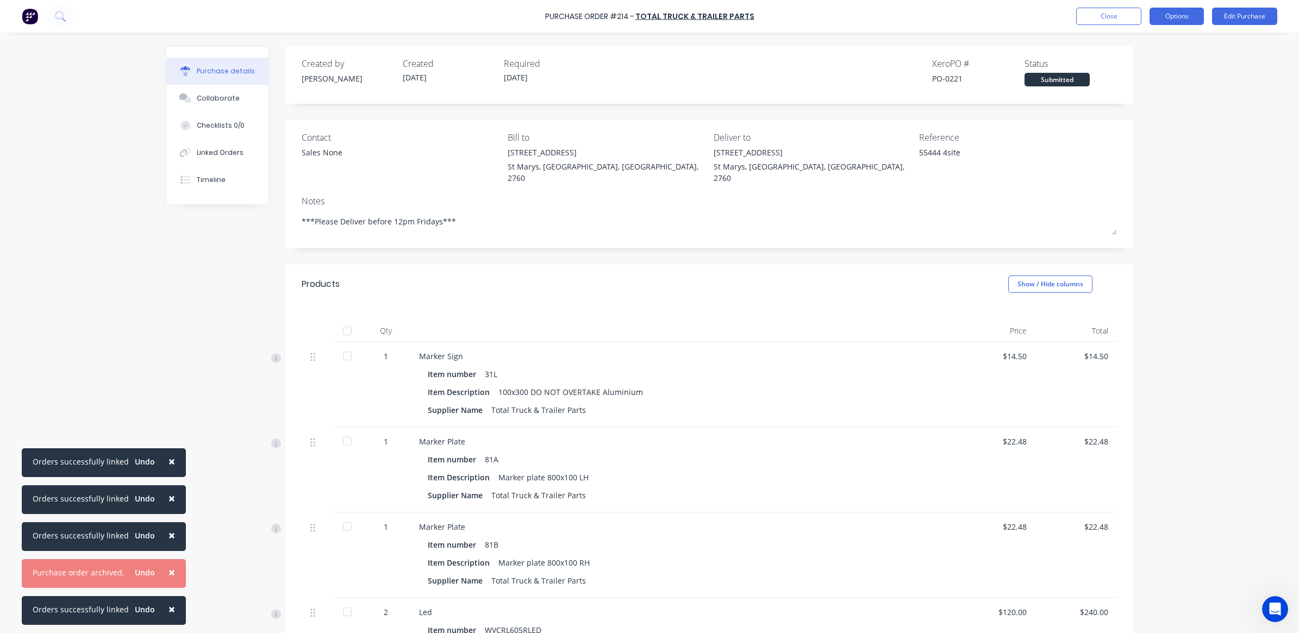
click at [1182, 21] on button "Options" at bounding box center [1176, 16] width 54 height 17
click at [1166, 44] on div "Print / Email" at bounding box center [1152, 44] width 84 height 16
click at [1160, 69] on div "With pricing" at bounding box center [1152, 66] width 84 height 16
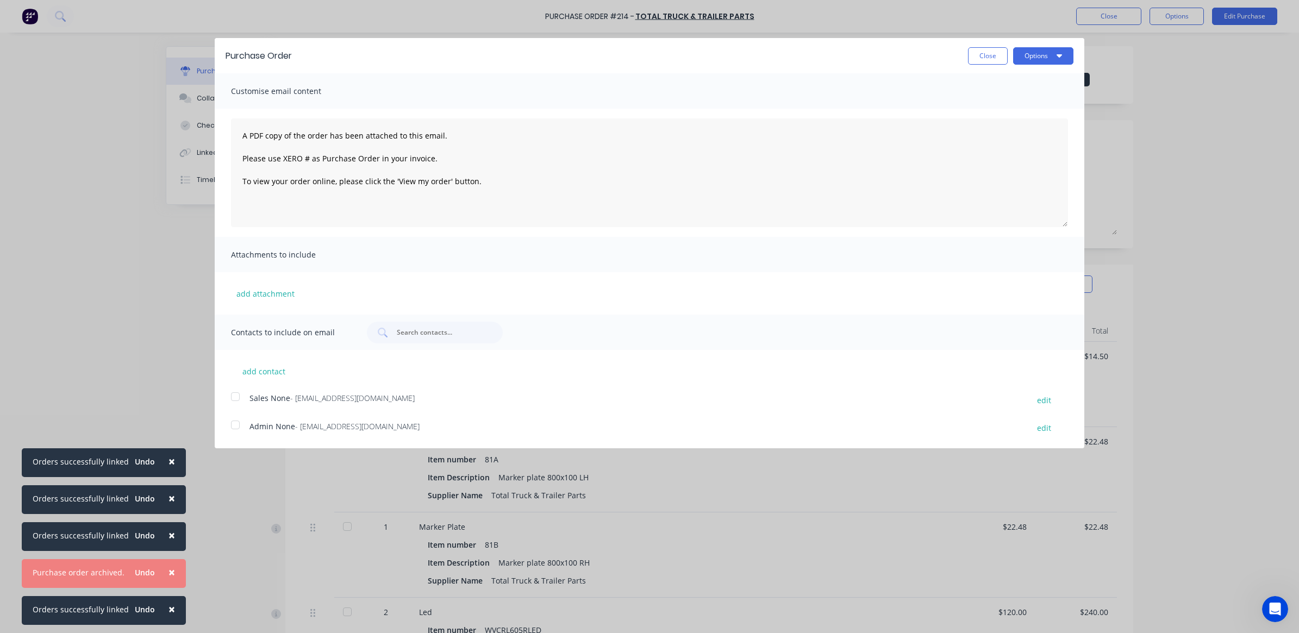
click at [239, 398] on div at bounding box center [235, 397] width 22 height 22
click at [1051, 61] on button "Options" at bounding box center [1043, 55] width 60 height 17
click at [1008, 83] on div "Print" at bounding box center [1022, 84] width 84 height 16
click at [1022, 99] on div "Email" at bounding box center [1022, 105] width 84 height 16
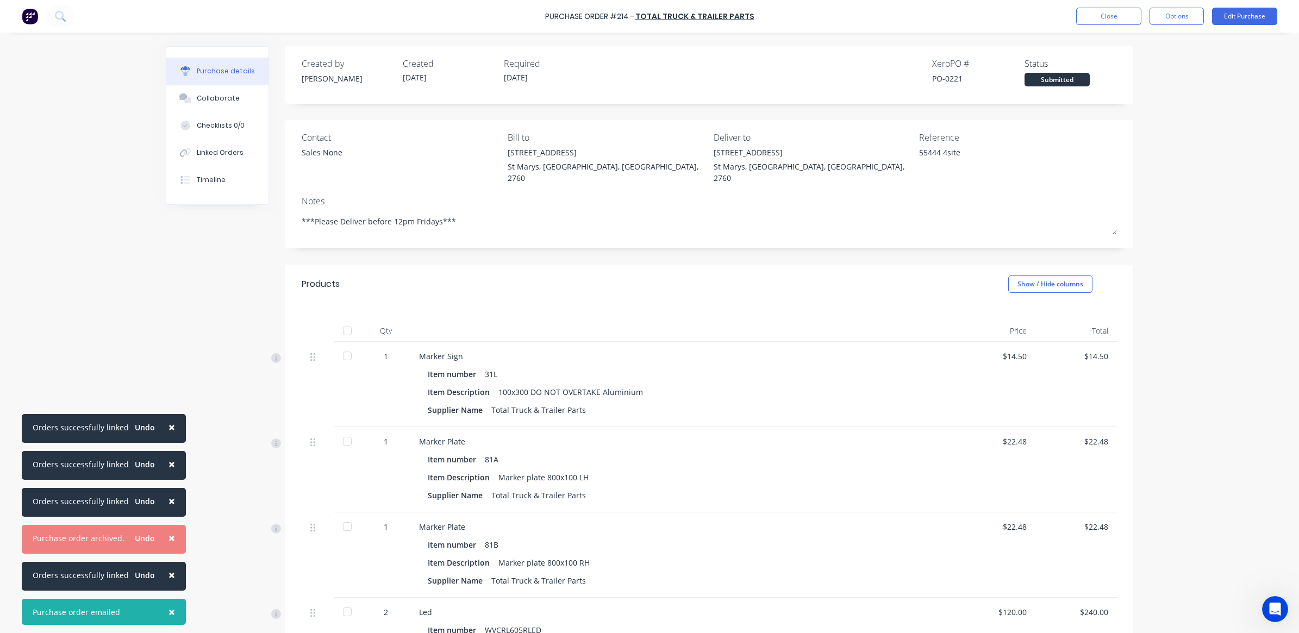
type textarea "x"
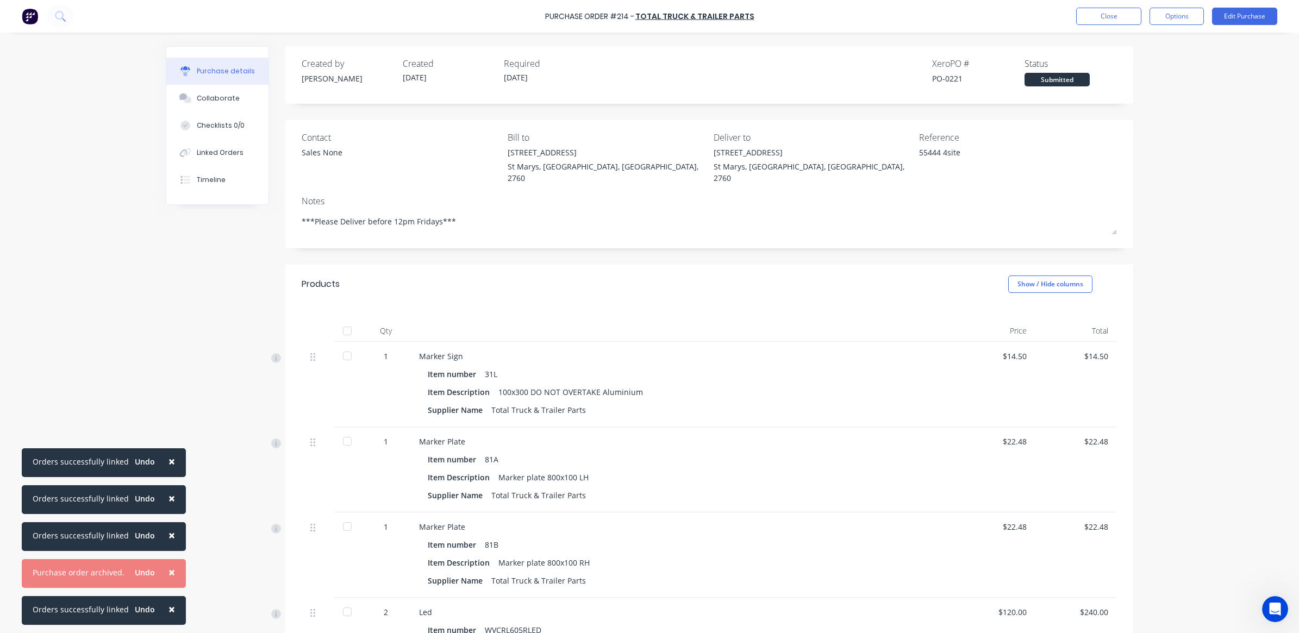
click at [745, 153] on div "[STREET_ADDRESS]" at bounding box center [812, 152] width 198 height 11
click at [1129, 17] on button "Close" at bounding box center [1108, 16] width 65 height 17
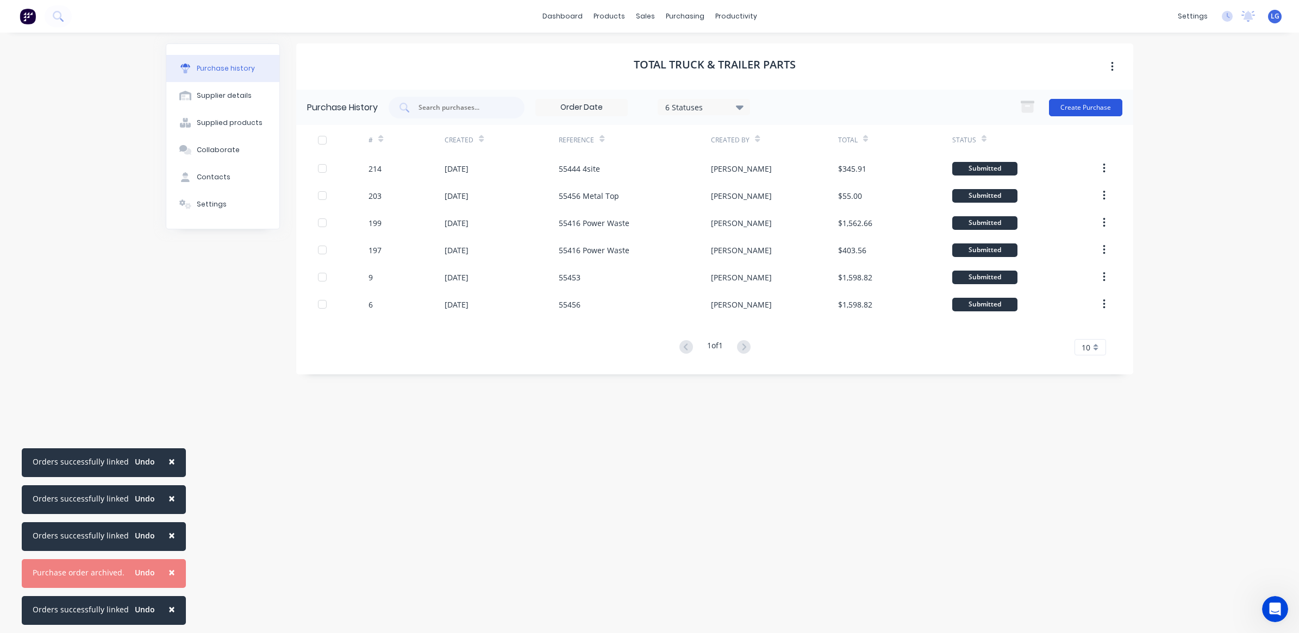
click at [1093, 109] on button "Create Purchase" at bounding box center [1085, 107] width 73 height 17
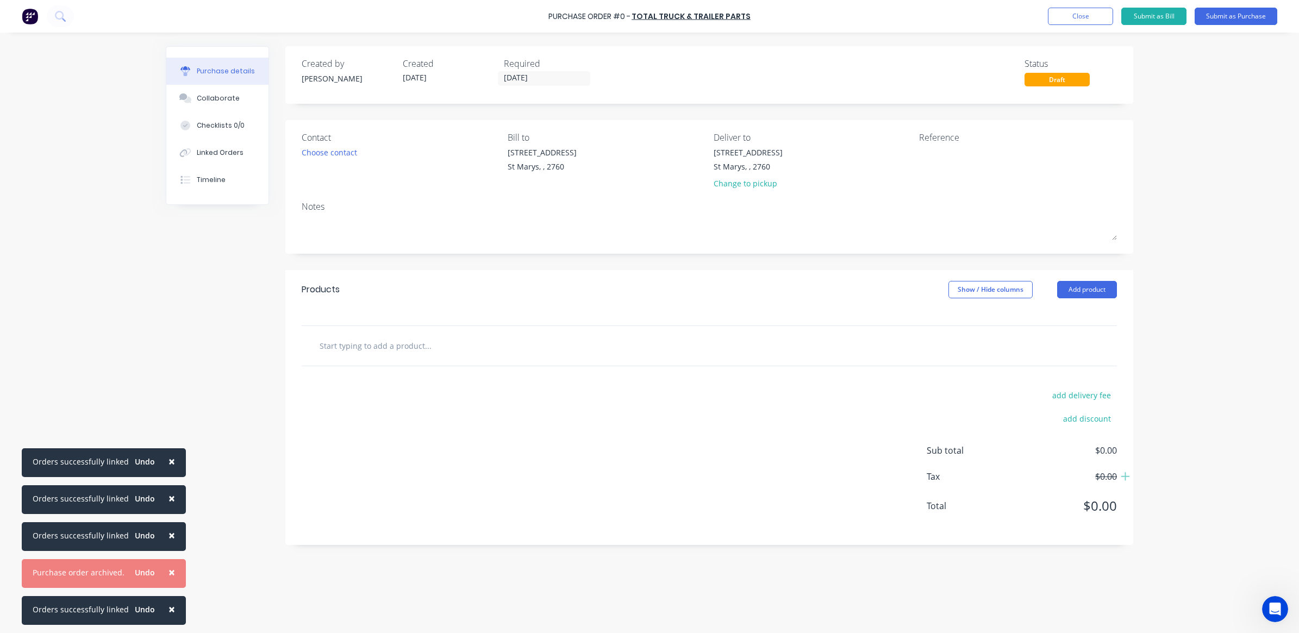
click at [355, 347] on input "text" at bounding box center [427, 346] width 217 height 22
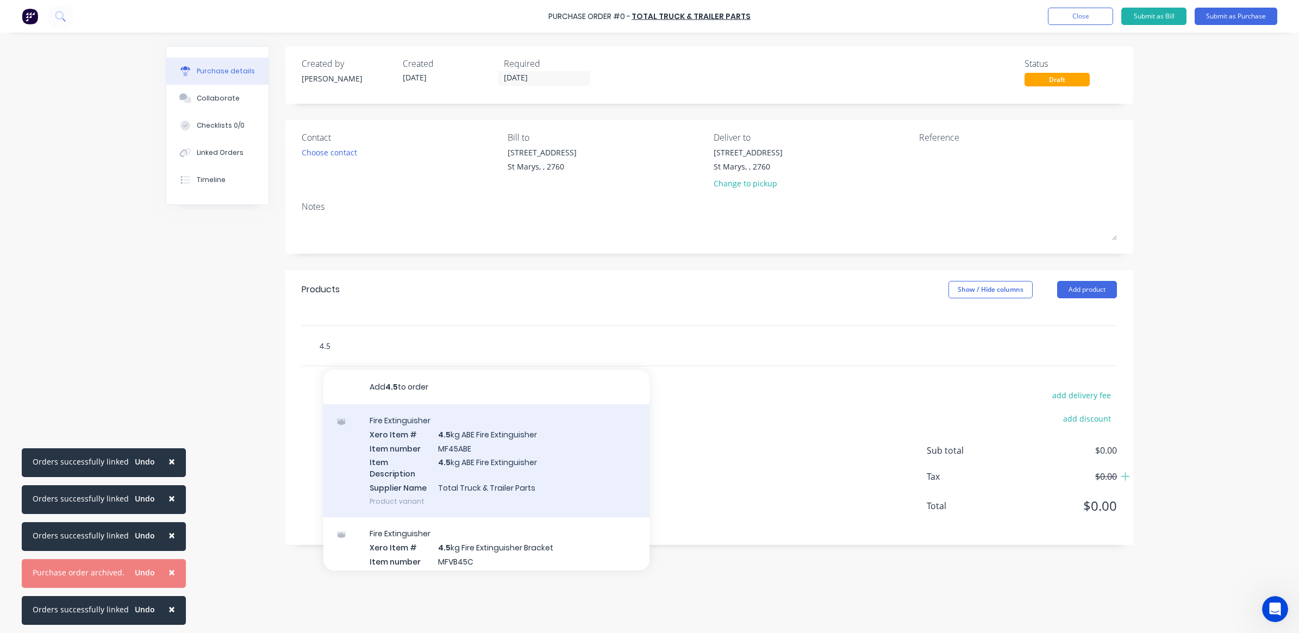
type input "4.5"
click at [534, 471] on div "Fire Extinguisher Xero Item # 4.5 kg ABE Fire Extinguisher Item number MF45ABE …" at bounding box center [486, 460] width 326 height 113
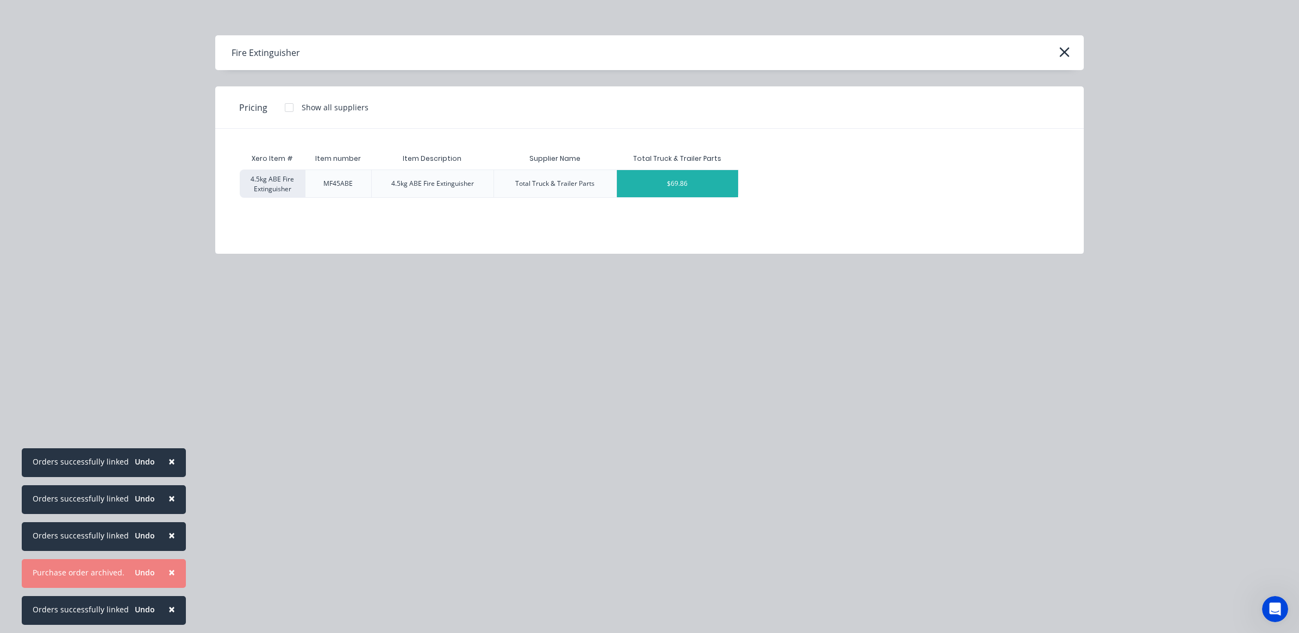
click at [675, 191] on div "$69.86" at bounding box center [678, 183] width 122 height 27
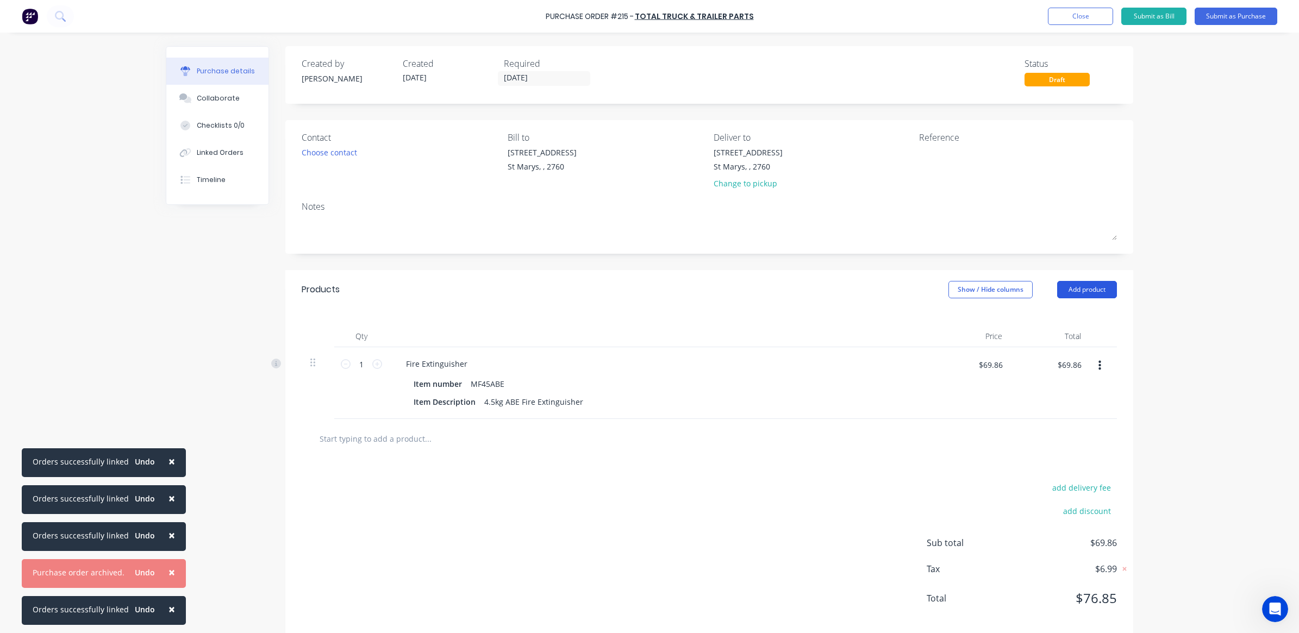
click at [1088, 294] on button "Add product" at bounding box center [1087, 289] width 60 height 17
click at [1079, 317] on div "Product catalogue" at bounding box center [1065, 318] width 84 height 16
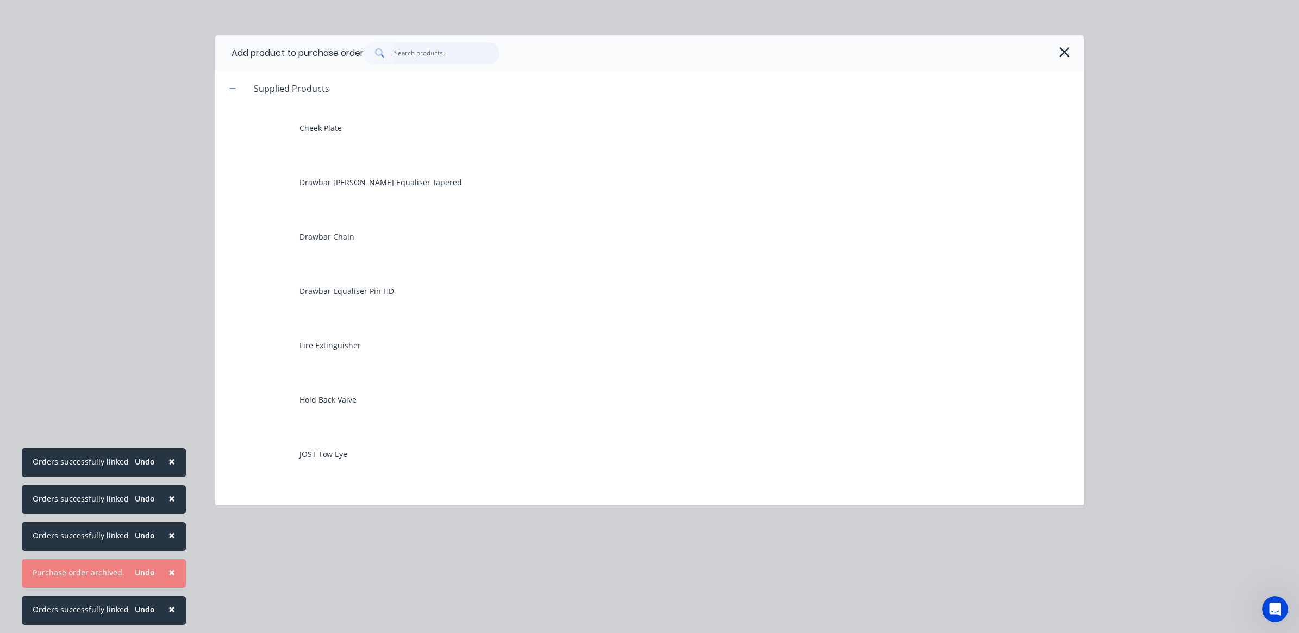
click at [446, 54] on input "text" at bounding box center [447, 53] width 106 height 22
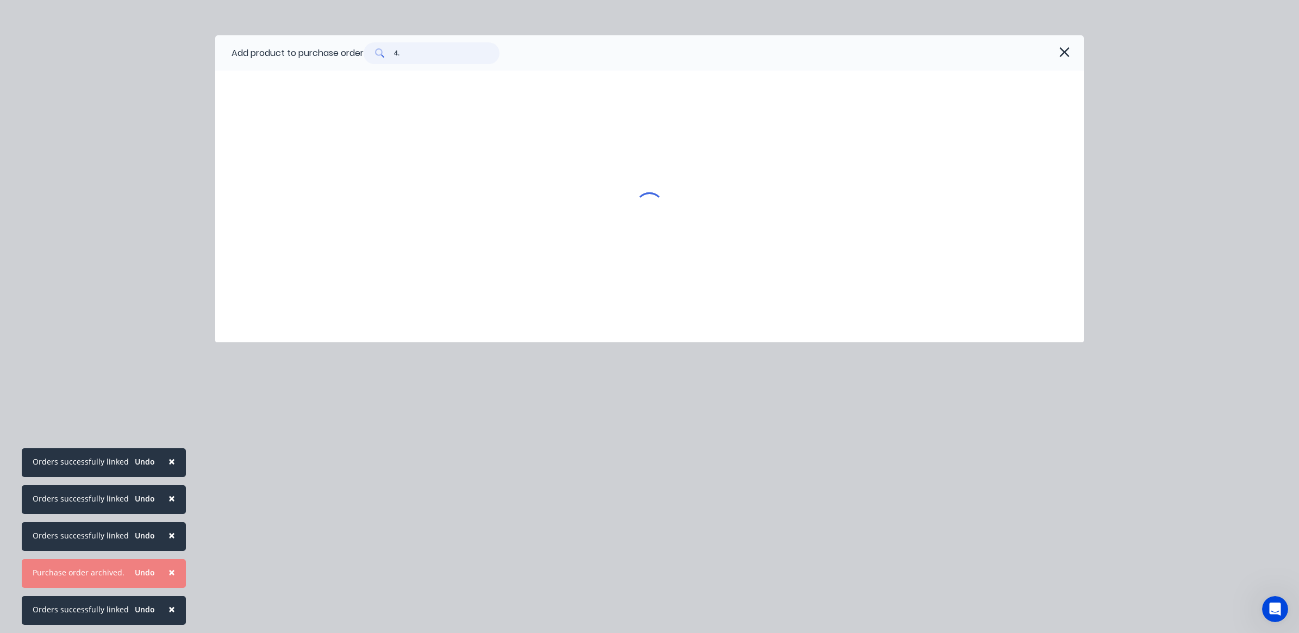
type input "4"
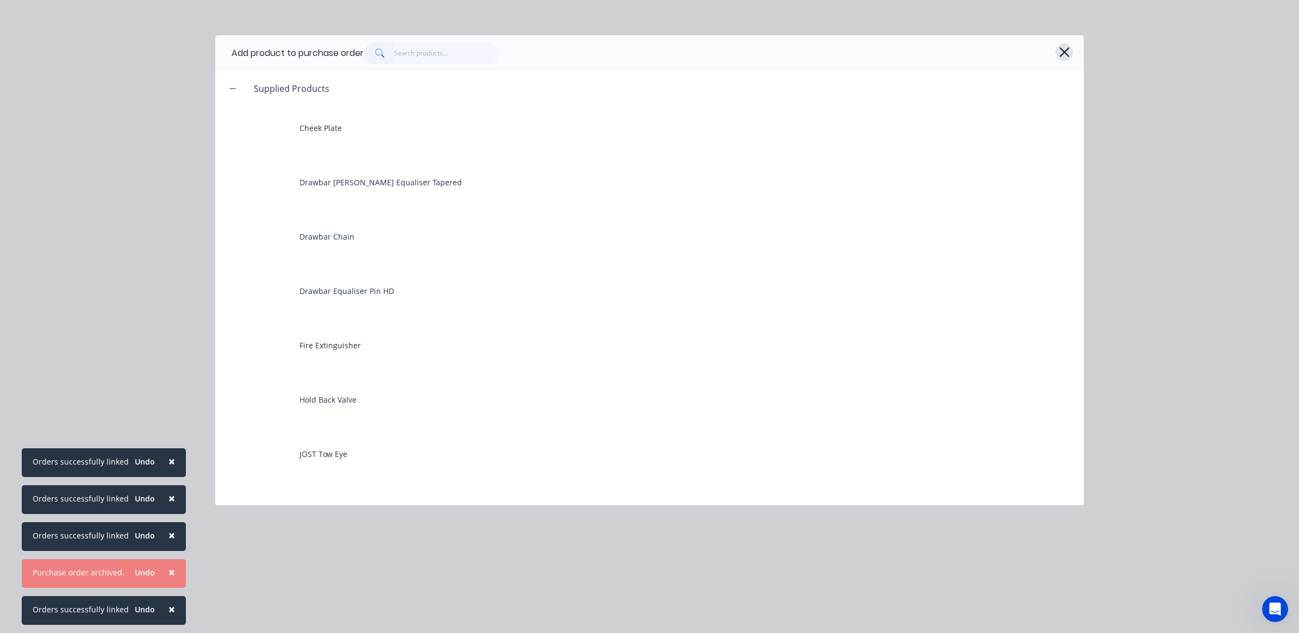
click at [1066, 55] on icon "button" at bounding box center [1064, 52] width 10 height 10
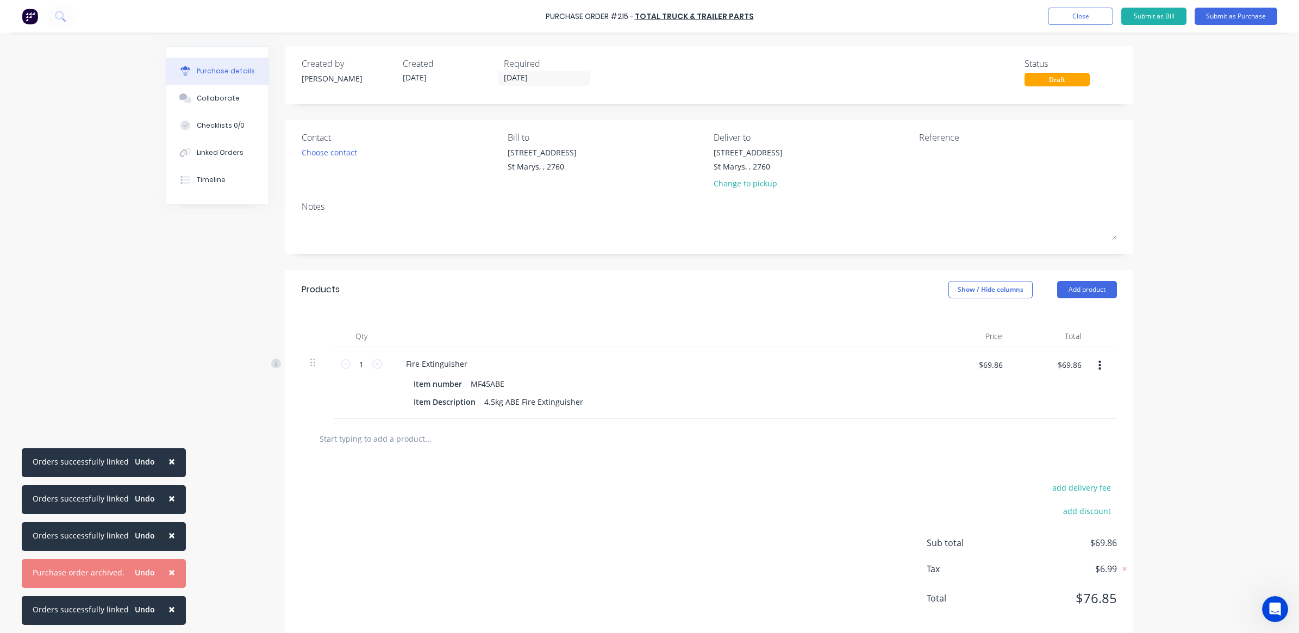
click at [382, 443] on input "text" at bounding box center [427, 439] width 217 height 22
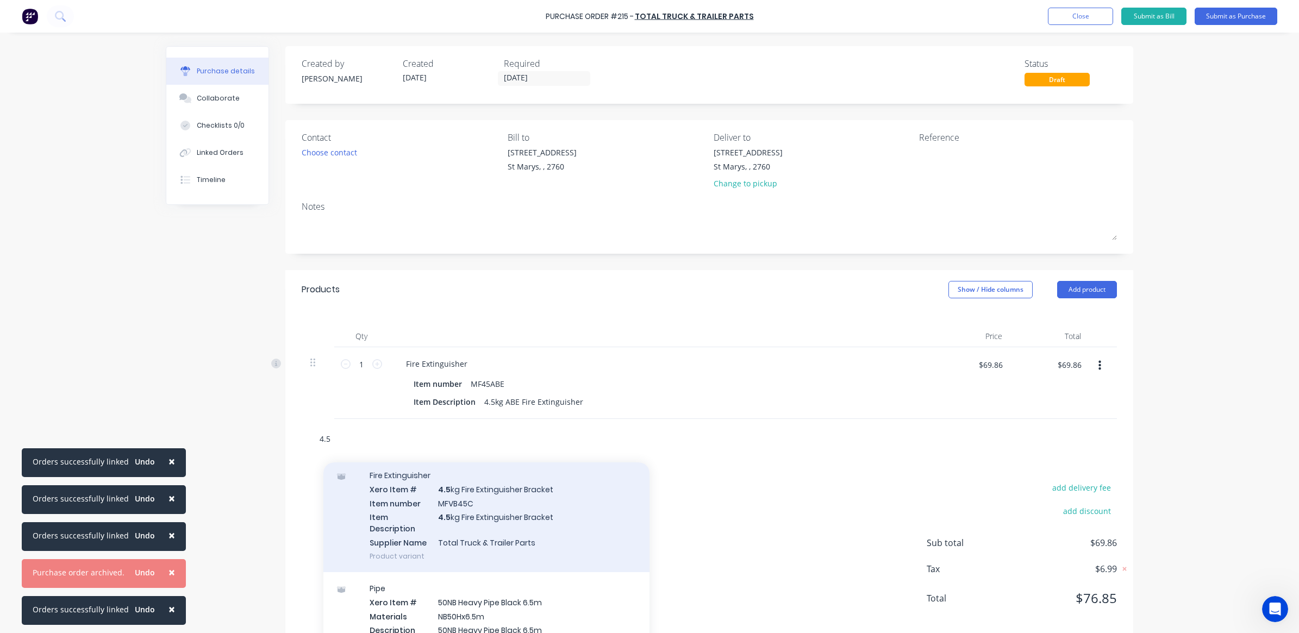
scroll to position [136, 0]
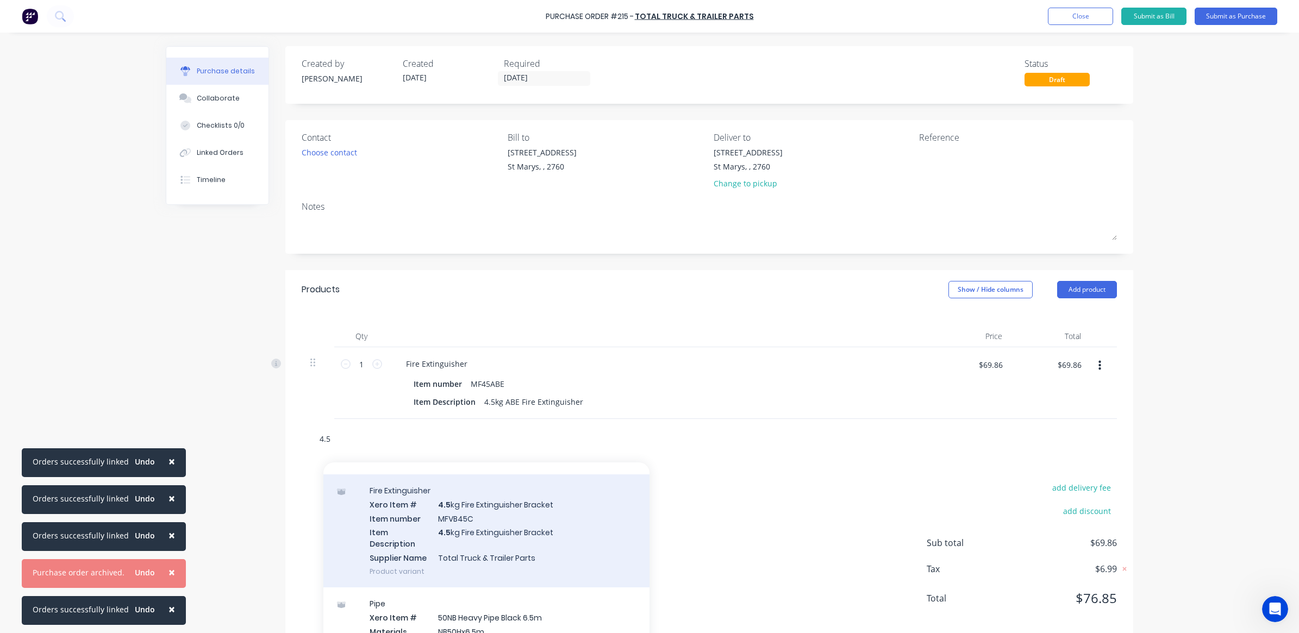
type input "4.5"
click at [487, 529] on div "Fire Extinguisher Xero Item # 4.5 kg Fire Extinguisher Bracket Item number MFVB…" at bounding box center [486, 530] width 326 height 113
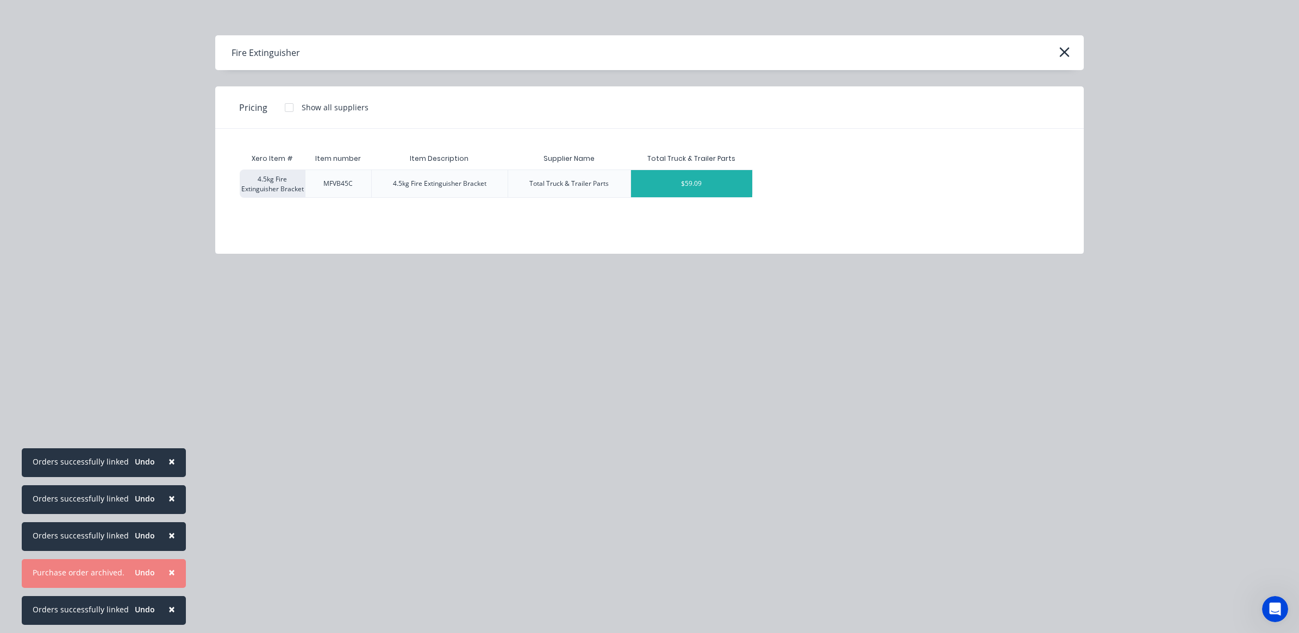
click at [704, 187] on div "$59.09" at bounding box center [692, 183] width 122 height 27
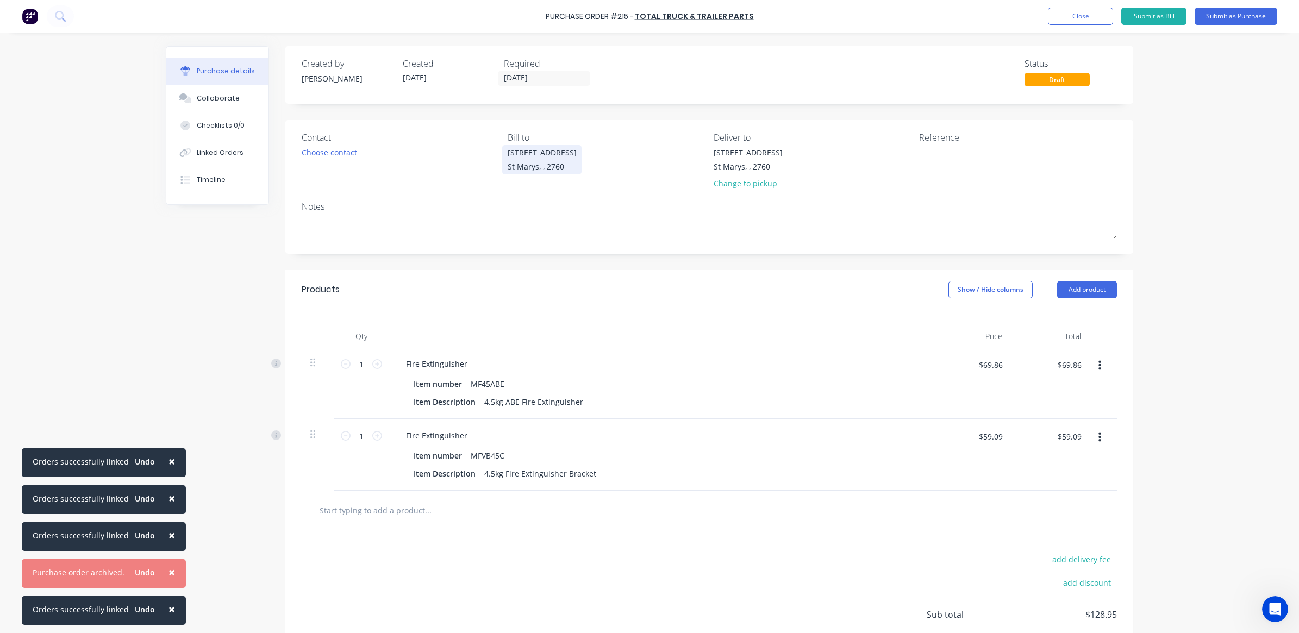
click at [525, 149] on div "[STREET_ADDRESS]" at bounding box center [541, 152] width 69 height 11
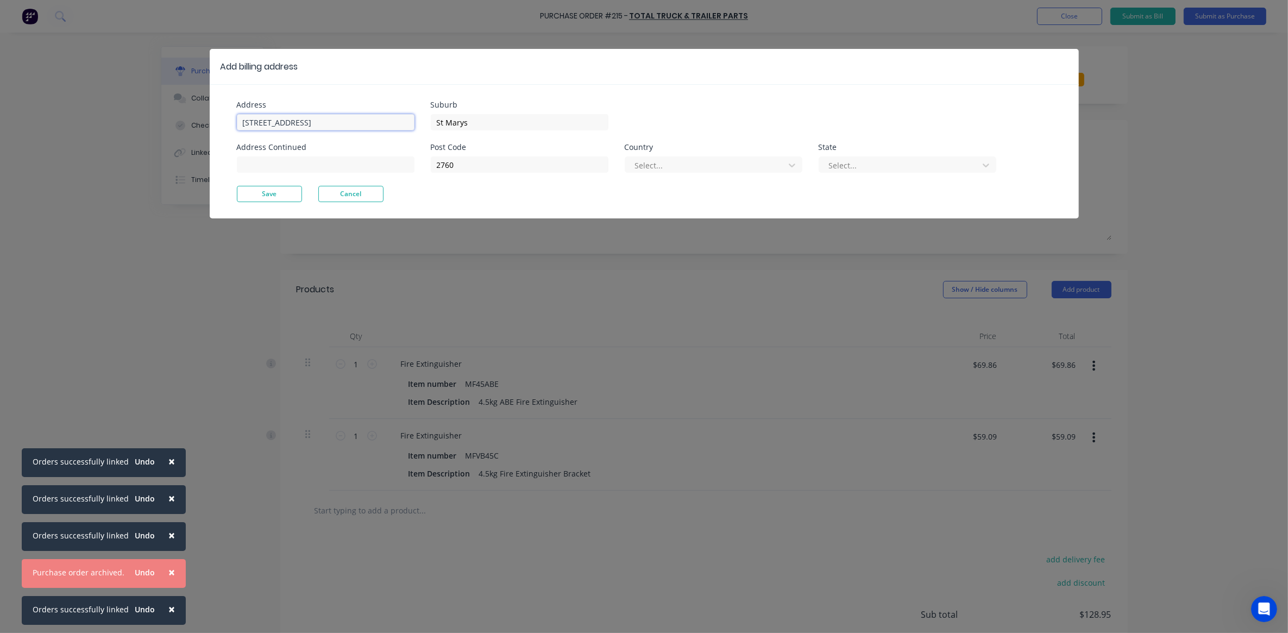
drag, startPoint x: 241, startPoint y: 123, endPoint x: 335, endPoint y: 117, distance: 94.2
click at [335, 117] on input "[STREET_ADDRESS]" at bounding box center [326, 122] width 178 height 16
type input "[STREET_ADDRESS]"
click at [281, 196] on button "Save" at bounding box center [269, 194] width 65 height 16
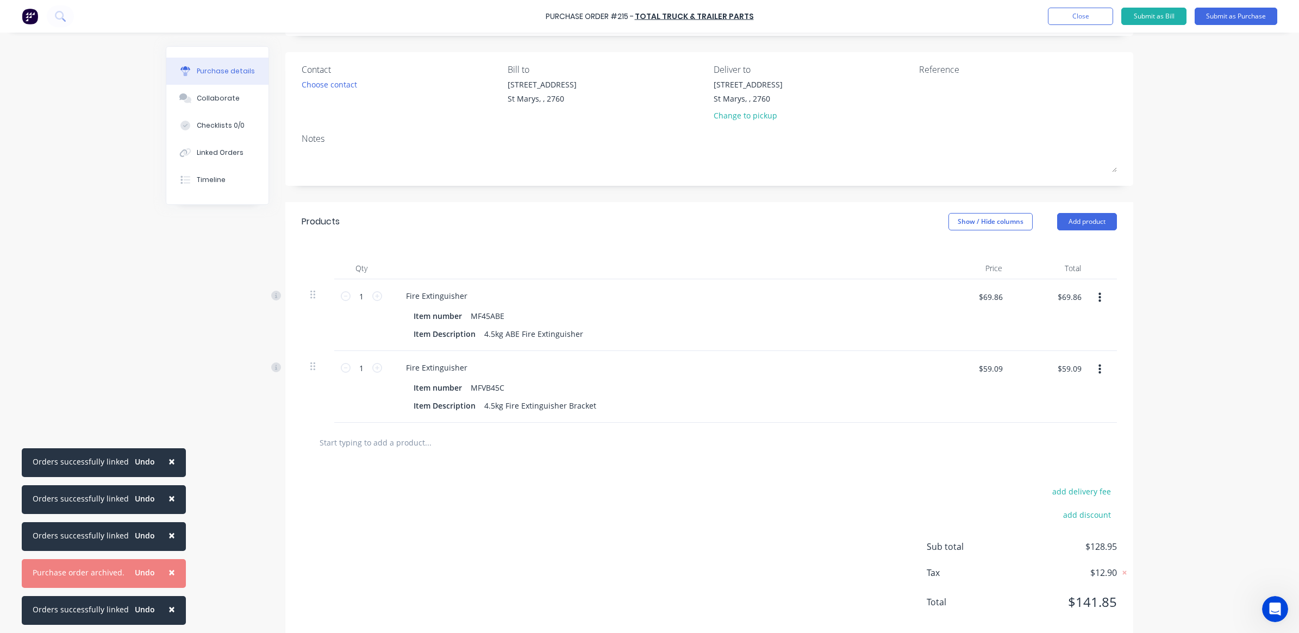
scroll to position [0, 0]
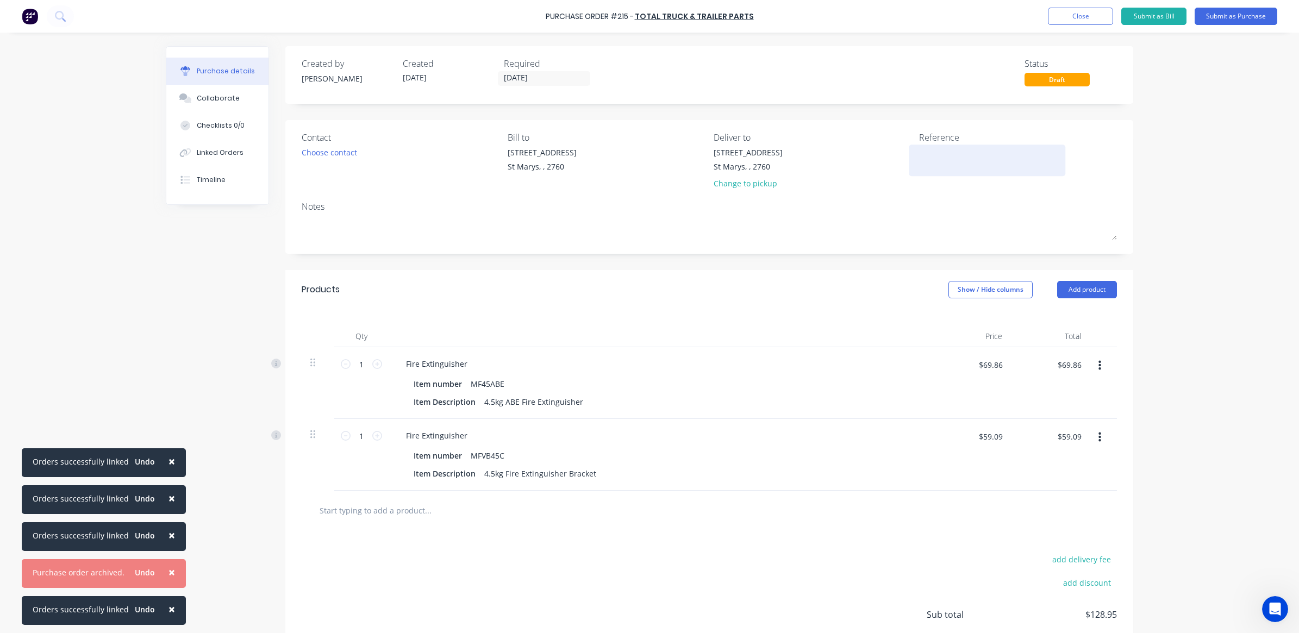
click at [928, 156] on textarea at bounding box center [987, 159] width 136 height 24
type textarea "55416 power waste"
type textarea "x"
type textarea "55416 power waste"
click at [945, 200] on div "Notes" at bounding box center [709, 206] width 815 height 13
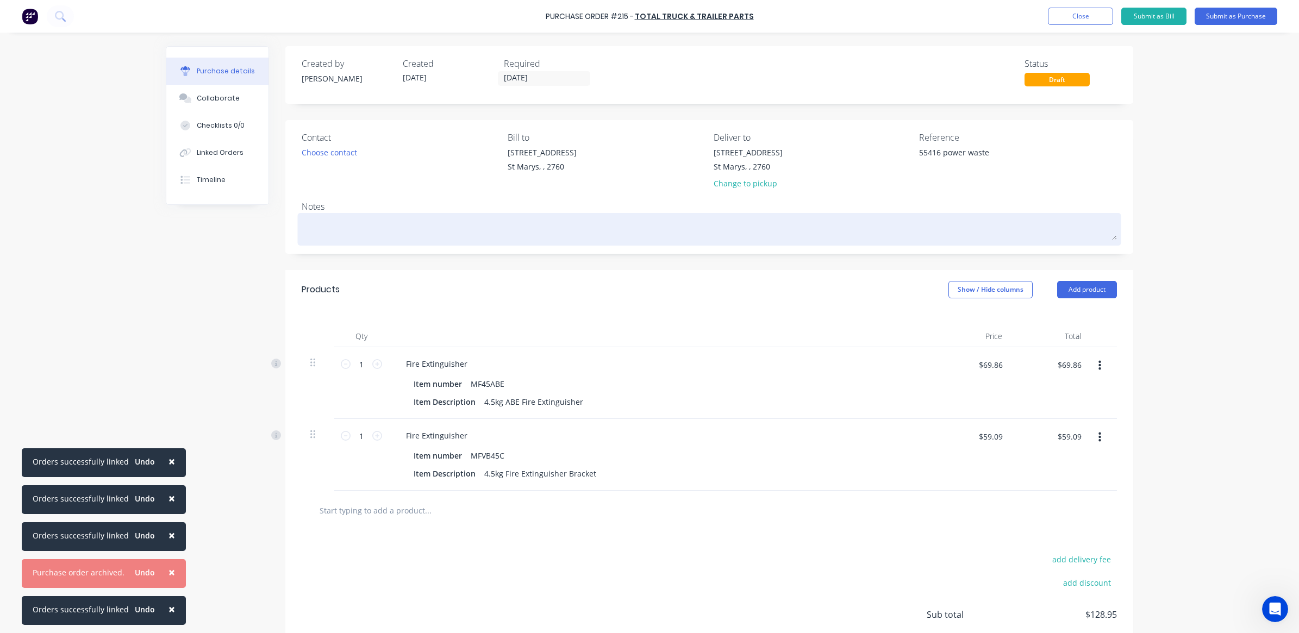
click at [350, 216] on textarea at bounding box center [709, 228] width 815 height 24
type textarea "x"
type textarea "E"
type textarea "x"
type textarea "Ex"
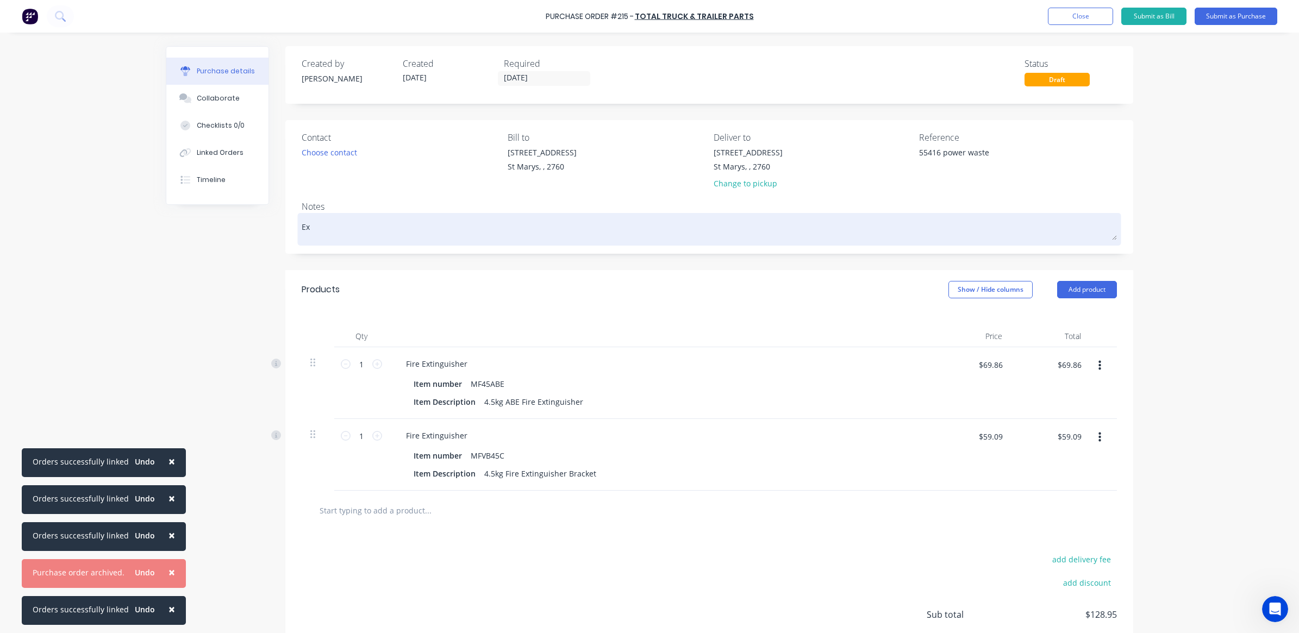
type textarea "x"
type textarea "Ext"
type textarea "x"
type textarea "Exti"
type textarea "x"
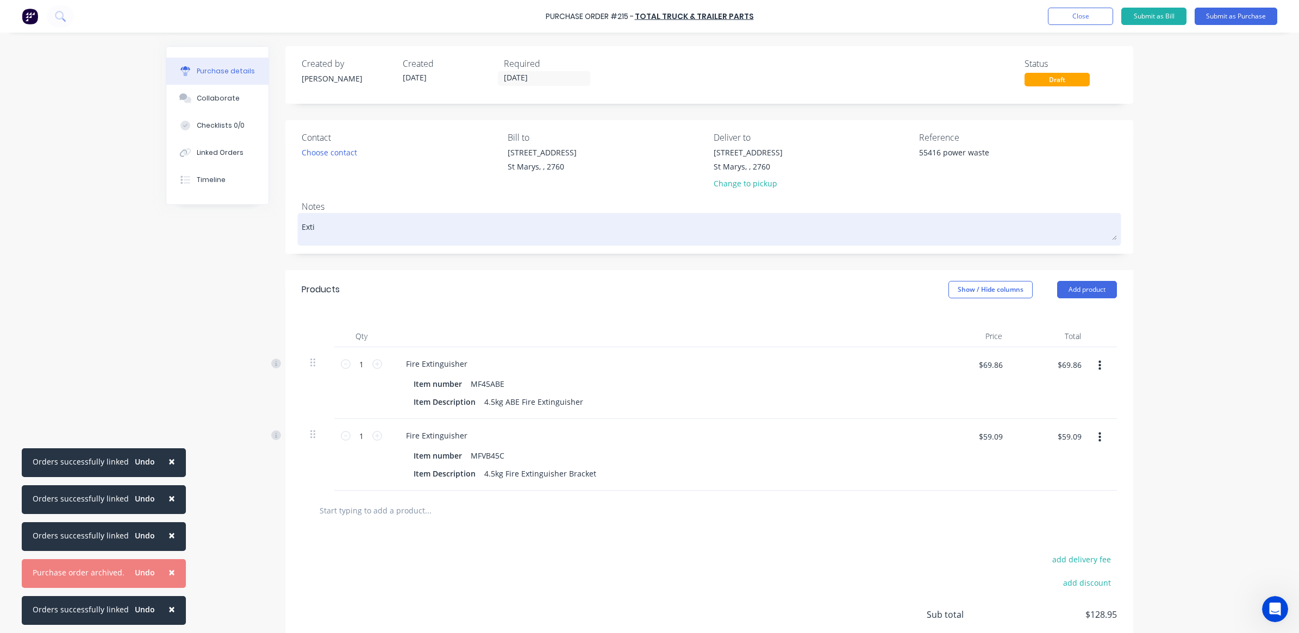
type textarea "Extin"
type textarea "x"
type textarea "Exting"
type textarea "x"
type textarea "Extingu"
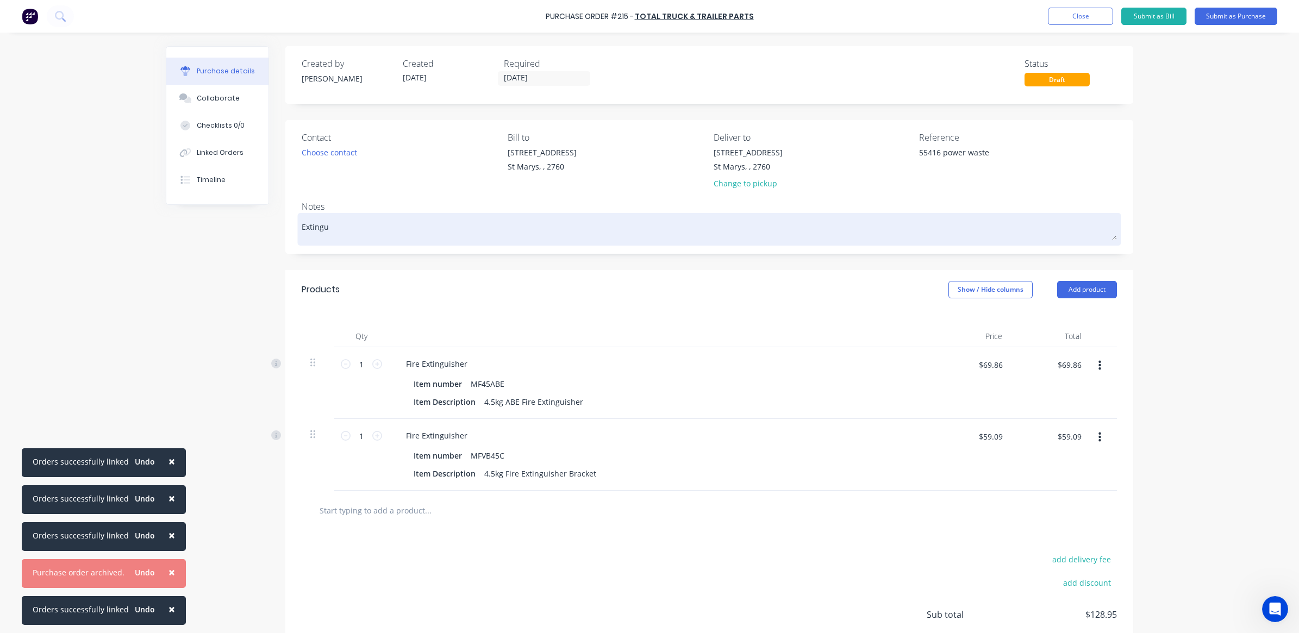
type textarea "x"
type textarea "Extingui"
type textarea "x"
type textarea "Extinguis"
type textarea "x"
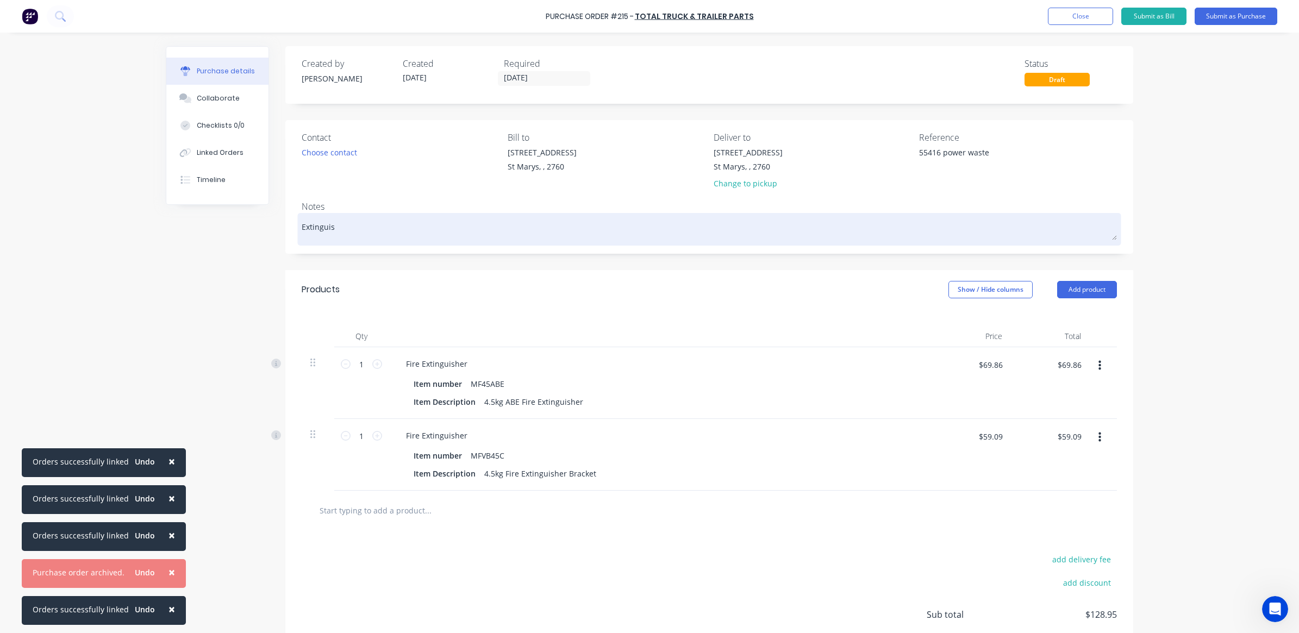
type textarea "Extinguish"
type textarea "x"
type textarea "Extinguishe"
type textarea "x"
type textarea "Extinguisher"
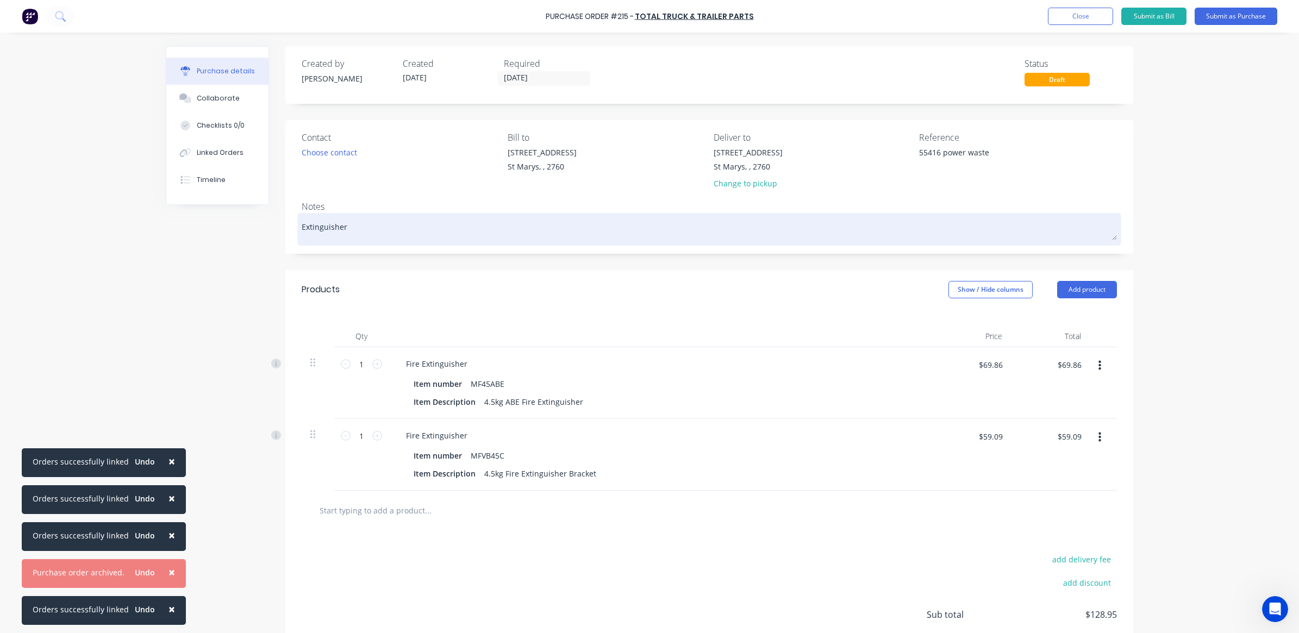
click at [302, 227] on textarea "Extinguisher" at bounding box center [709, 228] width 815 height 24
type textarea "x"
type textarea "4Extinguisher"
type textarea "x"
type textarea "4.Extinguisher"
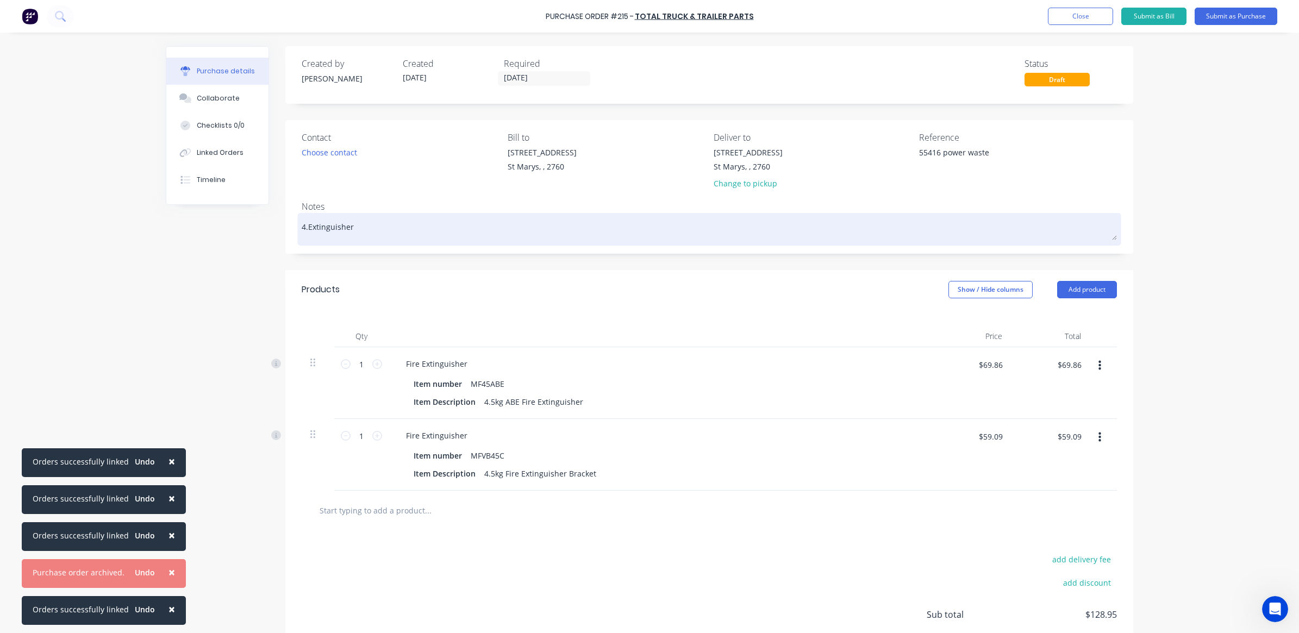
type textarea "x"
type textarea "4.5Extinguisher"
type textarea "x"
type textarea "4.5 Extinguisher"
type textarea "x"
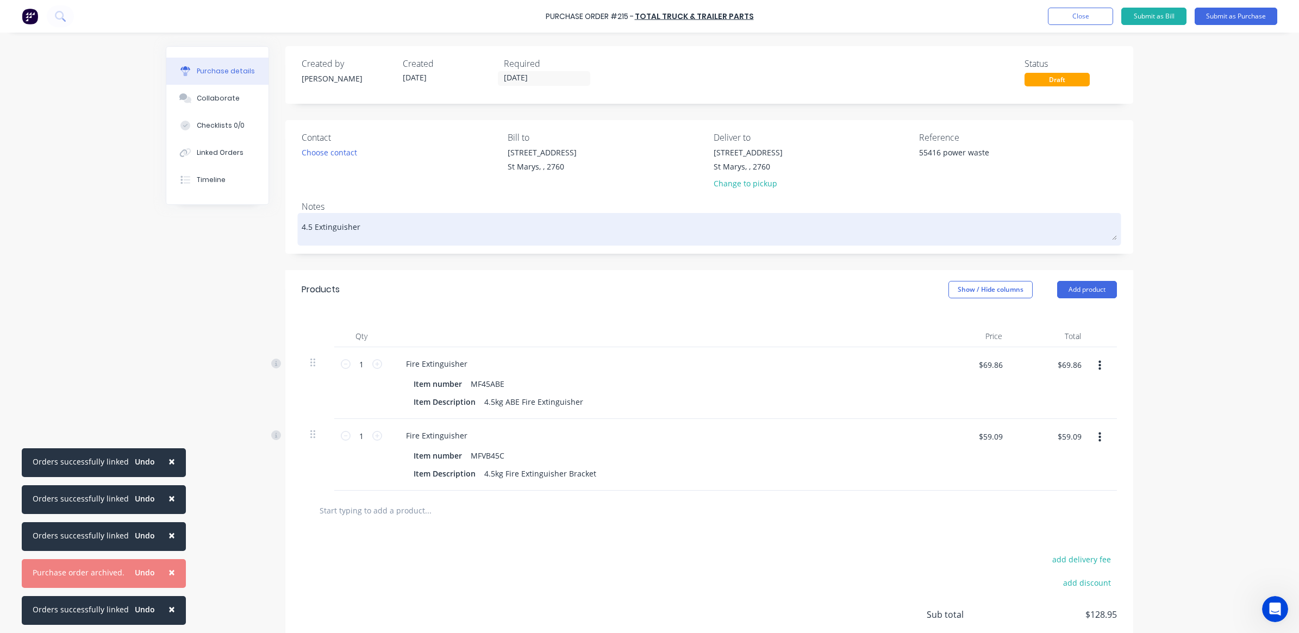
type textarea "4.5 kExtinguisher"
type textarea "x"
type textarea "4.5 kgExtinguisher"
type textarea "x"
type textarea "4.5 kg Extinguisher"
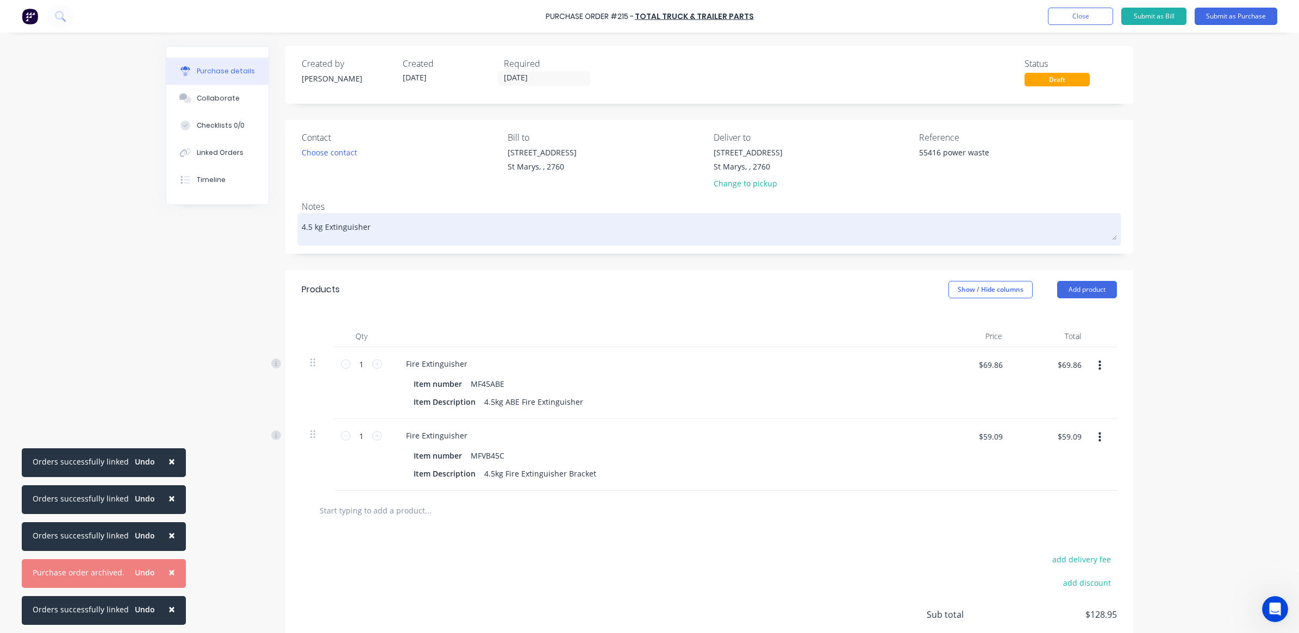
type textarea "x"
click at [1096, 226] on textarea "4.5 kg Extinguisher" at bounding box center [709, 228] width 815 height 24
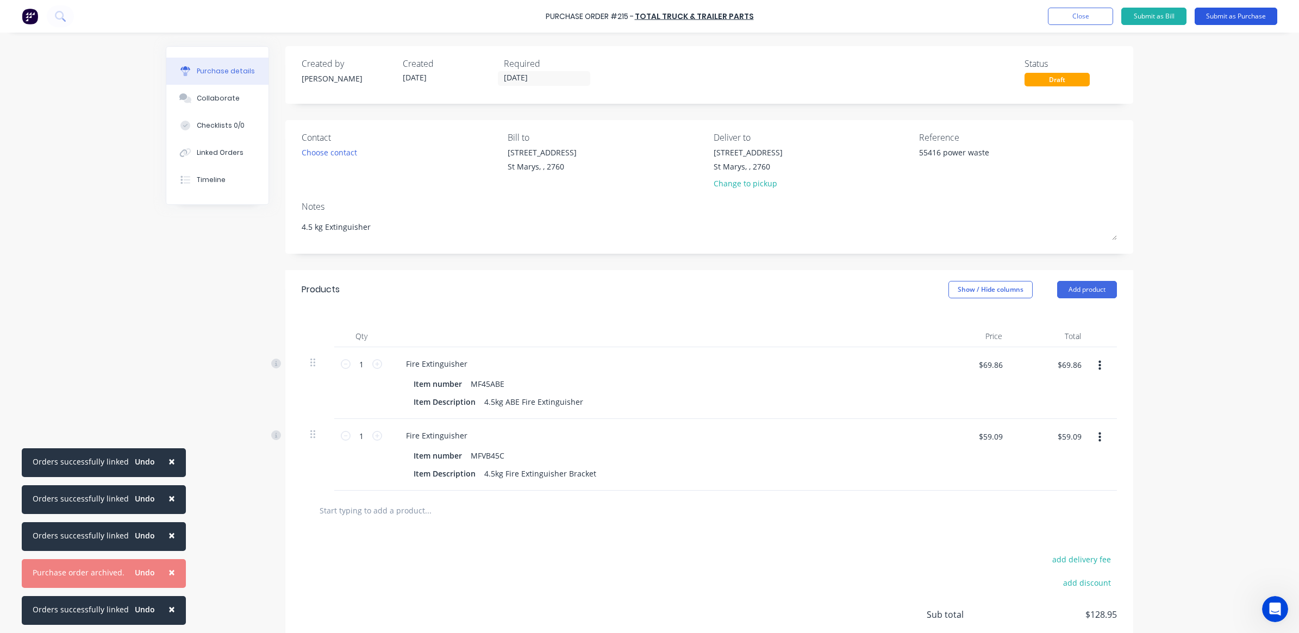
type textarea "4.5 kg Extinguisher"
type textarea "x"
type textarea "4.5 kg Extinguisher"
click at [1233, 19] on button "Submit as Purchase" at bounding box center [1235, 16] width 83 height 17
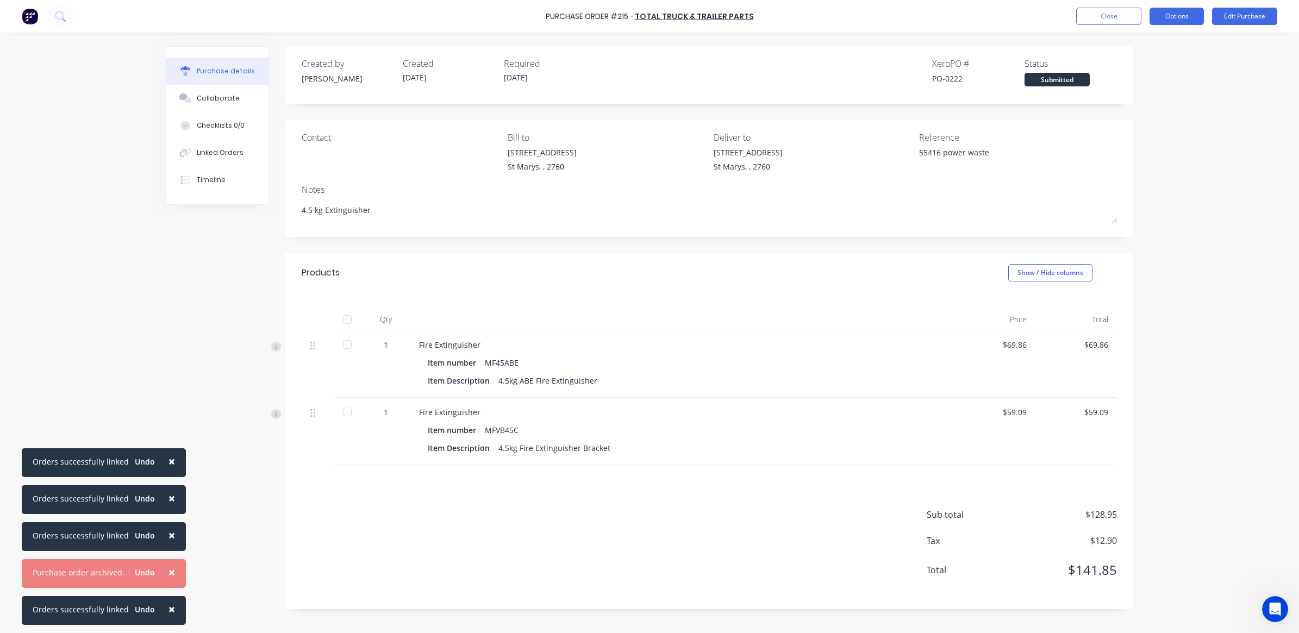
click at [1189, 20] on button "Options" at bounding box center [1176, 16] width 54 height 17
click at [1161, 47] on div "Print / Email" at bounding box center [1152, 44] width 84 height 16
click at [1137, 68] on div "With pricing" at bounding box center [1152, 66] width 84 height 16
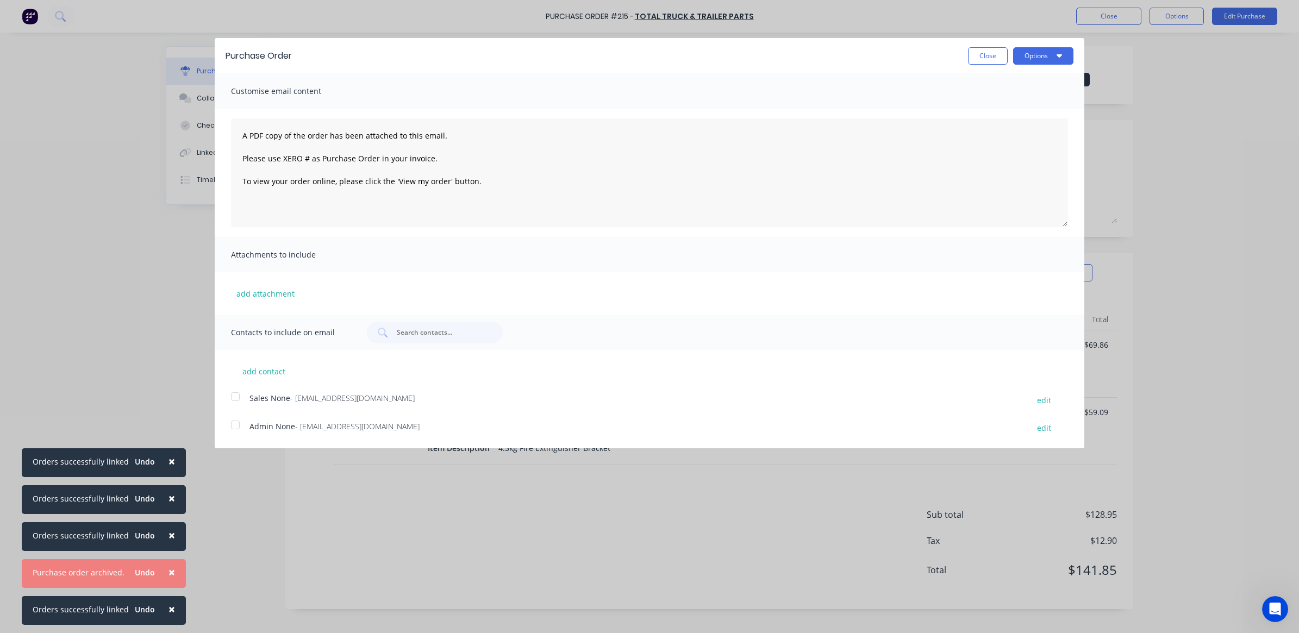
click at [230, 401] on div at bounding box center [235, 397] width 22 height 22
click at [1044, 60] on button "Options" at bounding box center [1043, 55] width 60 height 17
click at [1004, 102] on div "Email" at bounding box center [1022, 105] width 84 height 16
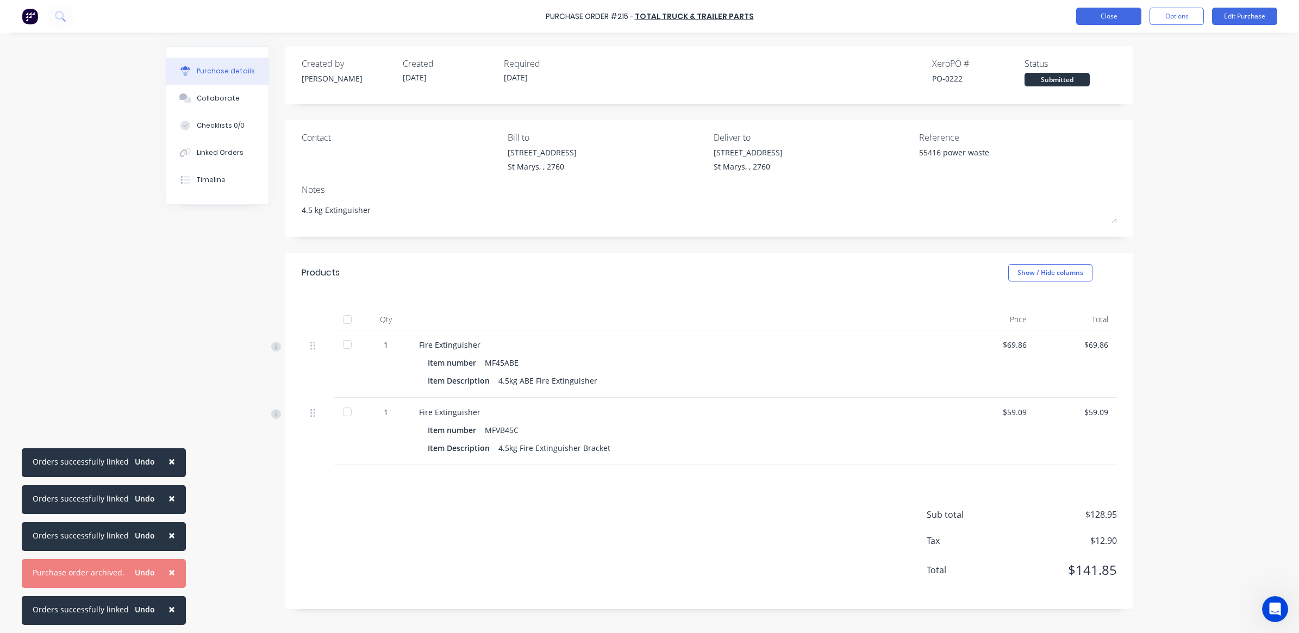
click at [1129, 22] on button "Close" at bounding box center [1108, 16] width 65 height 17
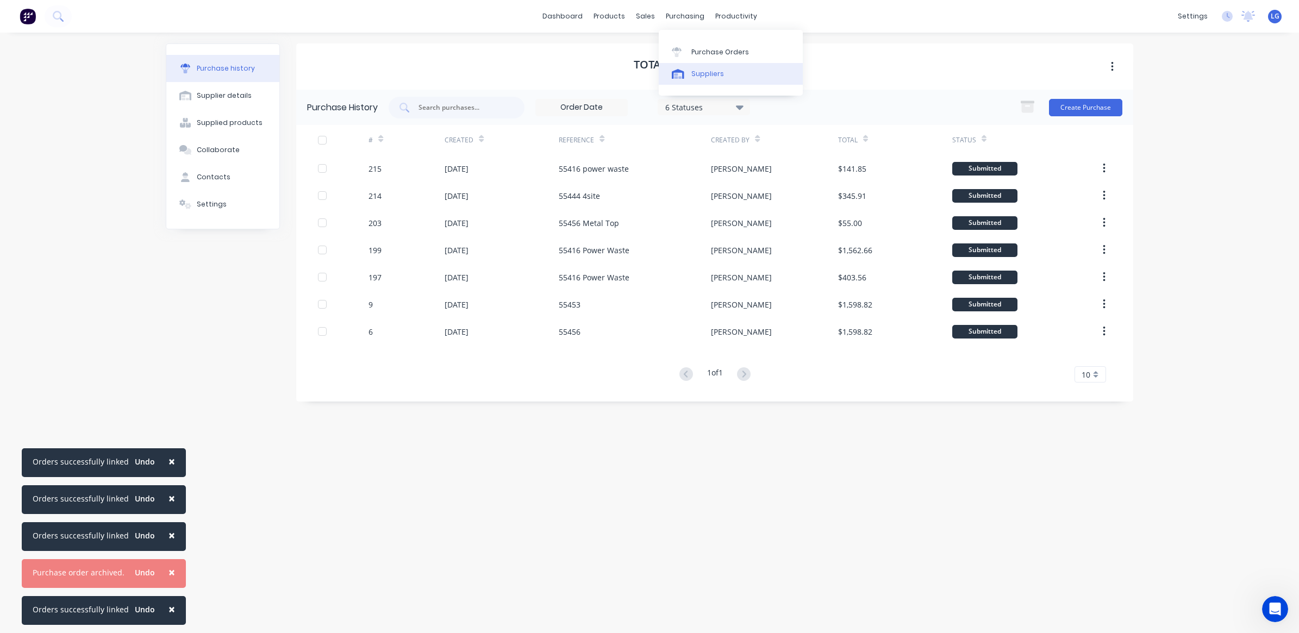
click at [708, 70] on div "Suppliers" at bounding box center [707, 74] width 33 height 10
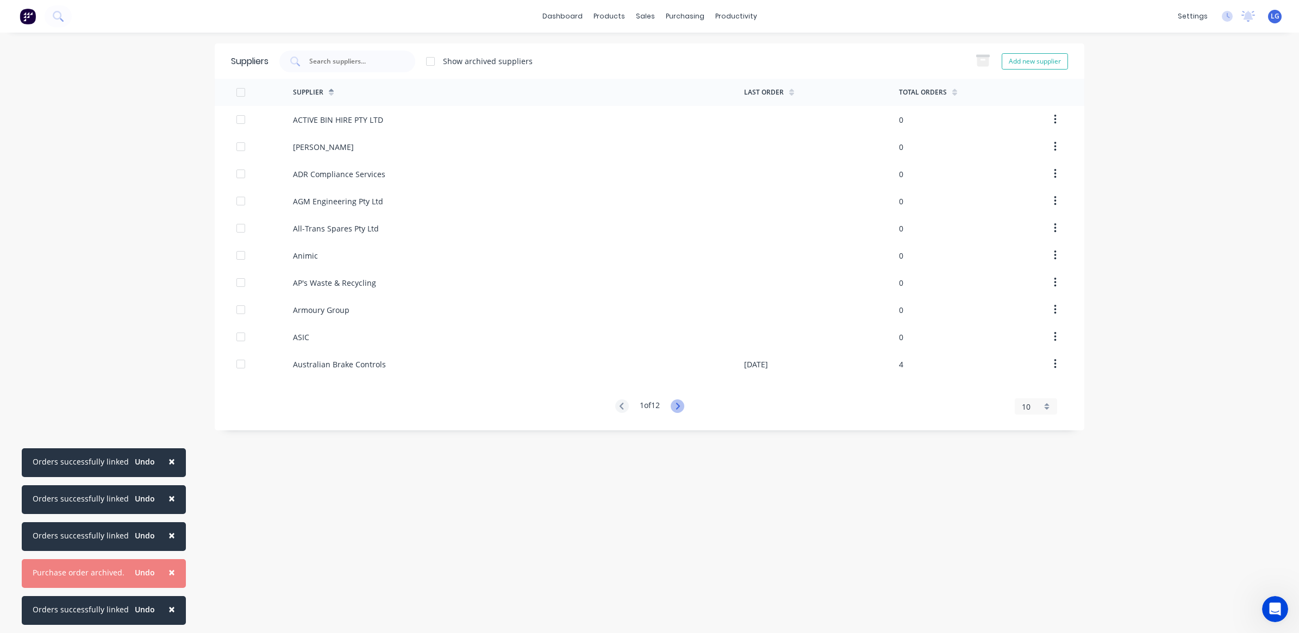
click at [677, 406] on icon at bounding box center [678, 406] width 14 height 14
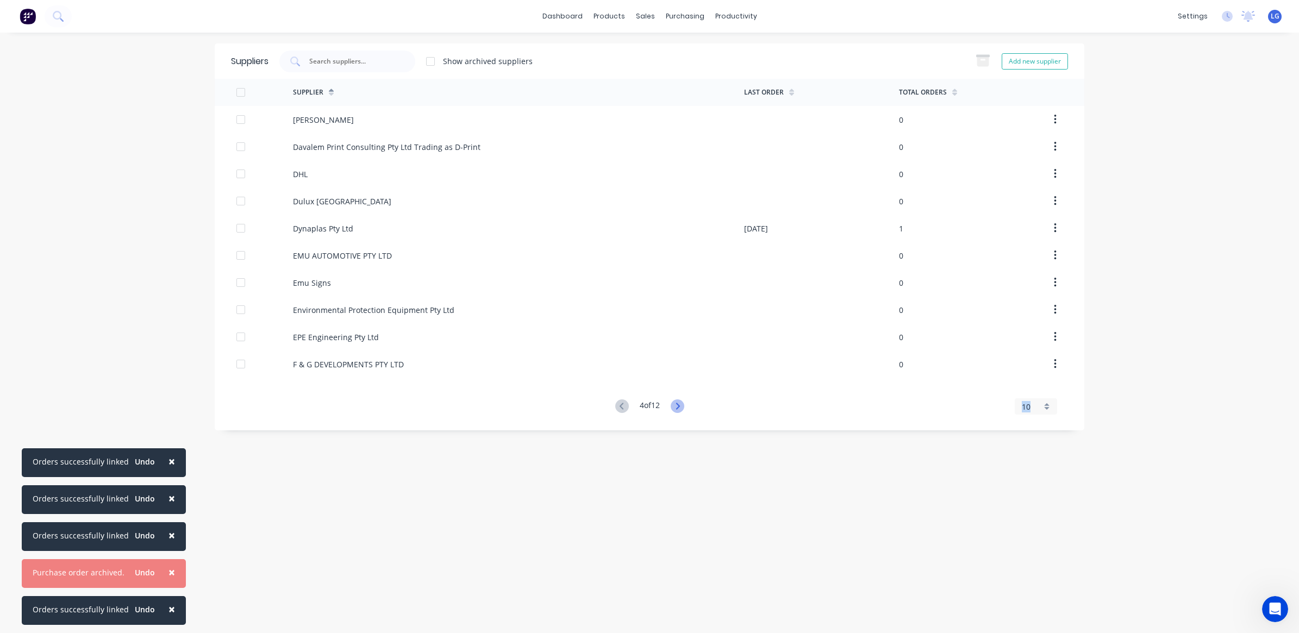
click at [677, 406] on icon at bounding box center [678, 406] width 14 height 14
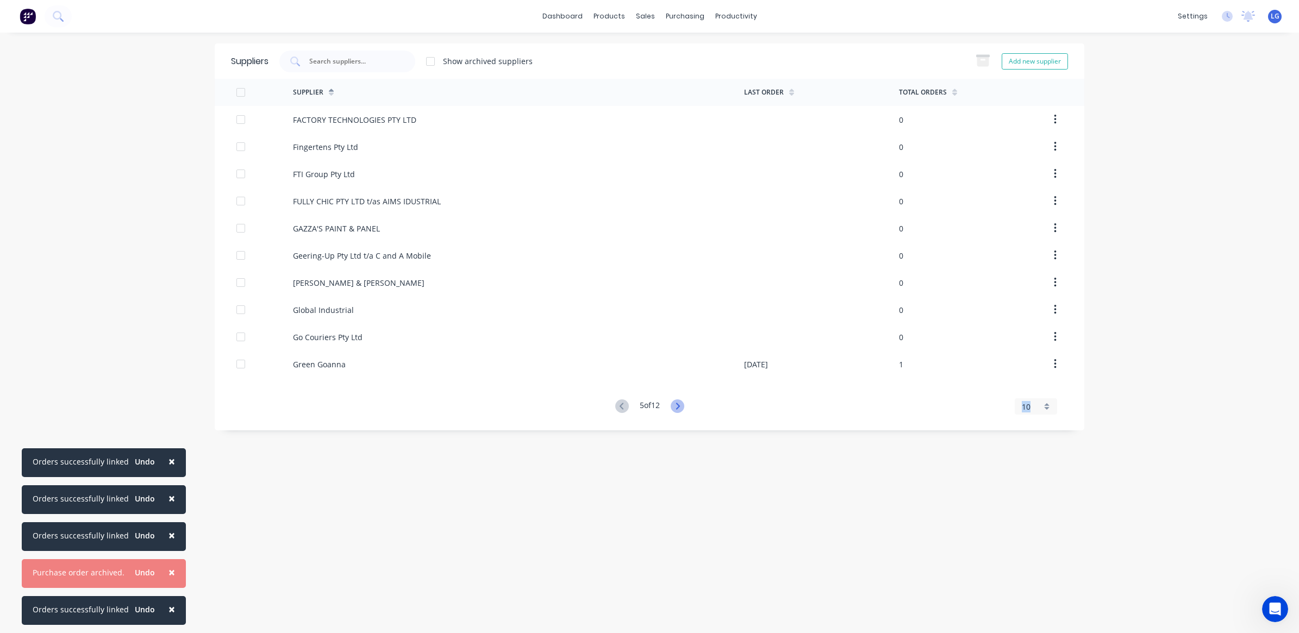
click at [677, 406] on icon at bounding box center [678, 406] width 14 height 14
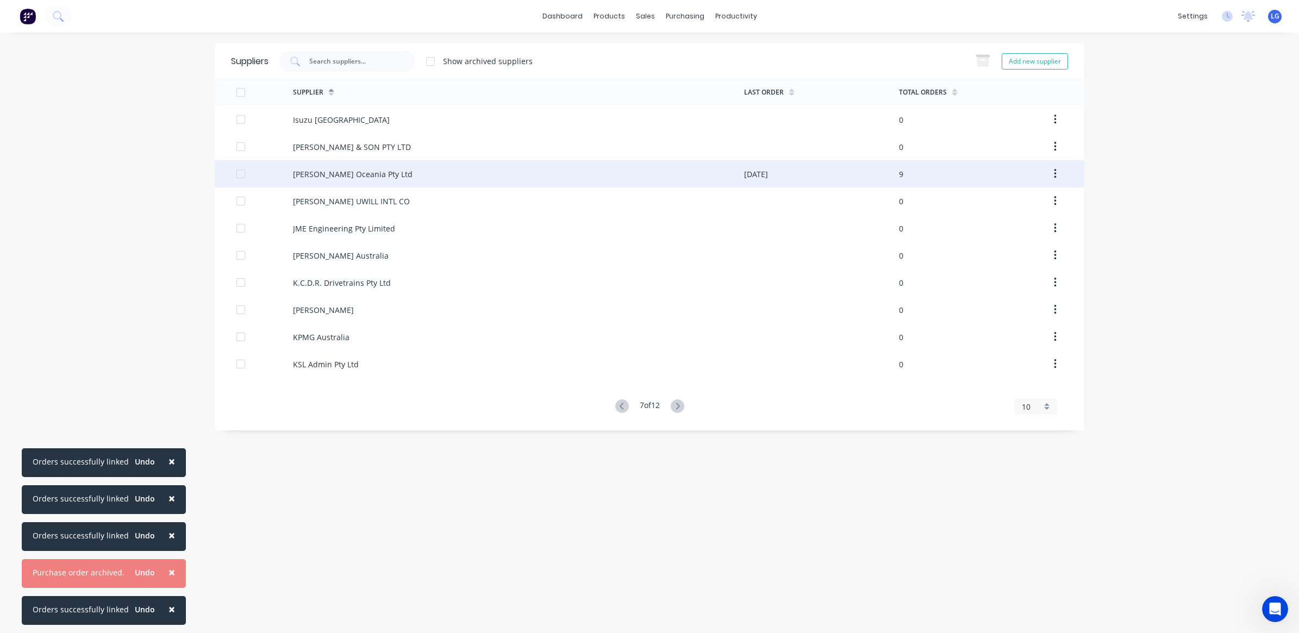
click at [355, 168] on div "[PERSON_NAME] Oceania Pty Ltd" at bounding box center [353, 173] width 120 height 11
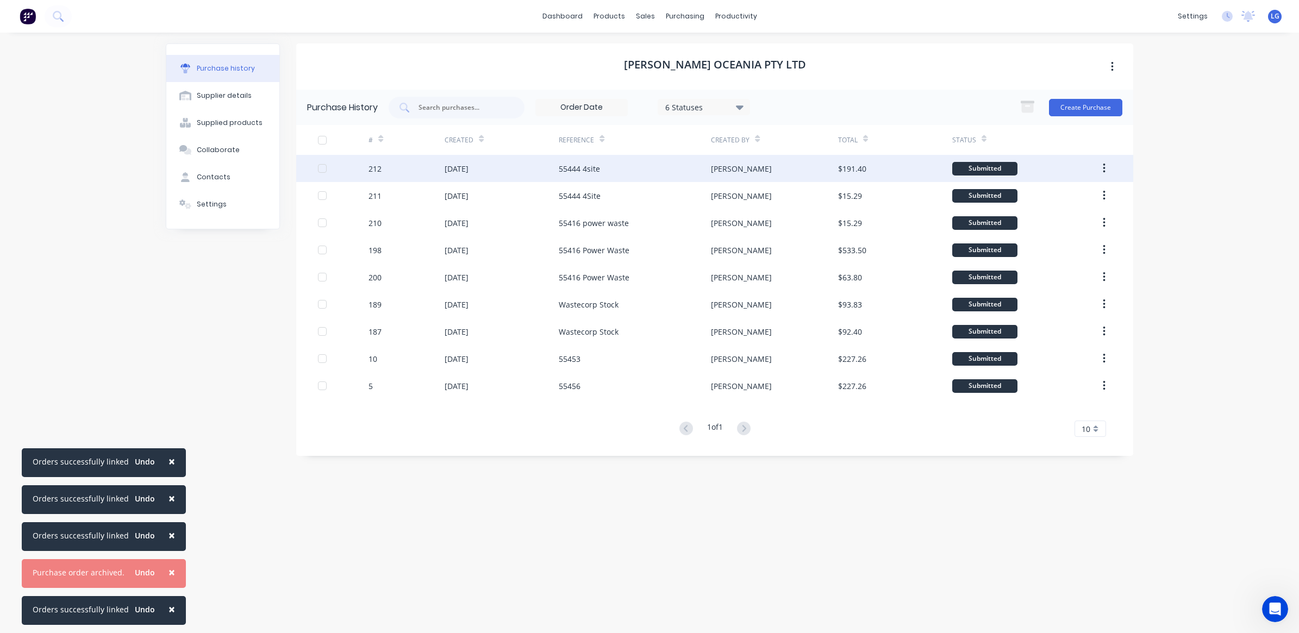
click at [595, 164] on div "55444 4site" at bounding box center [579, 168] width 41 height 11
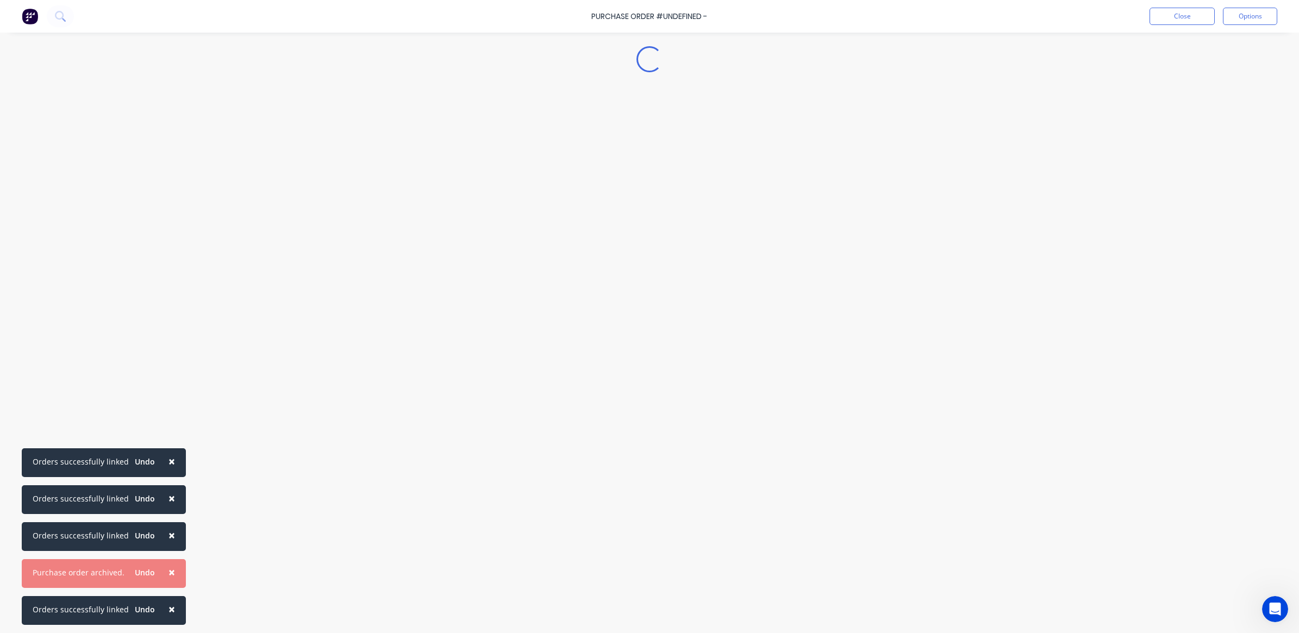
type textarea "x"
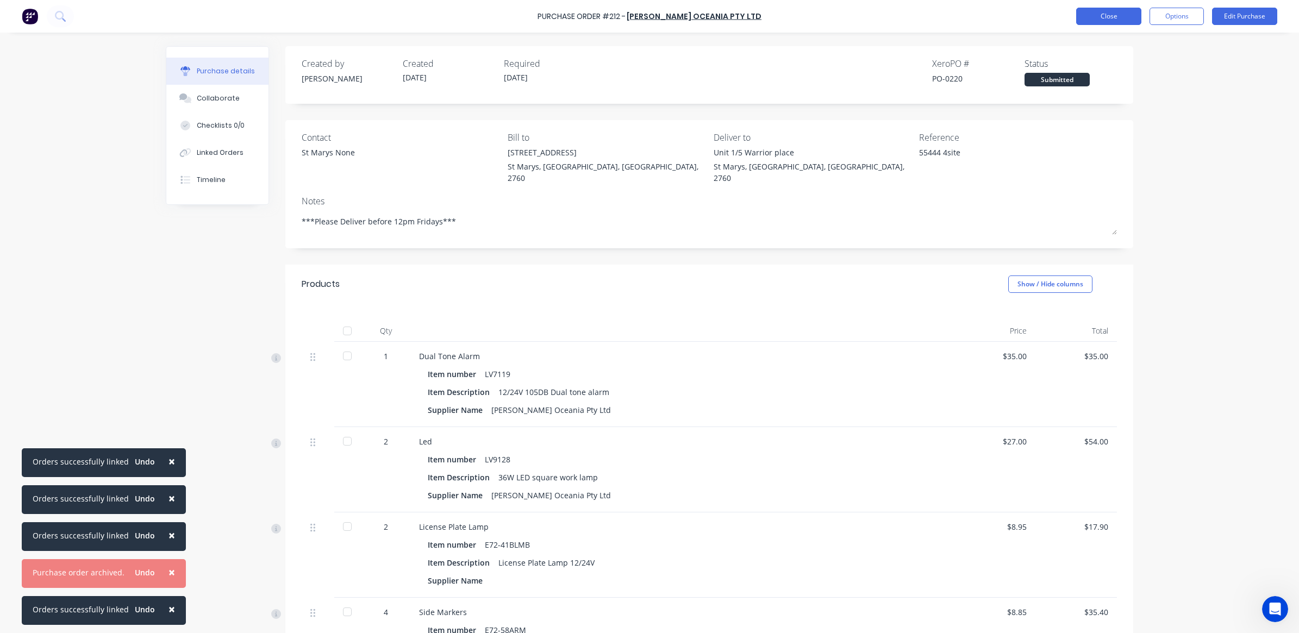
click at [1107, 14] on button "Close" at bounding box center [1108, 16] width 65 height 17
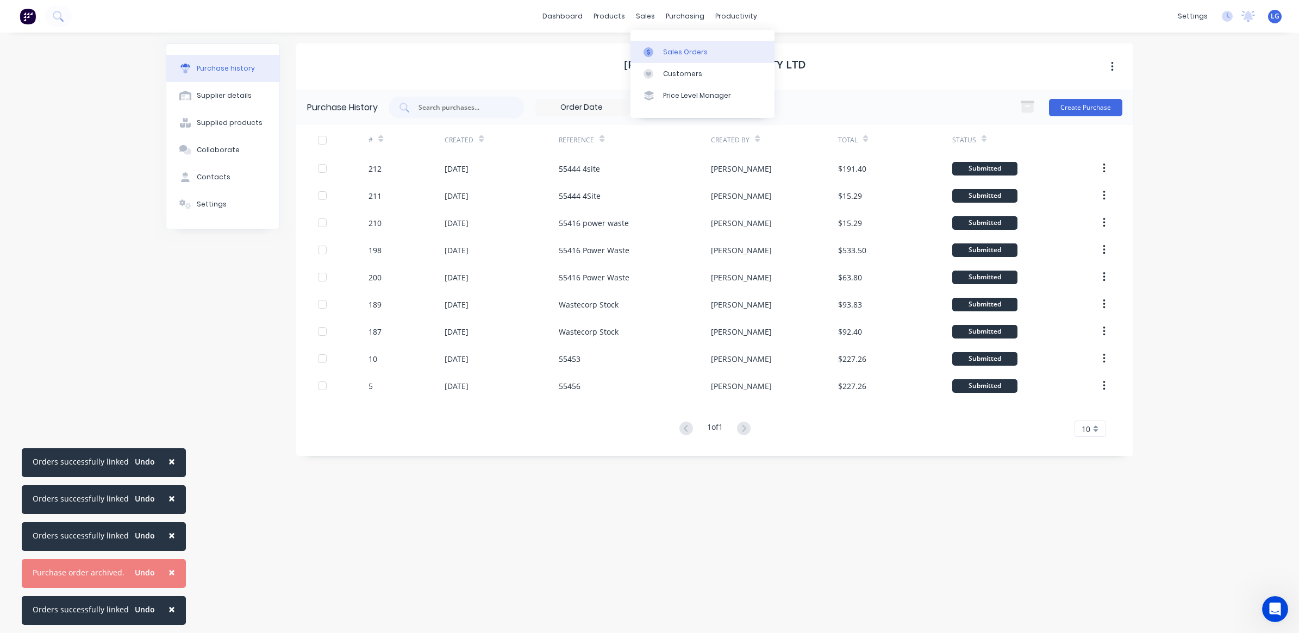
click at [669, 45] on link "Sales Orders" at bounding box center [702, 52] width 144 height 22
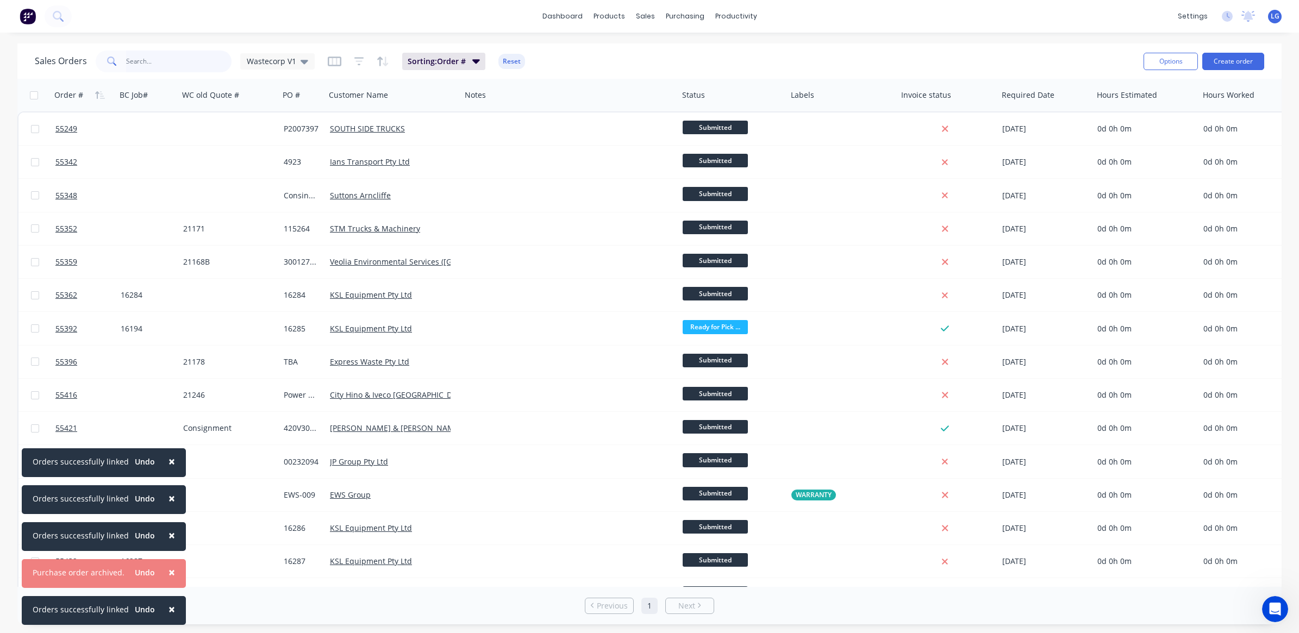
click at [144, 58] on input "text" at bounding box center [179, 62] width 106 height 22
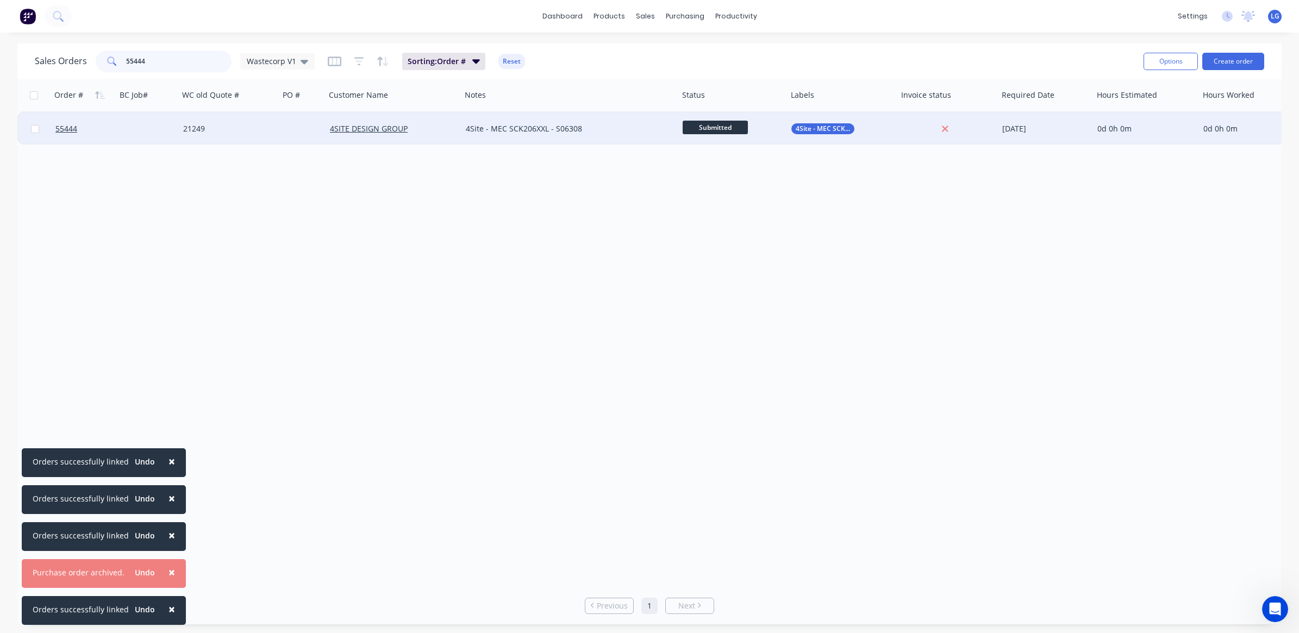
type input "55444"
click at [243, 131] on div "21249" at bounding box center [226, 128] width 87 height 11
click at [97, 126] on link "55444" at bounding box center [87, 128] width 65 height 33
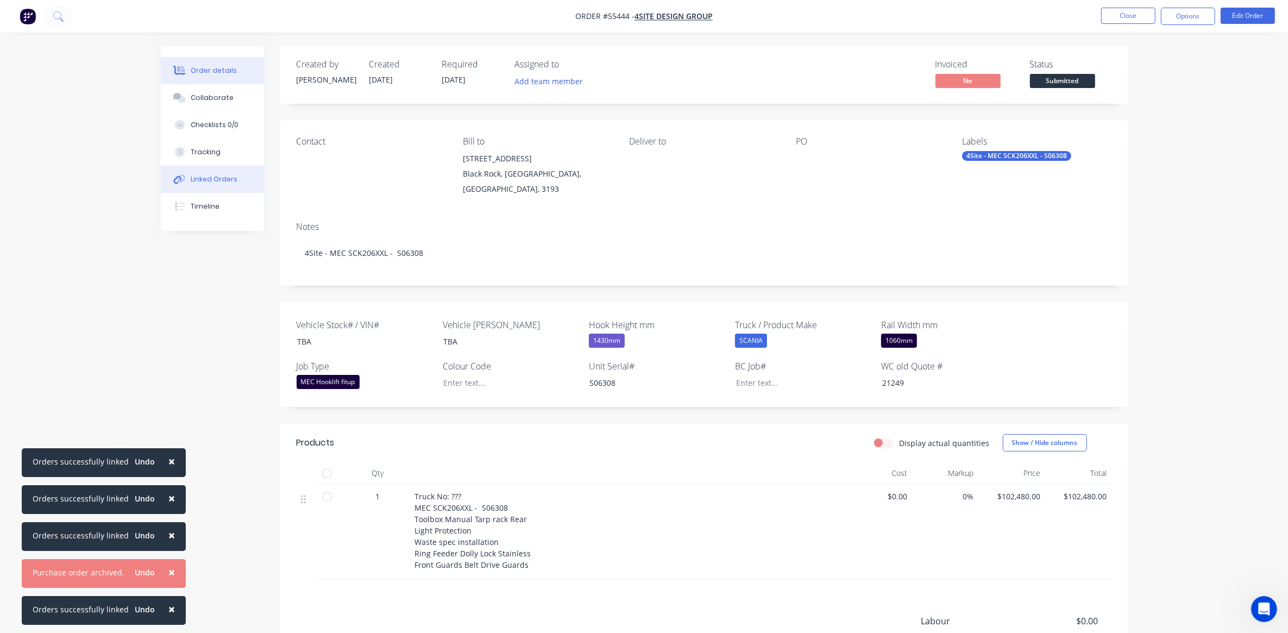
click at [209, 186] on button "Linked Orders" at bounding box center [212, 179] width 103 height 27
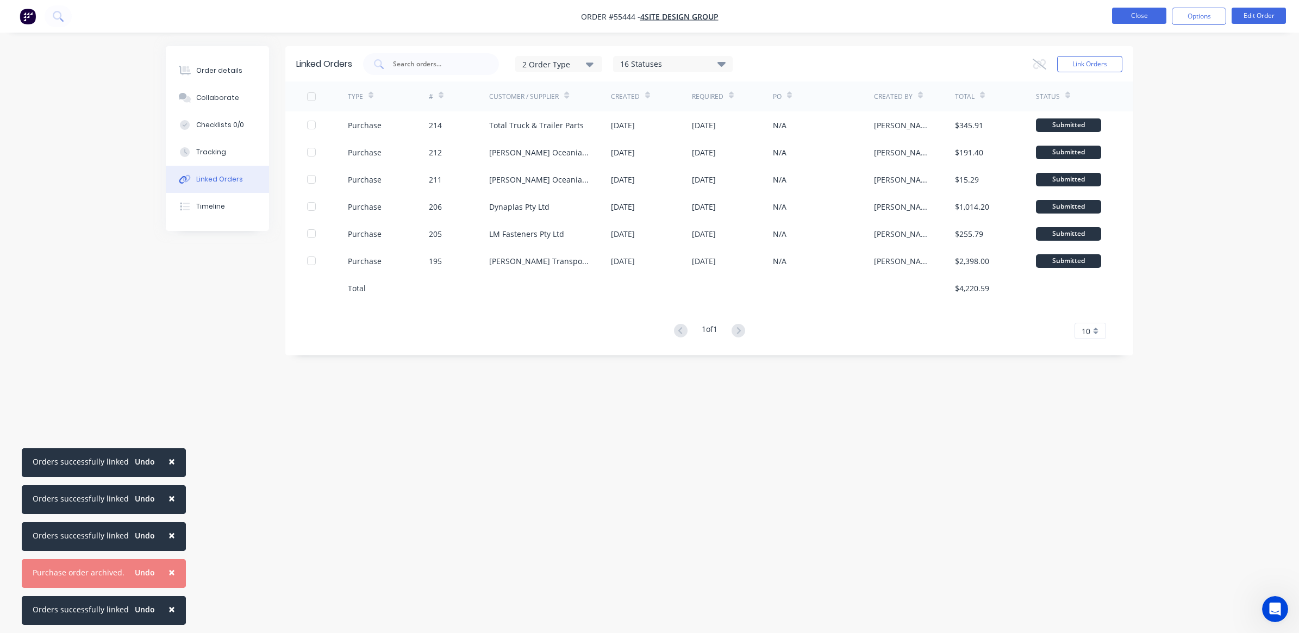
click at [1137, 19] on button "Close" at bounding box center [1139, 16] width 54 height 16
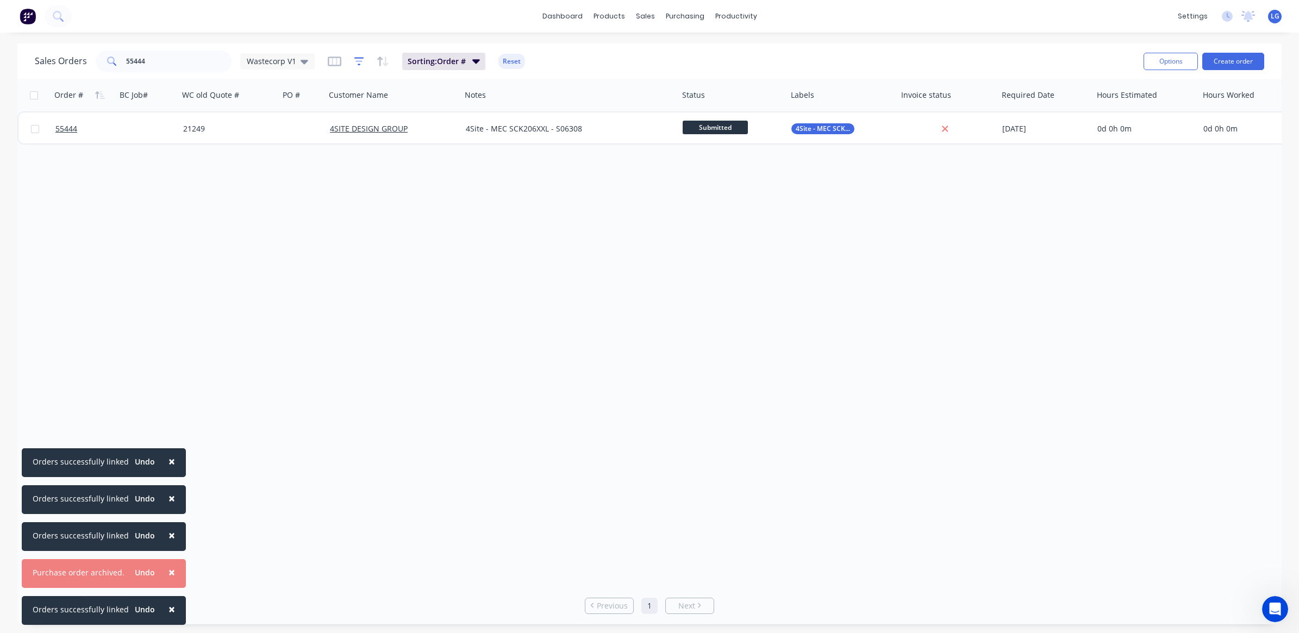
click at [354, 60] on icon "button" at bounding box center [359, 61] width 10 height 11
click at [338, 60] on icon "button" at bounding box center [335, 62] width 14 height 10
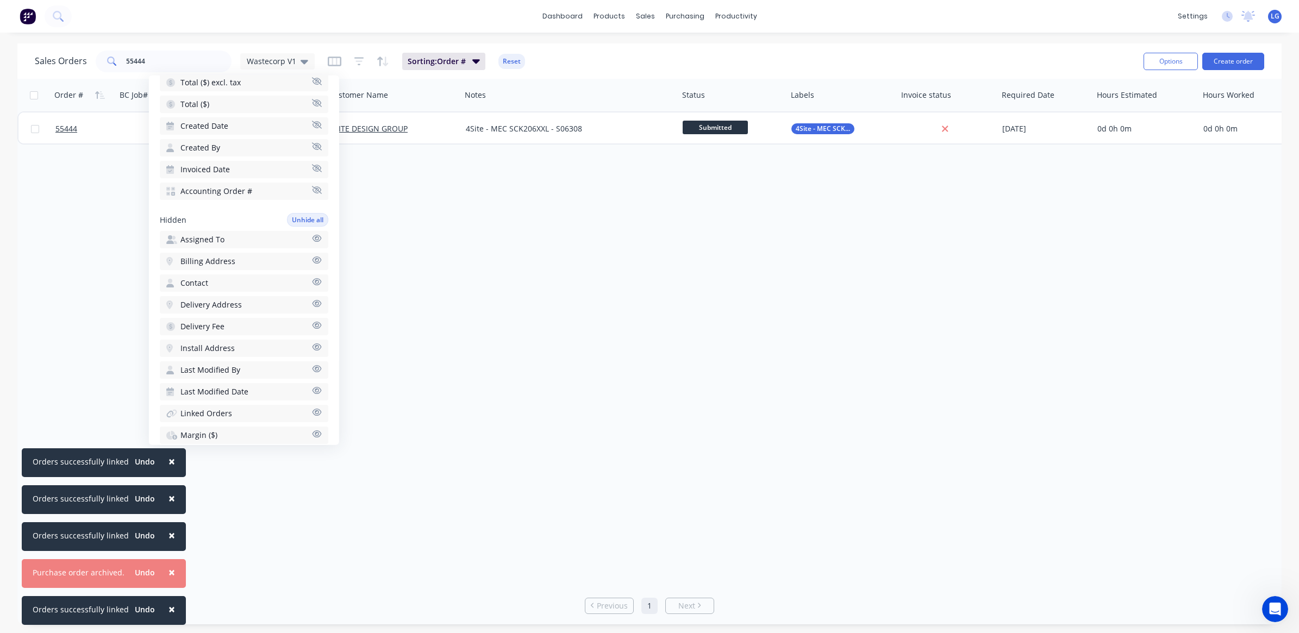
scroll to position [569, 0]
click at [457, 419] on div "Order # BC Job# WC old Quote # PO # Customer Name Notes Status Labels Invoice s…" at bounding box center [649, 333] width 1264 height 508
